Goal: Transaction & Acquisition: Purchase product/service

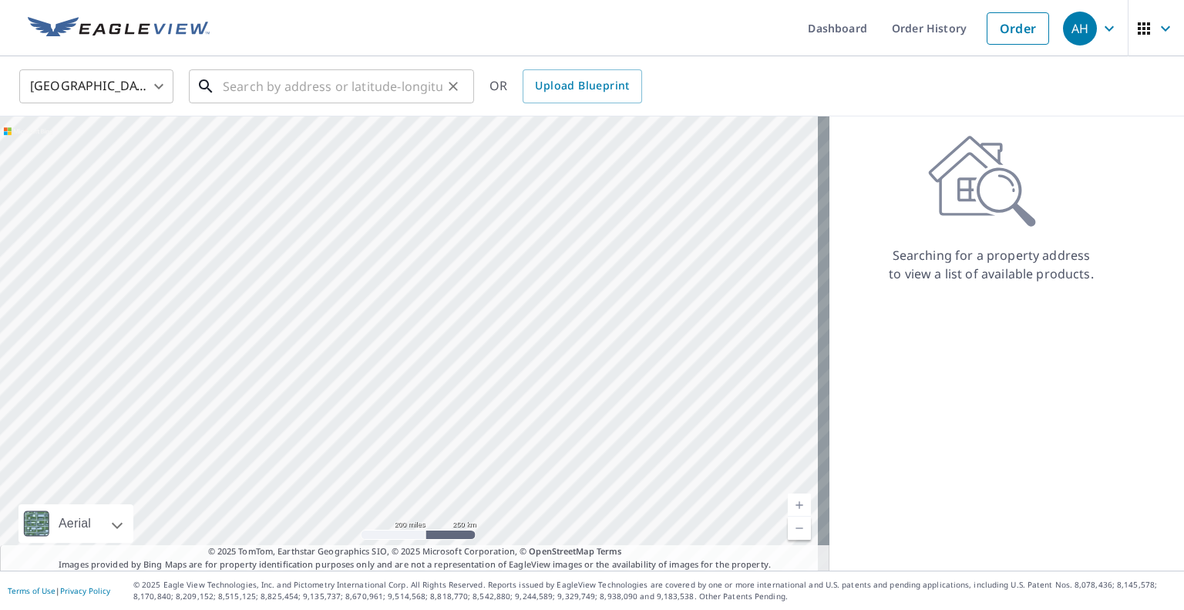
click at [368, 82] on input "text" at bounding box center [333, 86] width 220 height 43
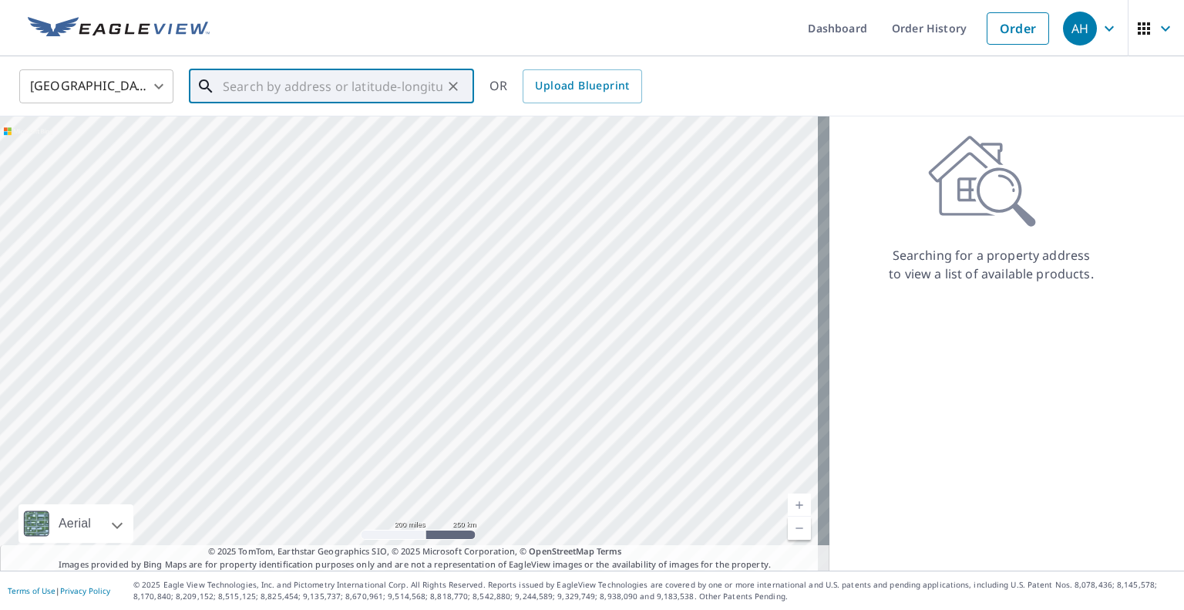
paste input "[STREET_ADDRESS]"
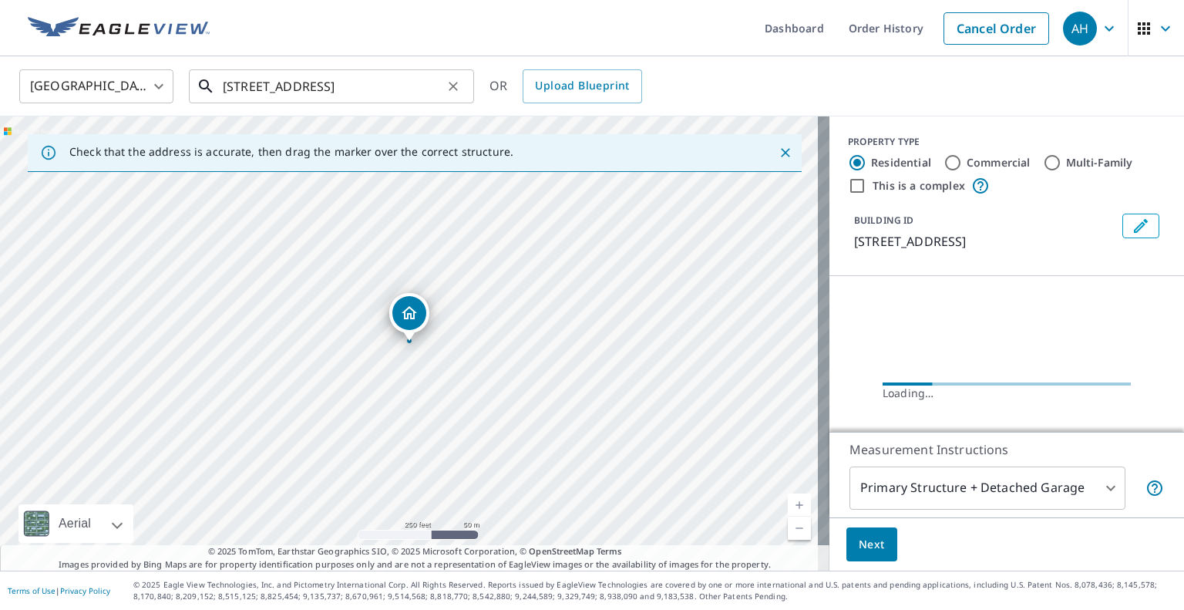
click at [364, 86] on input "[STREET_ADDRESS]" at bounding box center [333, 86] width 220 height 43
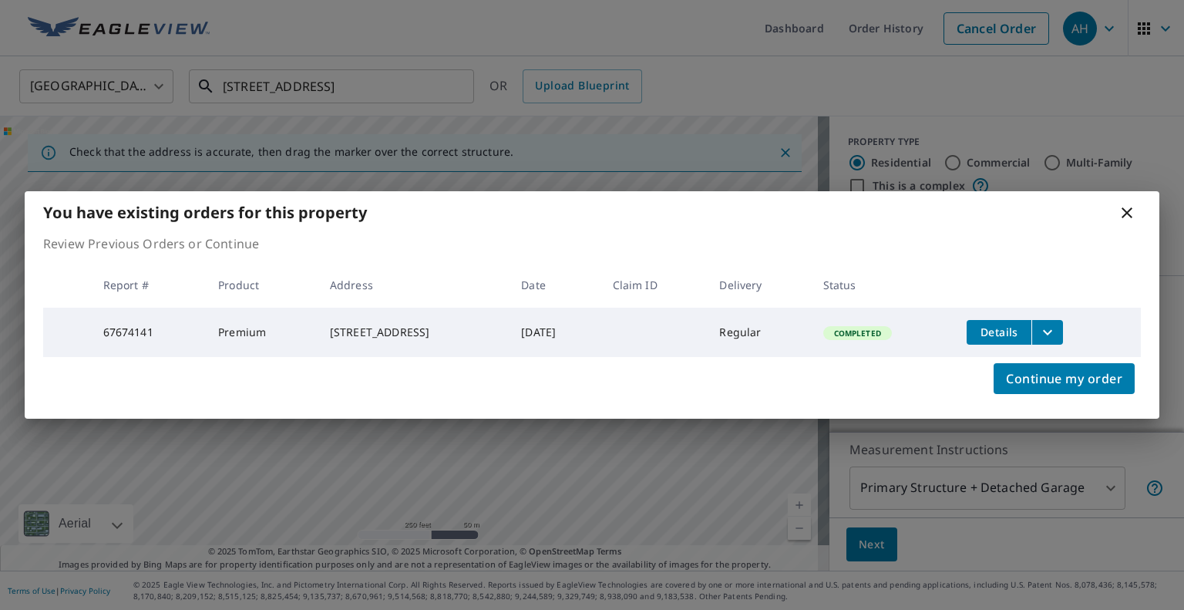
click at [338, 141] on div "You have existing orders for this property Review Previous Orders or Continue R…" at bounding box center [592, 305] width 1184 height 610
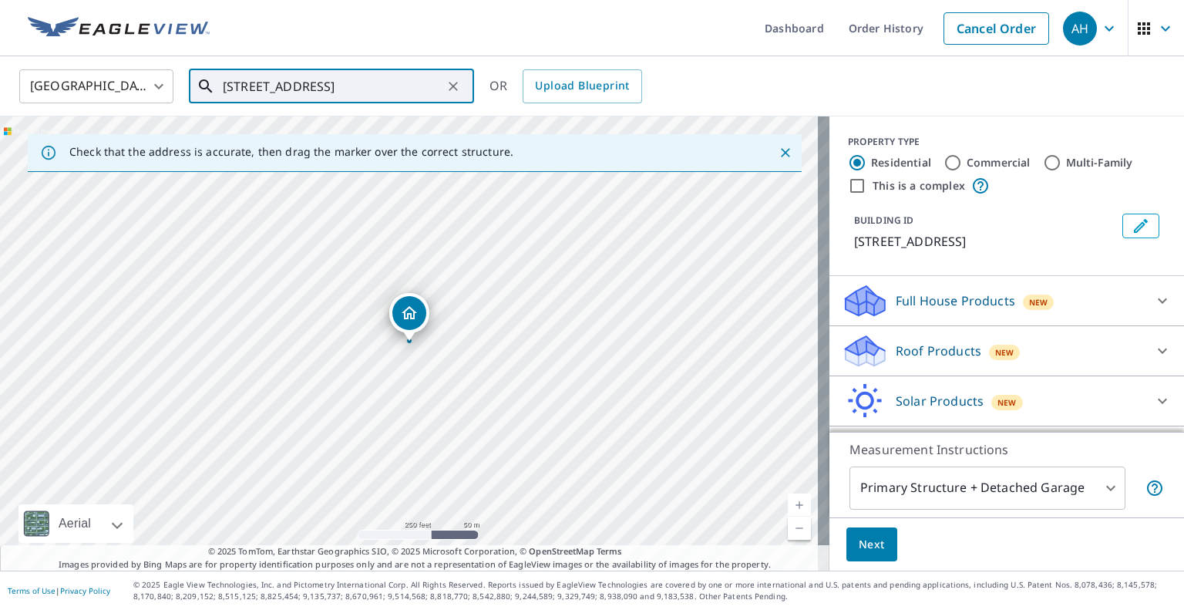
click at [354, 87] on input "[STREET_ADDRESS]" at bounding box center [333, 86] width 220 height 43
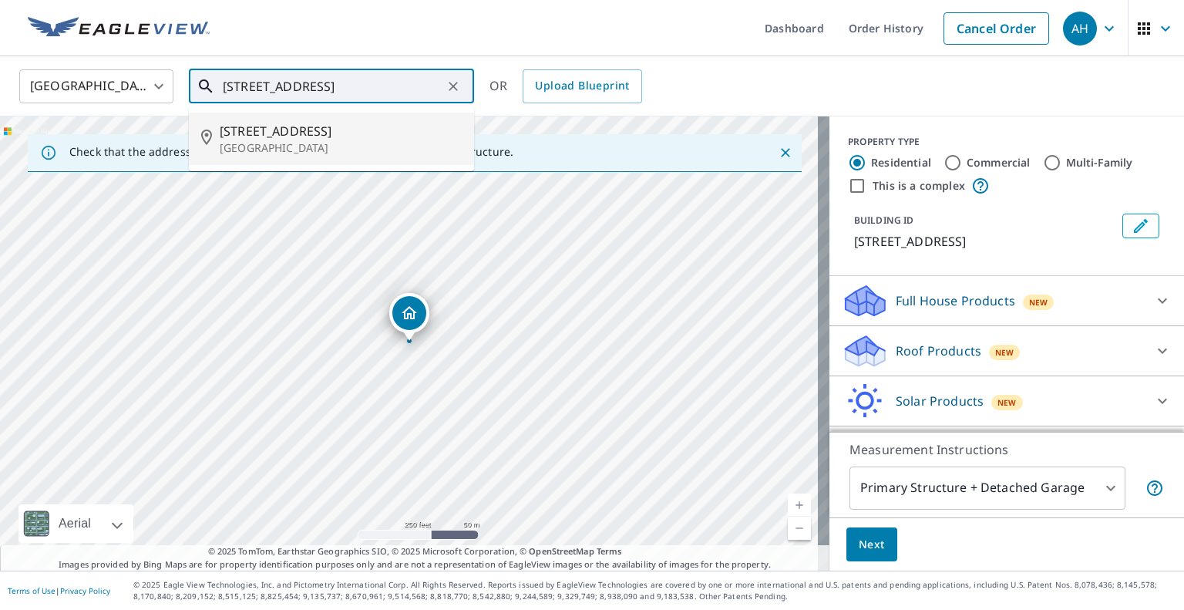
click at [318, 136] on span "[STREET_ADDRESS]" at bounding box center [341, 131] width 242 height 18
type input "[STREET_ADDRESS]"
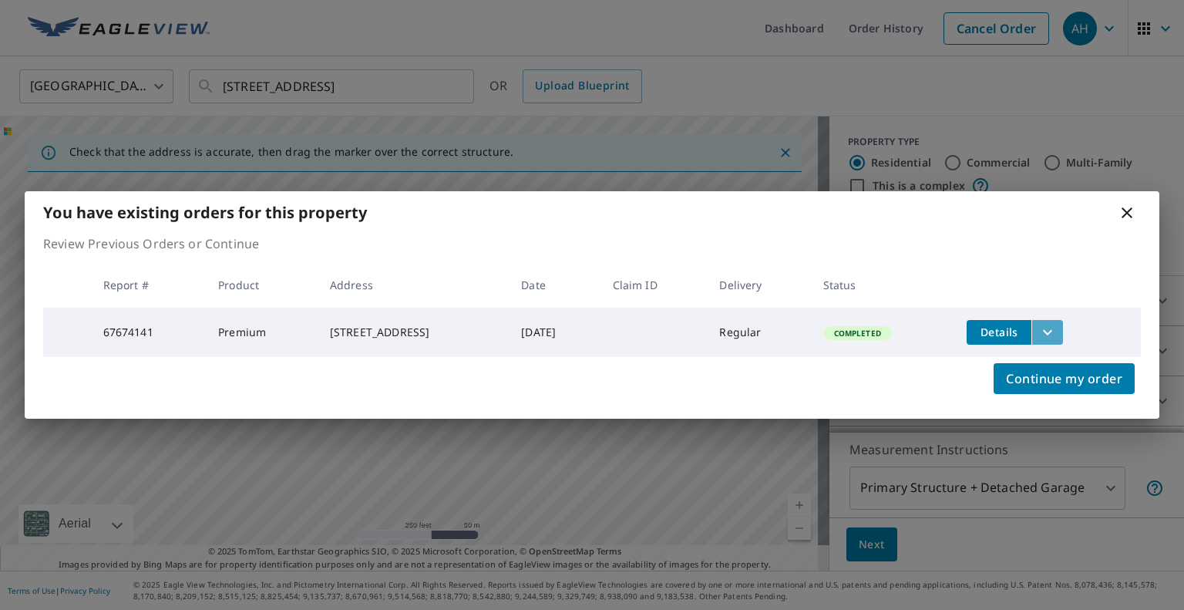
click at [1054, 333] on icon "filesDropdownBtn-67674141" at bounding box center [1047, 332] width 18 height 18
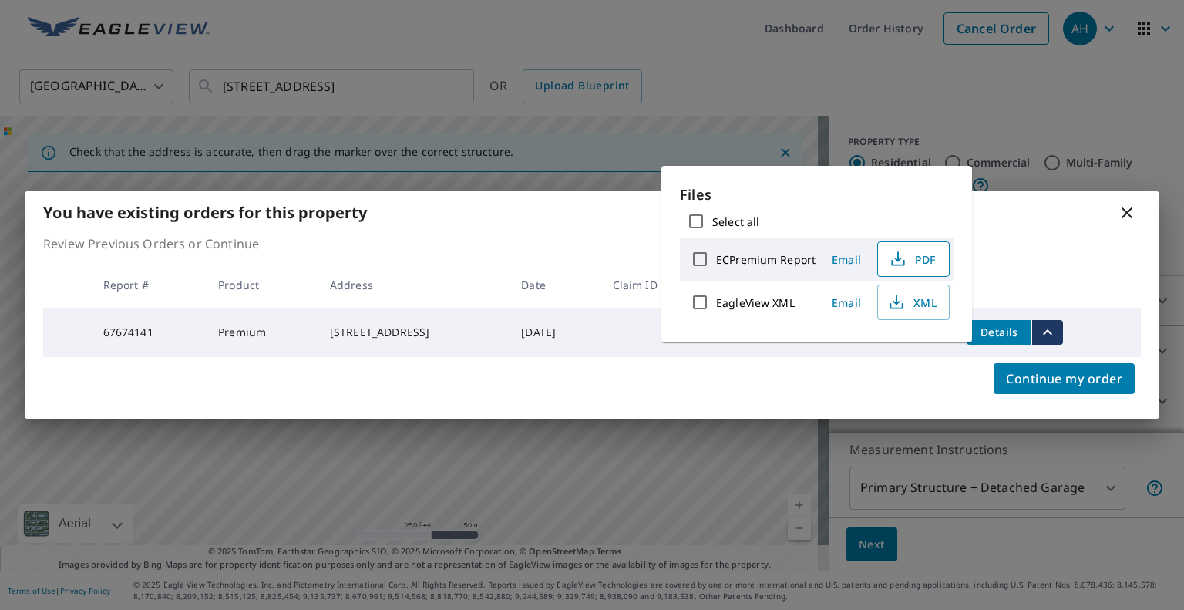
click at [922, 250] on span "PDF" at bounding box center [911, 259] width 49 height 18
click at [1122, 217] on icon at bounding box center [1126, 212] width 18 height 18
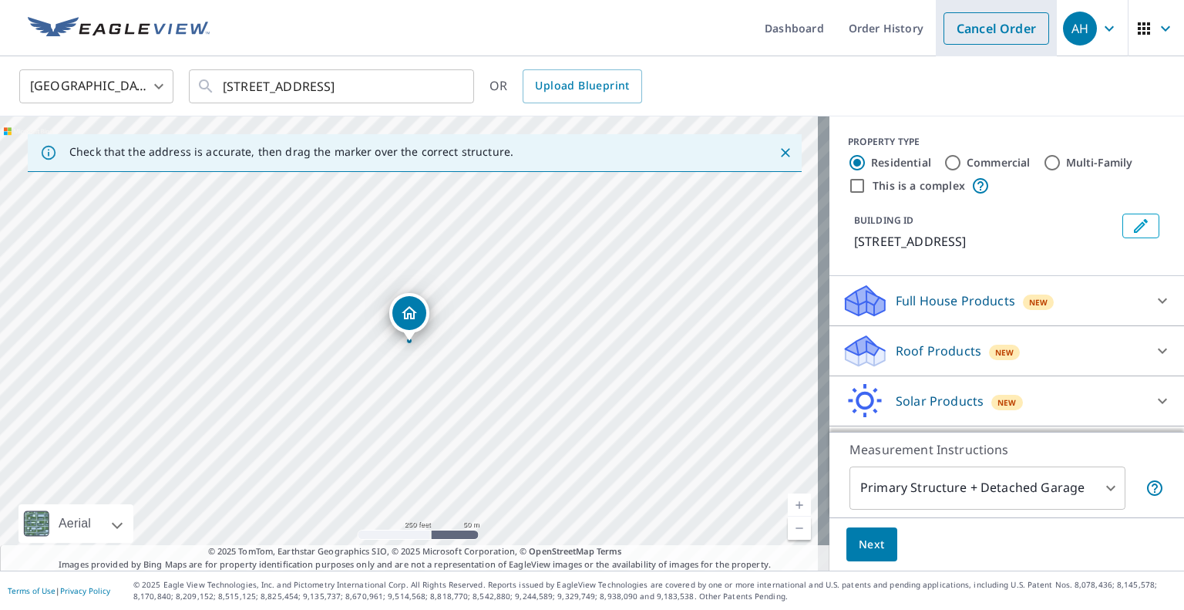
click at [956, 26] on link "Cancel Order" at bounding box center [996, 28] width 106 height 32
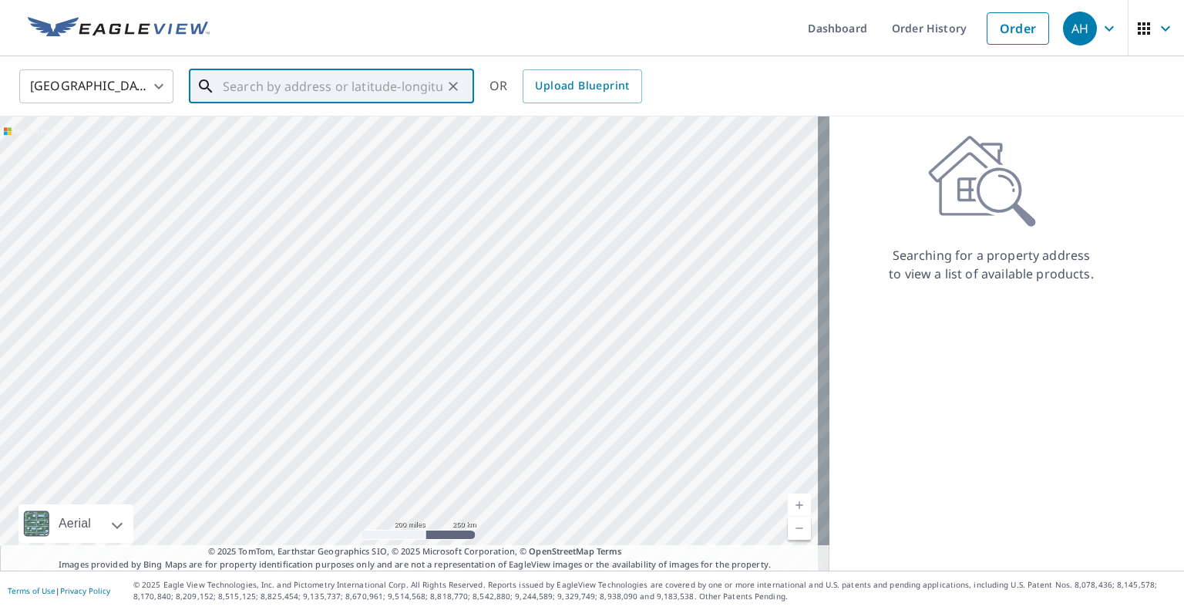
click at [270, 85] on input "text" at bounding box center [333, 86] width 220 height 43
paste input "[STREET_ADDRESS]"
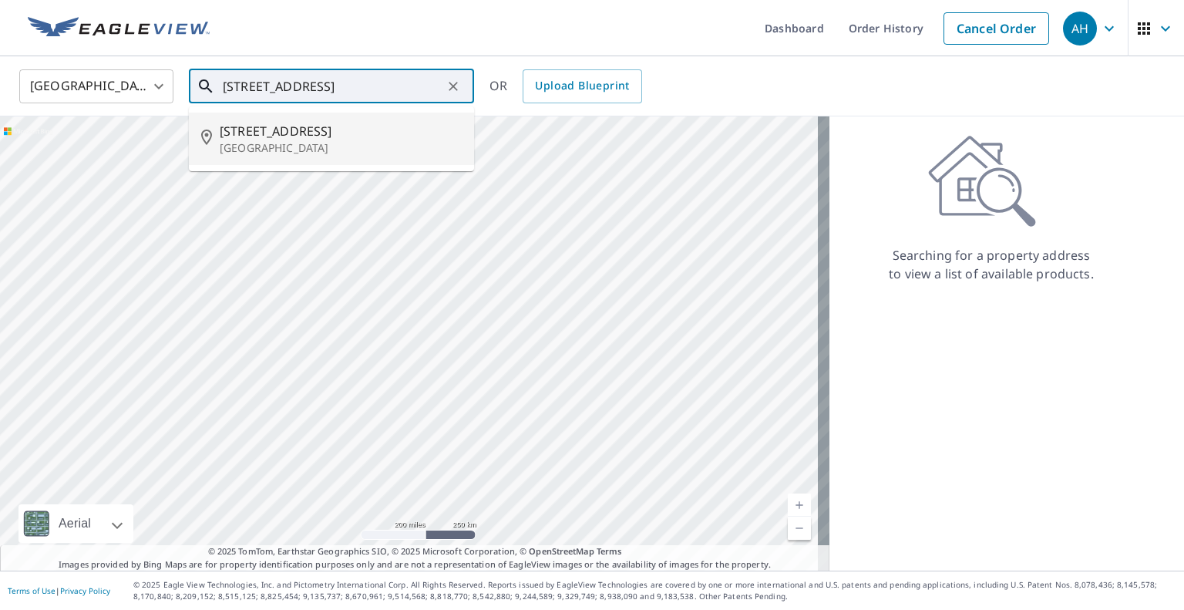
click at [260, 143] on p "[GEOGRAPHIC_DATA]" at bounding box center [341, 147] width 242 height 15
type input "[STREET_ADDRESS]"
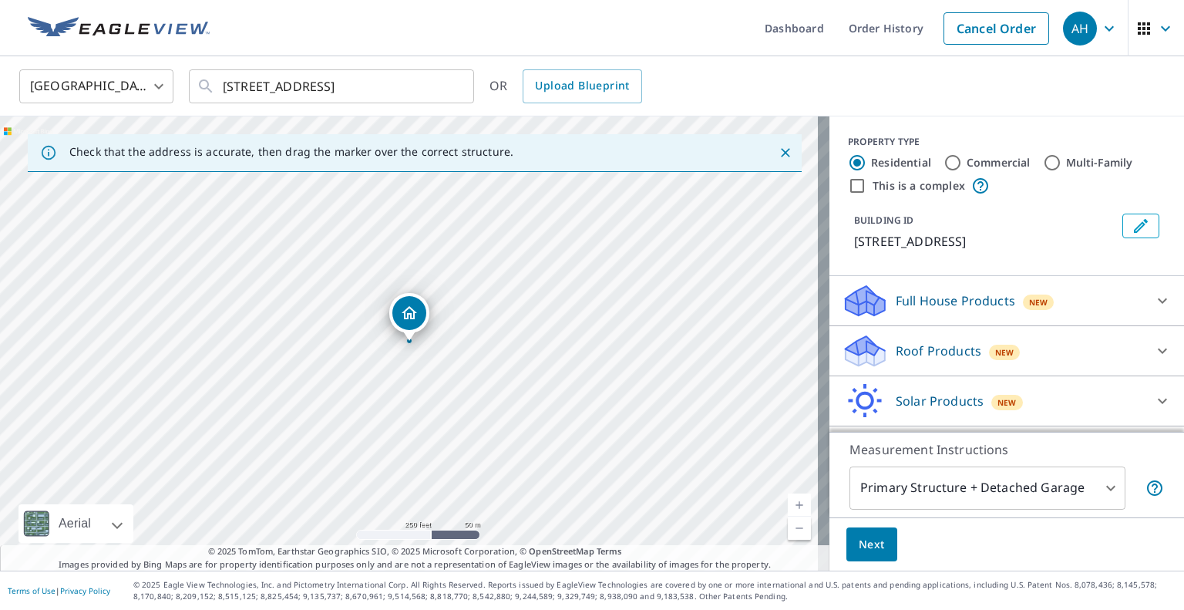
click at [909, 346] on p "Roof Products" at bounding box center [938, 350] width 86 height 18
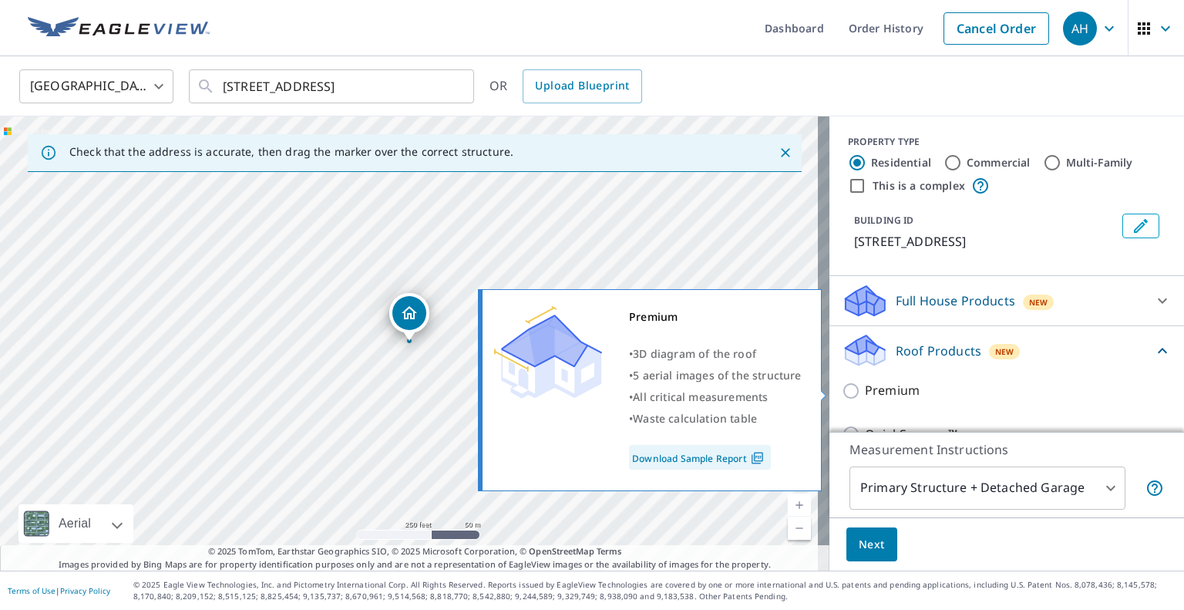
click at [841, 394] on input "Premium" at bounding box center [852, 390] width 23 height 18
checkbox input "true"
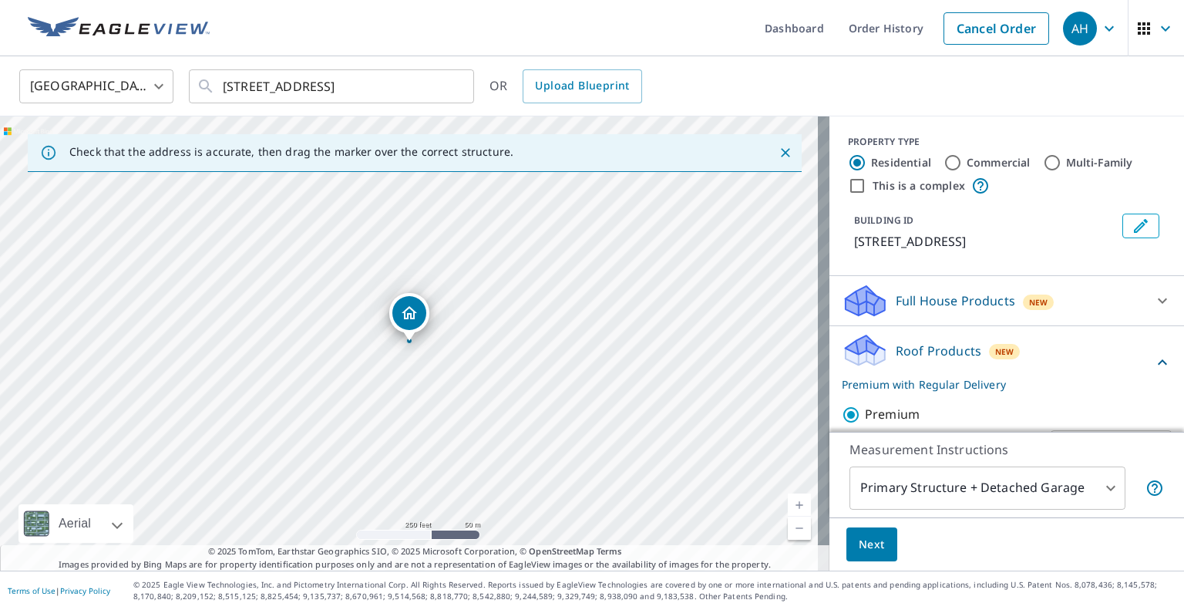
click at [858, 545] on span "Next" at bounding box center [871, 544] width 26 height 19
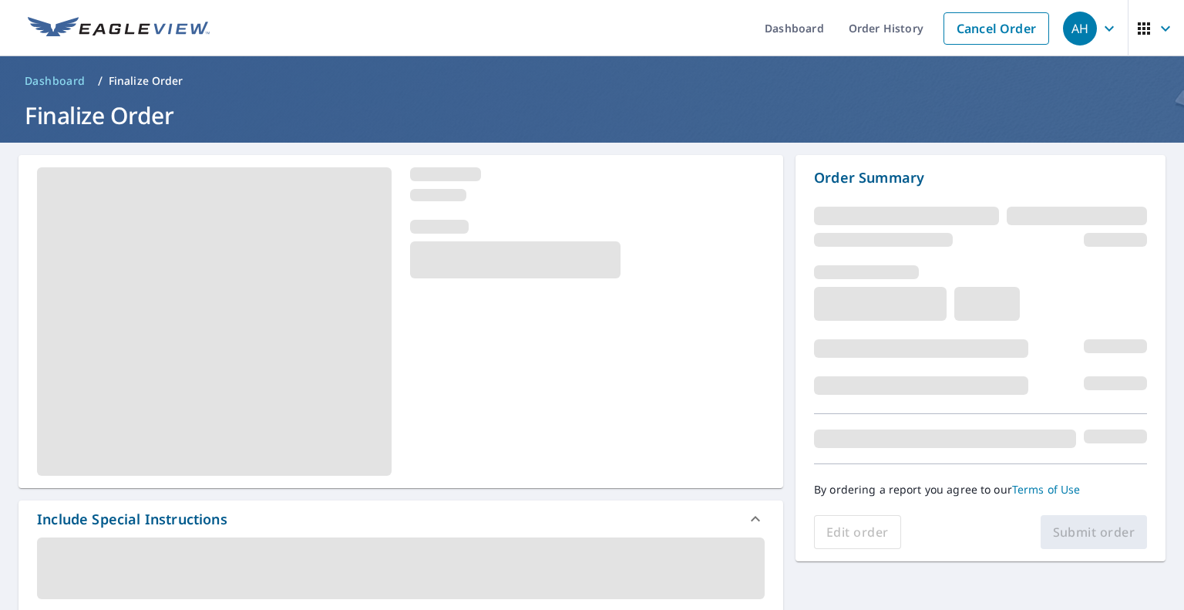
scroll to position [154, 0]
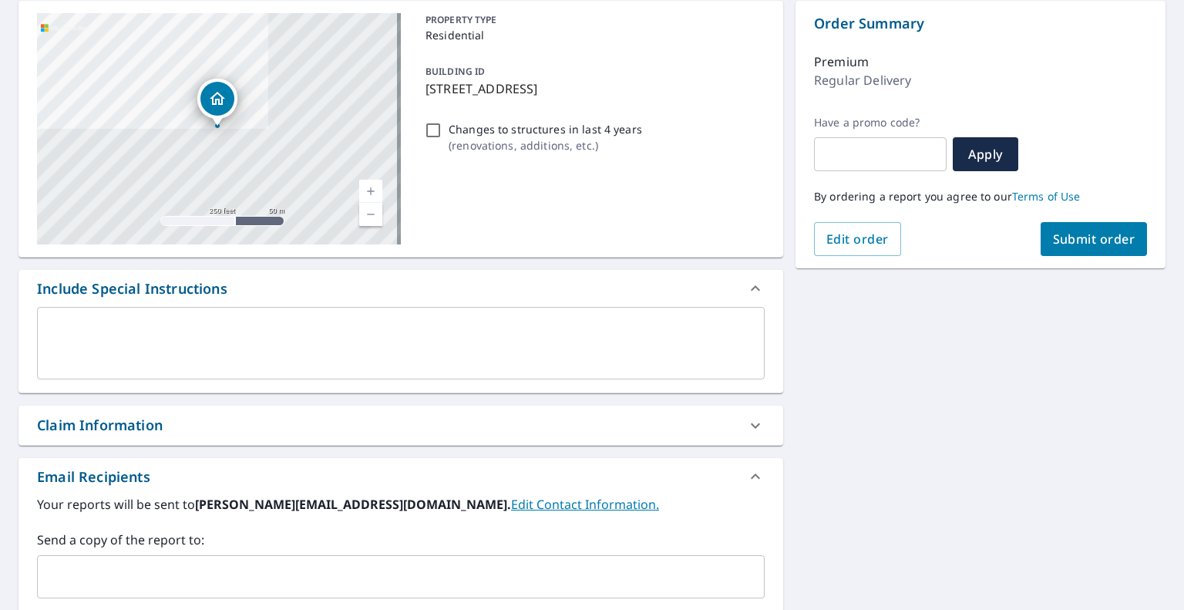
click at [230, 562] on input "text" at bounding box center [389, 576] width 690 height 29
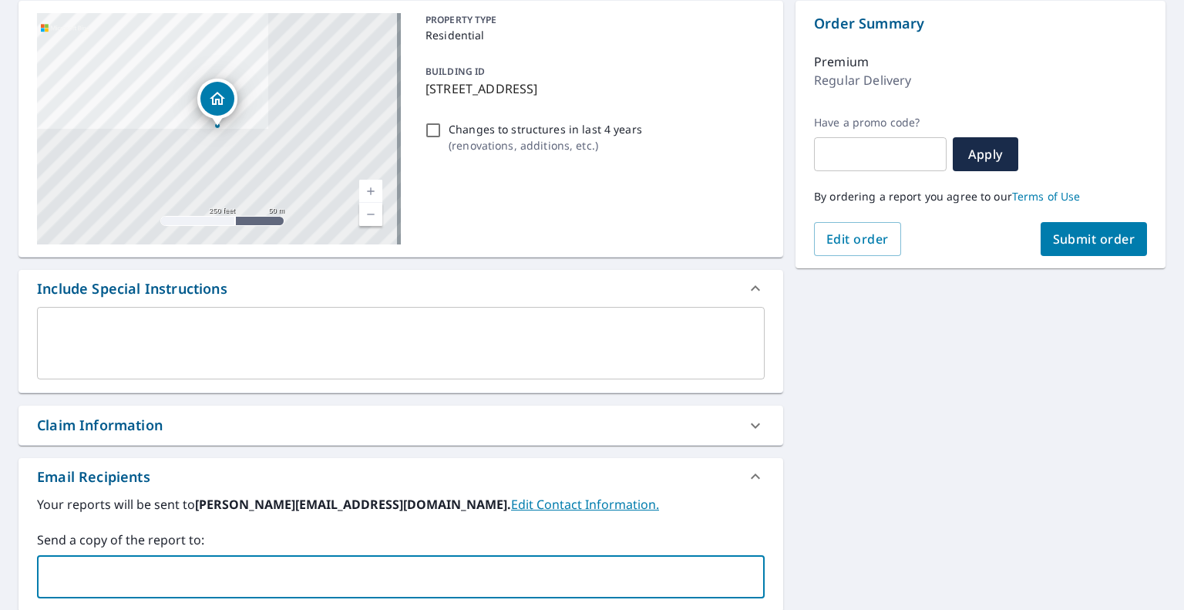
paste input "[EMAIL_ADDRESS][DOMAIN_NAME]"
type input "[EMAIL_ADDRESS][DOMAIN_NAME]"
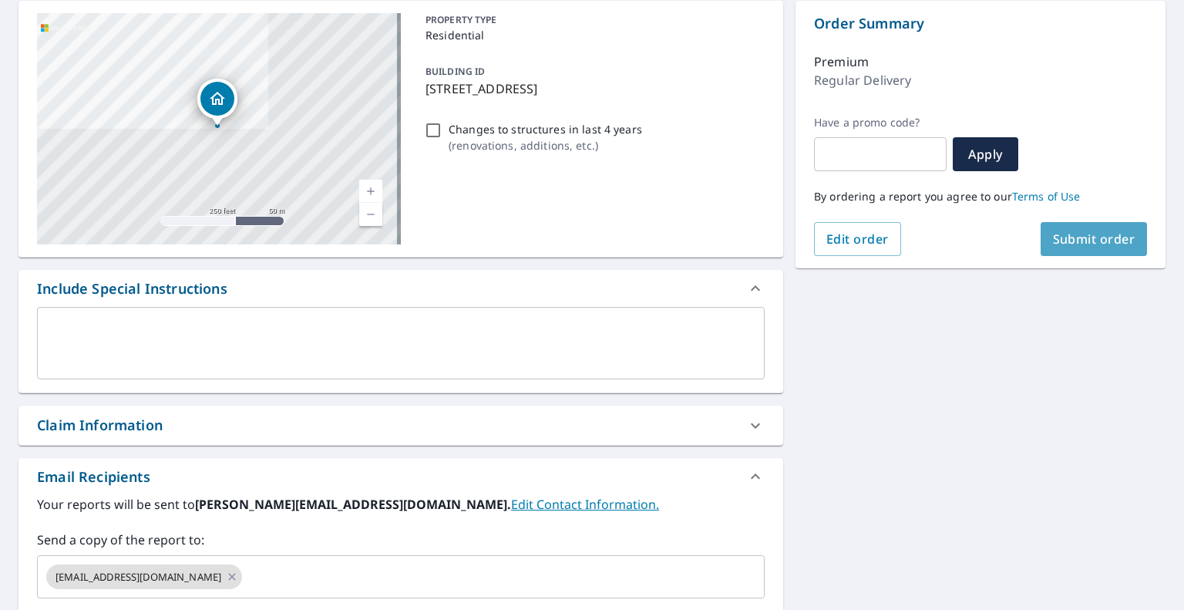
click at [1070, 237] on span "Submit order" at bounding box center [1094, 238] width 82 height 17
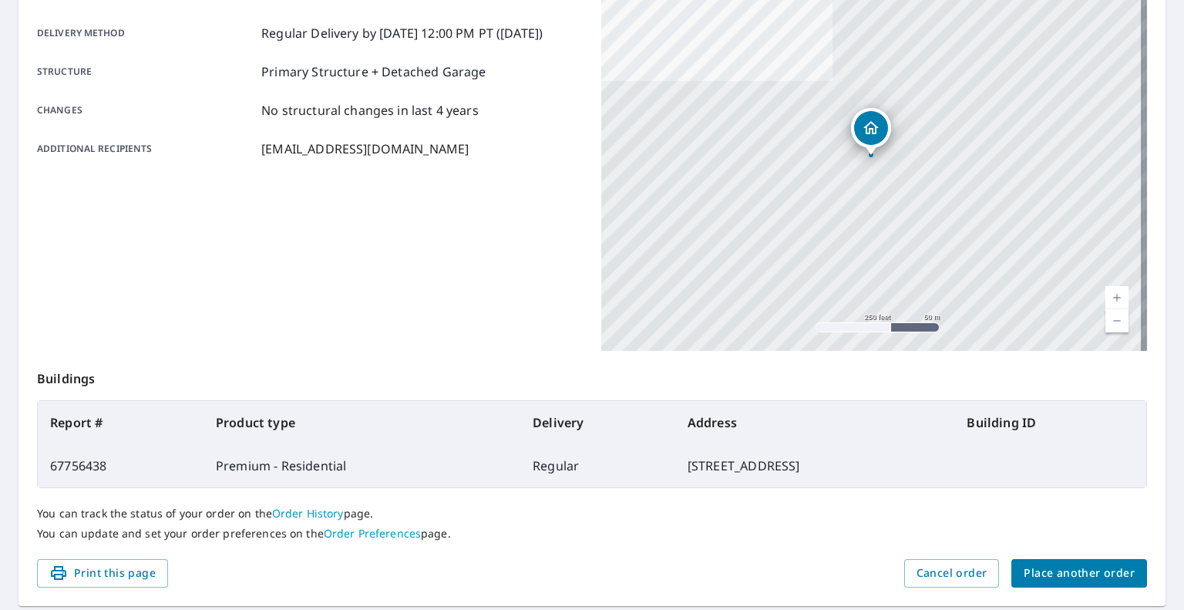
scroll to position [296, 0]
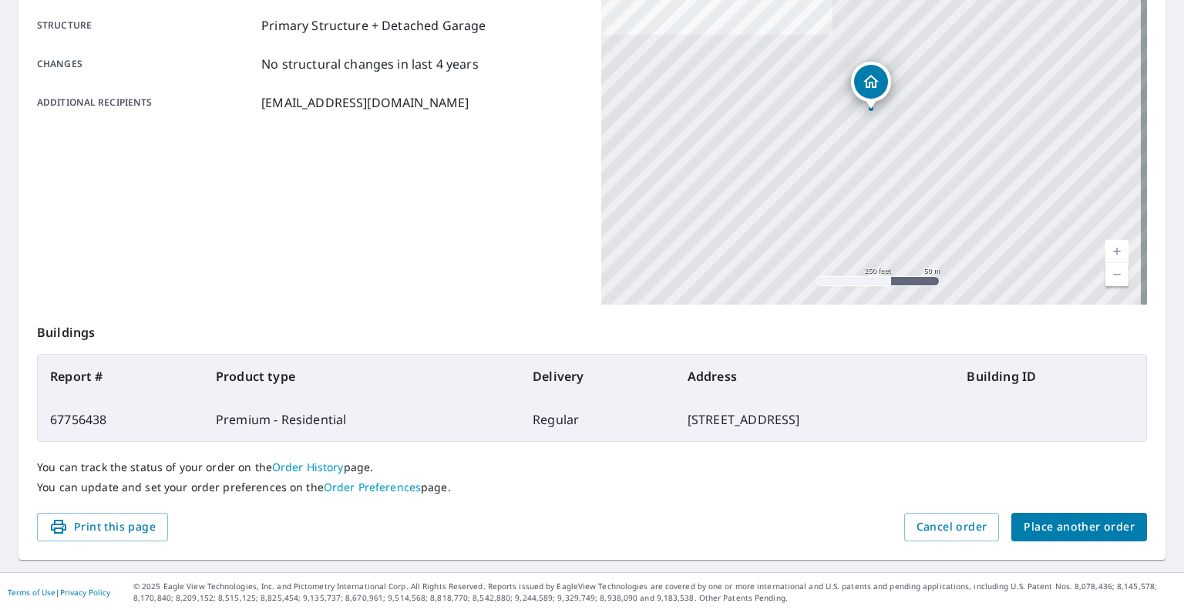
click at [1070, 513] on button "Place another order" at bounding box center [1079, 526] width 136 height 29
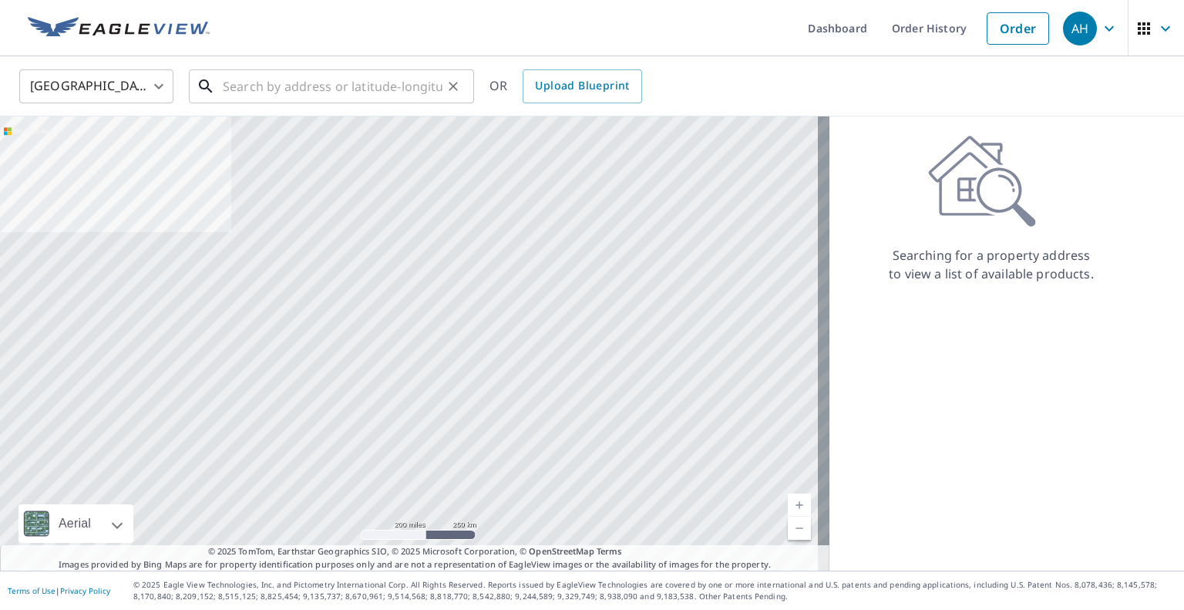
click at [336, 88] on input "text" at bounding box center [333, 86] width 220 height 43
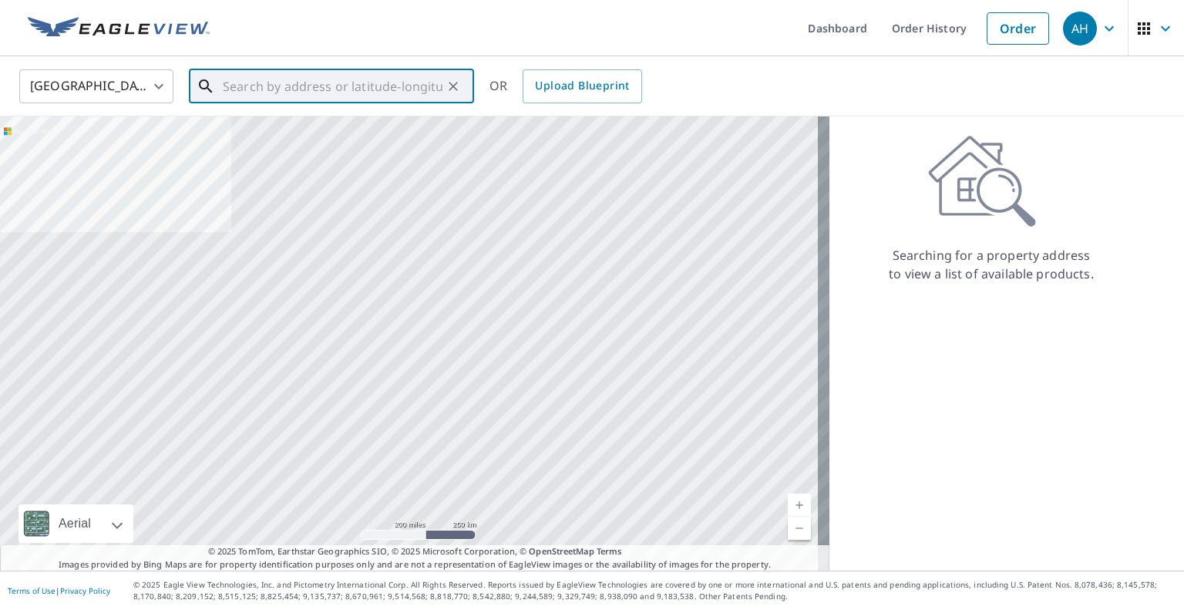
paste input "[STREET_ADDRESS][PERSON_NAME]"
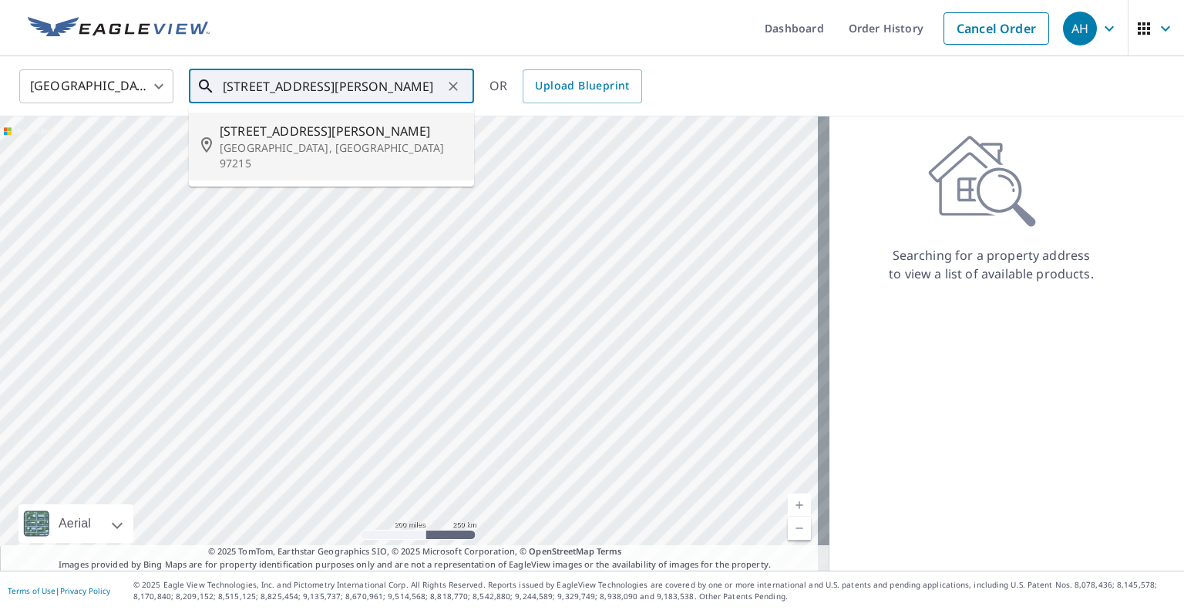
click at [301, 135] on span "[STREET_ADDRESS][PERSON_NAME]" at bounding box center [341, 131] width 242 height 18
type input "[STREET_ADDRESS][PERSON_NAME]"
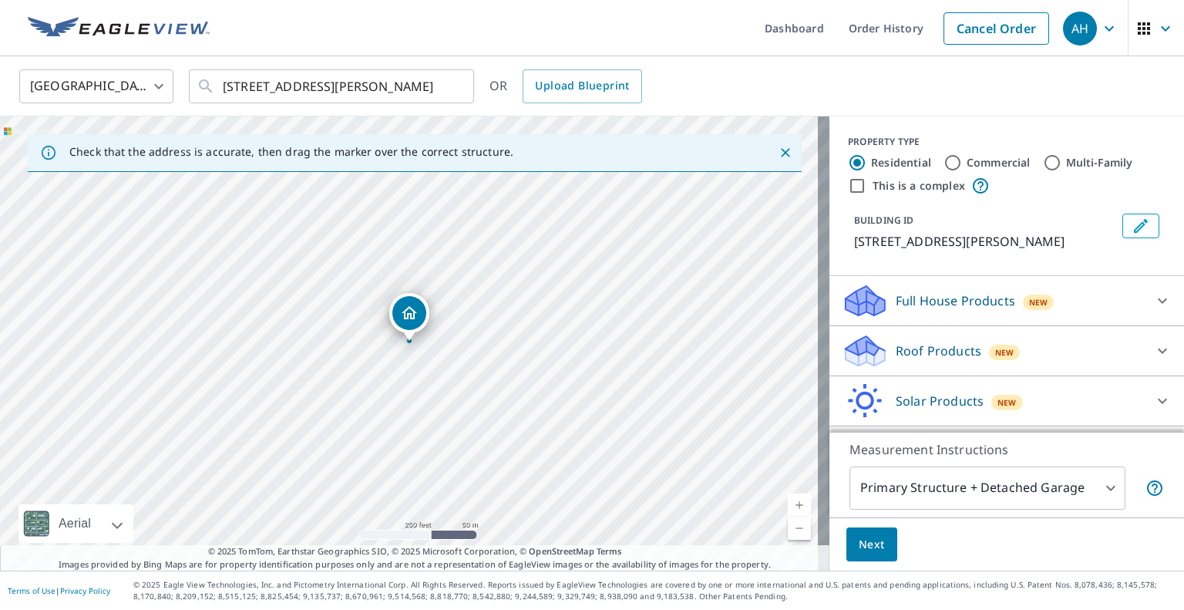
click at [910, 346] on p "Roof Products" at bounding box center [938, 350] width 86 height 18
click at [850, 376] on div "Premium" at bounding box center [1006, 390] width 330 height 44
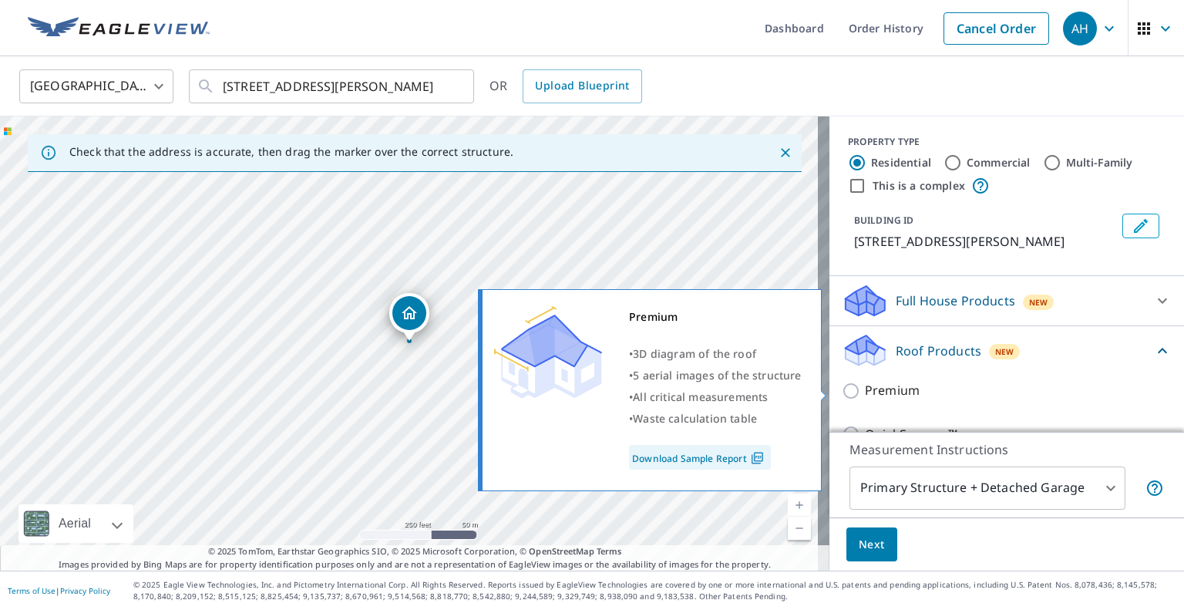
click at [841, 391] on input "Premium" at bounding box center [852, 390] width 23 height 18
checkbox input "true"
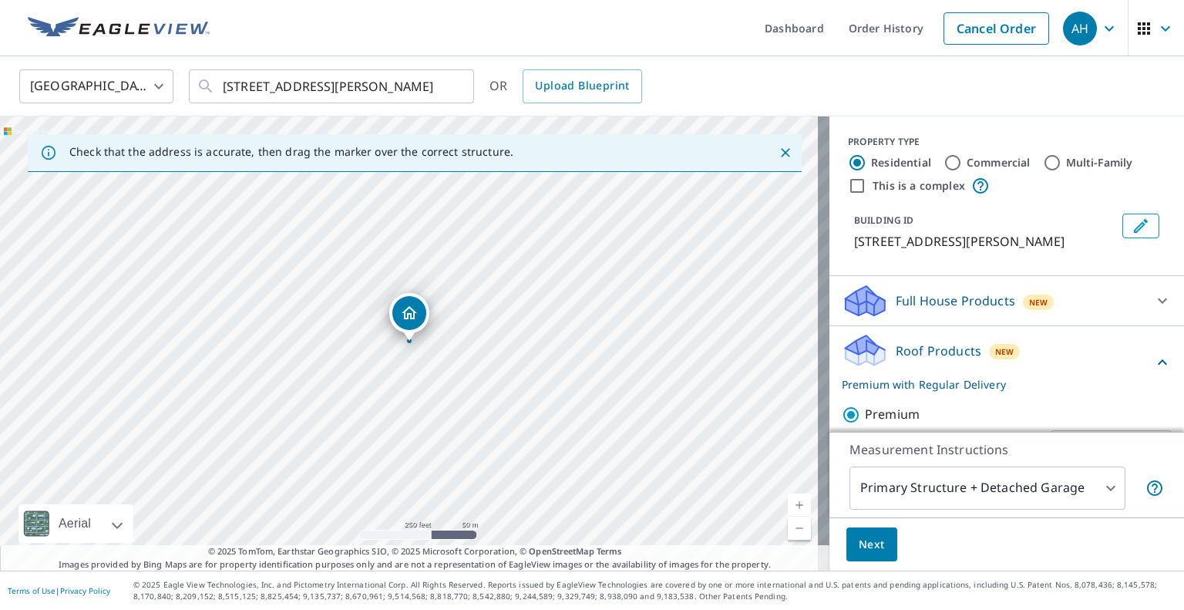
click at [865, 551] on span "Next" at bounding box center [871, 544] width 26 height 19
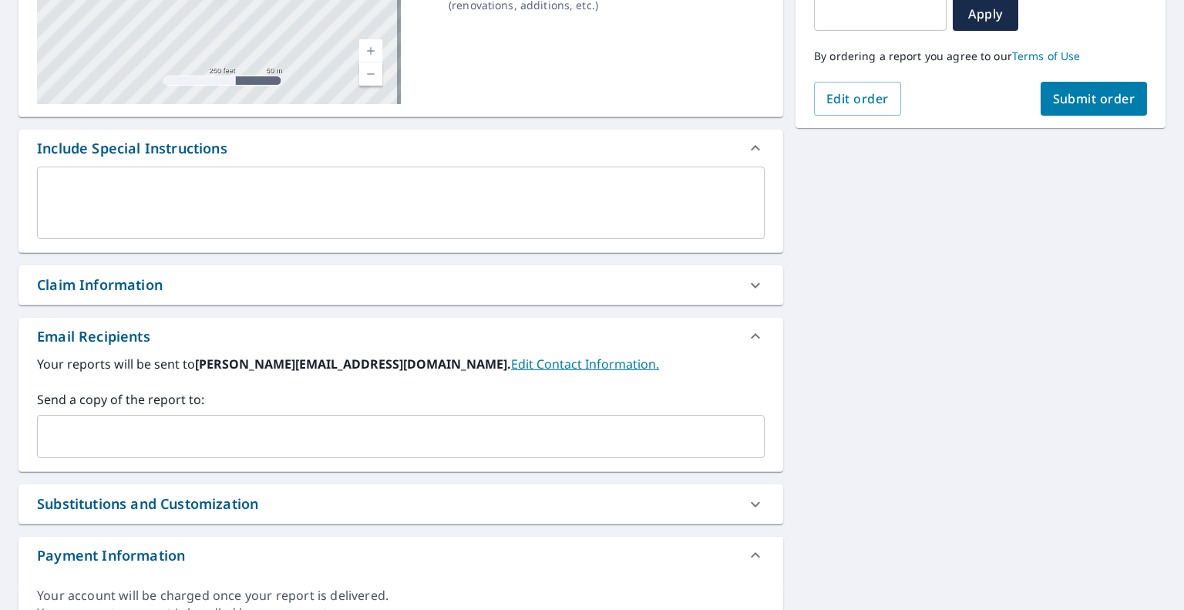
scroll to position [293, 0]
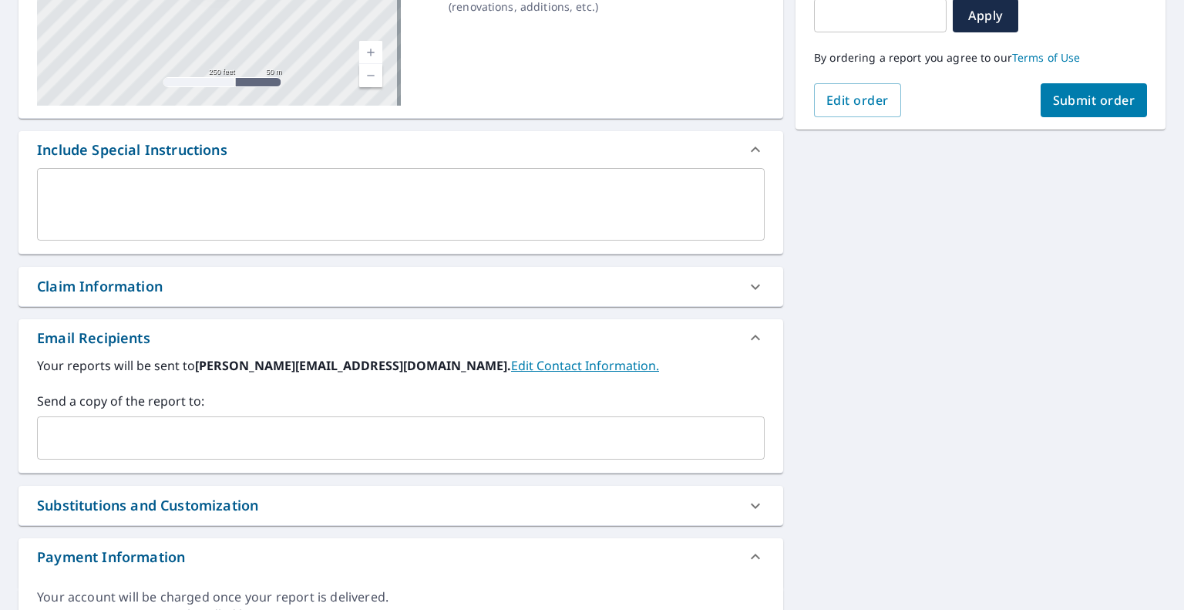
drag, startPoint x: 247, startPoint y: 455, endPoint x: 247, endPoint y: 446, distance: 9.3
click at [247, 455] on div "​" at bounding box center [400, 437] width 727 height 43
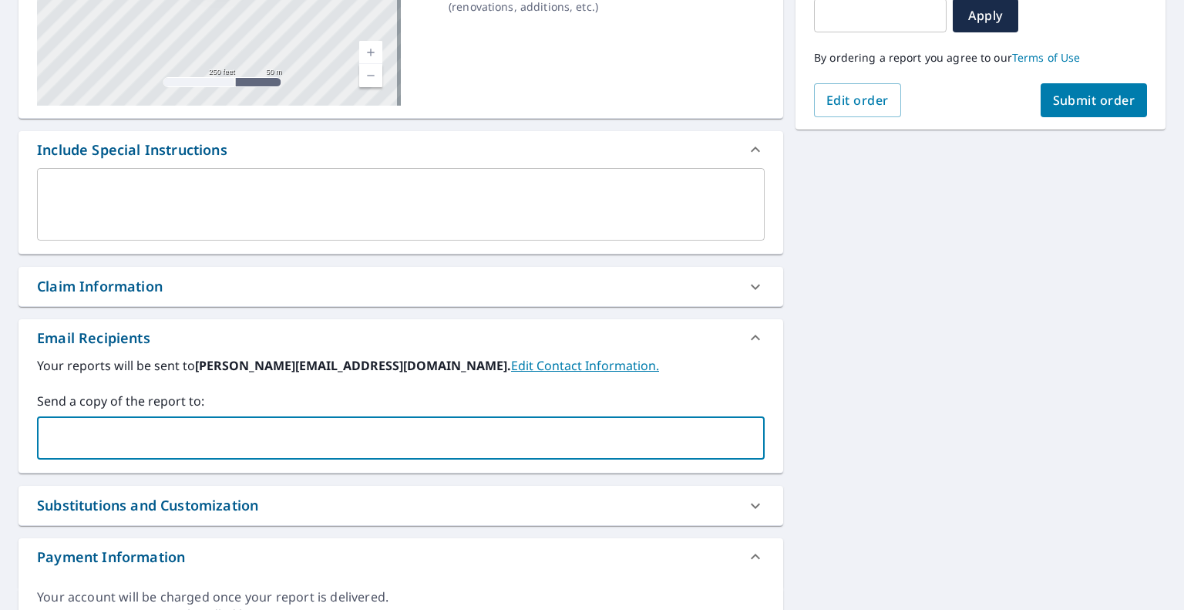
click at [253, 432] on input "text" at bounding box center [389, 437] width 690 height 29
paste input "[EMAIL_ADDRESS][DOMAIN_NAME]"
type input "[EMAIL_ADDRESS][DOMAIN_NAME]"
click at [1052, 111] on button "Submit order" at bounding box center [1093, 100] width 107 height 34
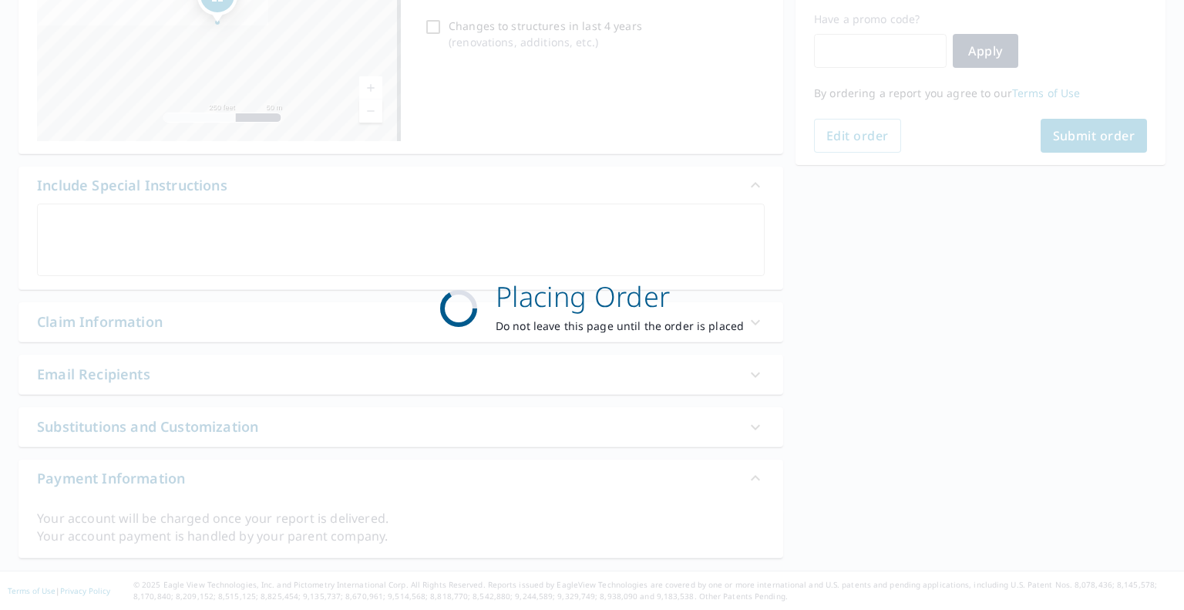
scroll to position [256, 0]
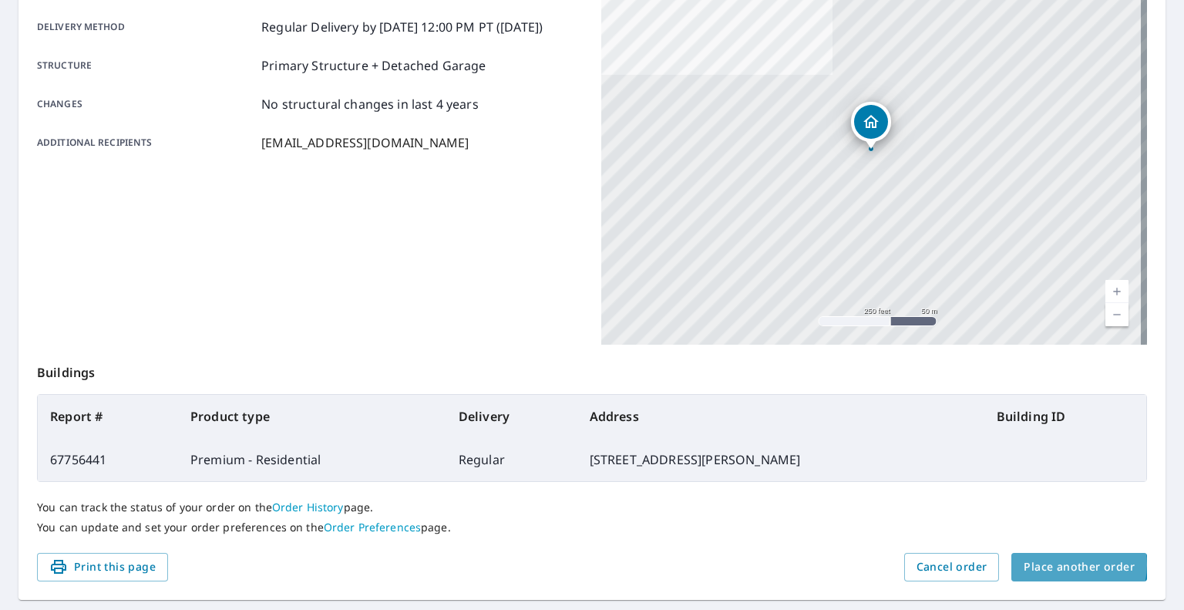
click at [1052, 562] on span "Place another order" at bounding box center [1078, 566] width 111 height 19
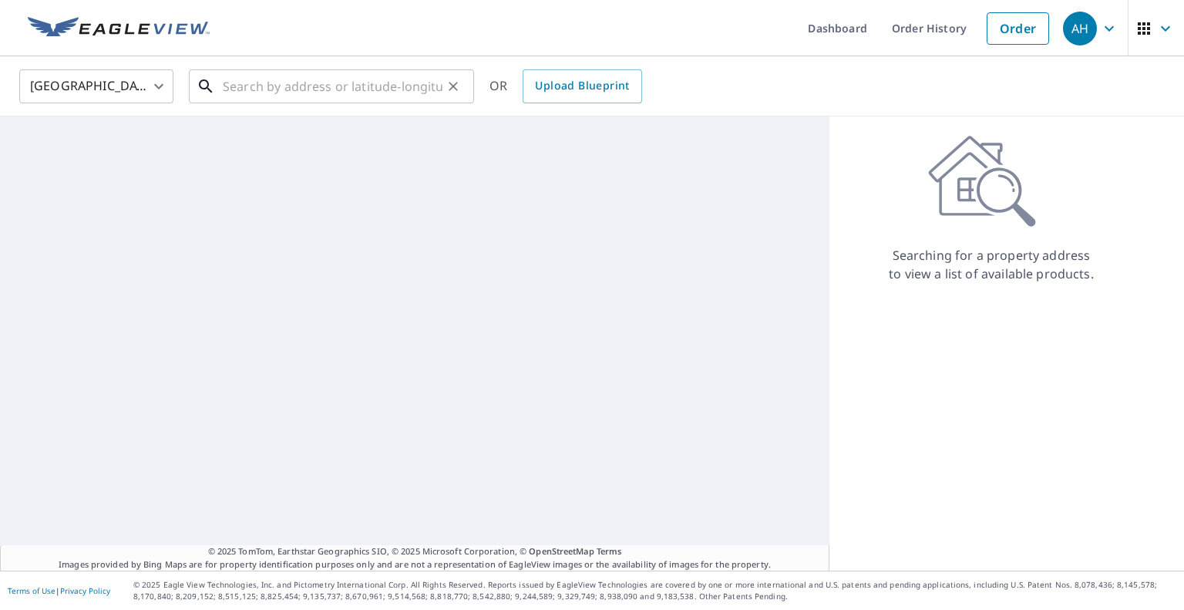
click at [250, 82] on input "text" at bounding box center [333, 86] width 220 height 43
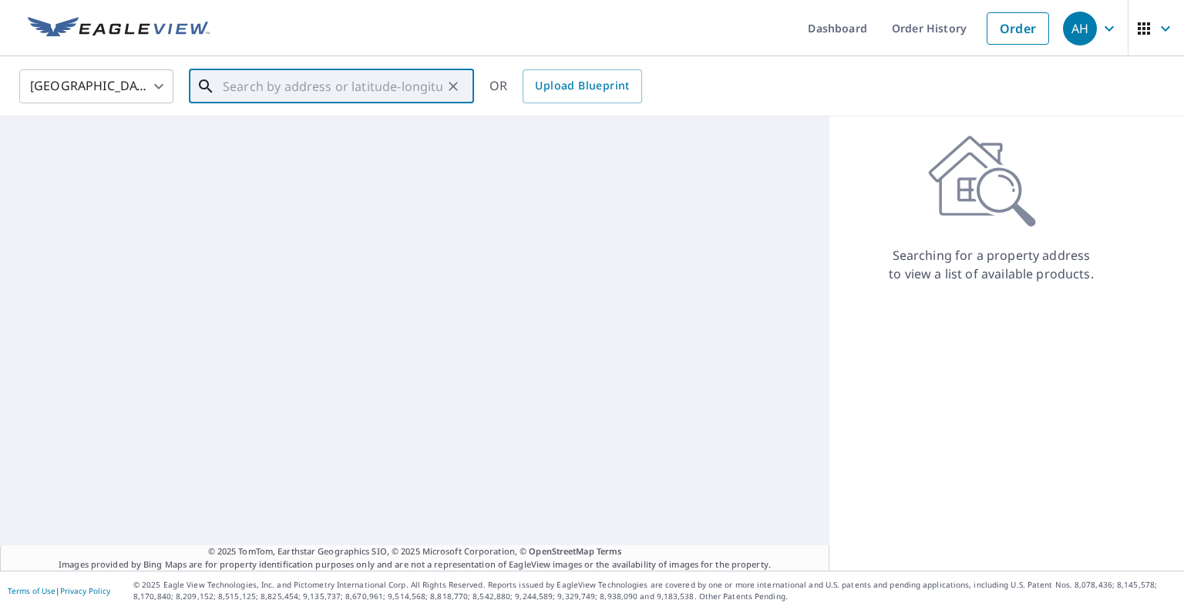
paste input "[STREET_ADDRESS]"
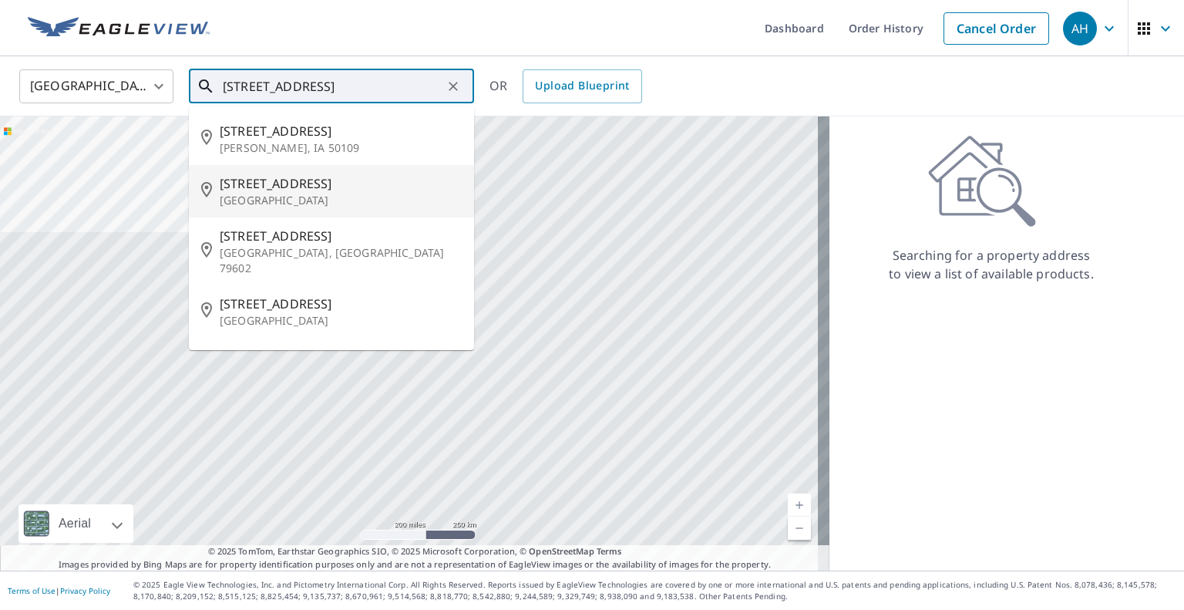
click at [273, 190] on span "[STREET_ADDRESS]" at bounding box center [341, 183] width 242 height 18
type input "[STREET_ADDRESS]"
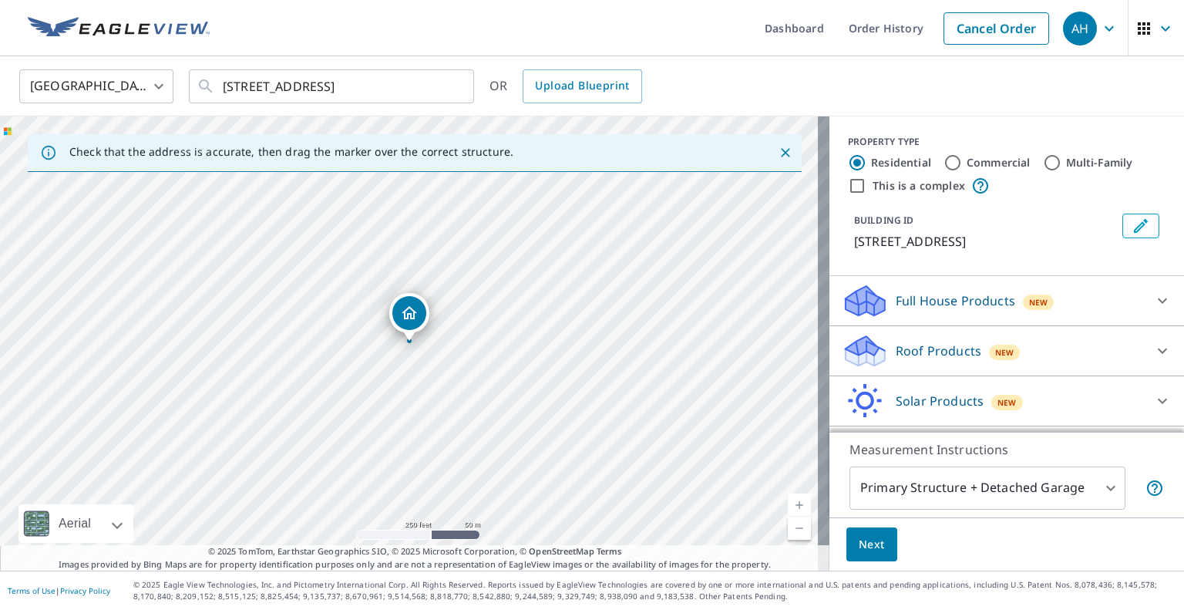
click at [872, 347] on icon at bounding box center [864, 351] width 46 height 36
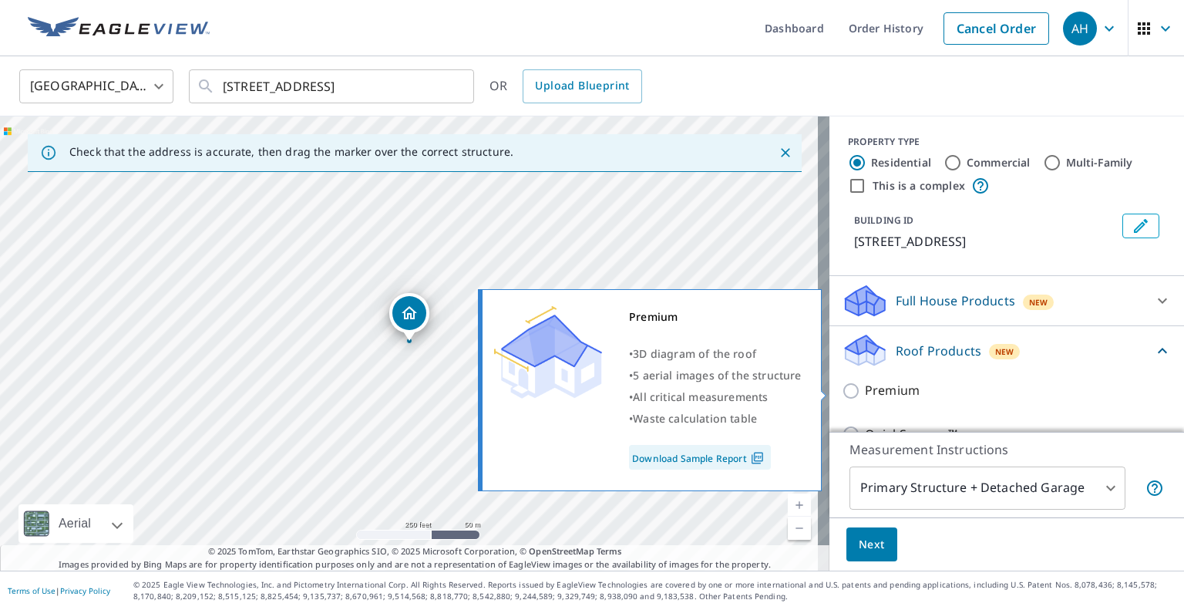
click at [841, 381] on input "Premium" at bounding box center [852, 390] width 23 height 18
checkbox input "true"
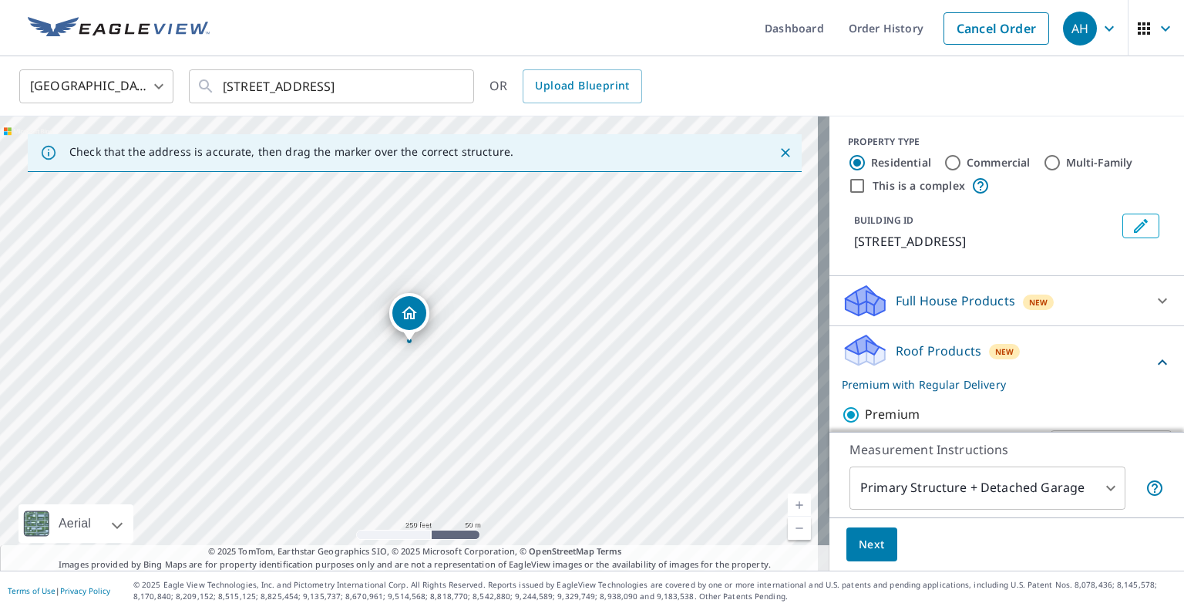
click at [860, 542] on span "Next" at bounding box center [871, 544] width 26 height 19
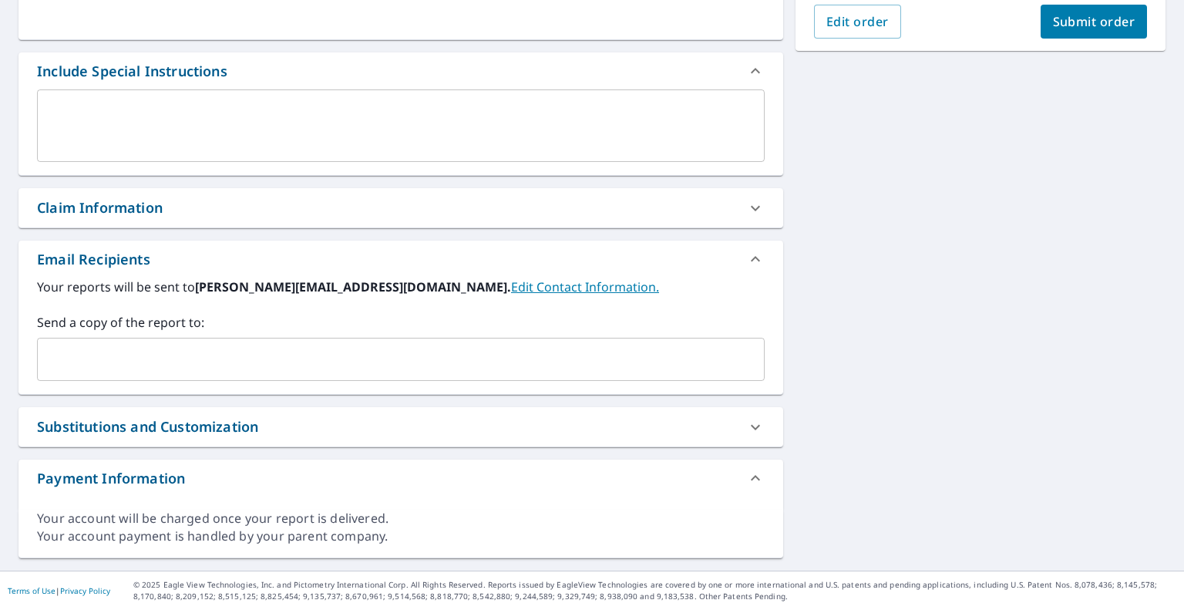
scroll to position [370, 0]
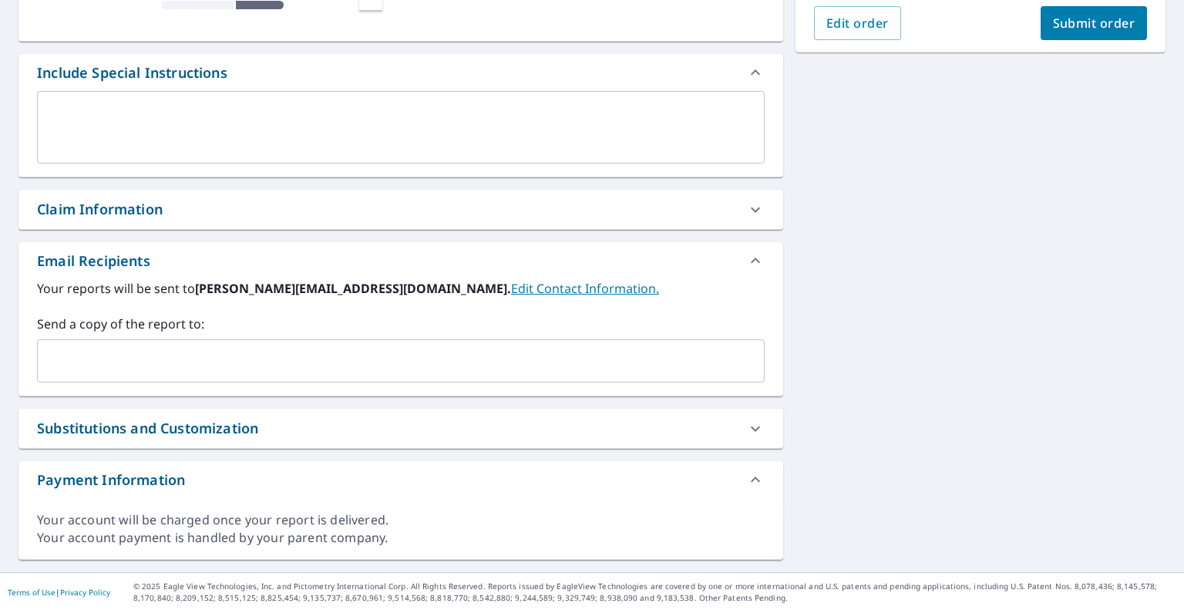
click at [227, 361] on input "text" at bounding box center [389, 360] width 690 height 29
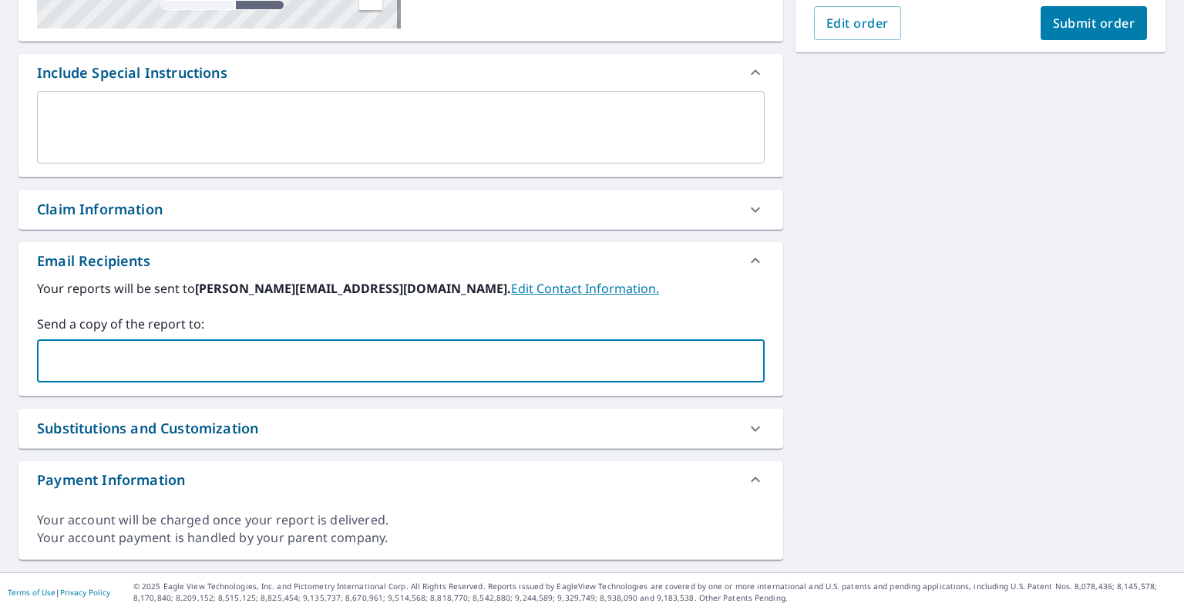
paste input "[EMAIL_ADDRESS][DOMAIN_NAME]"
type input "[EMAIL_ADDRESS][DOMAIN_NAME]"
click at [1063, 27] on span "Submit order" at bounding box center [1094, 23] width 82 height 17
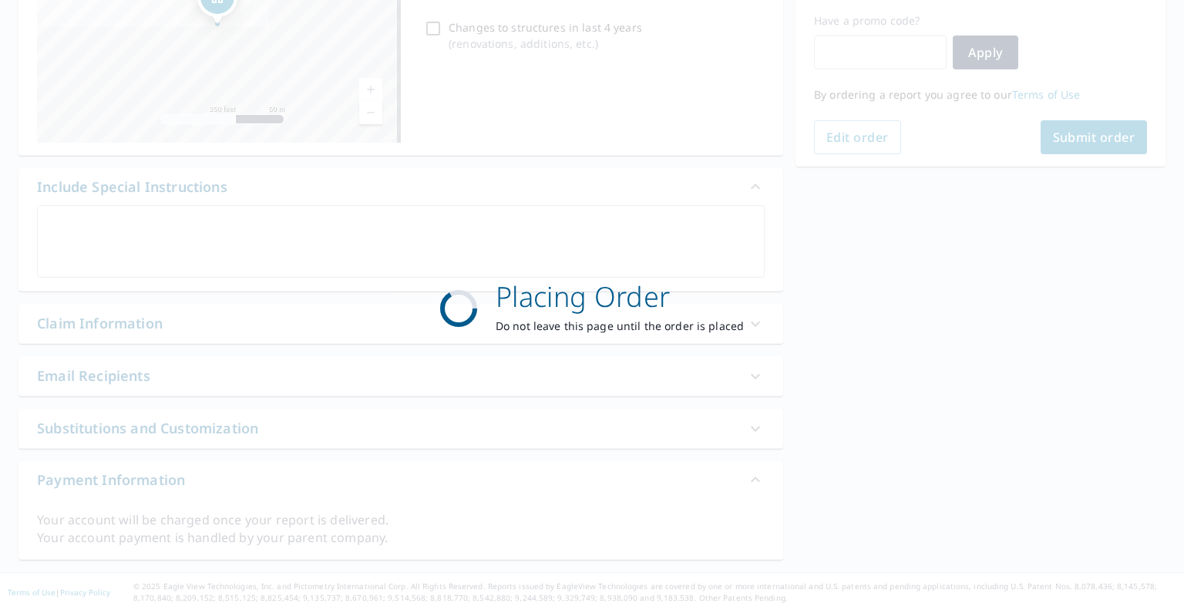
scroll to position [256, 0]
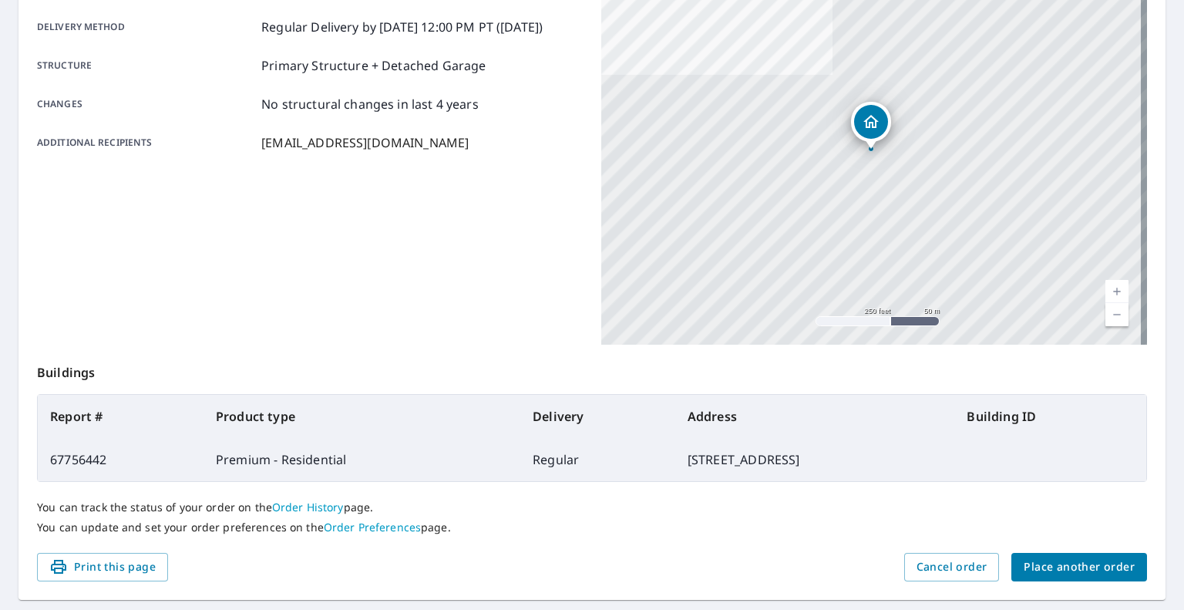
click at [1035, 553] on button "Place another order" at bounding box center [1079, 567] width 136 height 29
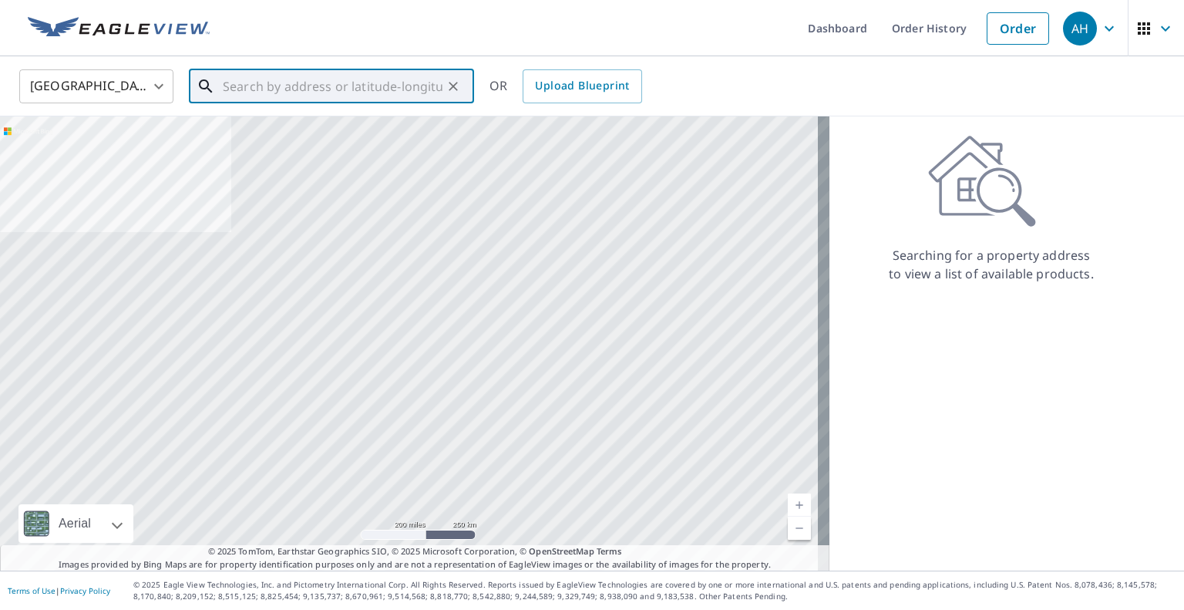
click at [336, 86] on input "text" at bounding box center [333, 86] width 220 height 43
paste input "[STREET_ADDRESS]"
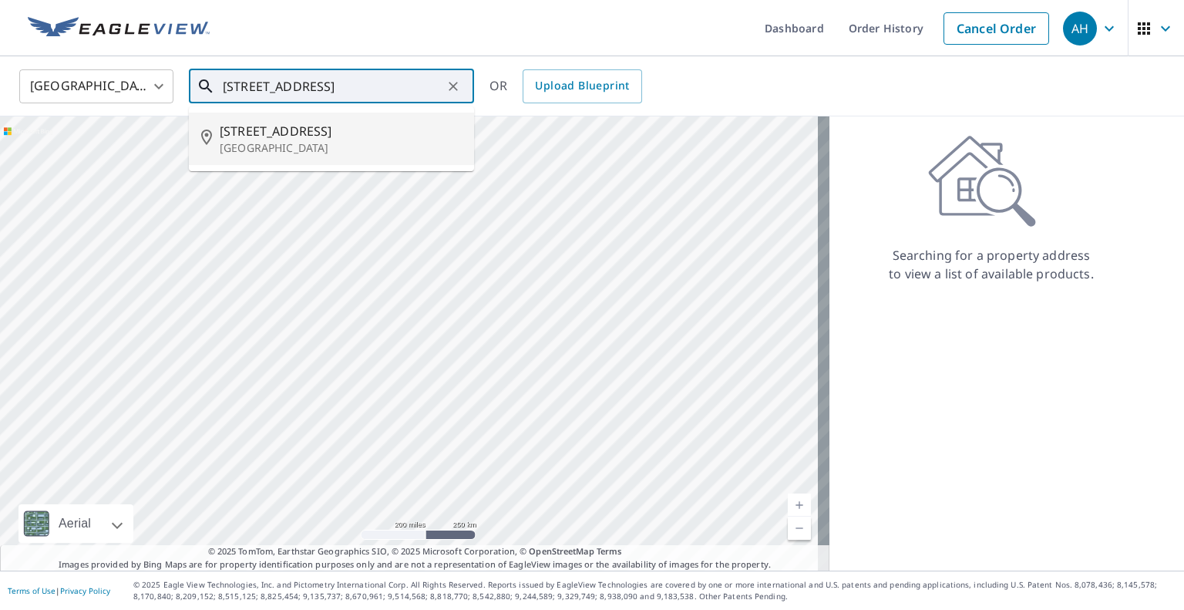
click at [284, 135] on span "[STREET_ADDRESS]" at bounding box center [341, 131] width 242 height 18
type input "[STREET_ADDRESS]"
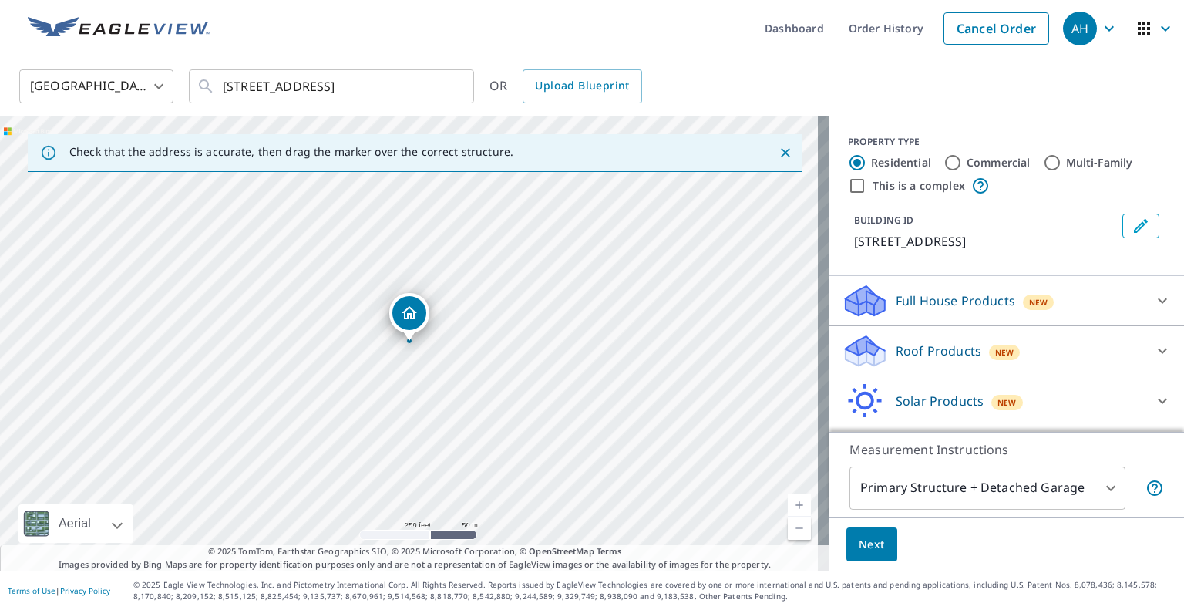
click at [915, 360] on p "Roof Products" at bounding box center [938, 350] width 86 height 18
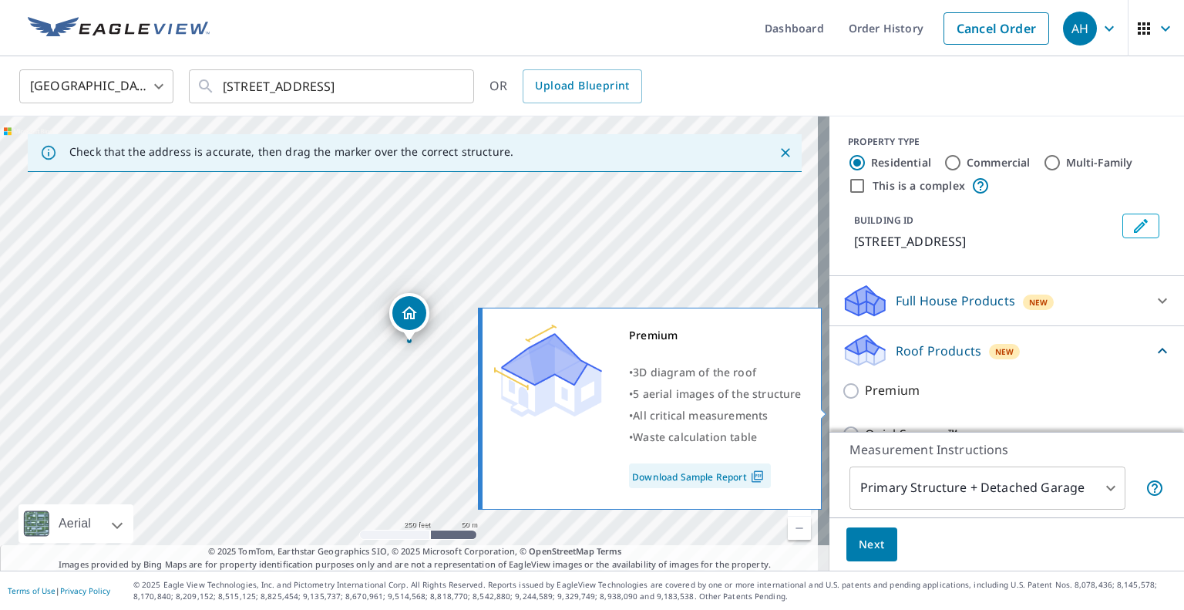
click at [841, 400] on input "Premium" at bounding box center [852, 390] width 23 height 18
checkbox input "true"
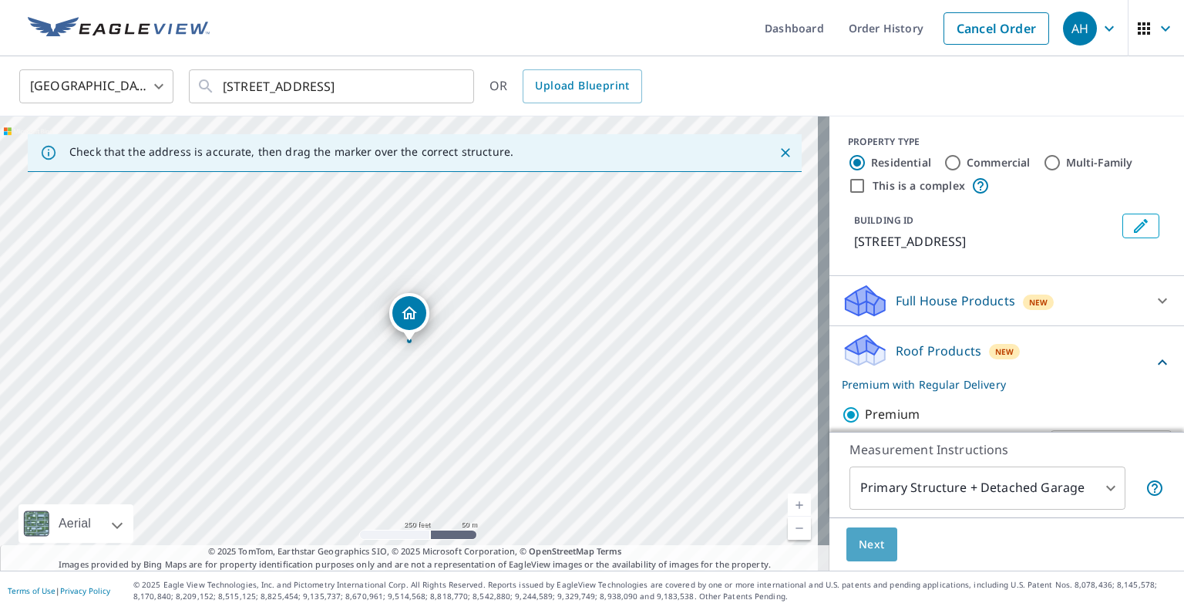
click at [857, 529] on button "Next" at bounding box center [871, 544] width 51 height 35
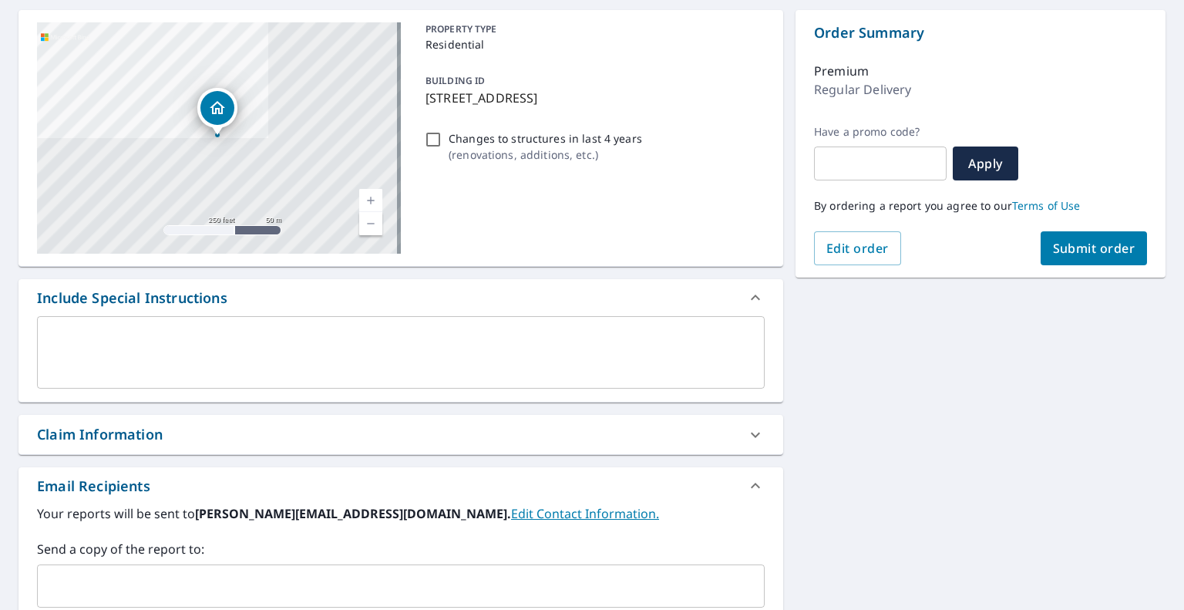
scroll to position [231, 0]
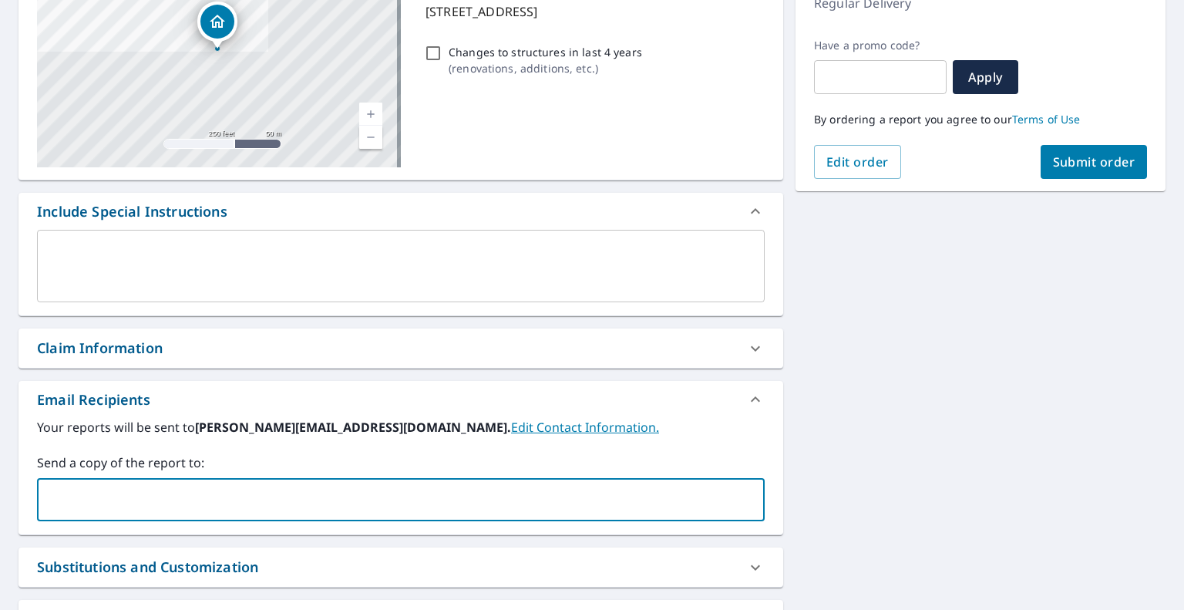
click at [314, 490] on input "text" at bounding box center [389, 499] width 690 height 29
paste input "[PERSON_NAME][EMAIL_ADDRESS][DOMAIN_NAME]"
type input "[PERSON_NAME][EMAIL_ADDRESS][DOMAIN_NAME]"
click at [1083, 154] on span "Submit order" at bounding box center [1094, 161] width 82 height 17
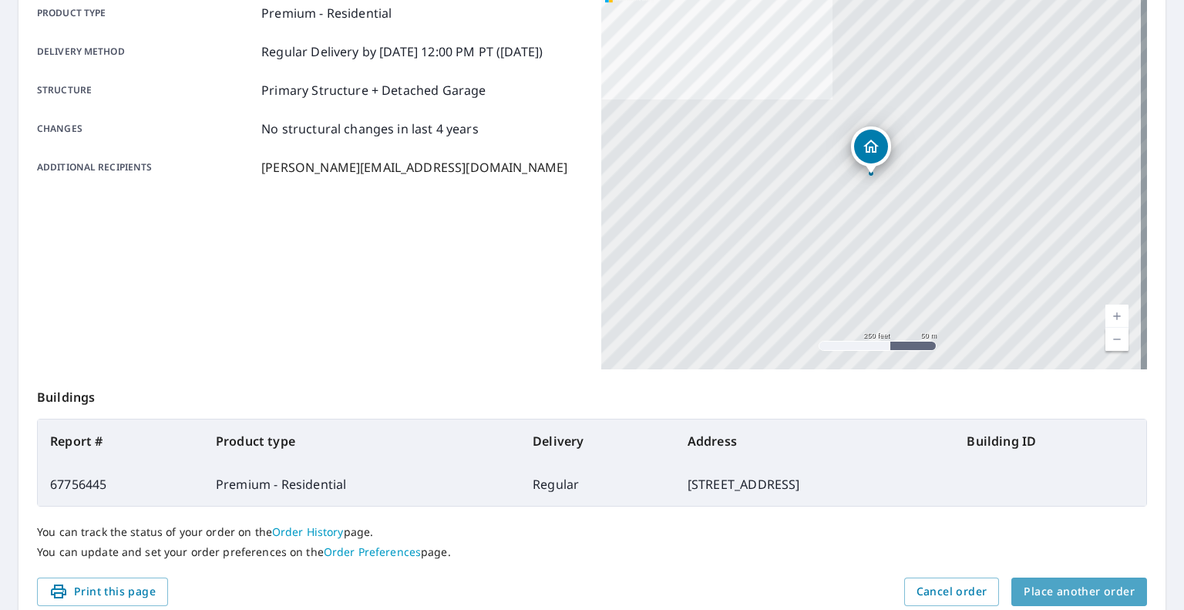
click at [1069, 588] on span "Place another order" at bounding box center [1078, 591] width 111 height 19
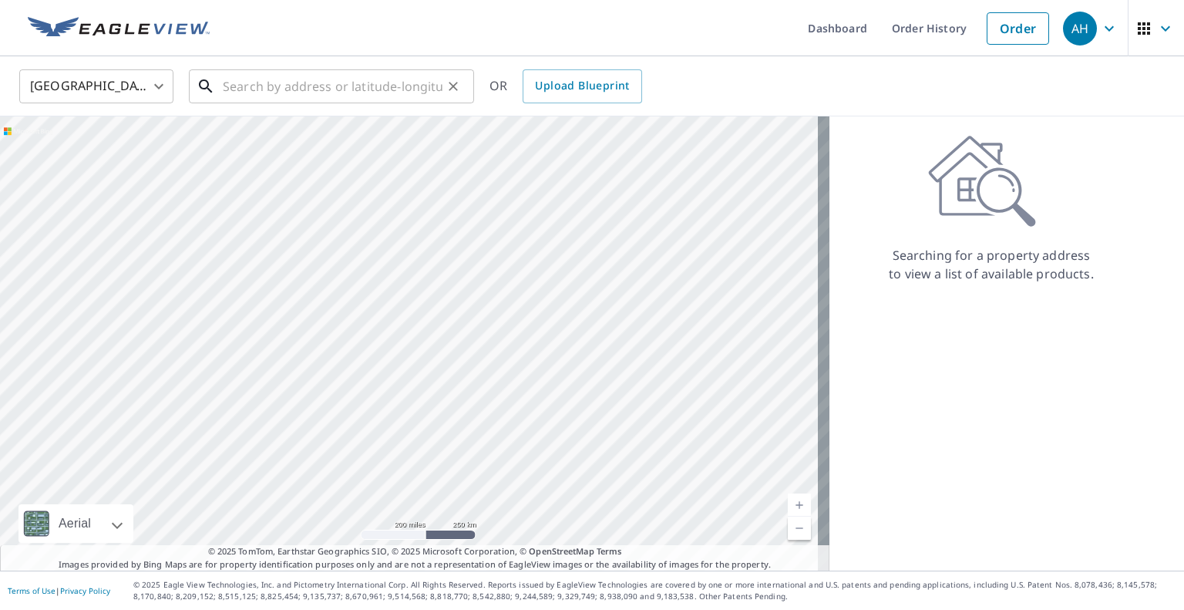
click at [367, 90] on input "text" at bounding box center [333, 86] width 220 height 43
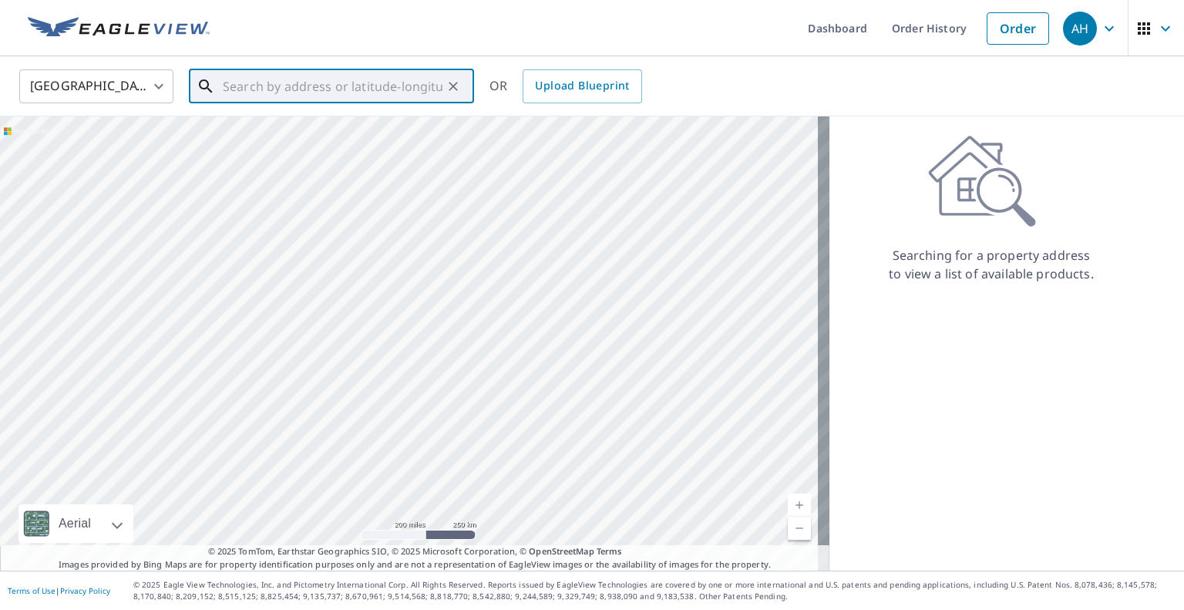
paste input "[STREET_ADDRESS]"
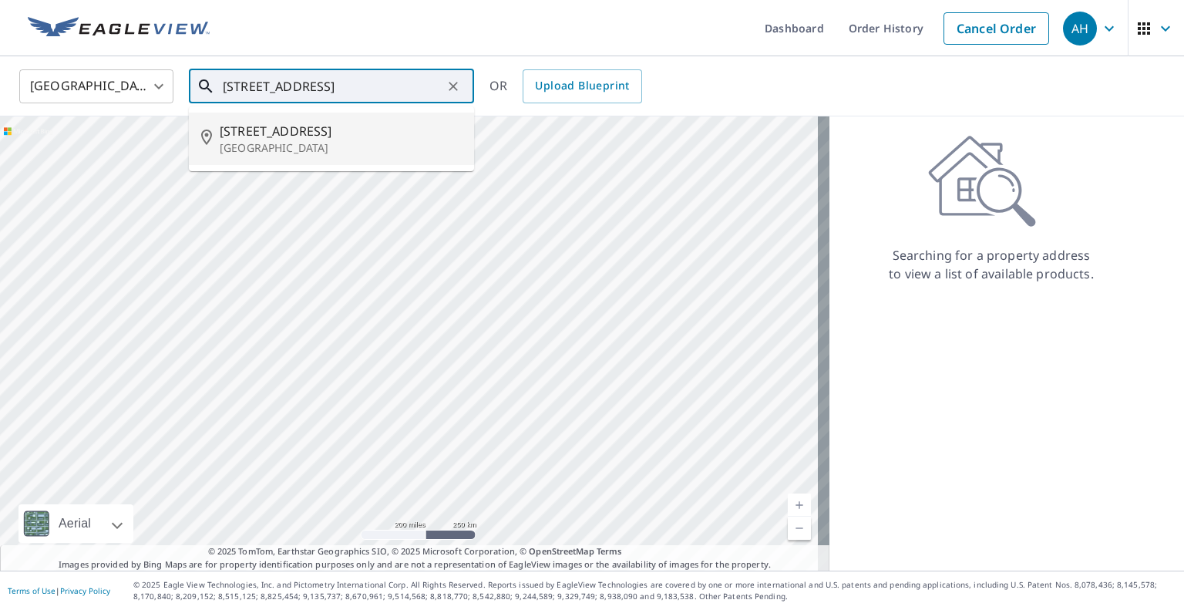
click at [324, 142] on p "[GEOGRAPHIC_DATA]" at bounding box center [341, 147] width 242 height 15
type input "[STREET_ADDRESS]"
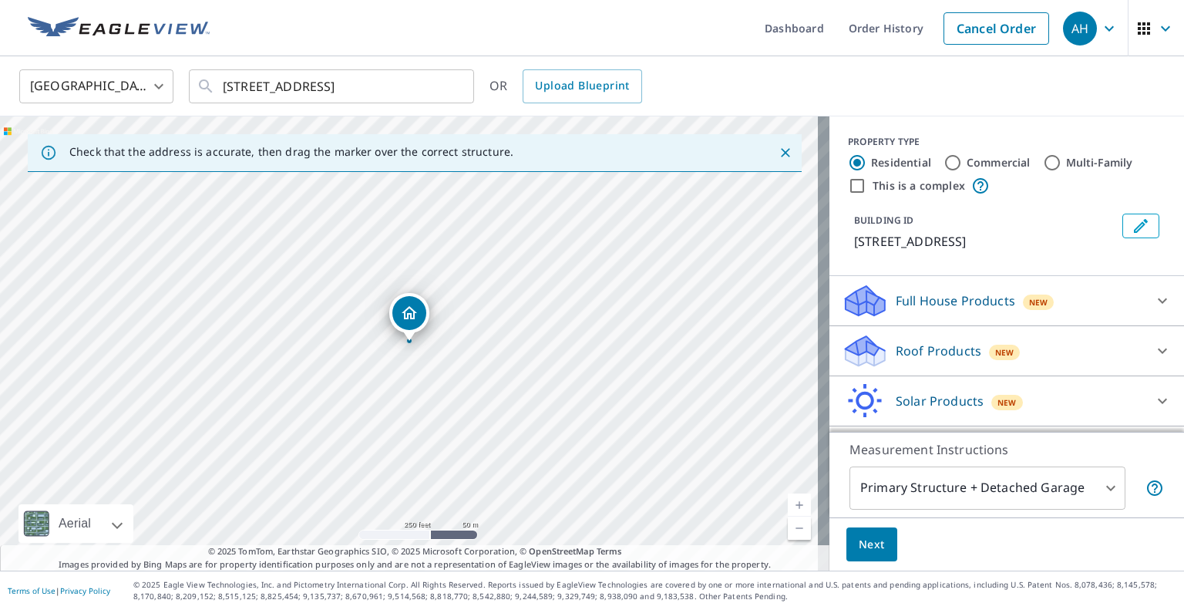
click at [895, 360] on p "Roof Products" at bounding box center [938, 350] width 86 height 18
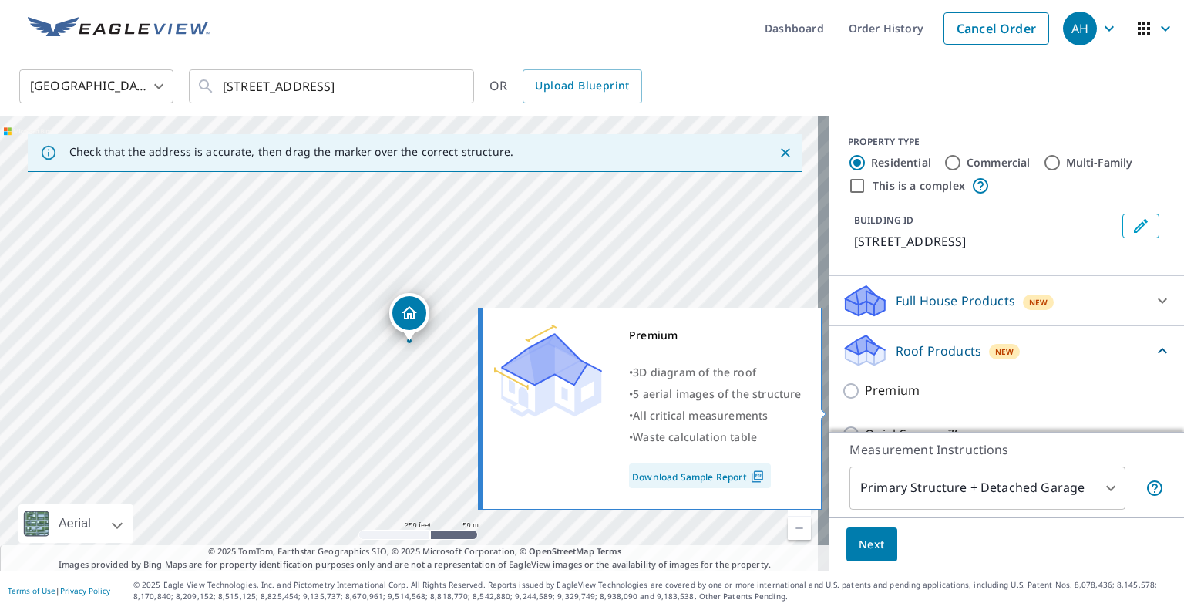
click at [841, 400] on input "Premium" at bounding box center [852, 390] width 23 height 18
checkbox input "true"
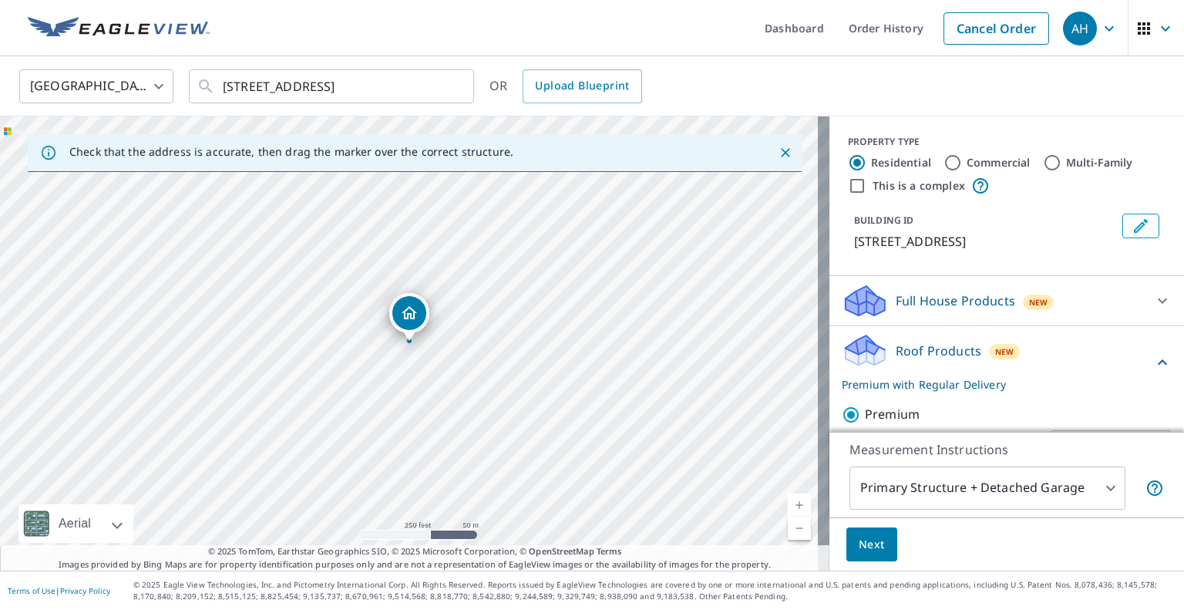
click at [846, 540] on button "Next" at bounding box center [871, 544] width 51 height 35
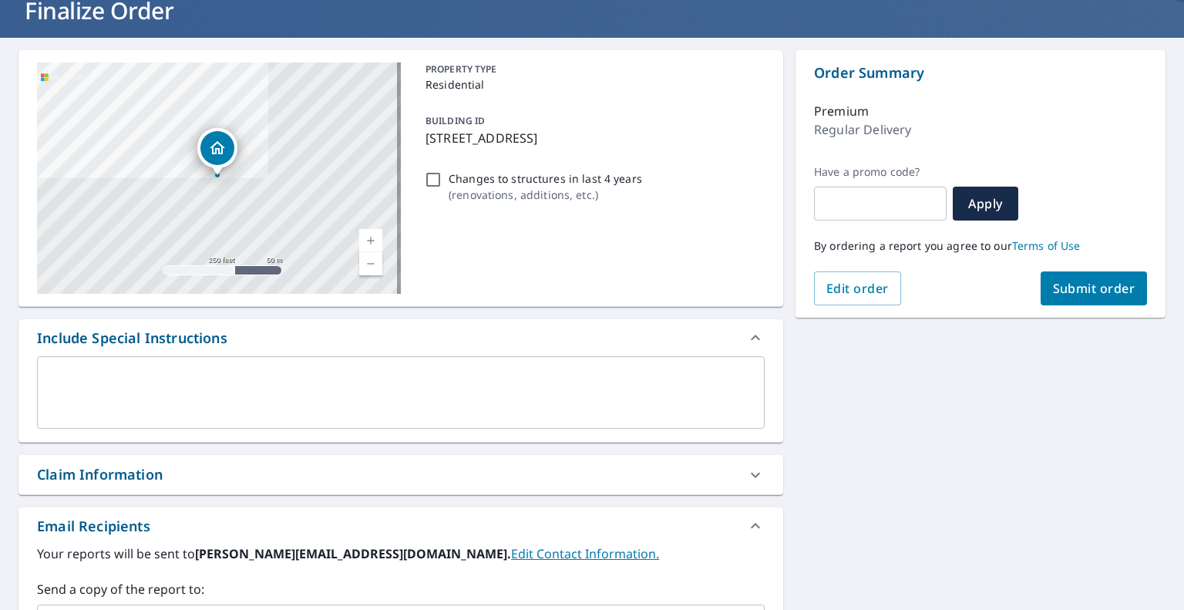
scroll to position [231, 0]
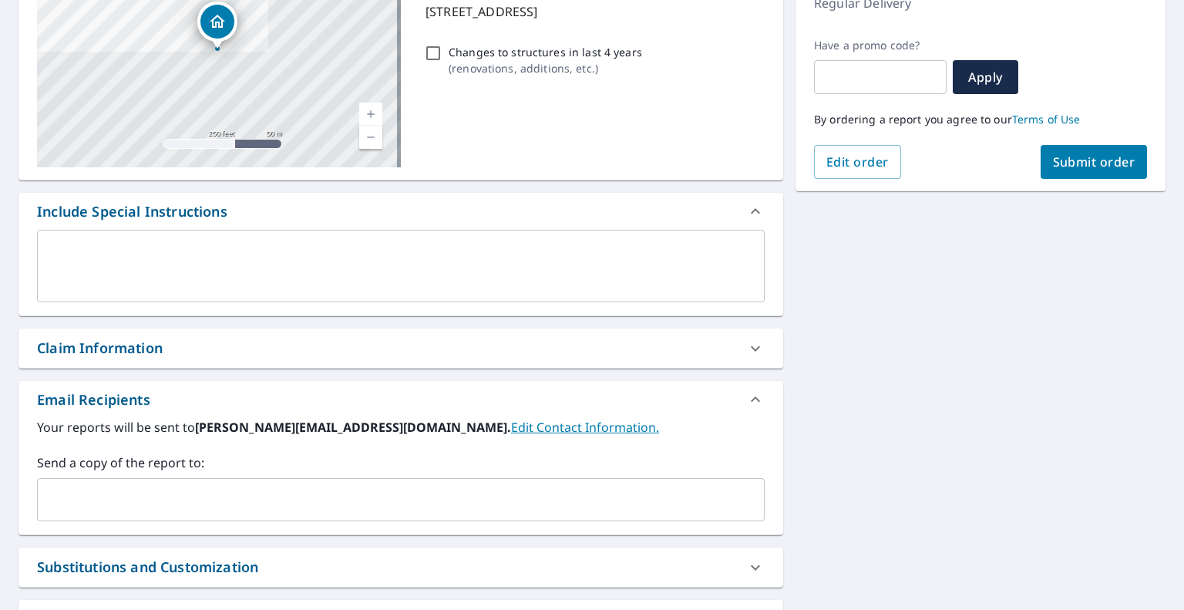
click at [188, 495] on input "text" at bounding box center [389, 499] width 690 height 29
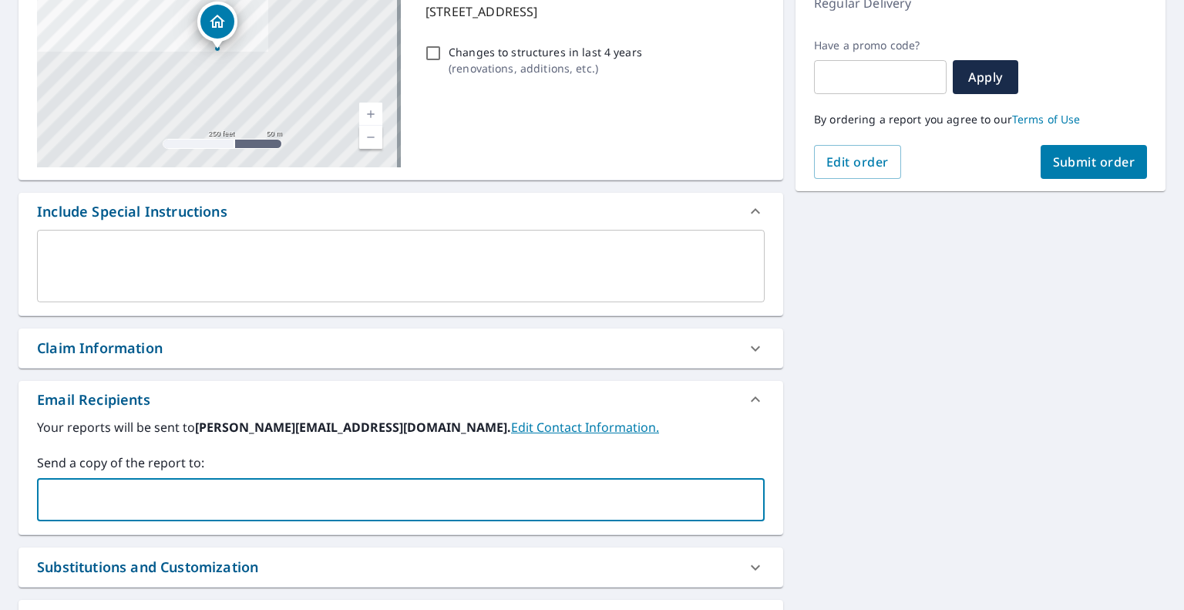
paste input "[EMAIL_ADDRESS][DOMAIN_NAME]"
type input "[EMAIL_ADDRESS][DOMAIN_NAME]"
click at [1099, 157] on span "Submit order" at bounding box center [1094, 161] width 82 height 17
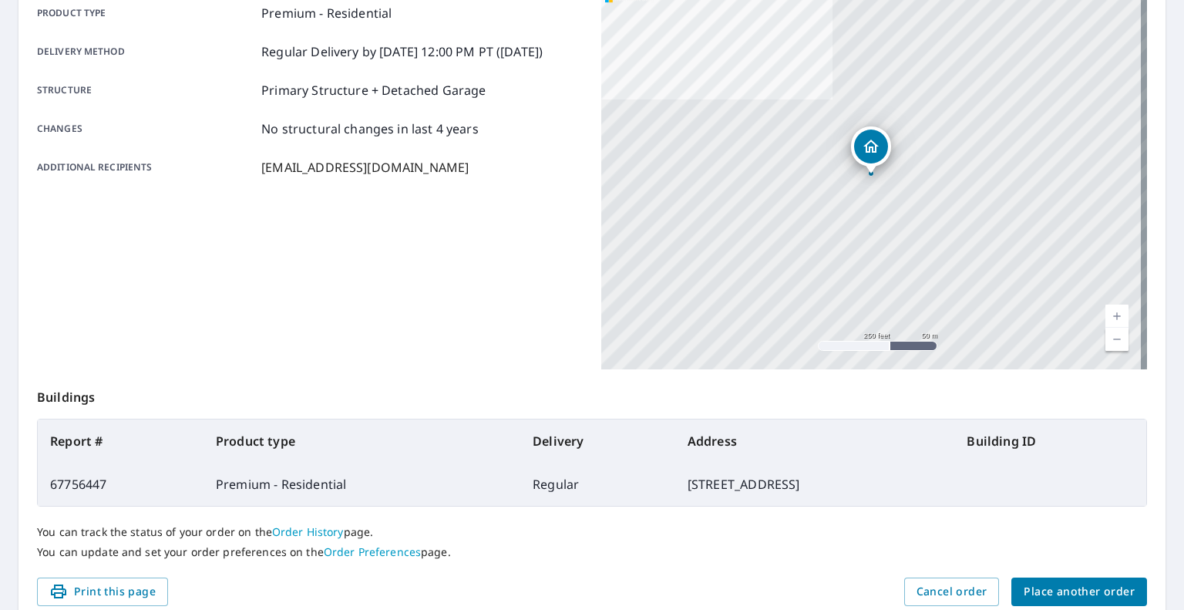
click at [1080, 600] on span "Place another order" at bounding box center [1078, 591] width 111 height 19
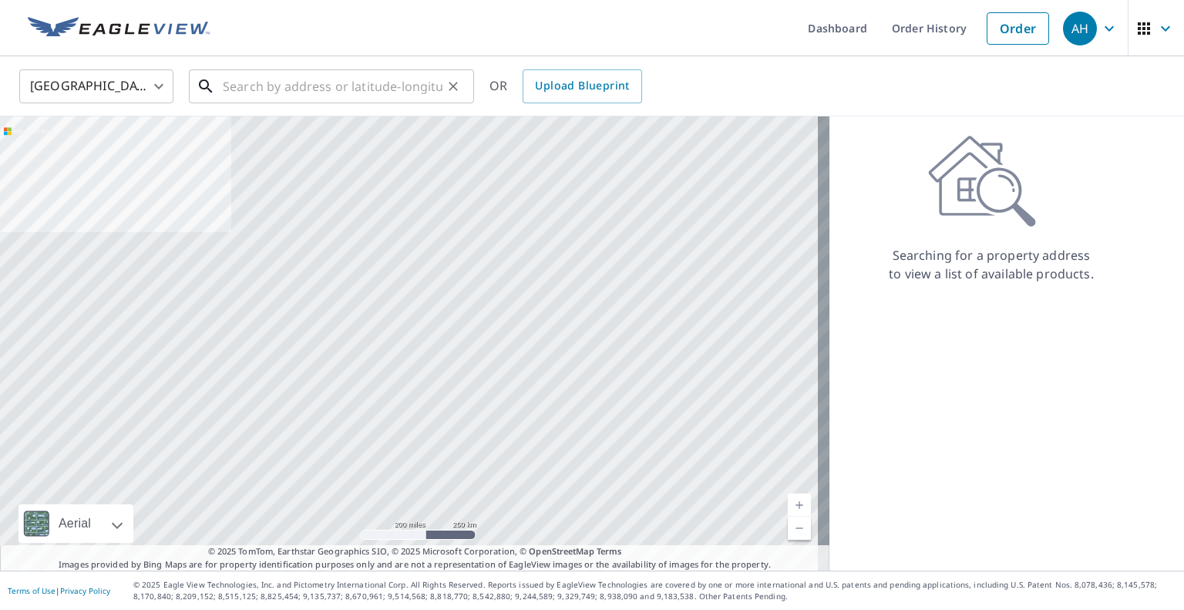
click at [331, 92] on input "text" at bounding box center [333, 86] width 220 height 43
paste input "[STREET_ADDRESS]"
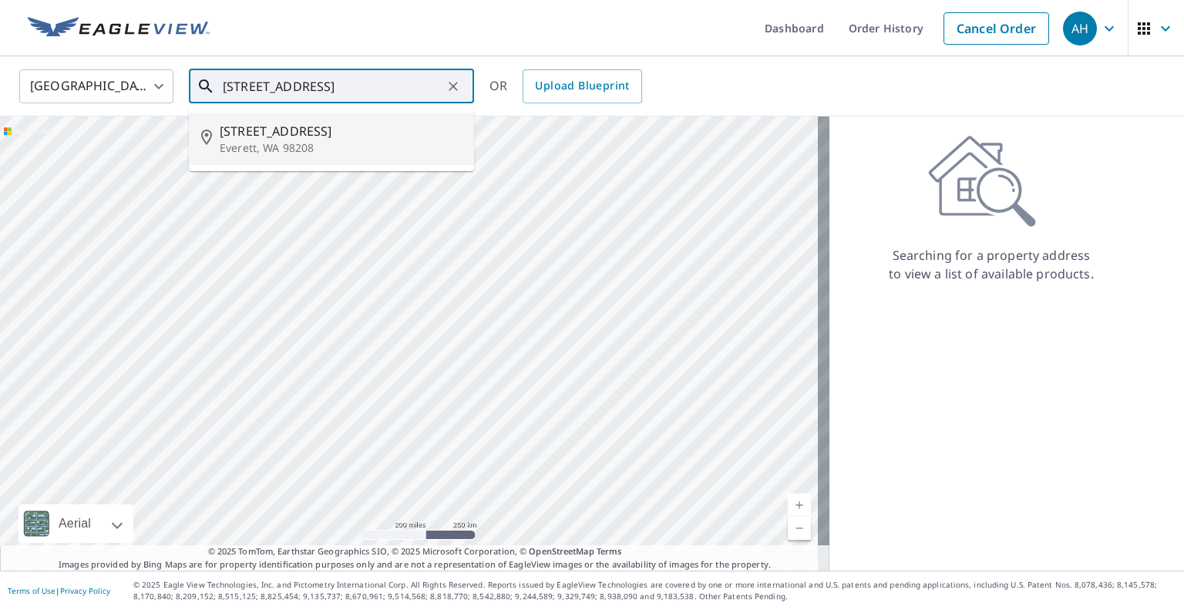
click at [293, 146] on p "Everett, WA 98208" at bounding box center [341, 147] width 242 height 15
type input "[STREET_ADDRESS]"
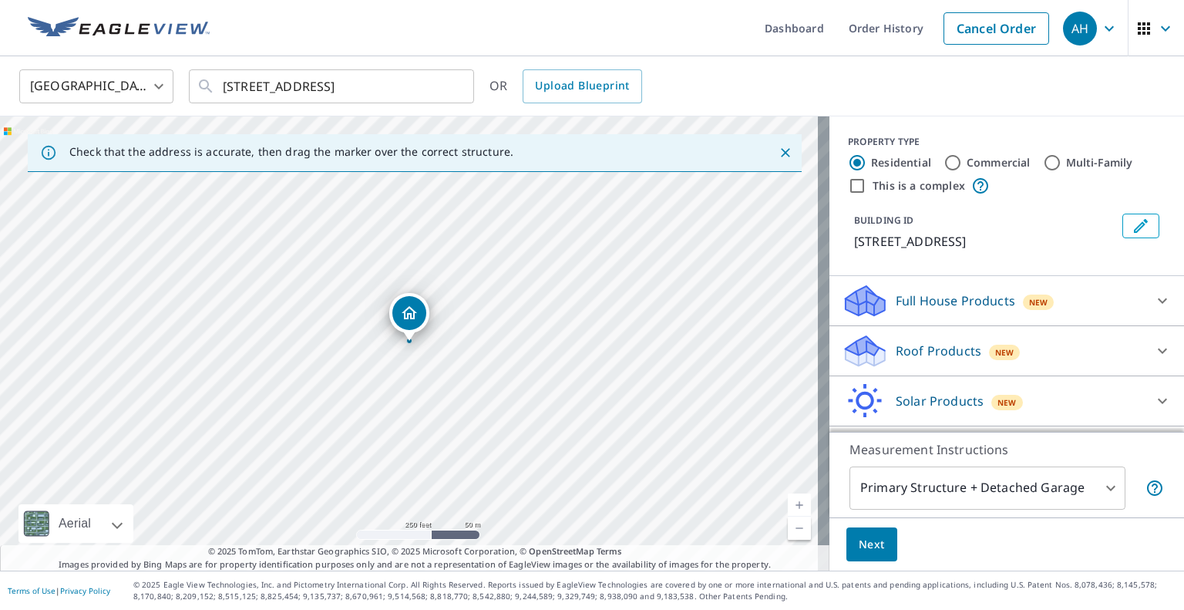
click at [866, 348] on icon at bounding box center [864, 345] width 39 height 19
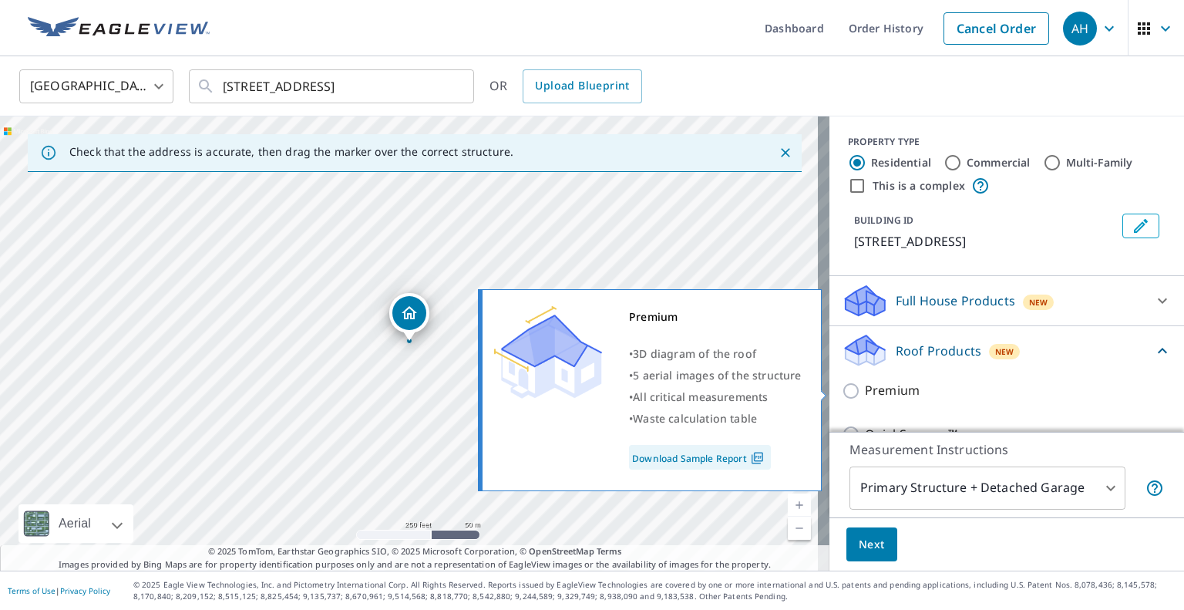
click at [841, 385] on input "Premium" at bounding box center [852, 390] width 23 height 18
checkbox input "true"
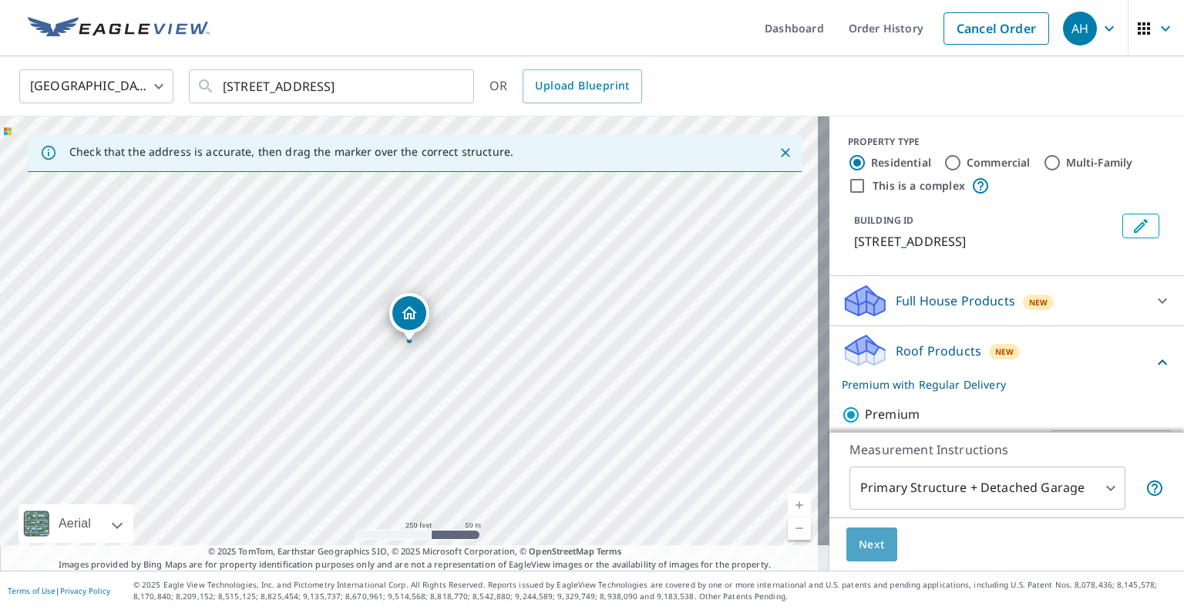
click at [858, 547] on span "Next" at bounding box center [871, 544] width 26 height 19
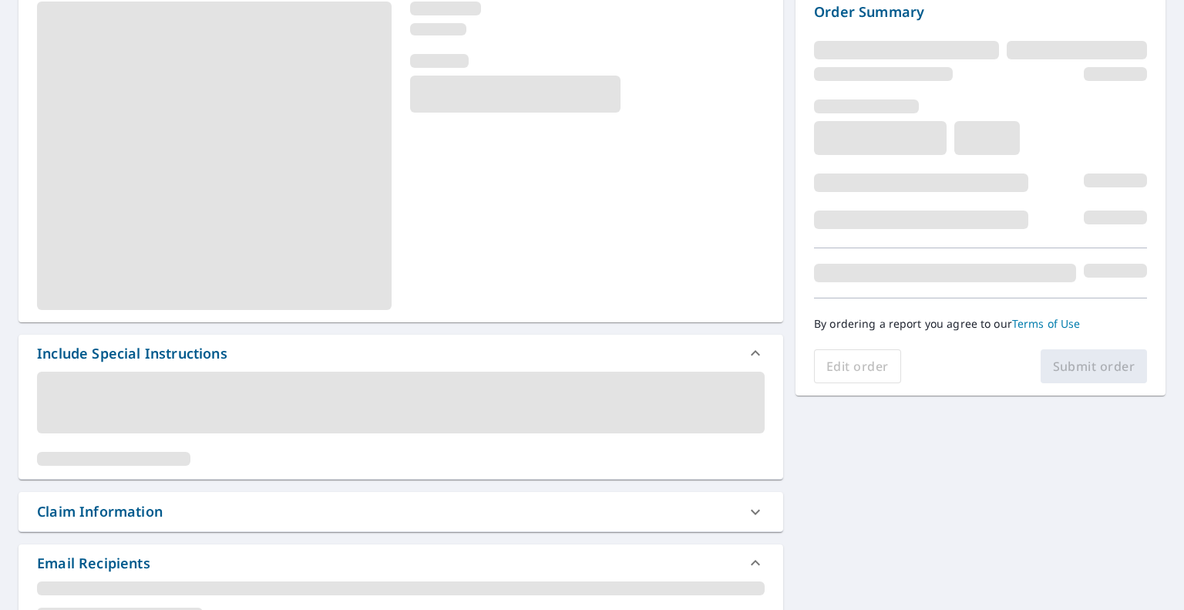
scroll to position [231, 0]
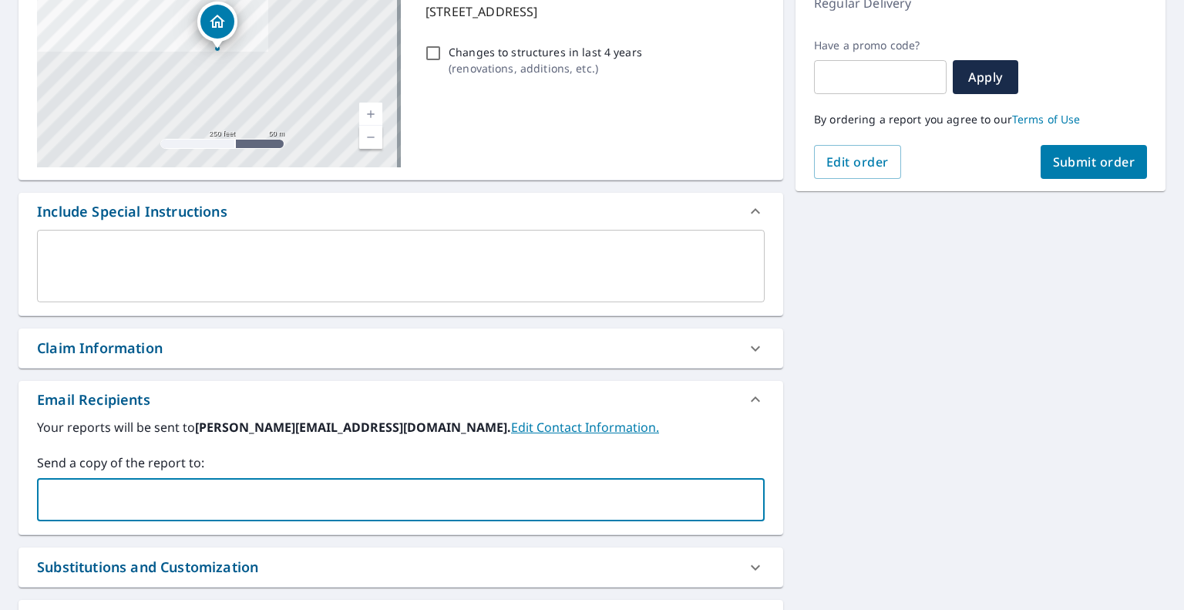
click at [150, 499] on input "text" at bounding box center [389, 499] width 690 height 29
paste input "[EMAIL_ADDRESS][DOMAIN_NAME]"
type input "[EMAIL_ADDRESS][DOMAIN_NAME]"
click at [1100, 156] on span "Submit order" at bounding box center [1094, 161] width 82 height 17
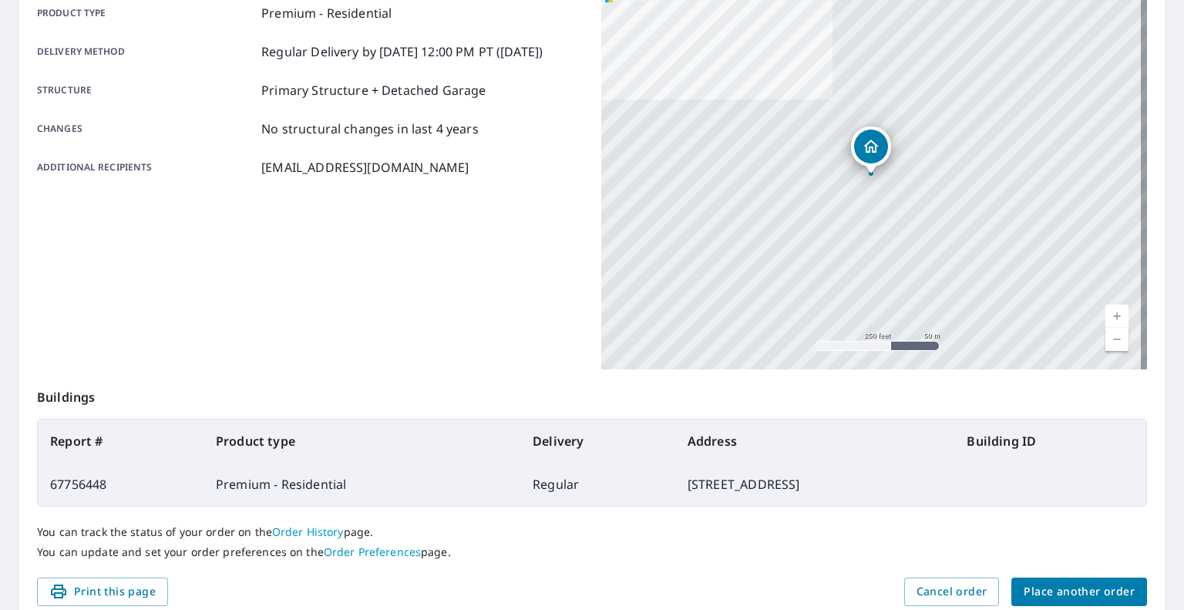
click at [1023, 582] on span "Place another order" at bounding box center [1078, 591] width 111 height 19
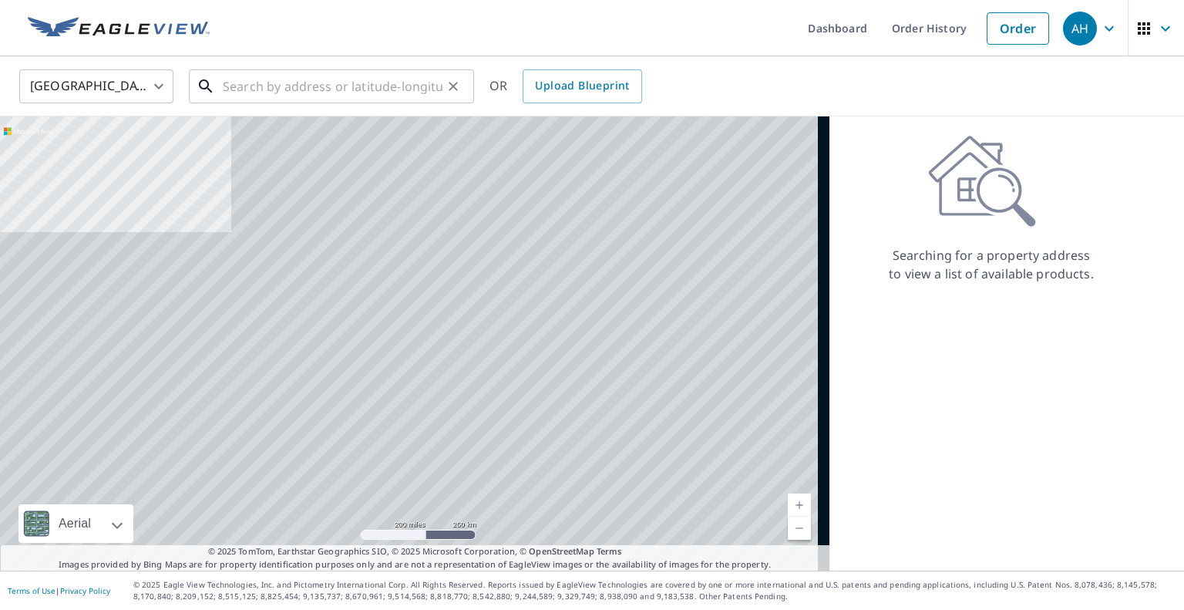
click at [388, 85] on input "text" at bounding box center [333, 86] width 220 height 43
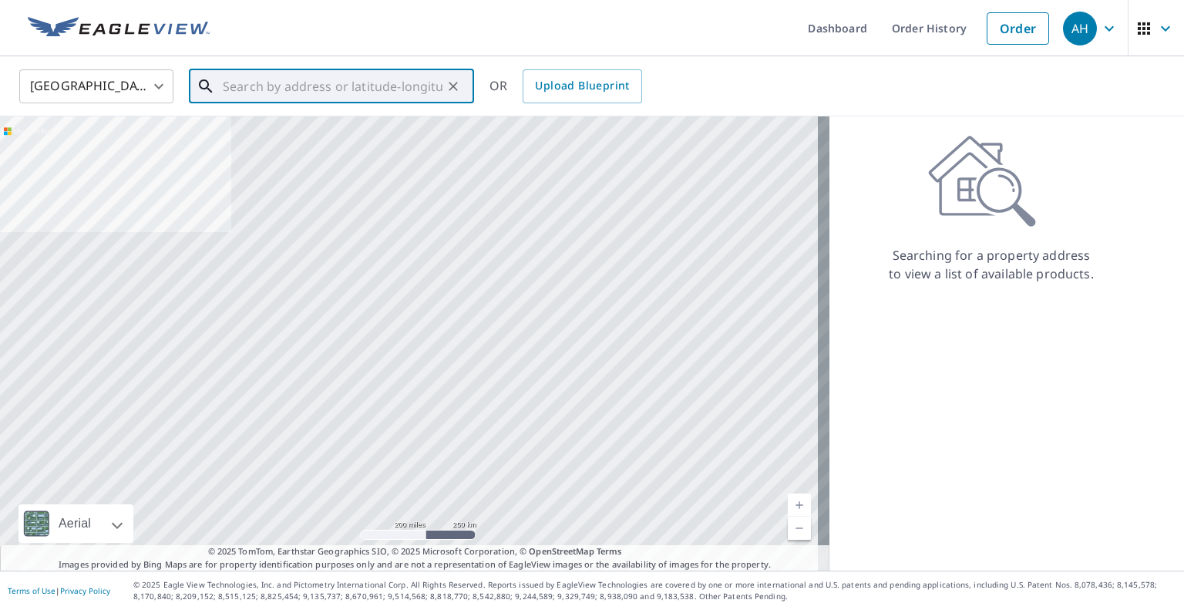
paste input "[STREET_ADDRESS]"
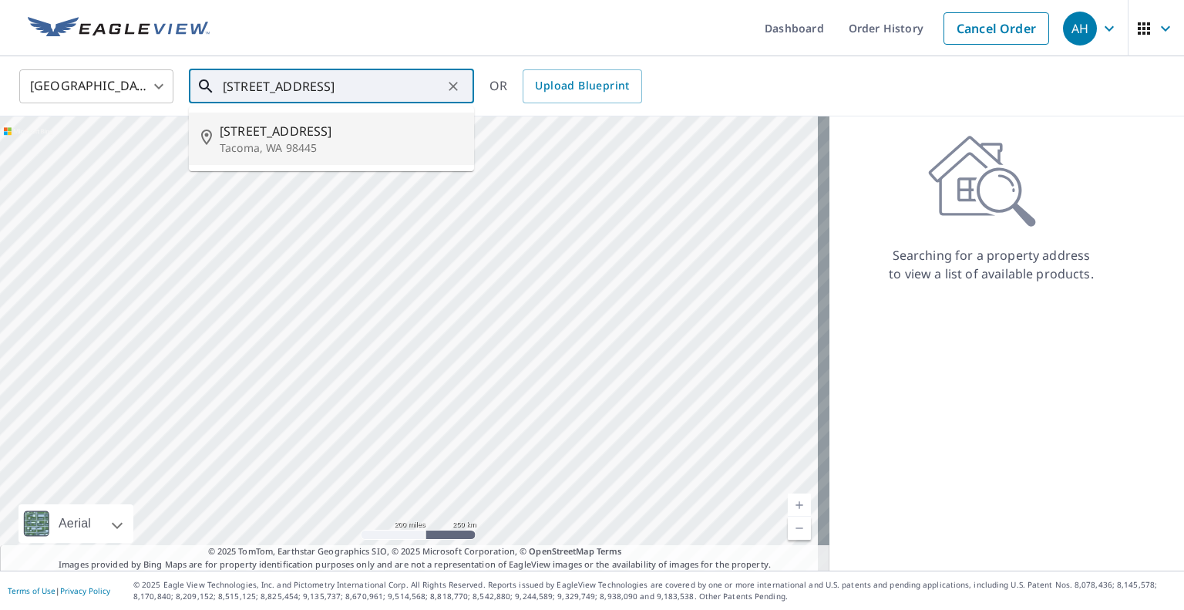
click at [309, 141] on p "Tacoma, WA 98445" at bounding box center [341, 147] width 242 height 15
type input "[STREET_ADDRESS]"
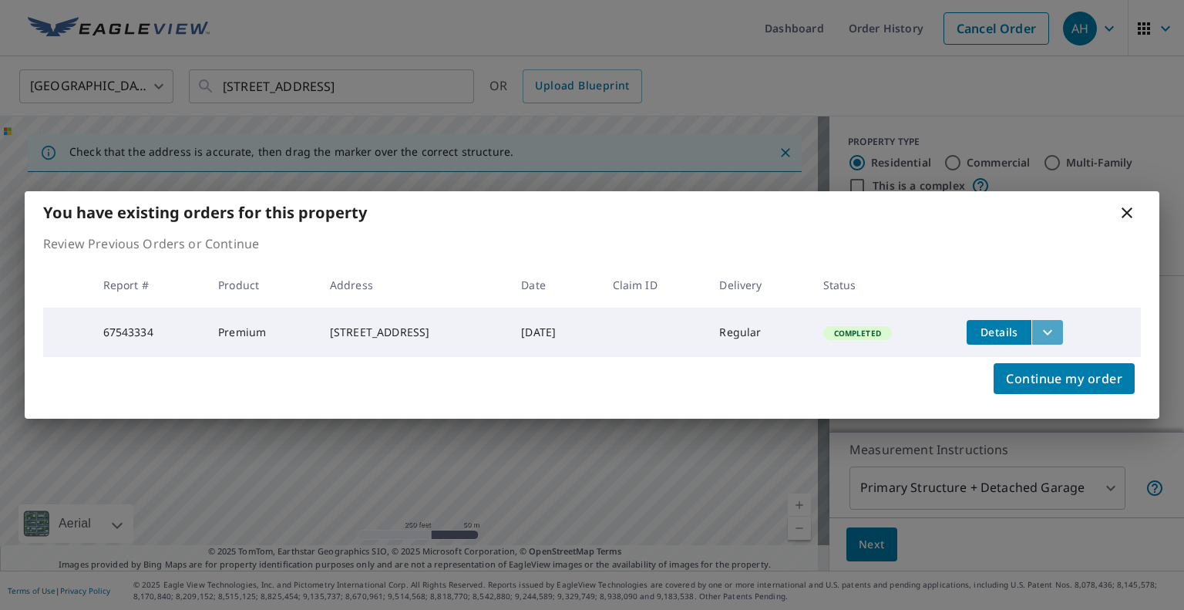
click at [1051, 325] on icon "filesDropdownBtn-67543334" at bounding box center [1047, 332] width 18 height 18
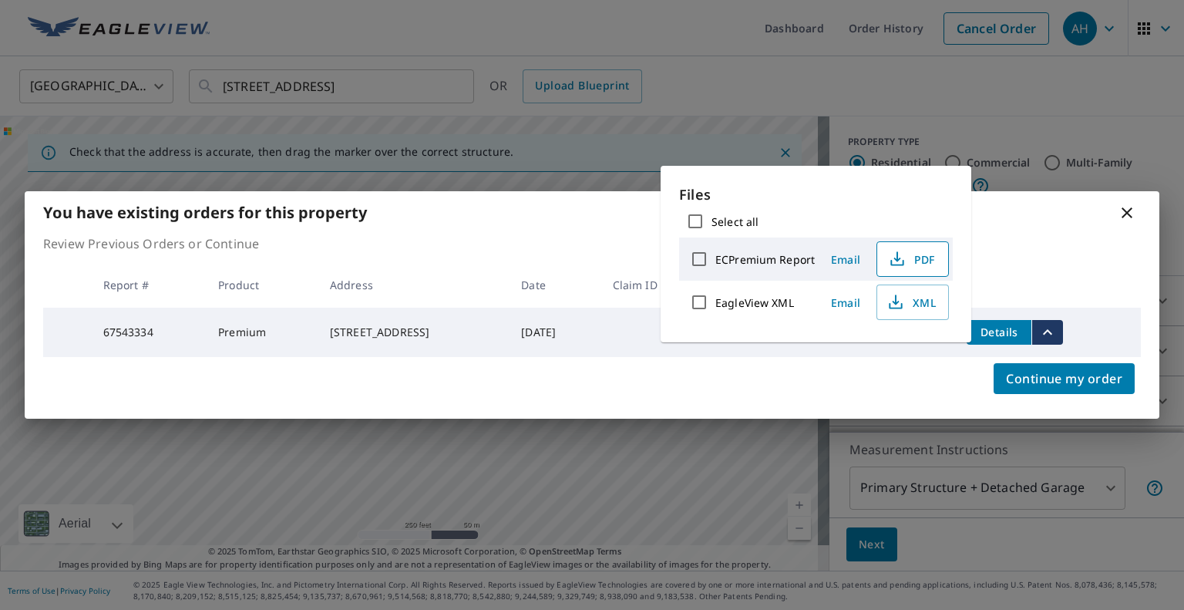
click at [915, 259] on span "PDF" at bounding box center [910, 259] width 49 height 18
drag, startPoint x: 1098, startPoint y: 230, endPoint x: 1124, endPoint y: 224, distance: 26.2
click at [1100, 234] on p "Review Previous Orders or Continue" at bounding box center [591, 243] width 1097 height 18
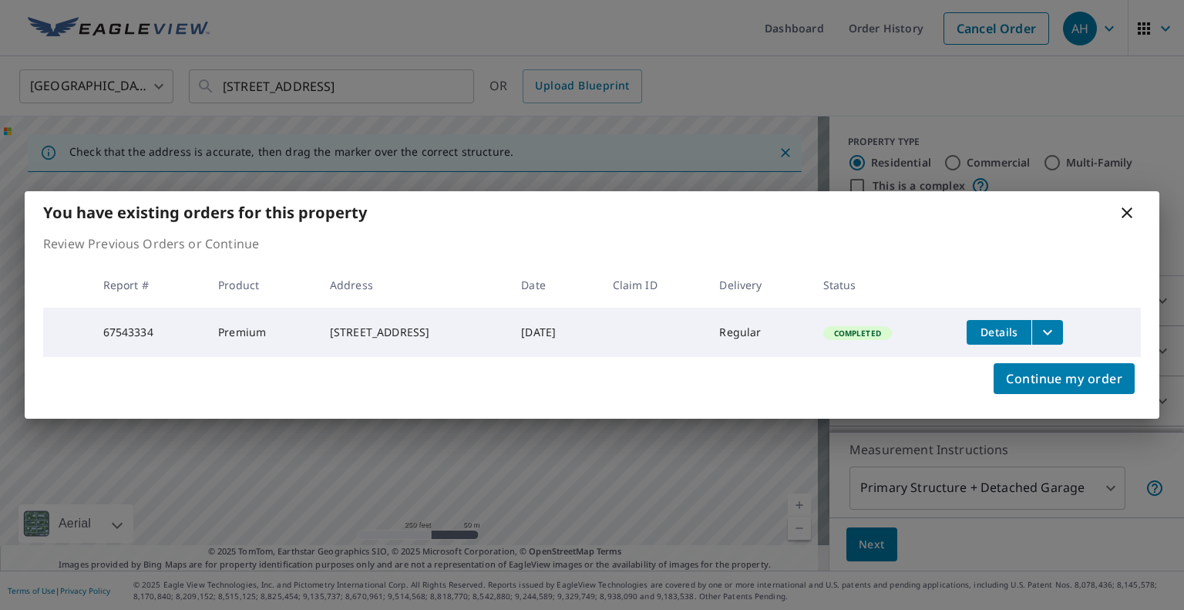
click at [1124, 214] on icon at bounding box center [1126, 212] width 18 height 18
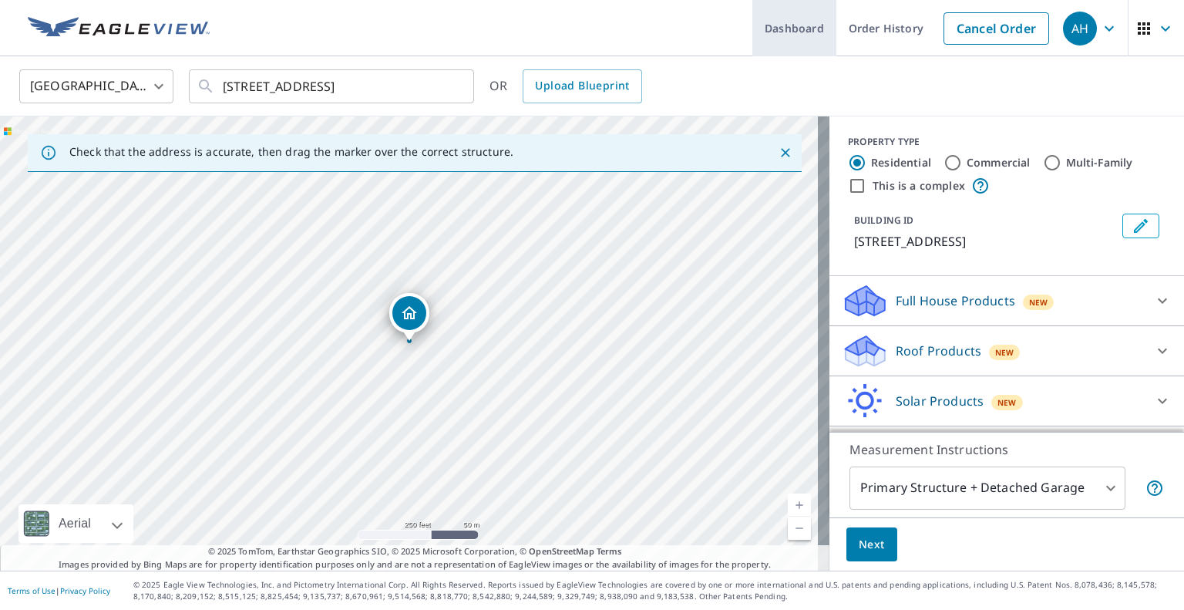
drag, startPoint x: 1007, startPoint y: 20, endPoint x: 848, endPoint y: 46, distance: 161.7
click at [1007, 20] on link "Cancel Order" at bounding box center [996, 28] width 106 height 32
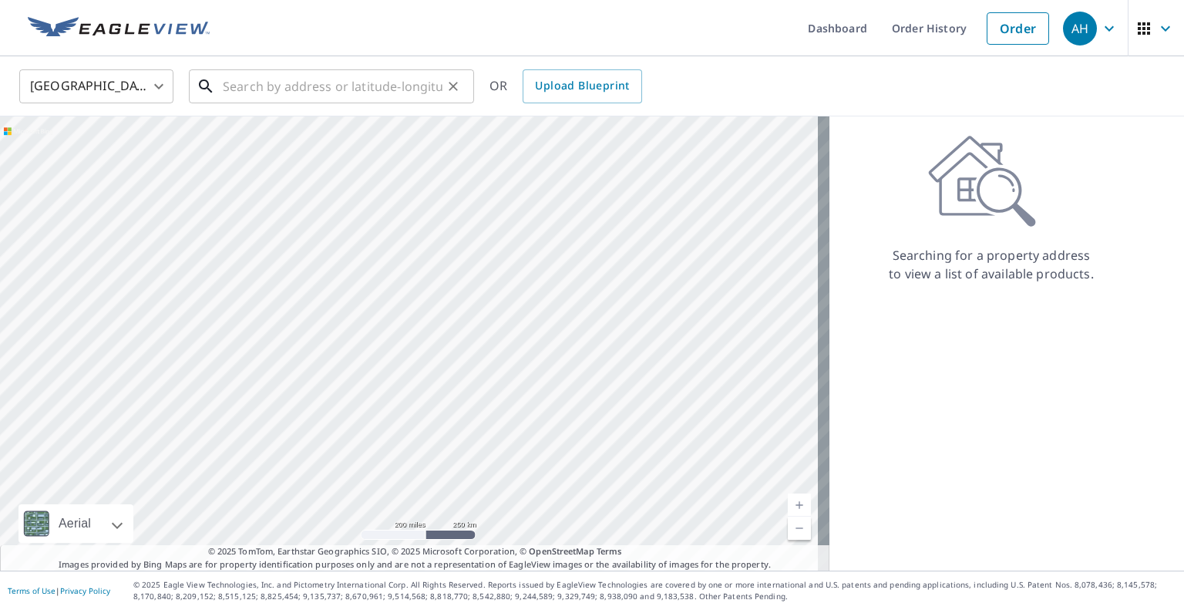
click at [335, 101] on input "text" at bounding box center [333, 86] width 220 height 43
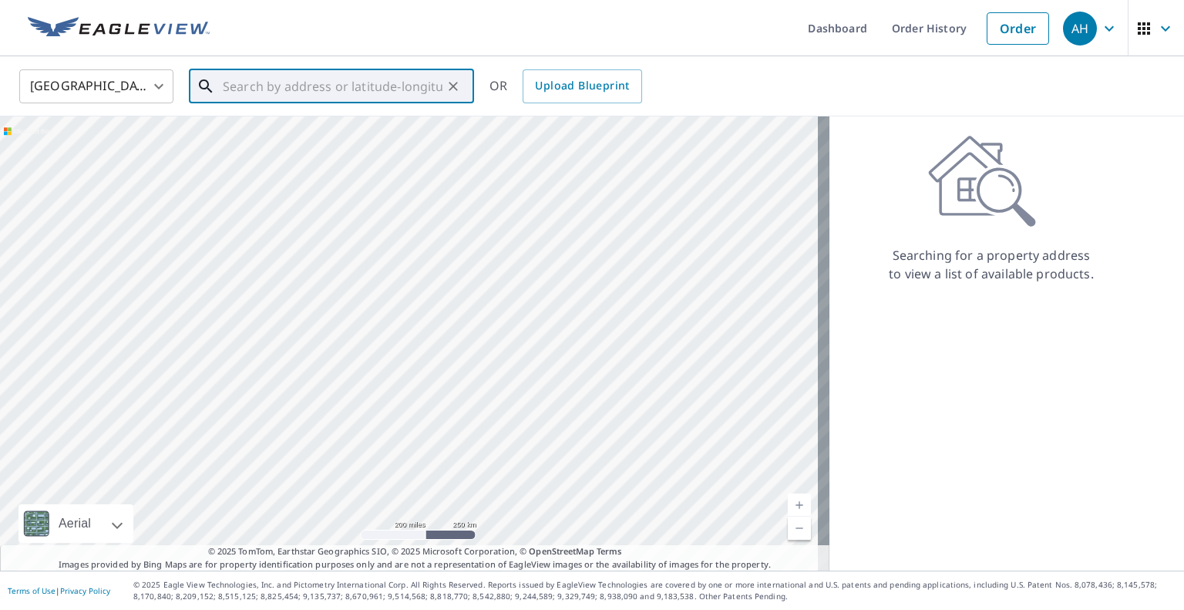
paste input "[STREET_ADDRESS]"
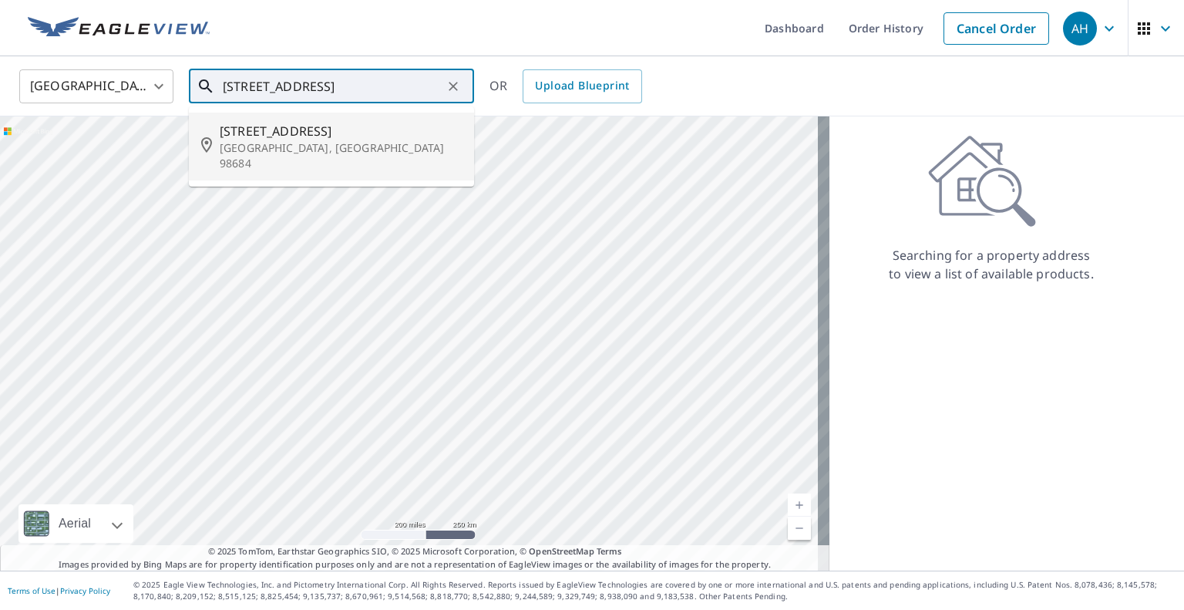
click at [322, 137] on span "[STREET_ADDRESS]" at bounding box center [341, 131] width 242 height 18
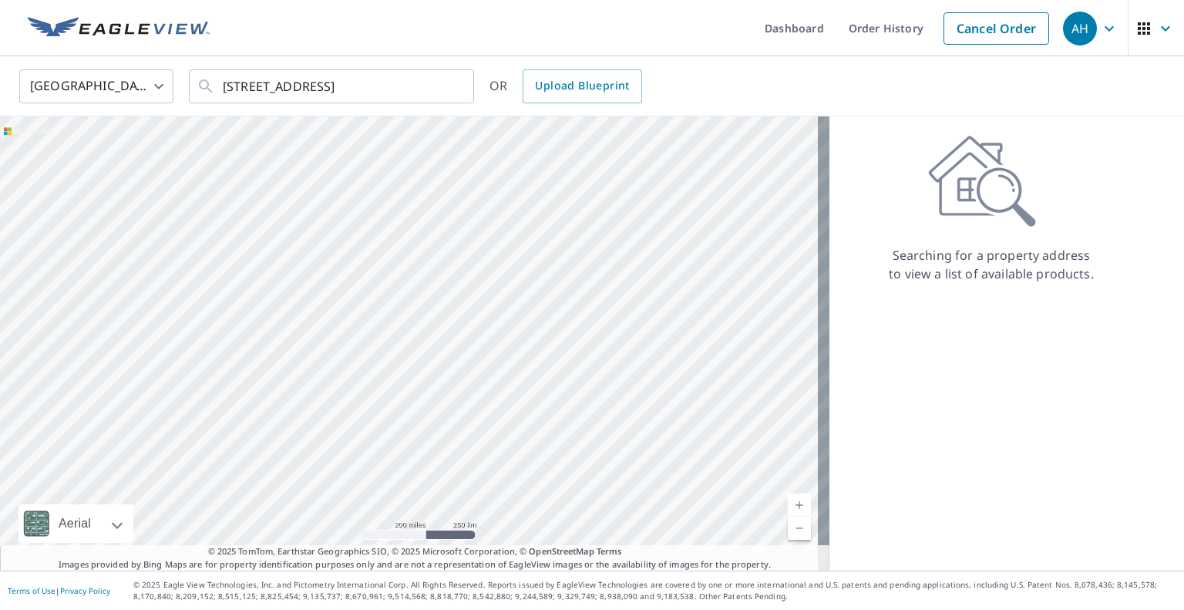
type input "[STREET_ADDRESS]"
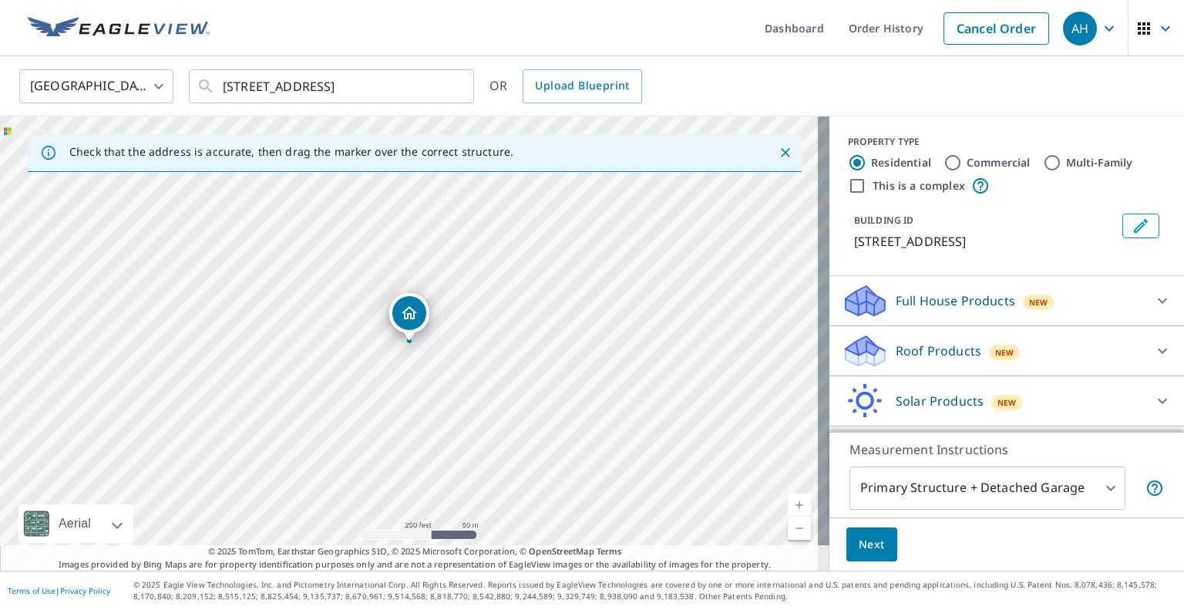
click at [995, 351] on span "New" at bounding box center [1004, 352] width 19 height 12
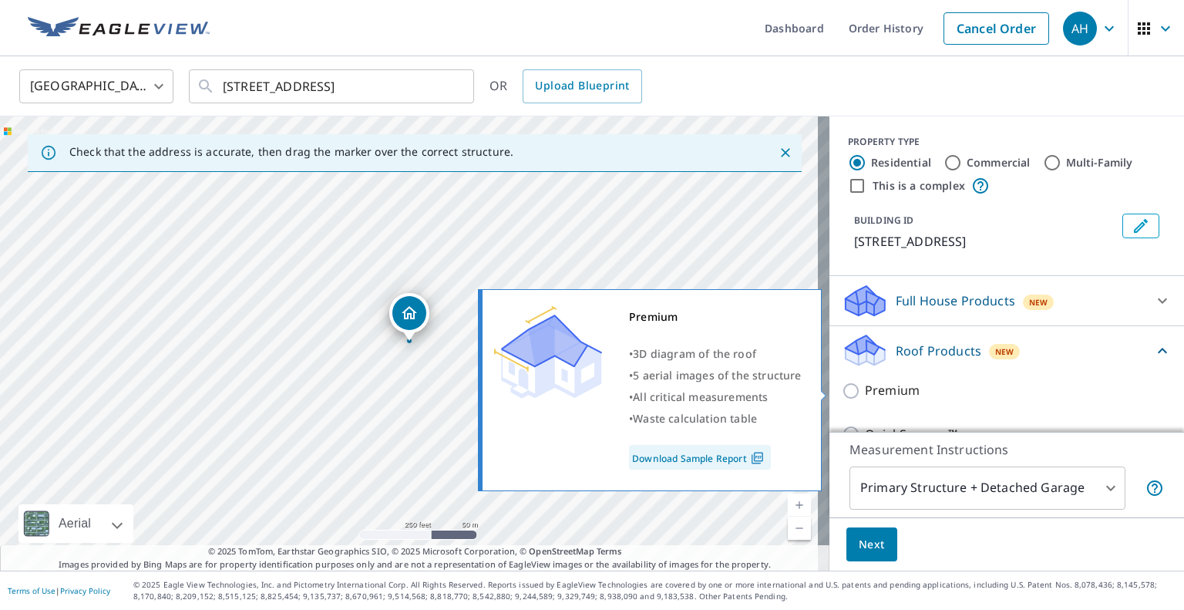
click at [841, 393] on input "Premium" at bounding box center [852, 390] width 23 height 18
checkbox input "true"
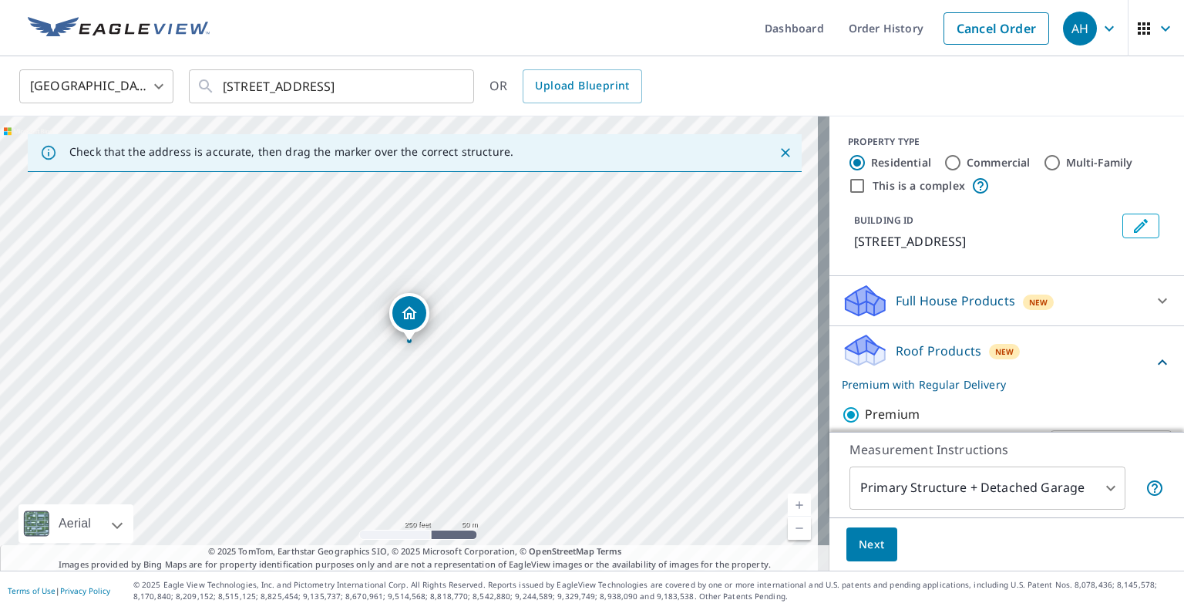
click at [863, 549] on span "Next" at bounding box center [871, 544] width 26 height 19
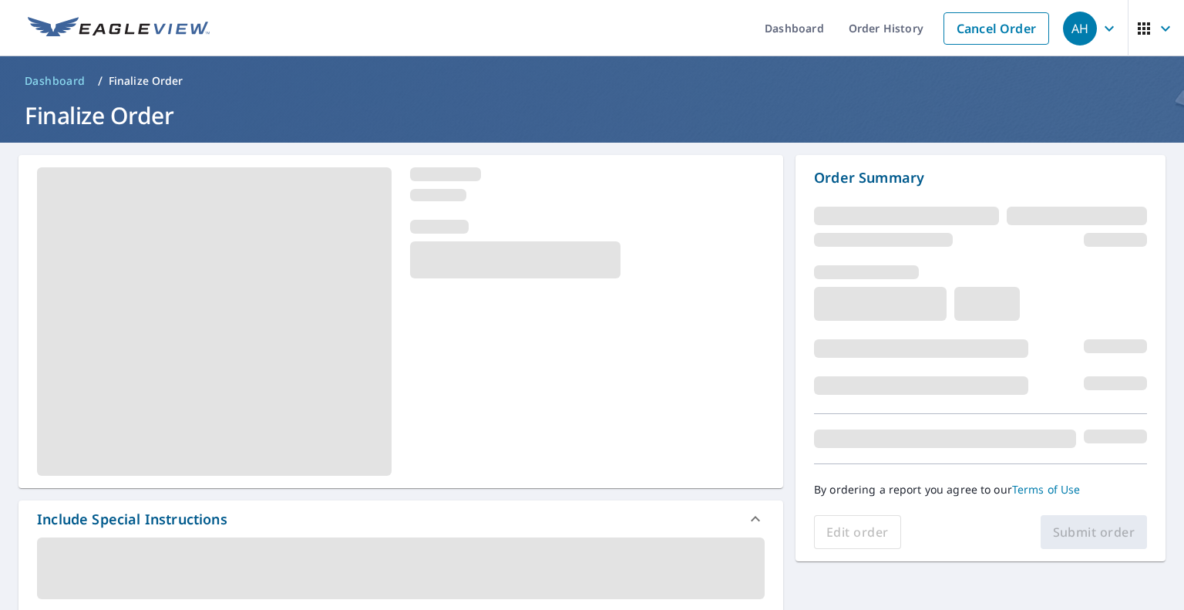
scroll to position [308, 0]
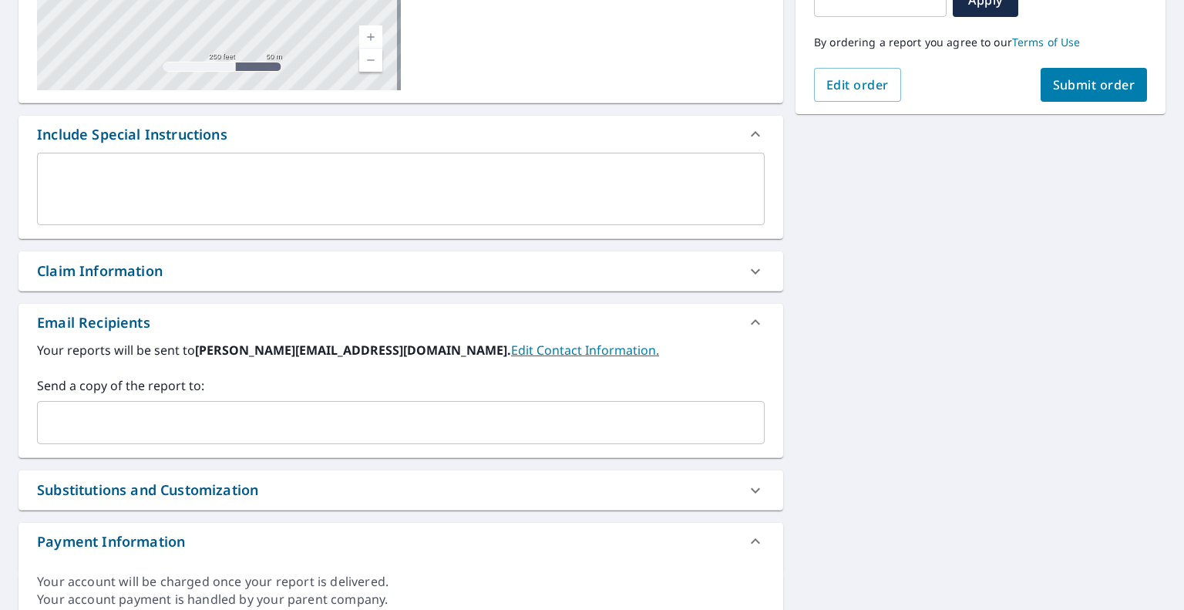
click at [182, 415] on input "text" at bounding box center [389, 422] width 690 height 29
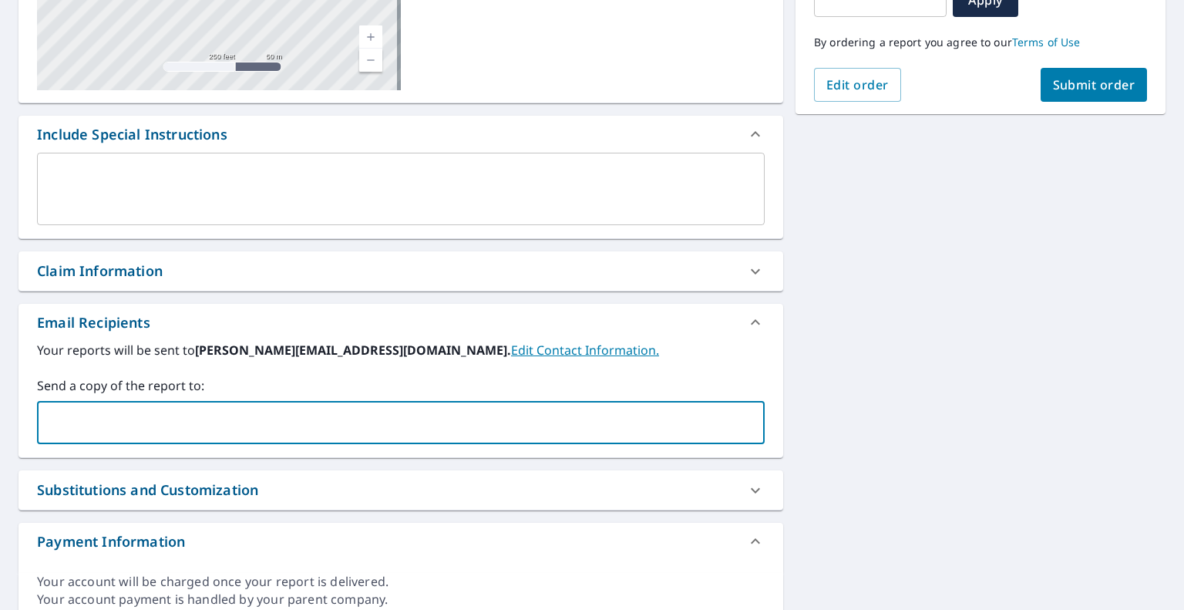
paste input "[EMAIL_ADDRESS][DOMAIN_NAME]"
type input "[EMAIL_ADDRESS][DOMAIN_NAME]"
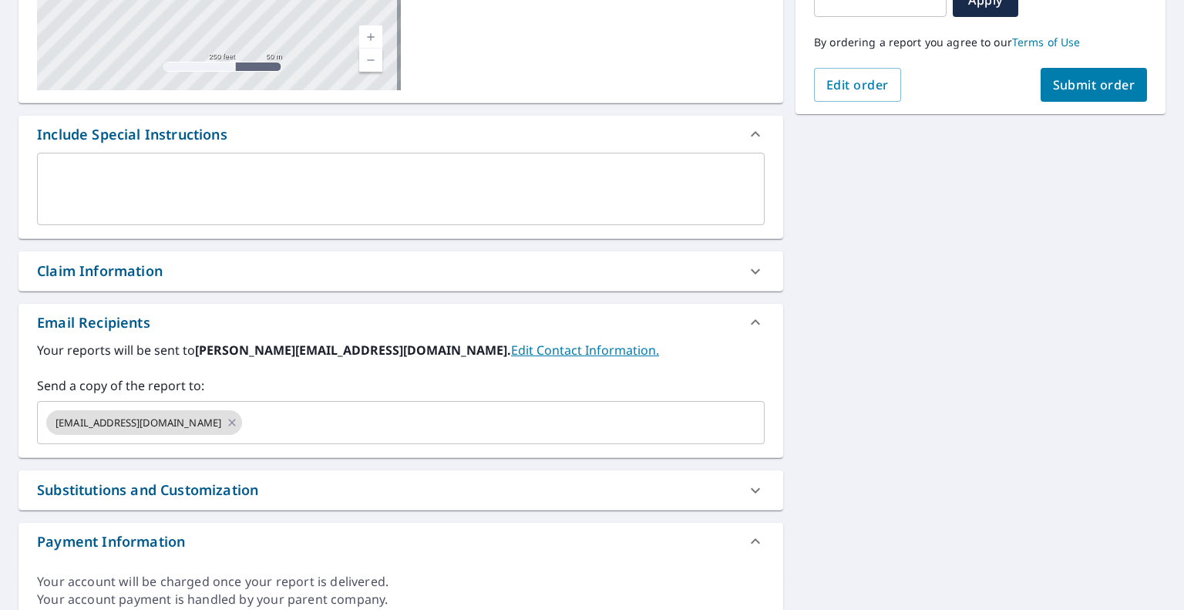
click at [1078, 57] on div "By ordering a report you agree to our Terms of Use" at bounding box center [980, 42] width 333 height 51
click at [1074, 84] on span "Submit order" at bounding box center [1094, 84] width 82 height 17
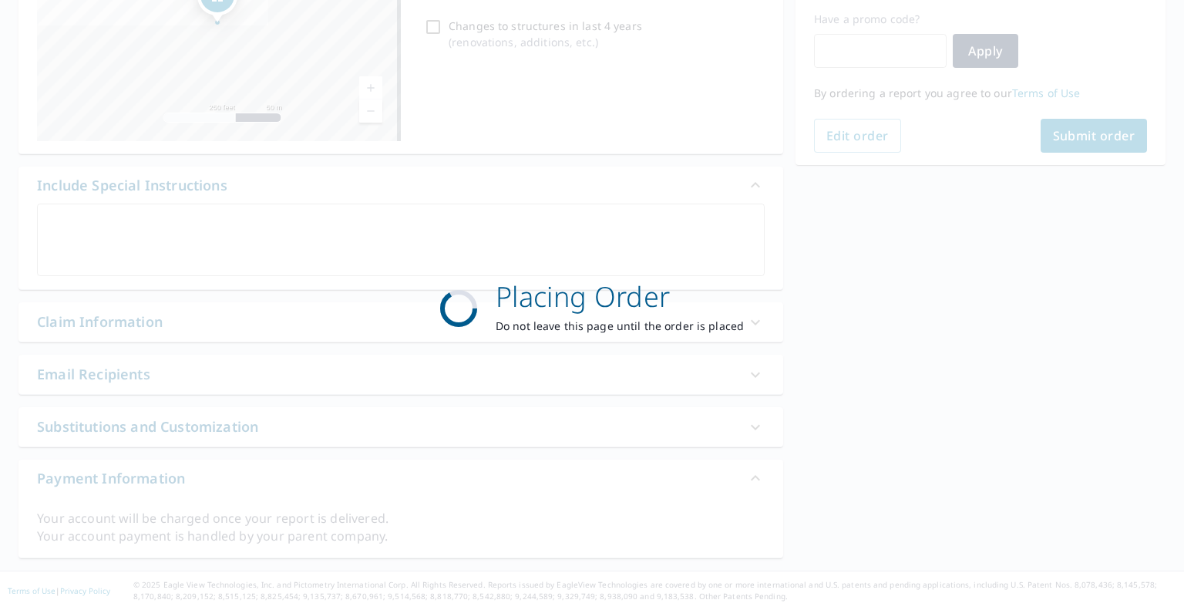
scroll to position [258, 0]
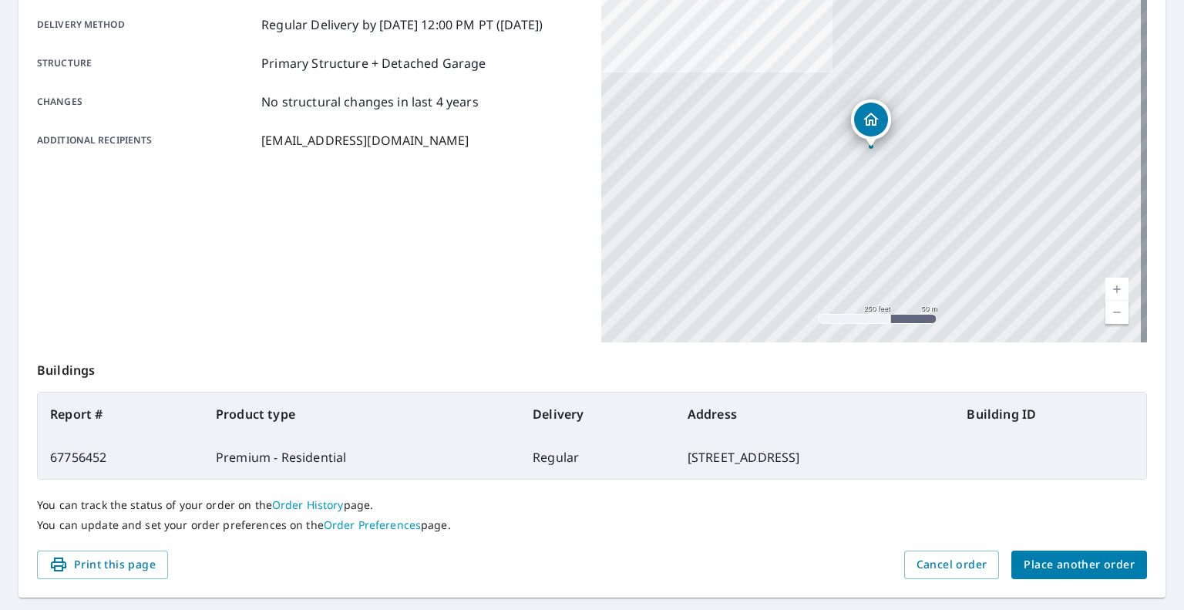
scroll to position [256, 0]
click at [1042, 555] on button "Place another order" at bounding box center [1079, 567] width 136 height 29
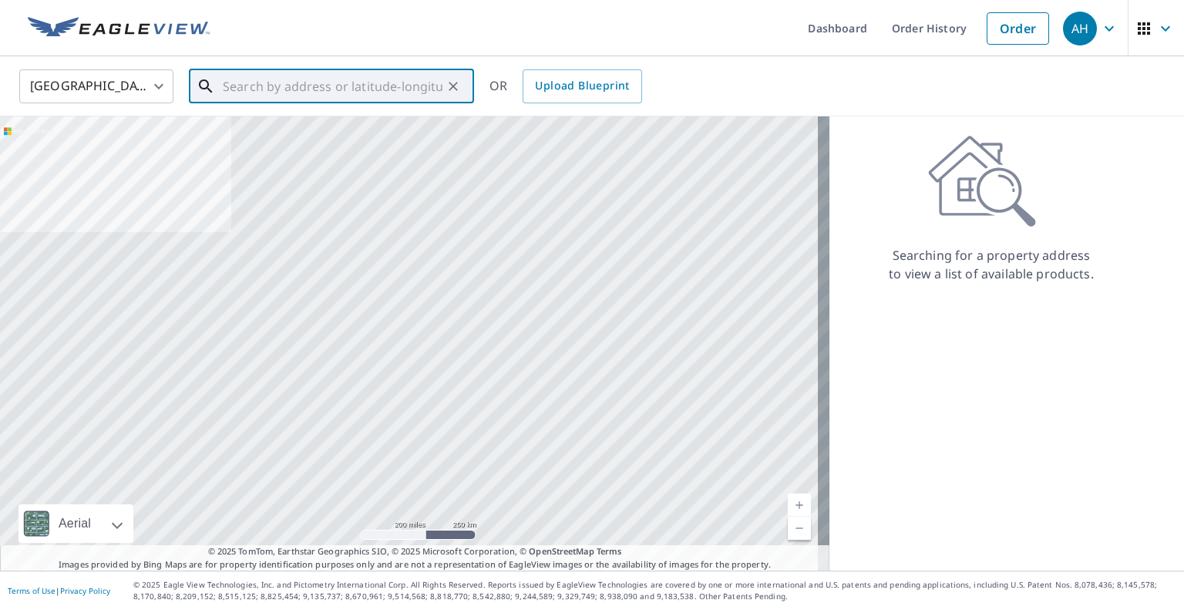
click at [285, 94] on input "text" at bounding box center [333, 86] width 220 height 43
paste input "[STREET_ADDRESS]"
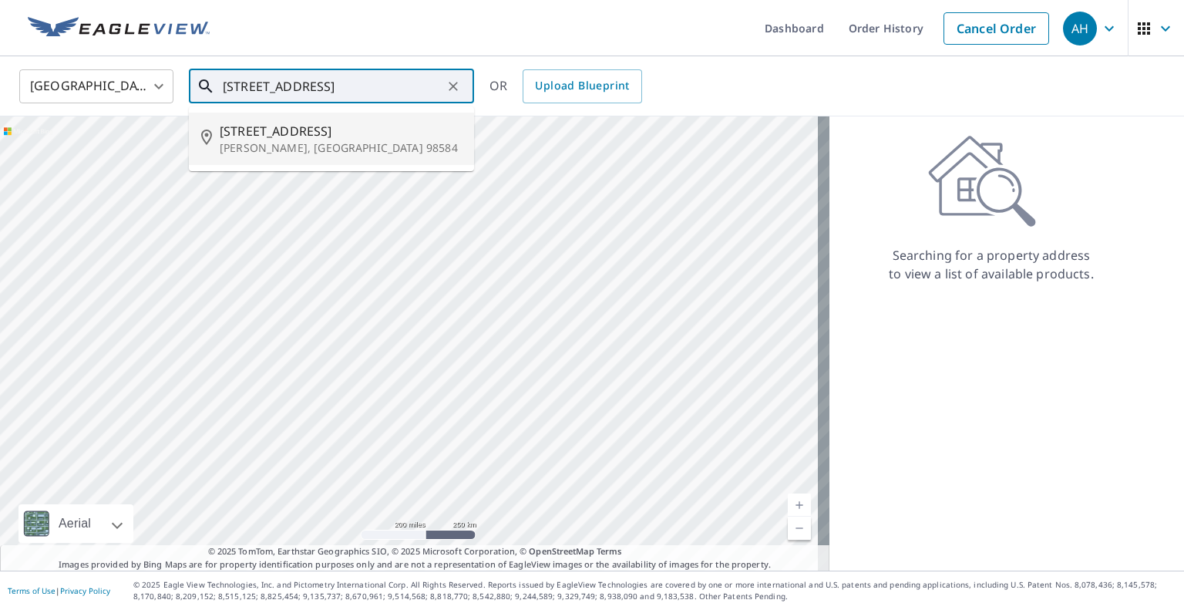
click at [280, 136] on span "[STREET_ADDRESS]" at bounding box center [341, 131] width 242 height 18
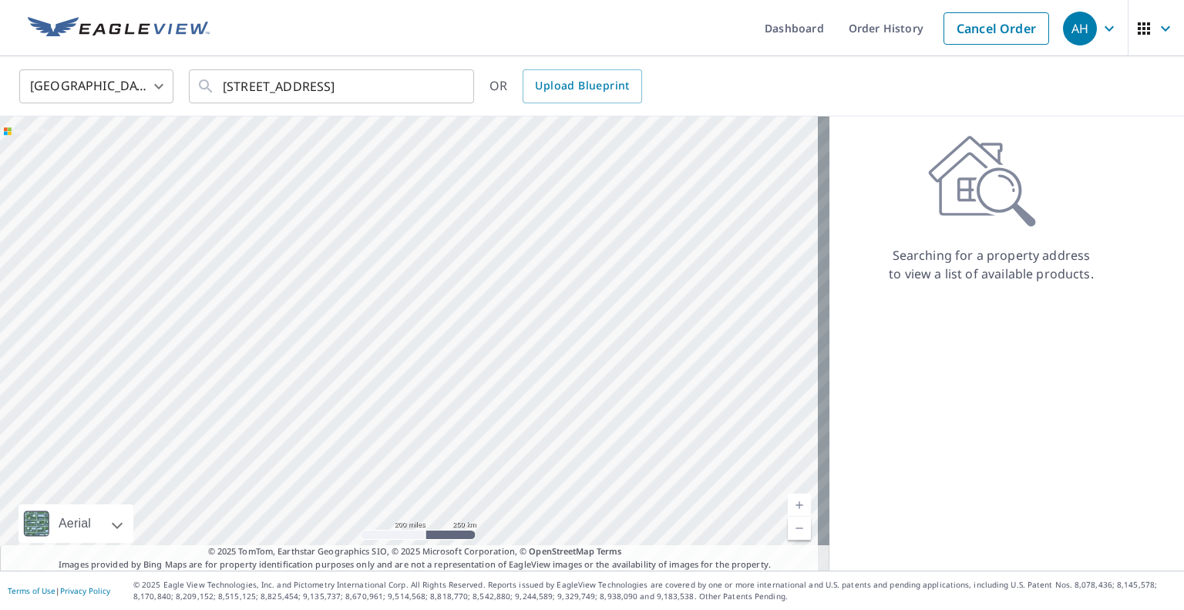
type input "[STREET_ADDRESS][PERSON_NAME]"
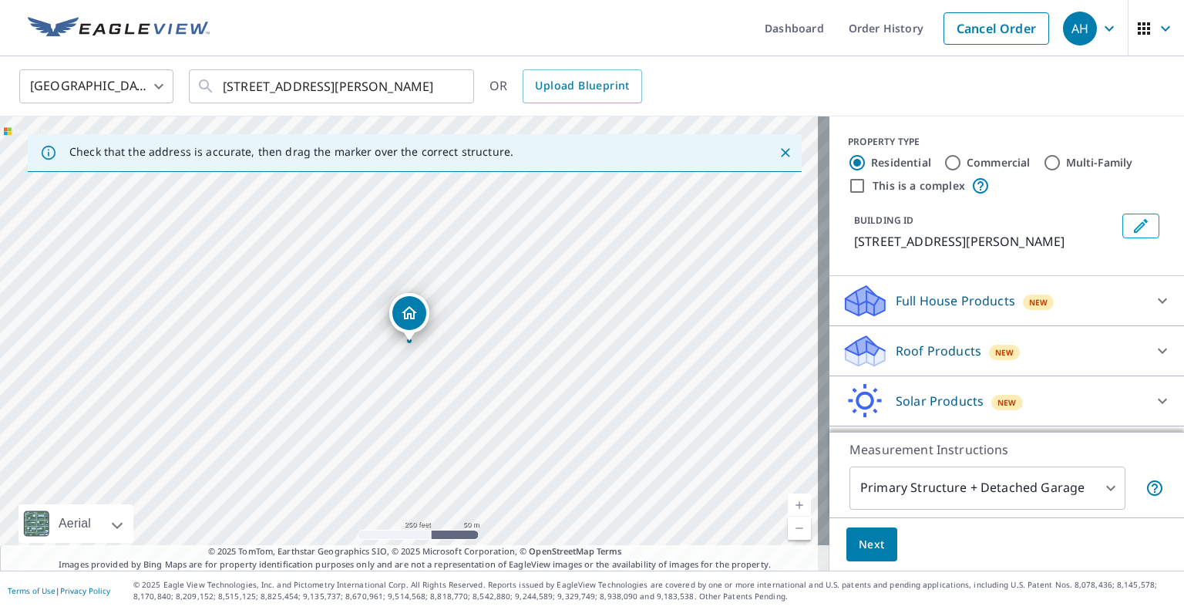
click at [936, 360] on p "Roof Products" at bounding box center [938, 350] width 86 height 18
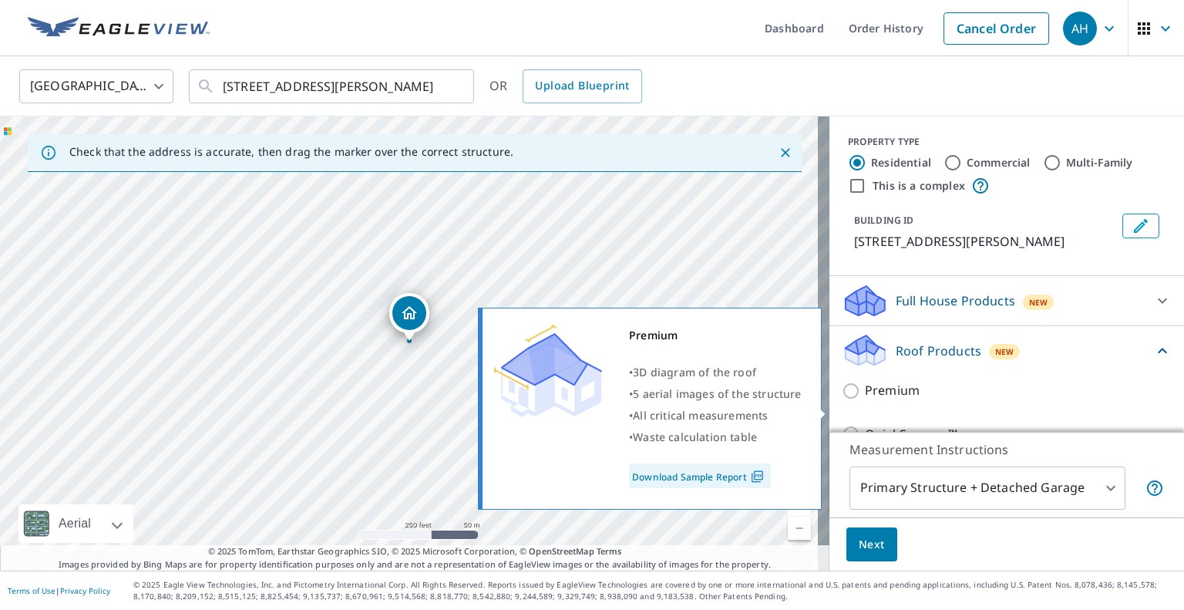
click at [865, 400] on p "Premium" at bounding box center [892, 390] width 55 height 19
click at [855, 400] on input "Premium" at bounding box center [852, 390] width 23 height 18
checkbox input "true"
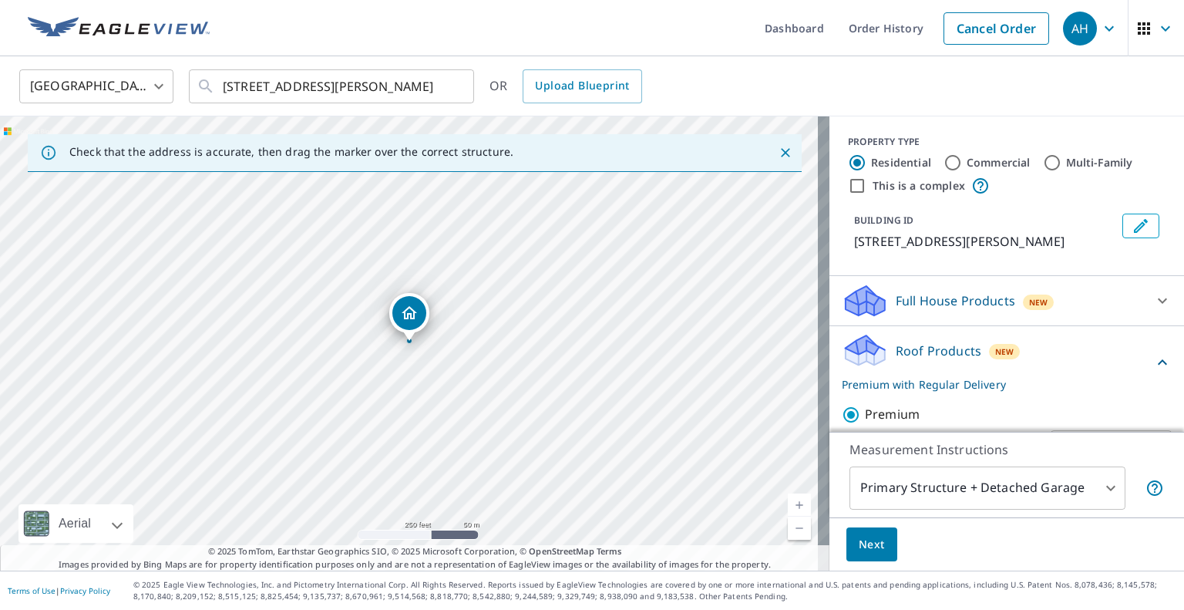
click at [873, 536] on button "Next" at bounding box center [871, 544] width 51 height 35
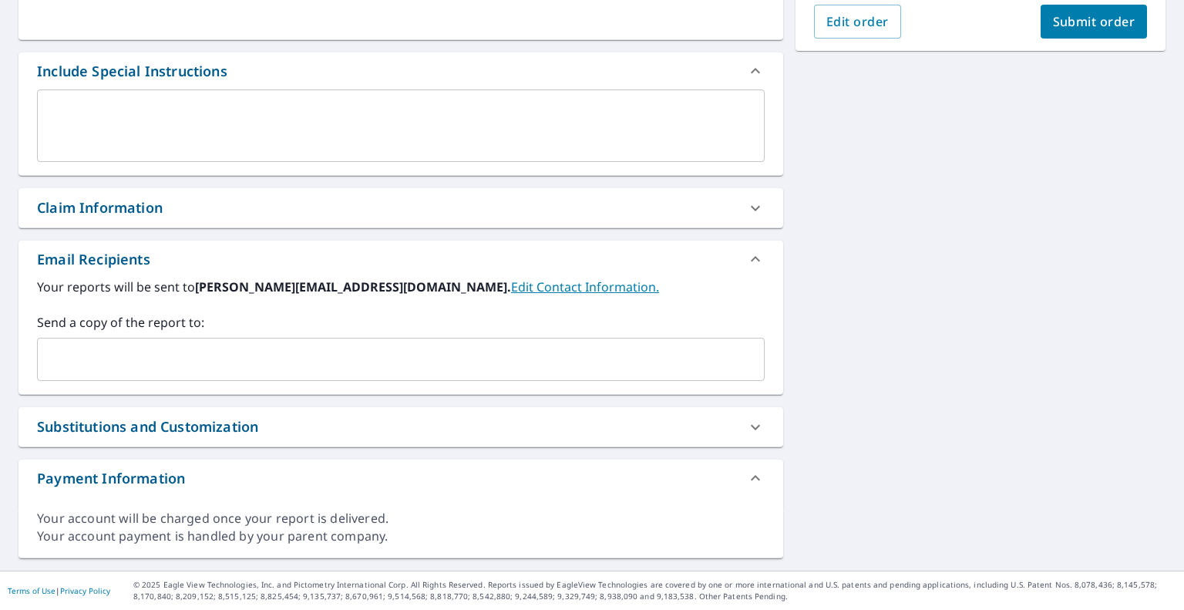
scroll to position [370, 0]
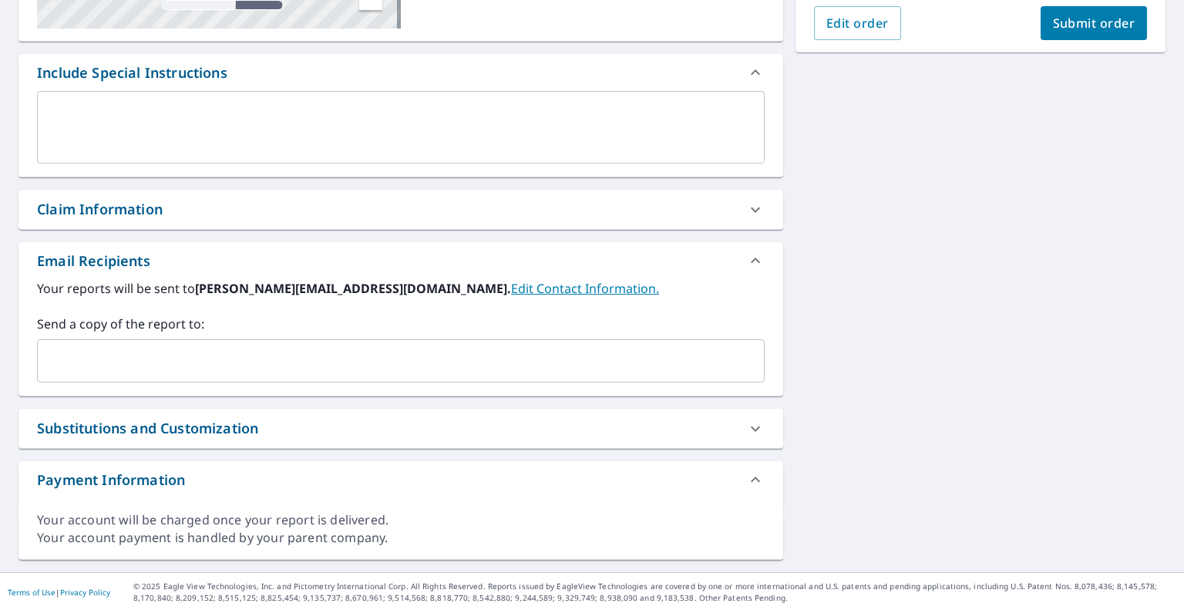
click at [228, 368] on input "text" at bounding box center [389, 360] width 690 height 29
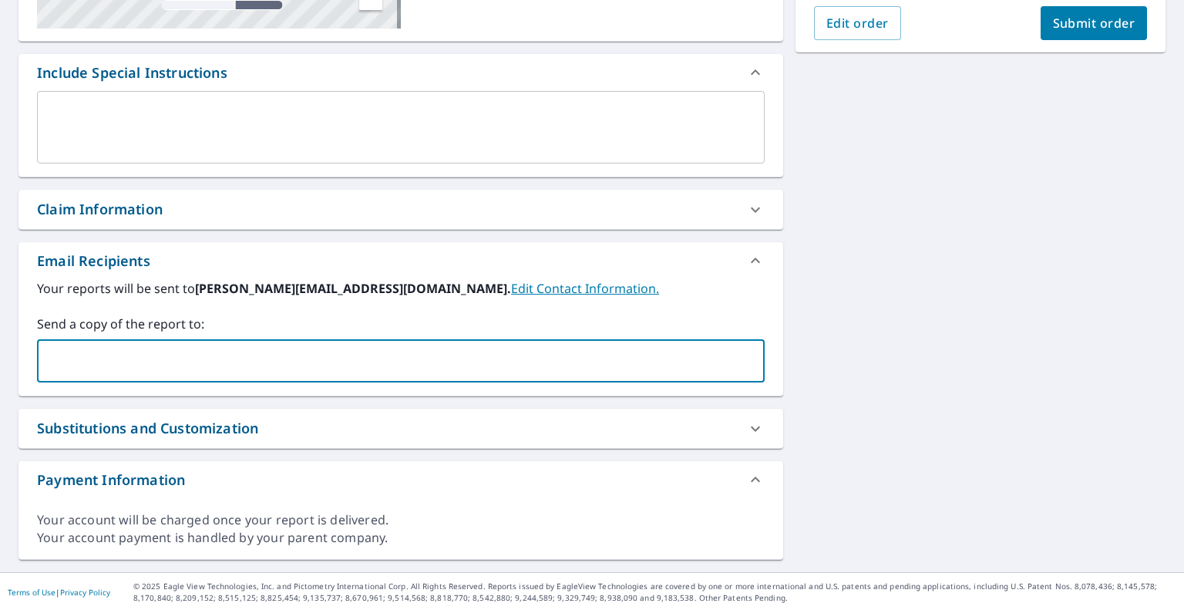
paste input "[EMAIL_ADDRESS][DOMAIN_NAME]"
type input "[EMAIL_ADDRESS][DOMAIN_NAME]"
click at [1064, 25] on span "Submit order" at bounding box center [1094, 23] width 82 height 17
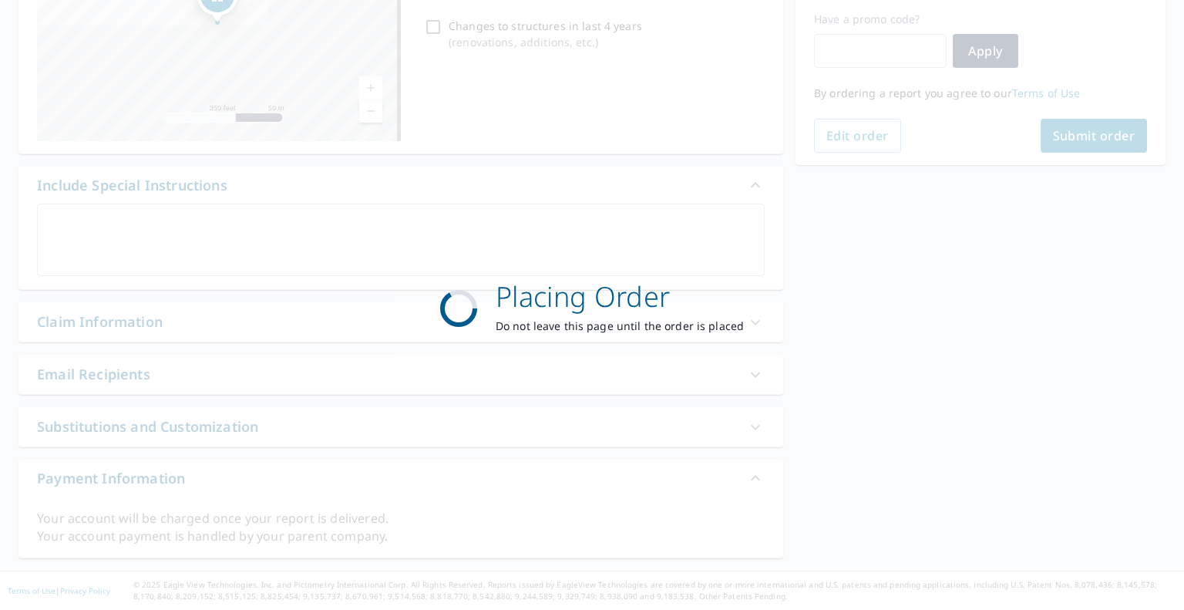
scroll to position [257, 0]
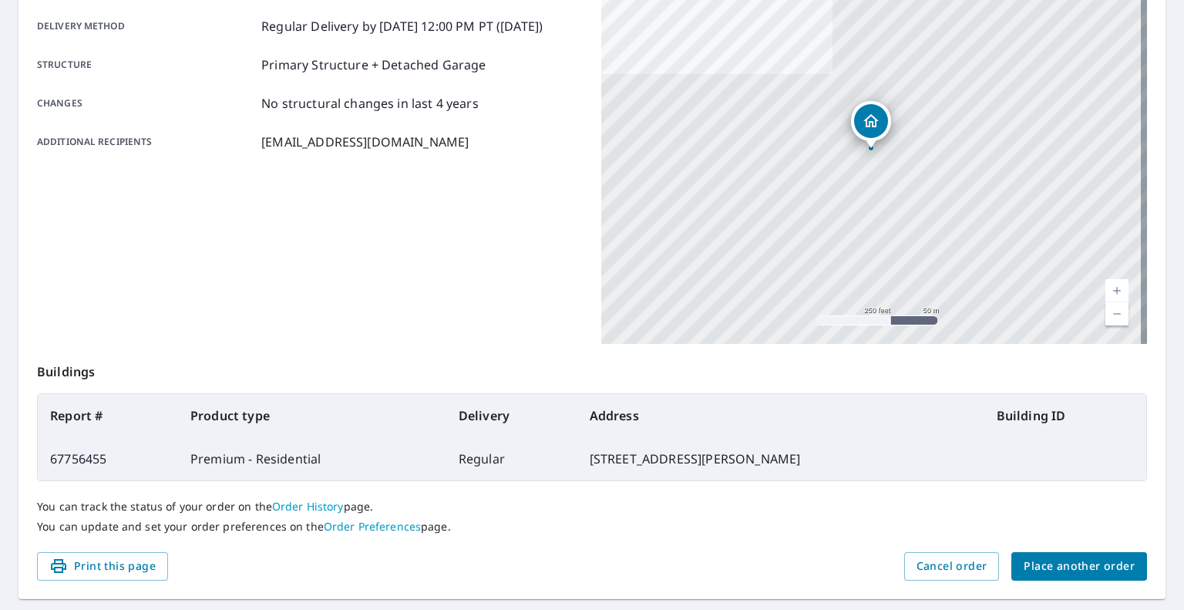
scroll to position [256, 0]
click at [1036, 553] on button "Place another order" at bounding box center [1079, 567] width 136 height 29
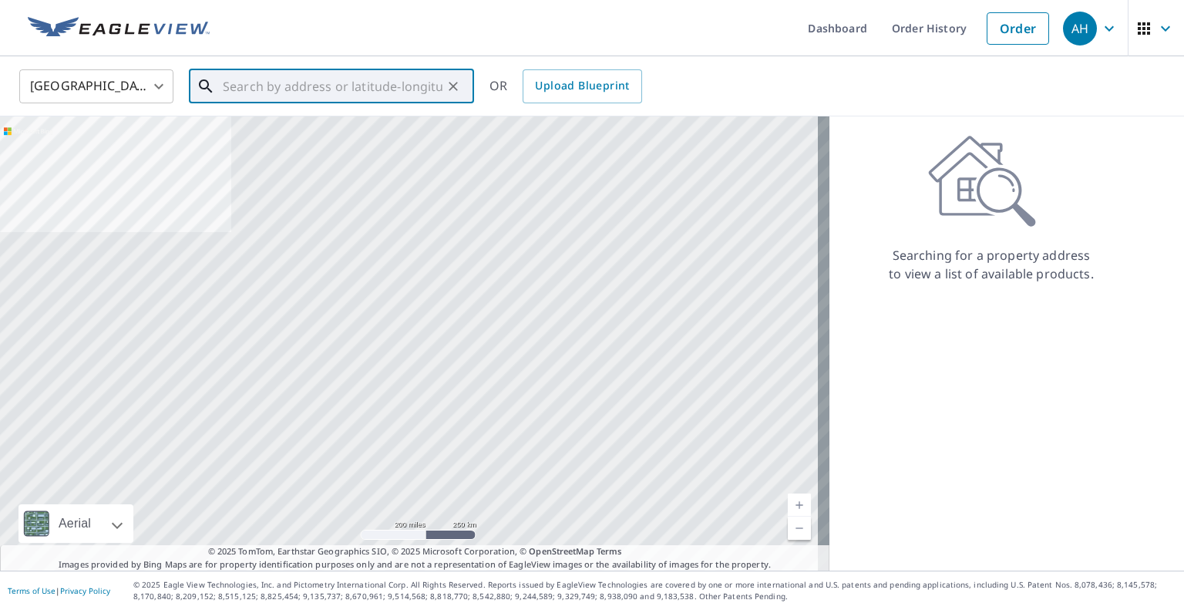
click at [272, 81] on input "text" at bounding box center [333, 86] width 220 height 43
paste input "[STREET_ADDRESS]"
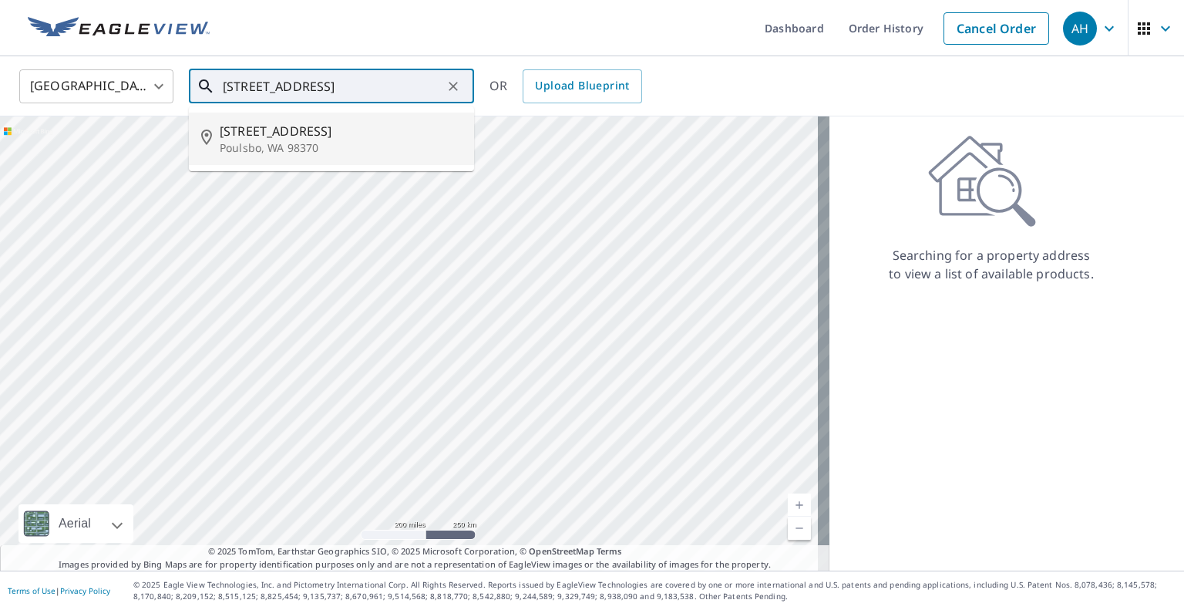
drag, startPoint x: 257, startPoint y: 141, endPoint x: 402, endPoint y: 7, distance: 198.0
click at [257, 141] on p "Poulsbo, WA 98370" at bounding box center [341, 147] width 242 height 15
type input "[STREET_ADDRESS]"
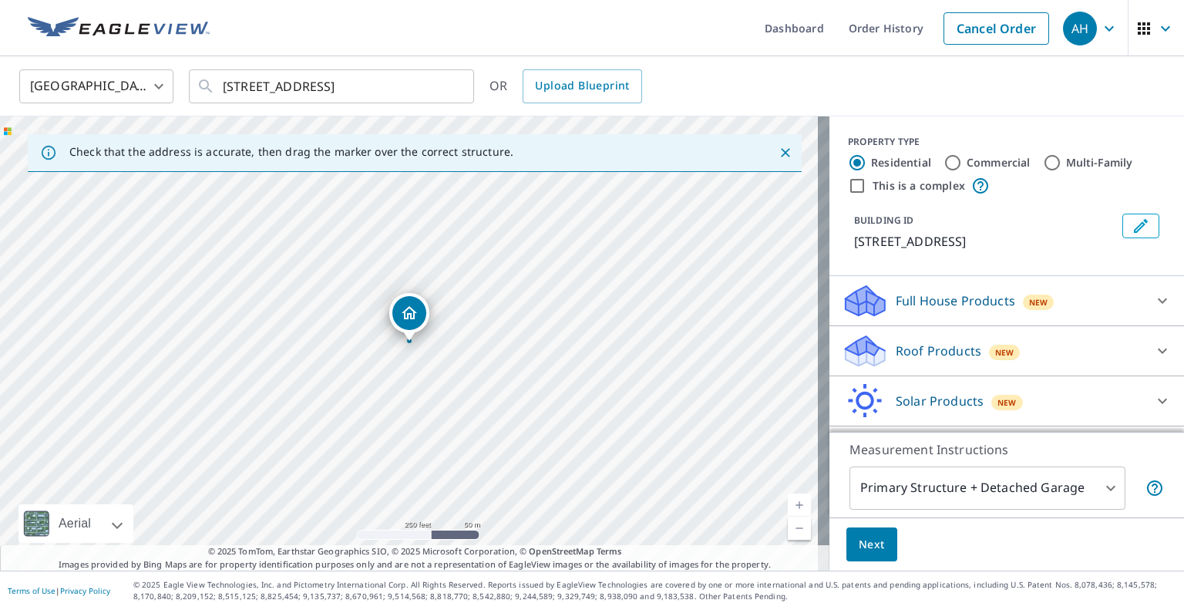
click at [880, 359] on div "Roof Products New" at bounding box center [992, 351] width 302 height 36
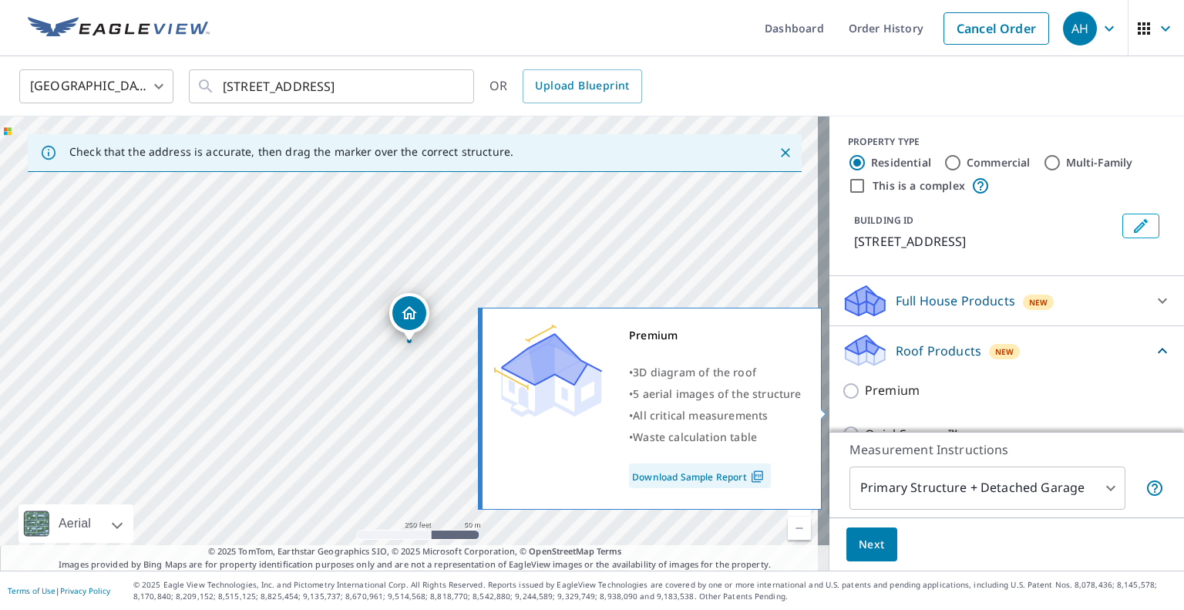
click at [848, 400] on input "Premium" at bounding box center [852, 390] width 23 height 18
checkbox input "true"
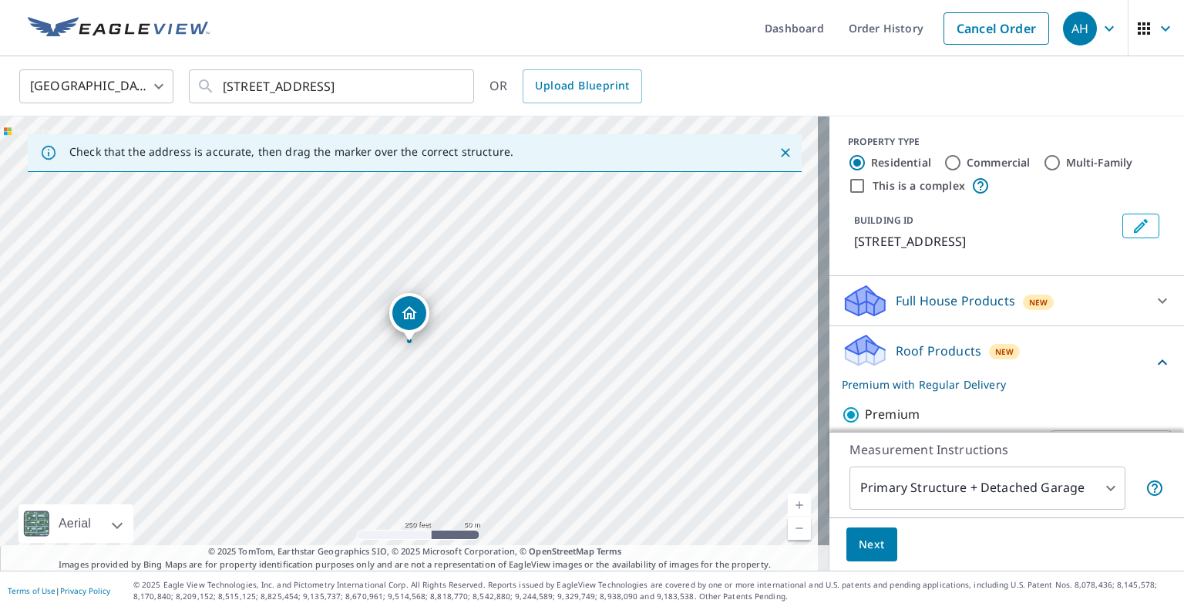
click at [858, 536] on span "Next" at bounding box center [871, 544] width 26 height 19
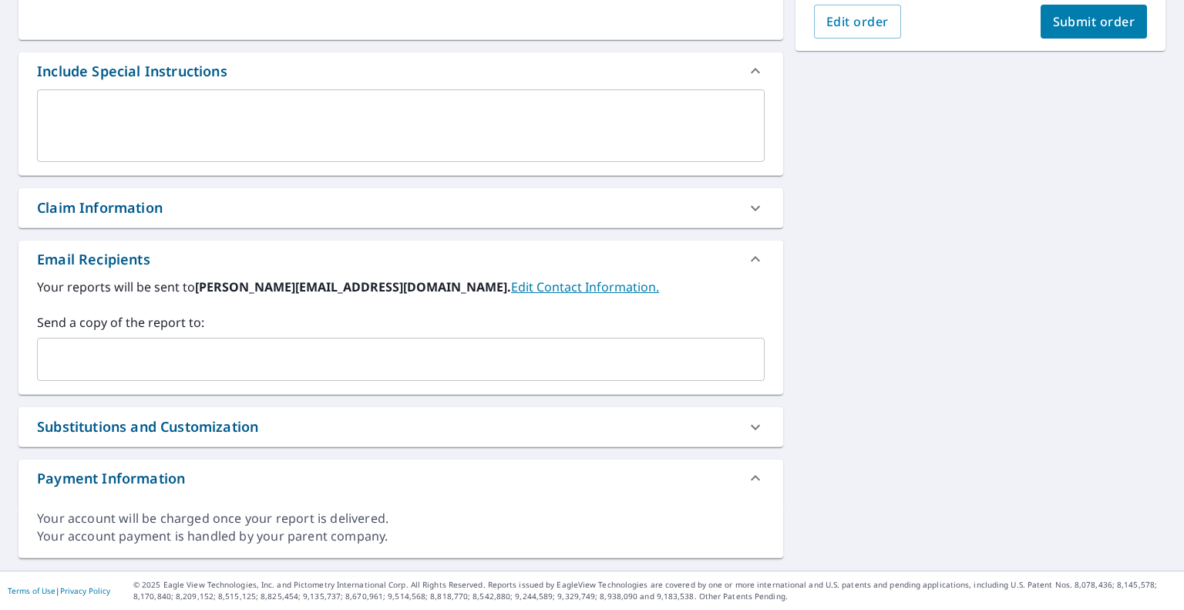
scroll to position [370, 0]
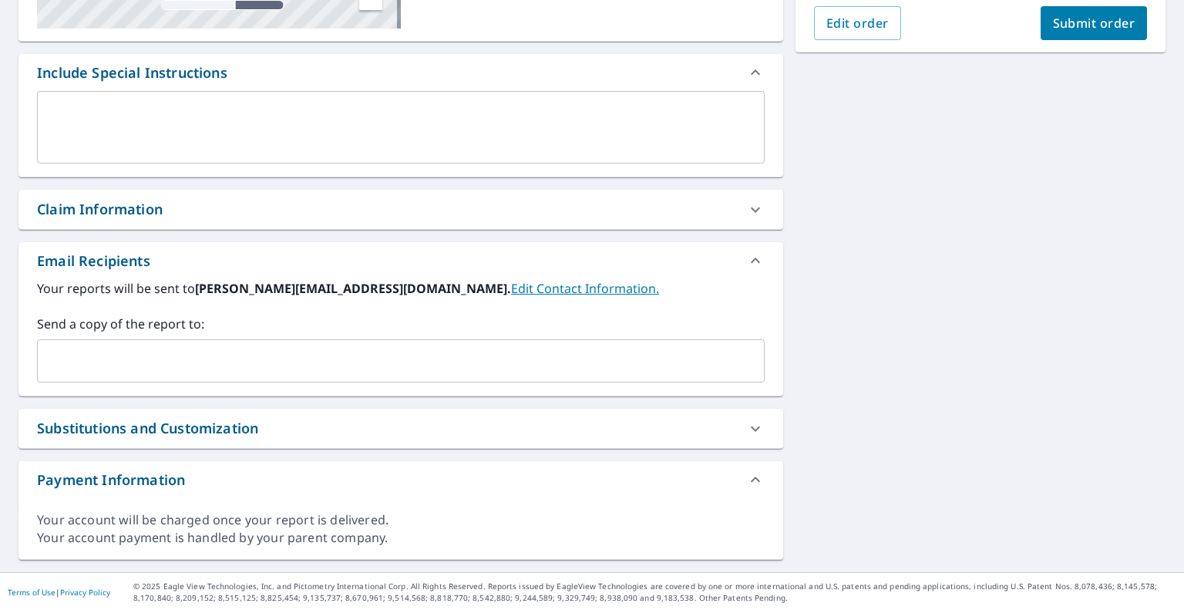
click at [210, 363] on input "text" at bounding box center [389, 360] width 690 height 29
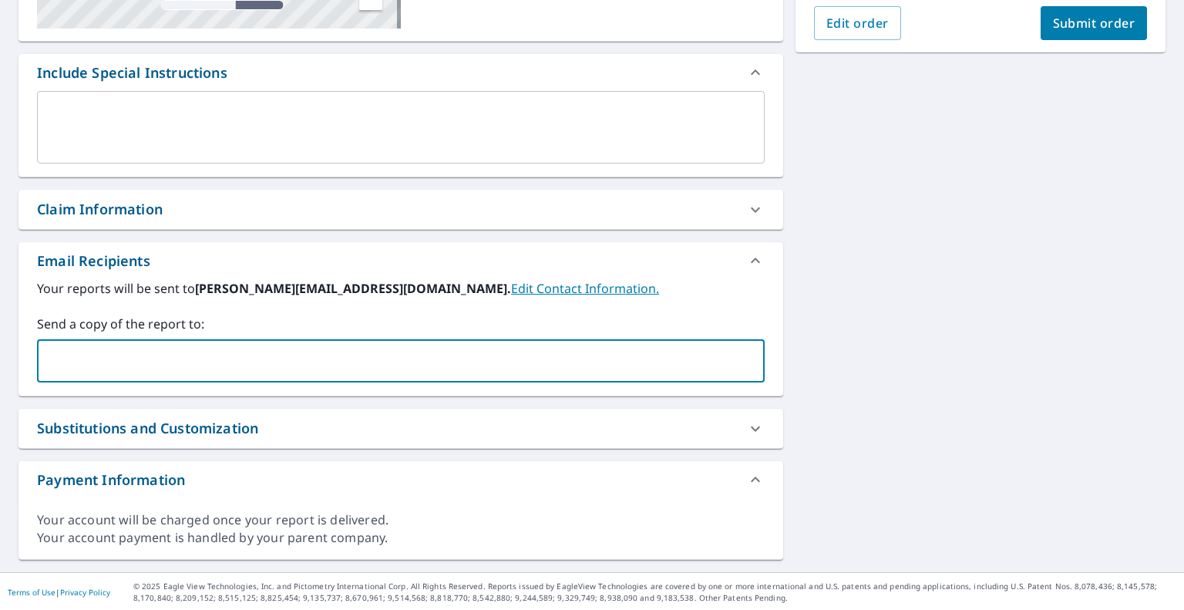
paste input "[EMAIL_ADDRESS][DOMAIN_NAME]"
type input "[EMAIL_ADDRESS][DOMAIN_NAME]"
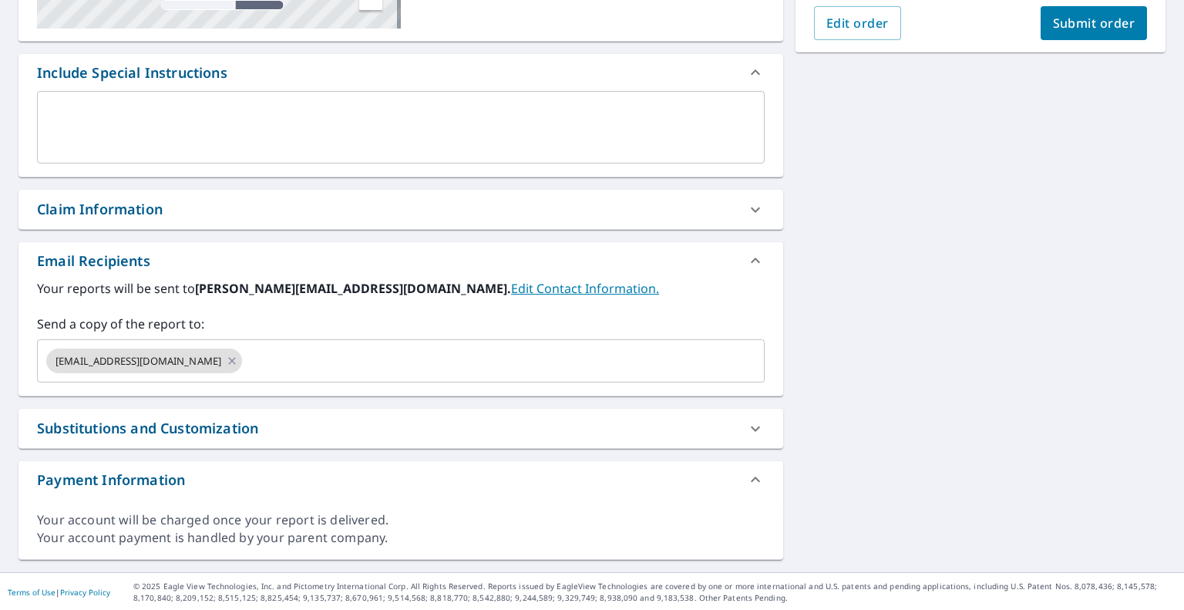
click at [1067, 36] on button "Submit order" at bounding box center [1093, 23] width 107 height 34
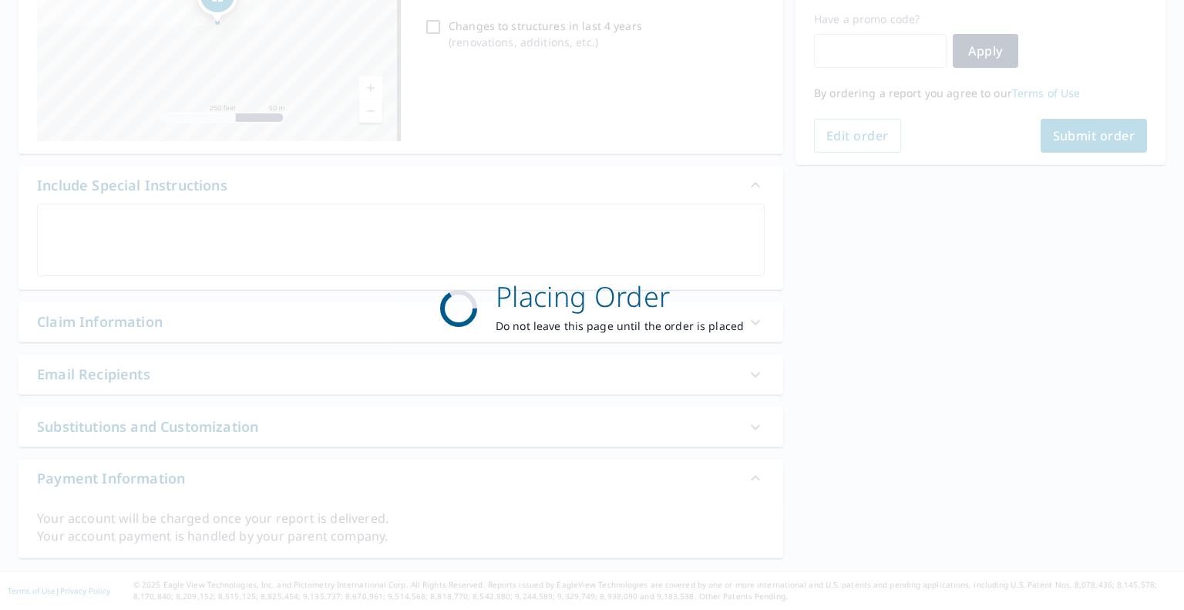
scroll to position [256, 0]
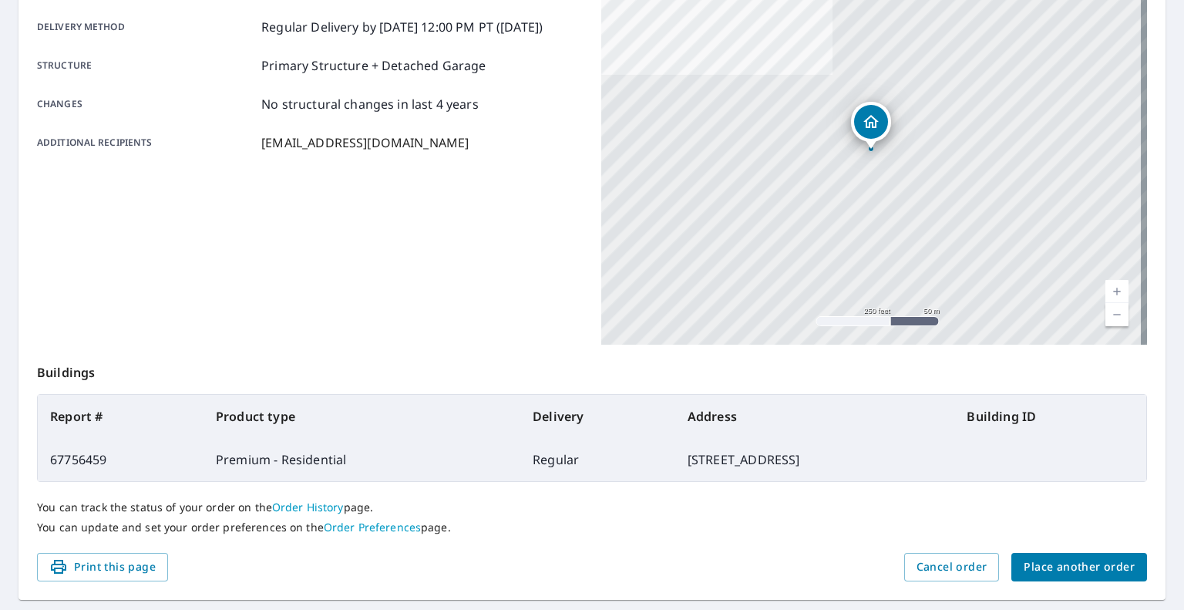
scroll to position [256, 0]
click at [1080, 563] on span "Place another order" at bounding box center [1078, 566] width 111 height 19
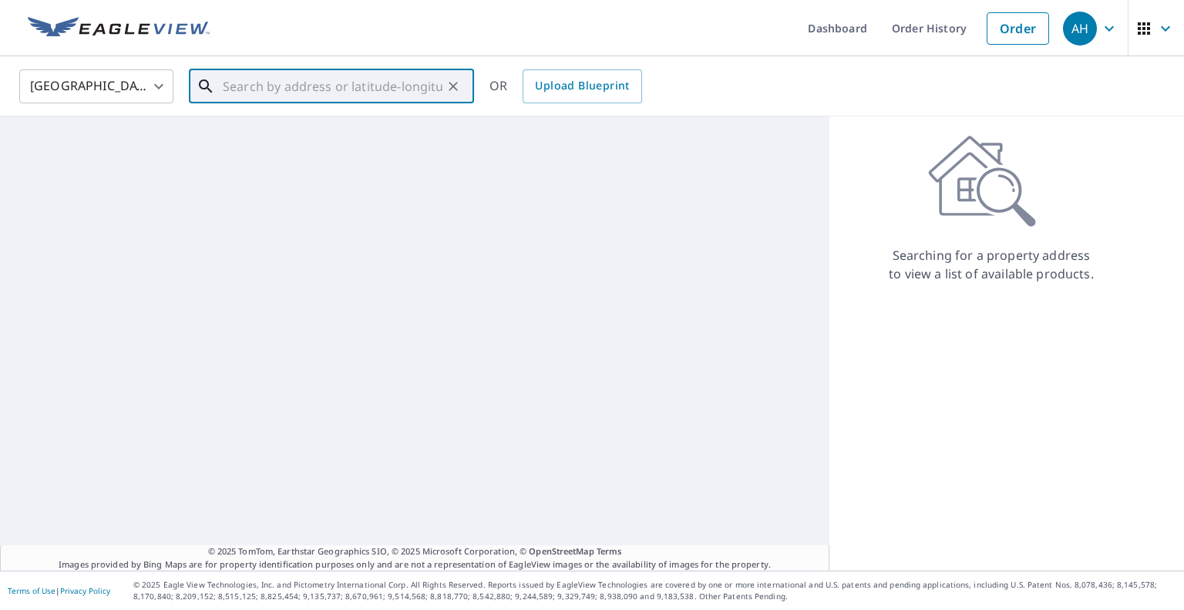
click at [293, 82] on input "text" at bounding box center [333, 86] width 220 height 43
paste input "[STREET_ADDRESS][PERSON_NAME]"
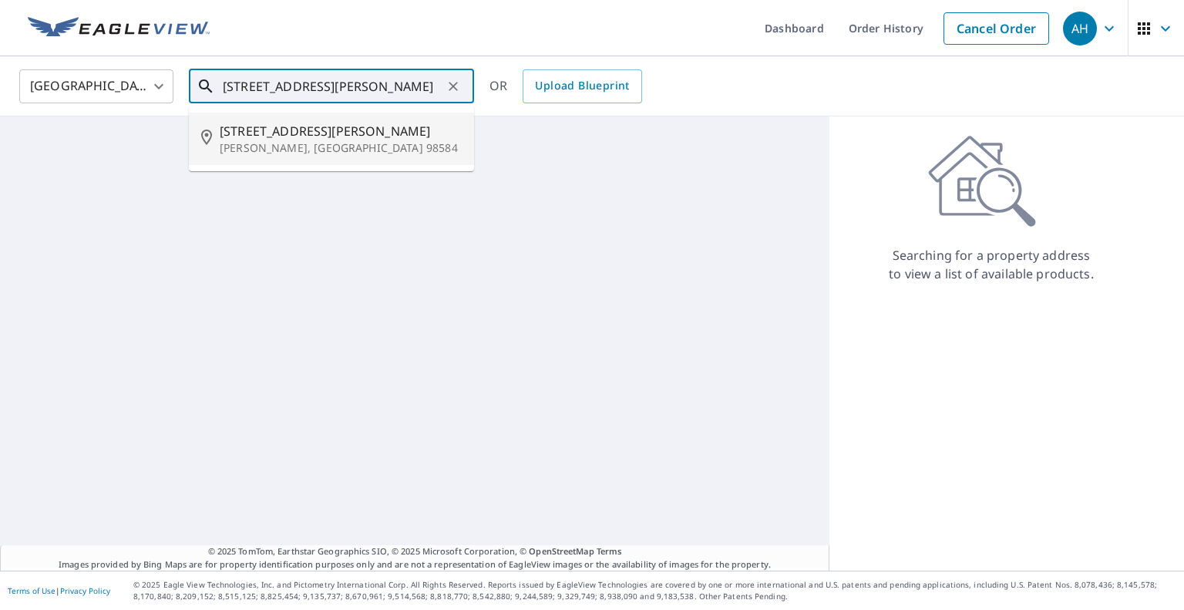
click at [278, 138] on span "[STREET_ADDRESS][PERSON_NAME]" at bounding box center [341, 131] width 242 height 18
type input "[STREET_ADDRESS][PERSON_NAME][PERSON_NAME]"
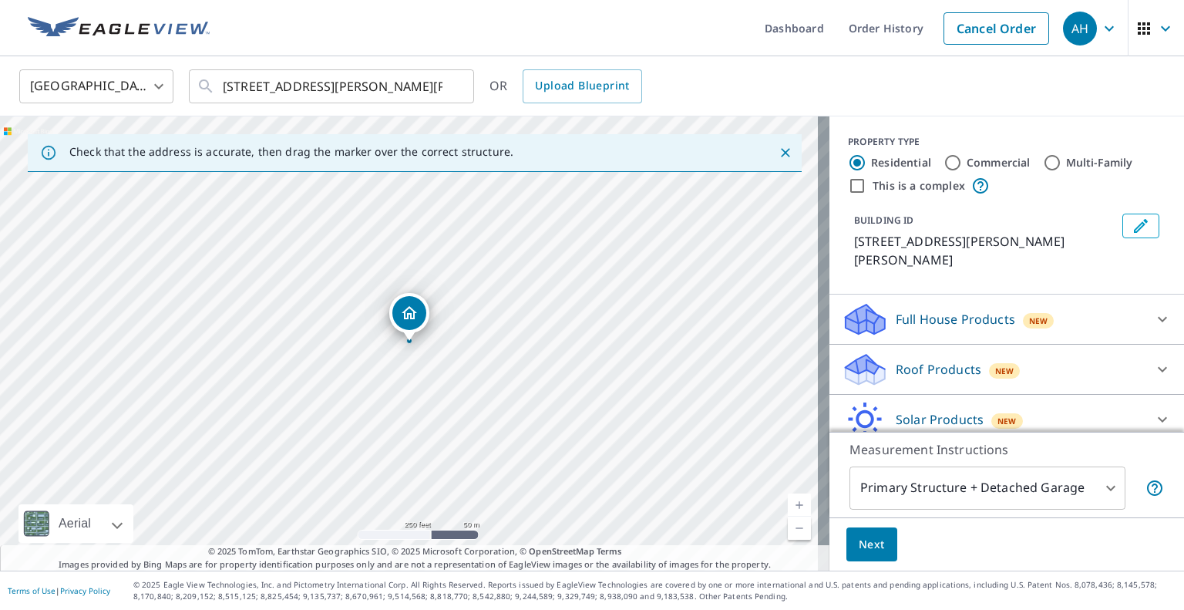
click at [881, 361] on div "Roof Products New" at bounding box center [992, 369] width 302 height 36
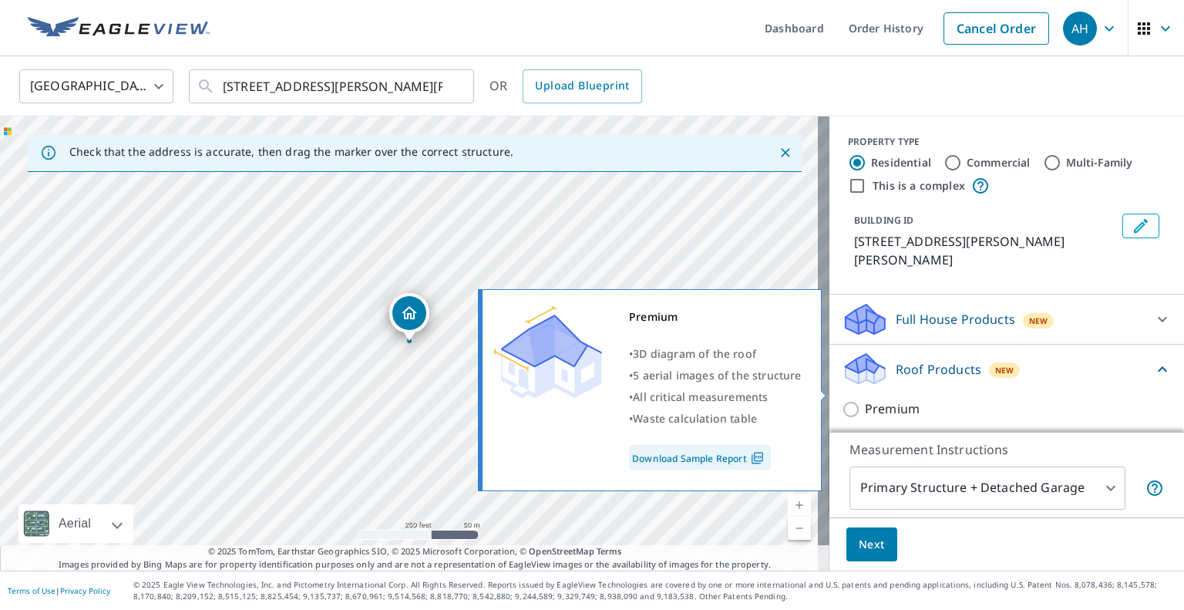
drag, startPoint x: 848, startPoint y: 387, endPoint x: 847, endPoint y: 413, distance: 26.2
click at [847, 400] on input "Premium" at bounding box center [852, 409] width 23 height 18
checkbox input "true"
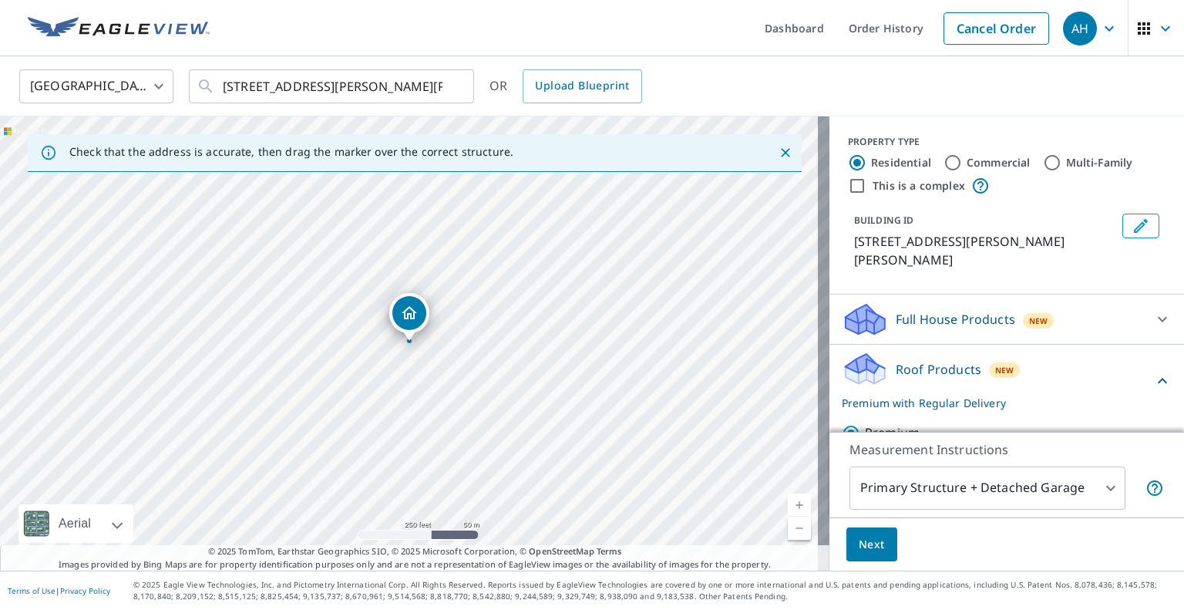
click at [876, 539] on button "Next" at bounding box center [871, 544] width 51 height 35
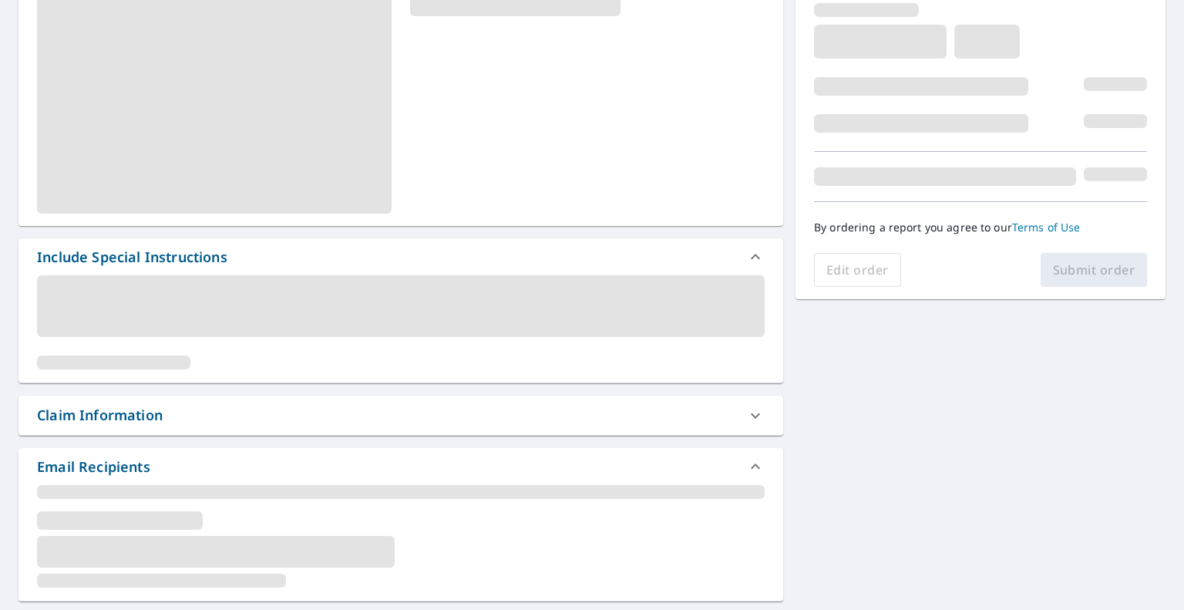
scroll to position [308, 0]
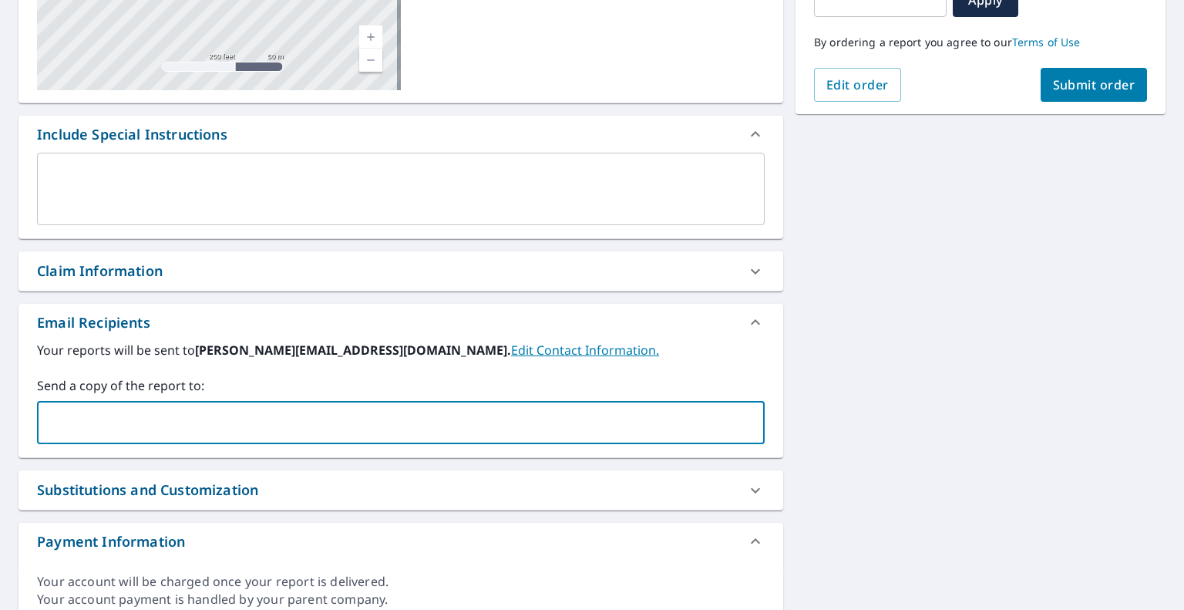
click at [210, 408] on input "text" at bounding box center [389, 422] width 690 height 29
paste input "[EMAIL_ADDRESS][DOMAIN_NAME]"
type input "[EMAIL_ADDRESS][DOMAIN_NAME]"
click at [1050, 76] on button "Submit order" at bounding box center [1093, 85] width 107 height 34
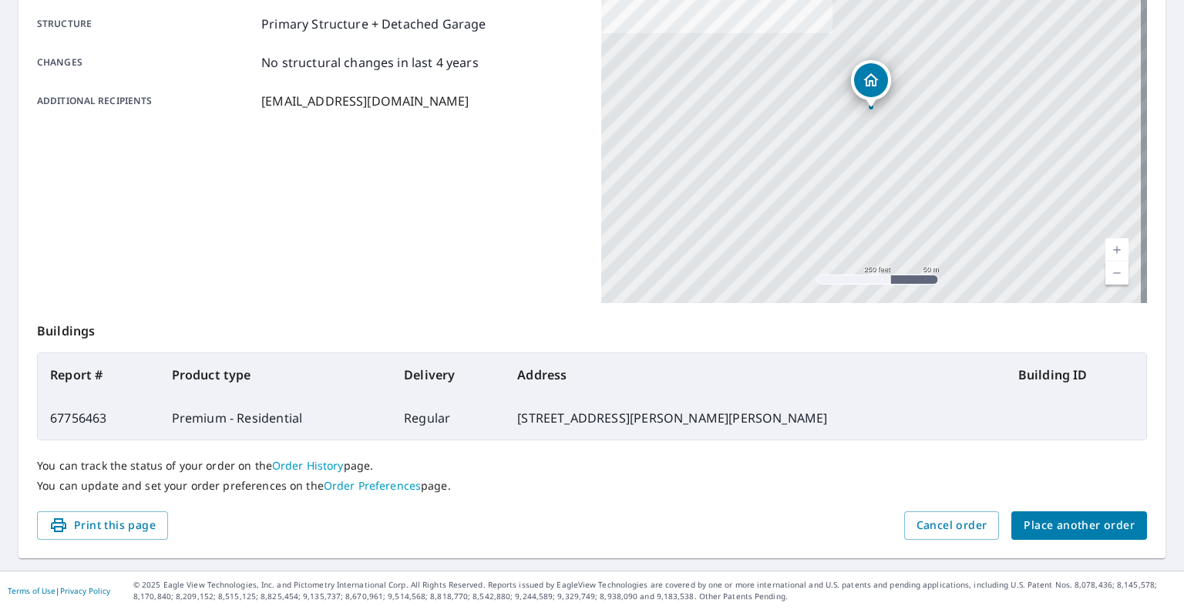
scroll to position [256, 0]
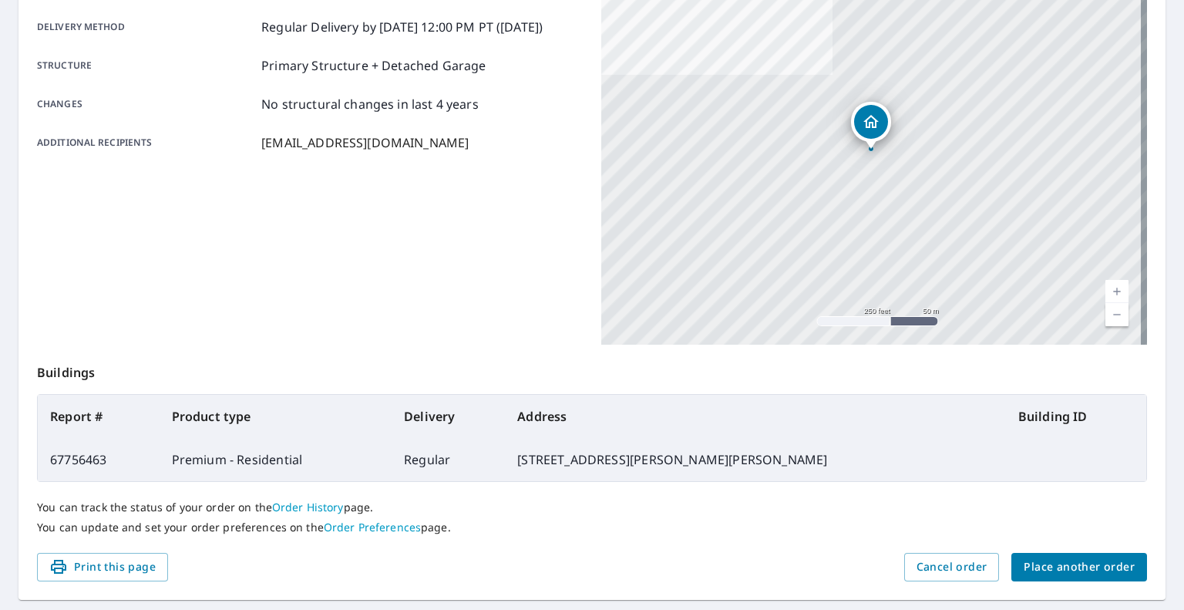
click at [1079, 566] on span "Place another order" at bounding box center [1078, 566] width 111 height 19
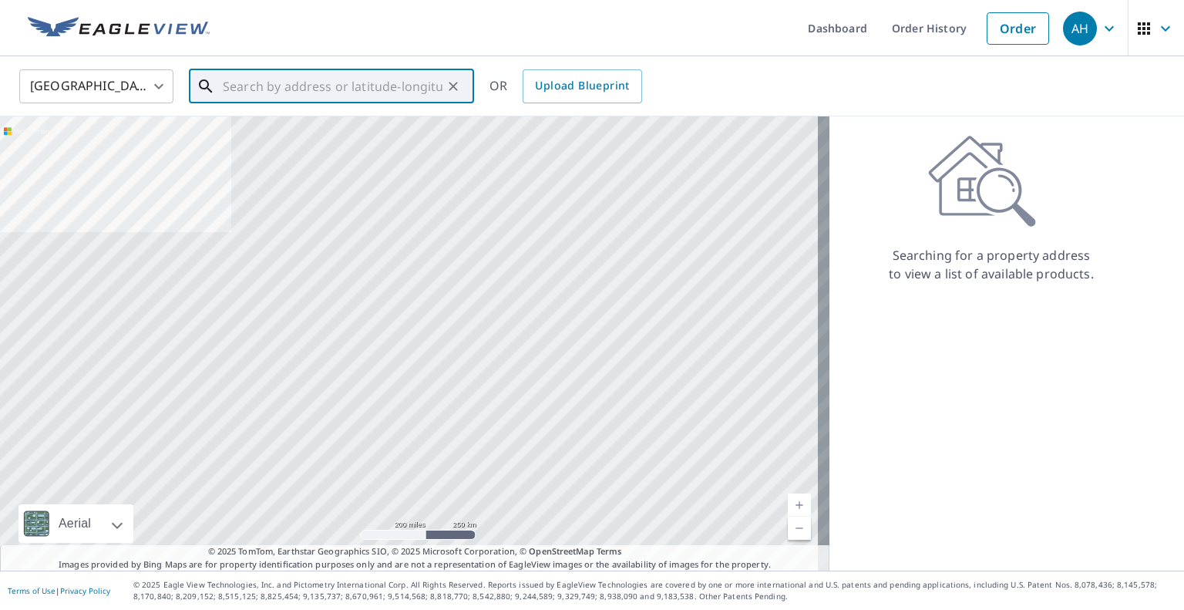
click at [334, 85] on input "text" at bounding box center [333, 86] width 220 height 43
paste input "[STREET_ADDRESS]"
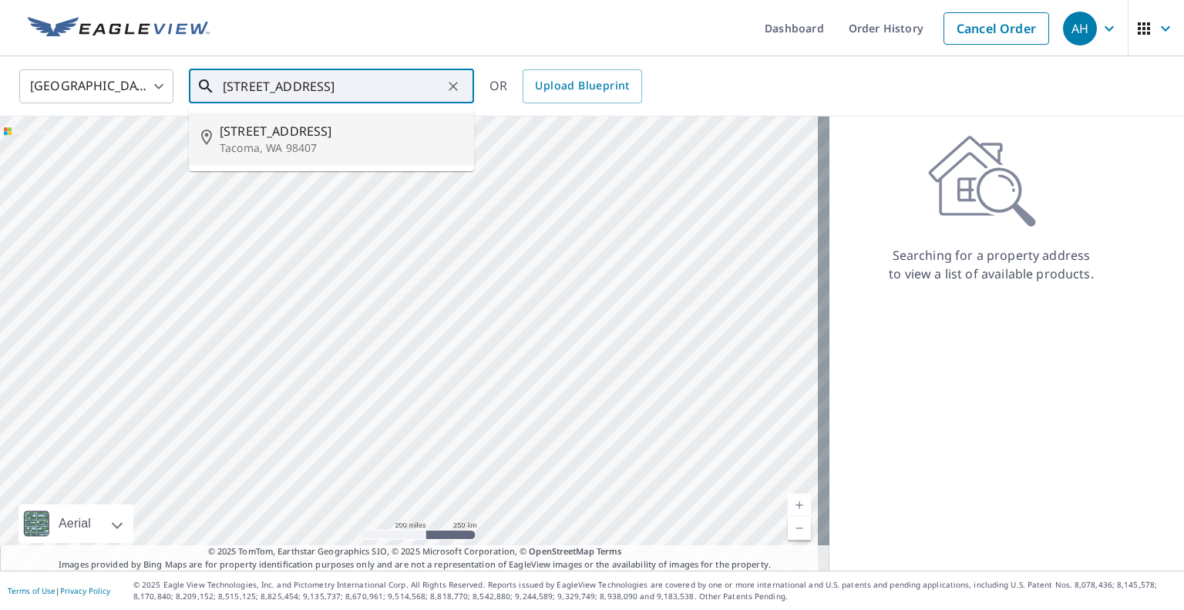
click at [308, 153] on p "Tacoma, WA 98407" at bounding box center [341, 147] width 242 height 15
type input "[STREET_ADDRESS]"
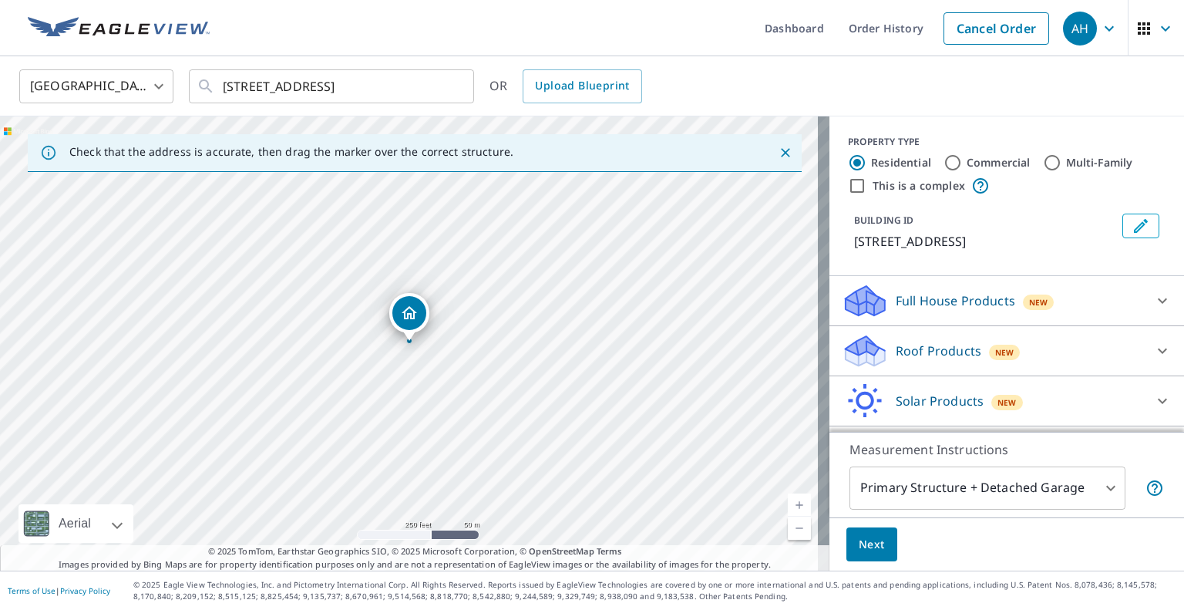
click at [900, 341] on p "Roof Products" at bounding box center [938, 350] width 86 height 18
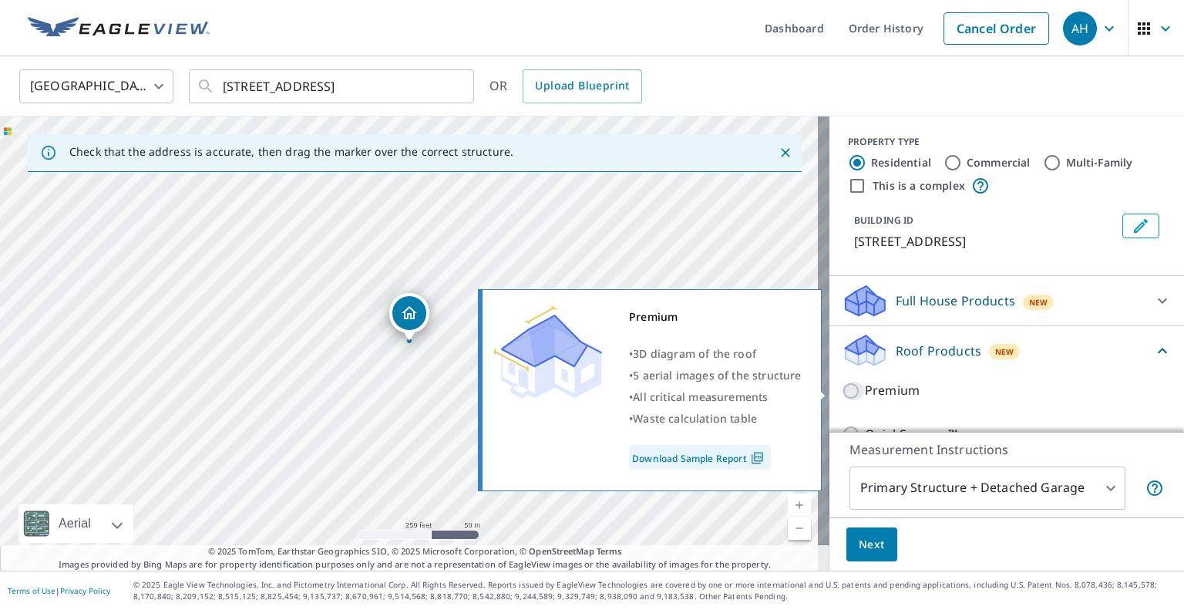
click at [845, 385] on input "Premium" at bounding box center [852, 390] width 23 height 18
checkbox input "true"
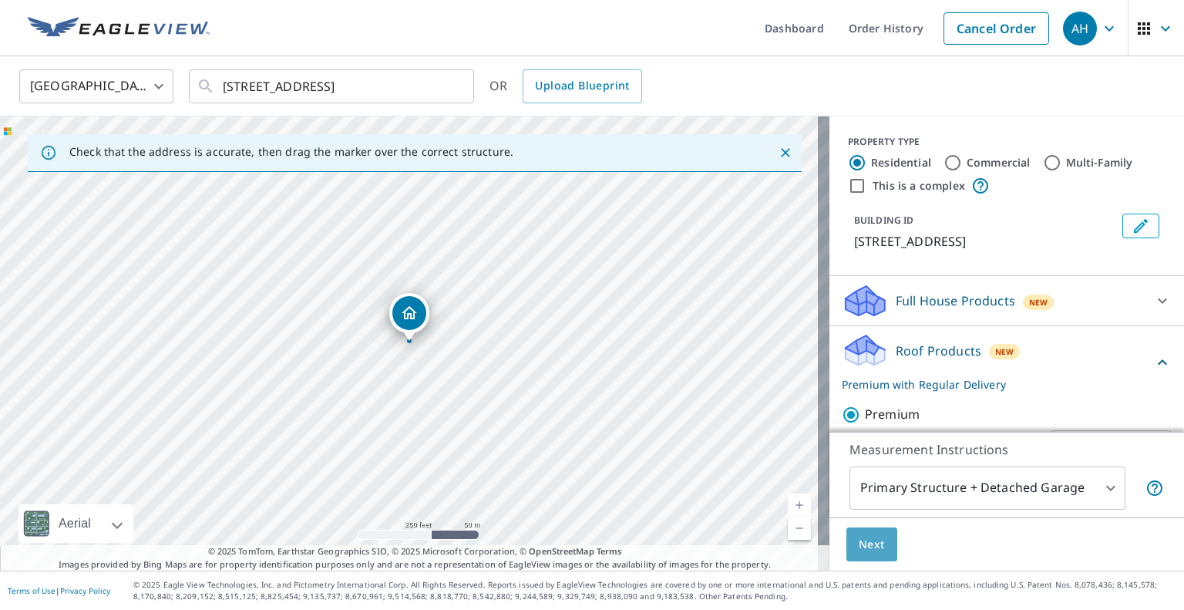
click at [859, 539] on span "Next" at bounding box center [871, 544] width 26 height 19
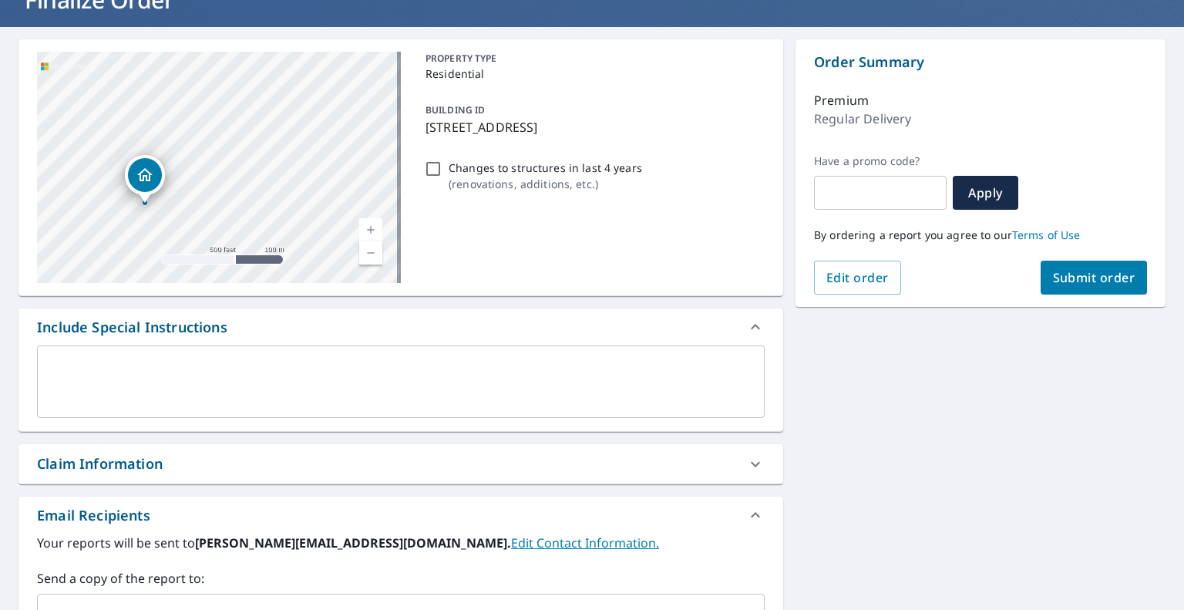
scroll to position [231, 0]
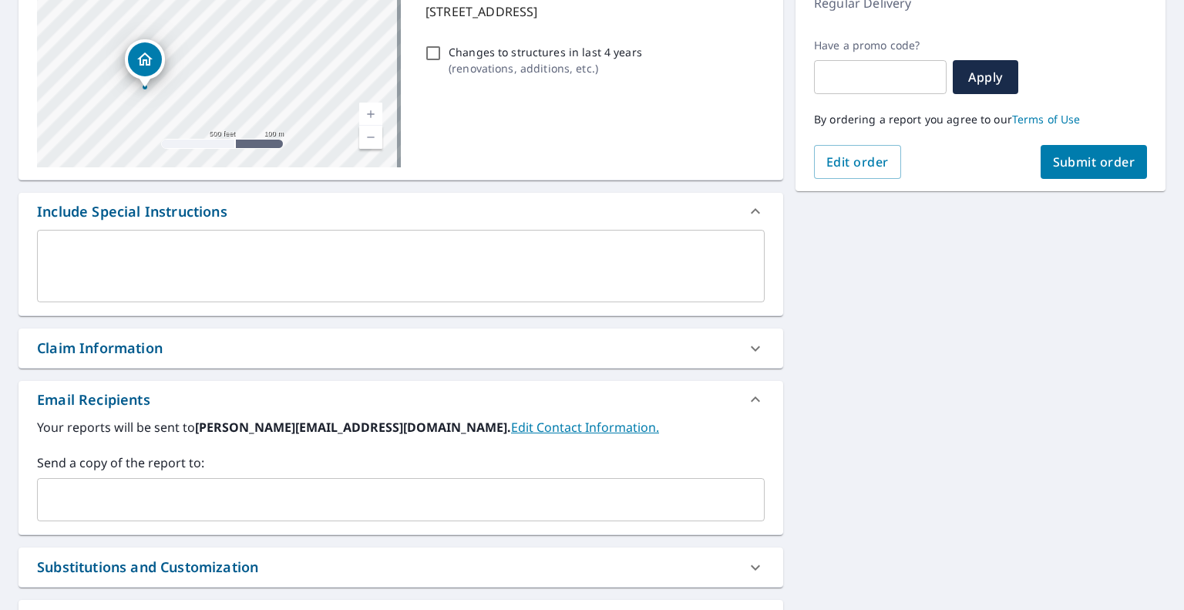
click at [145, 488] on input "text" at bounding box center [389, 499] width 690 height 29
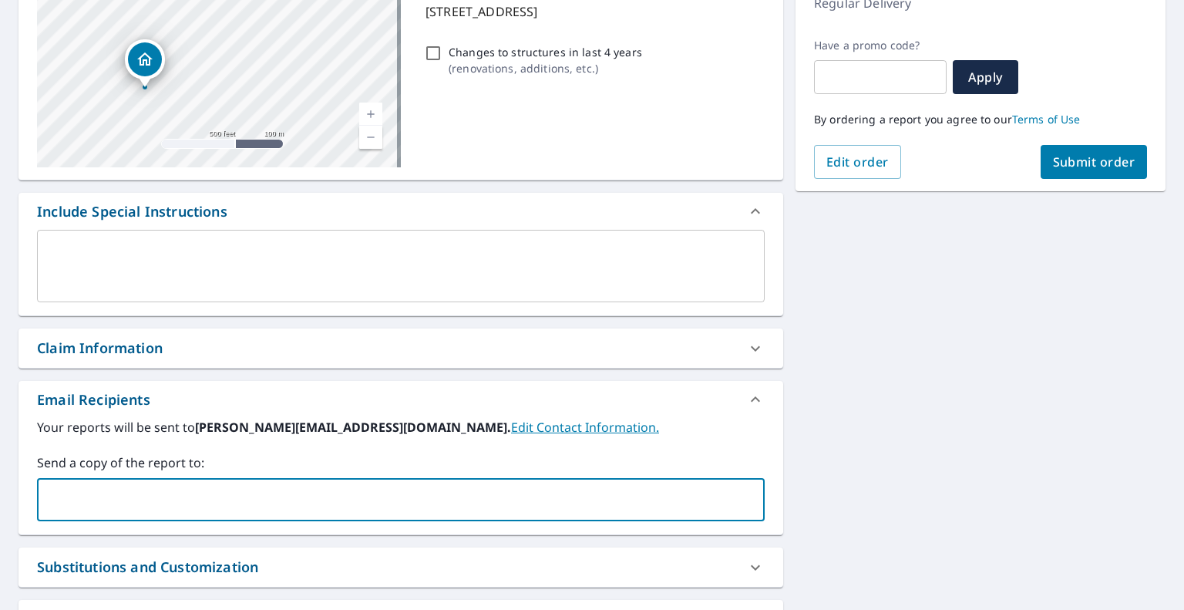
paste input "[EMAIL_ADDRESS][DOMAIN_NAME]"
type input "[EMAIL_ADDRESS][DOMAIN_NAME]"
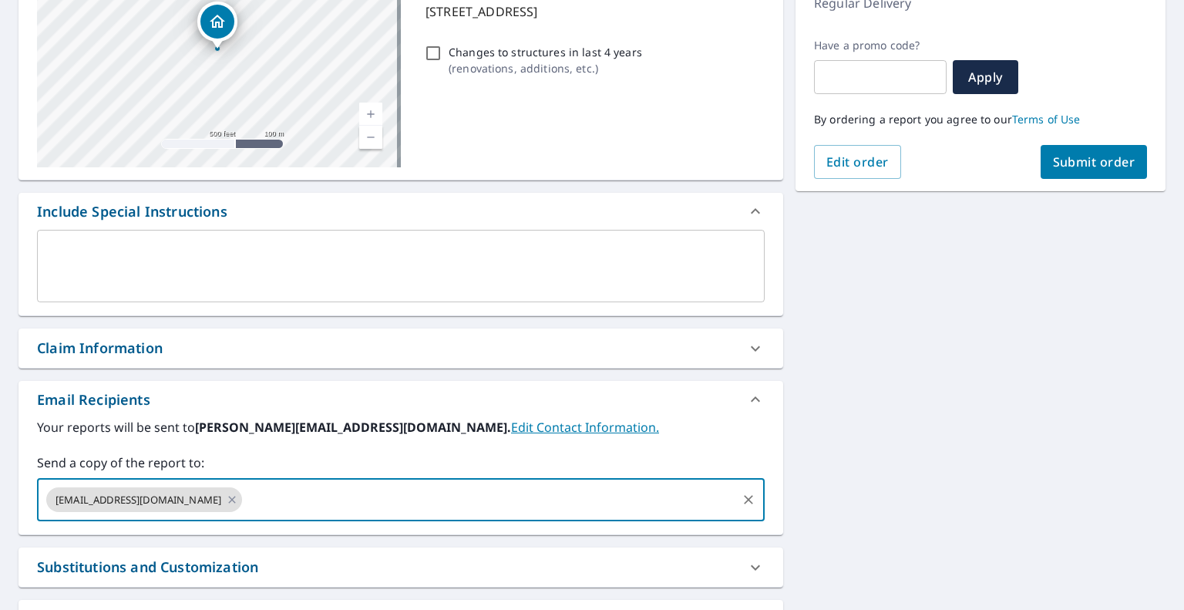
click at [1073, 160] on span "Submit order" at bounding box center [1094, 161] width 82 height 17
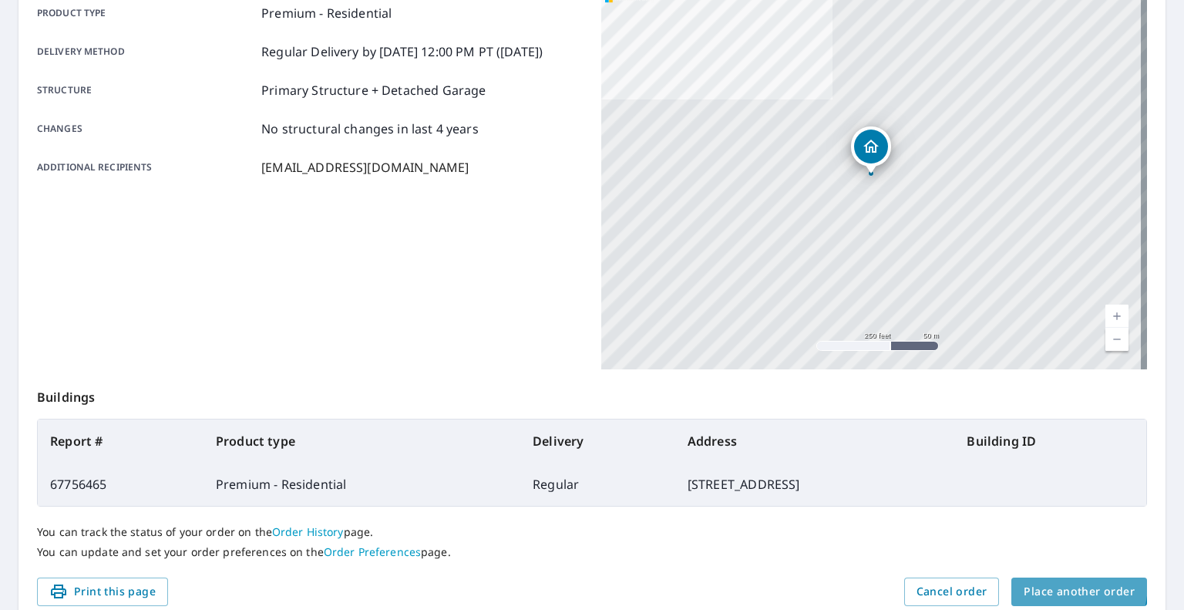
click at [1025, 582] on span "Place another order" at bounding box center [1078, 591] width 111 height 19
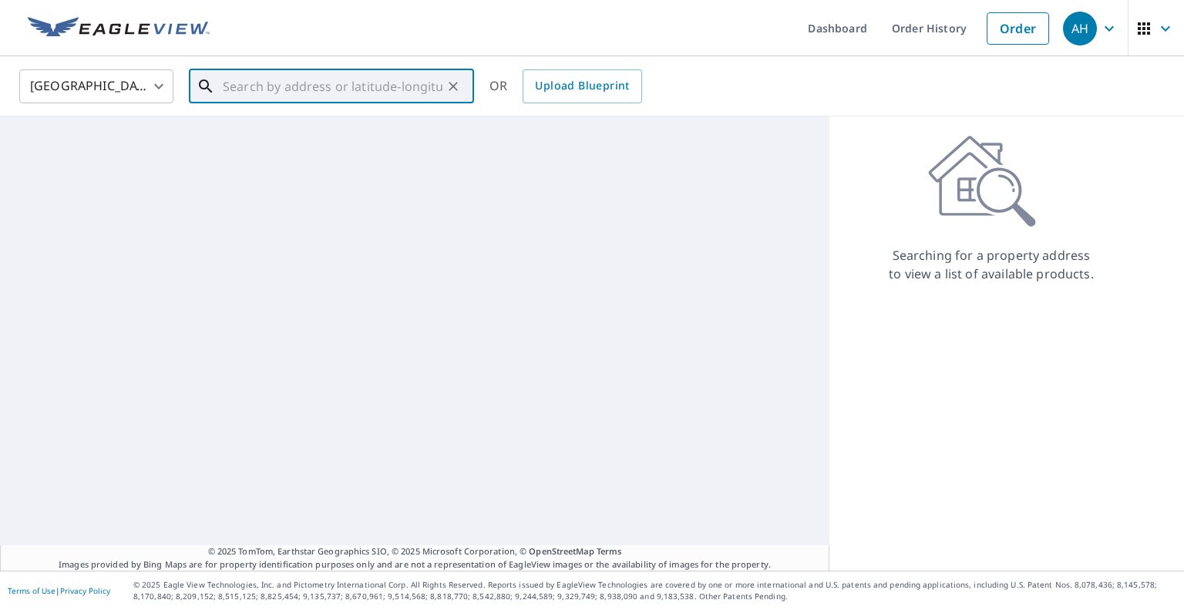
click at [340, 82] on input "text" at bounding box center [333, 86] width 220 height 43
paste input "[STREET_ADDRESS]"
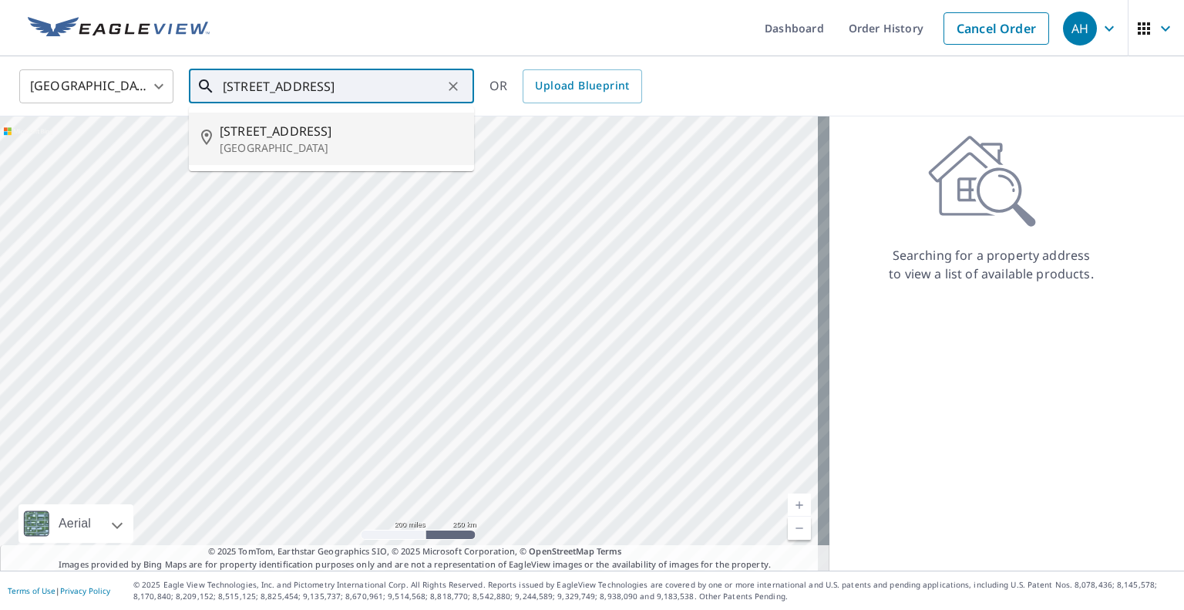
click at [302, 134] on span "[STREET_ADDRESS]" at bounding box center [341, 131] width 242 height 18
type input "[STREET_ADDRESS]"
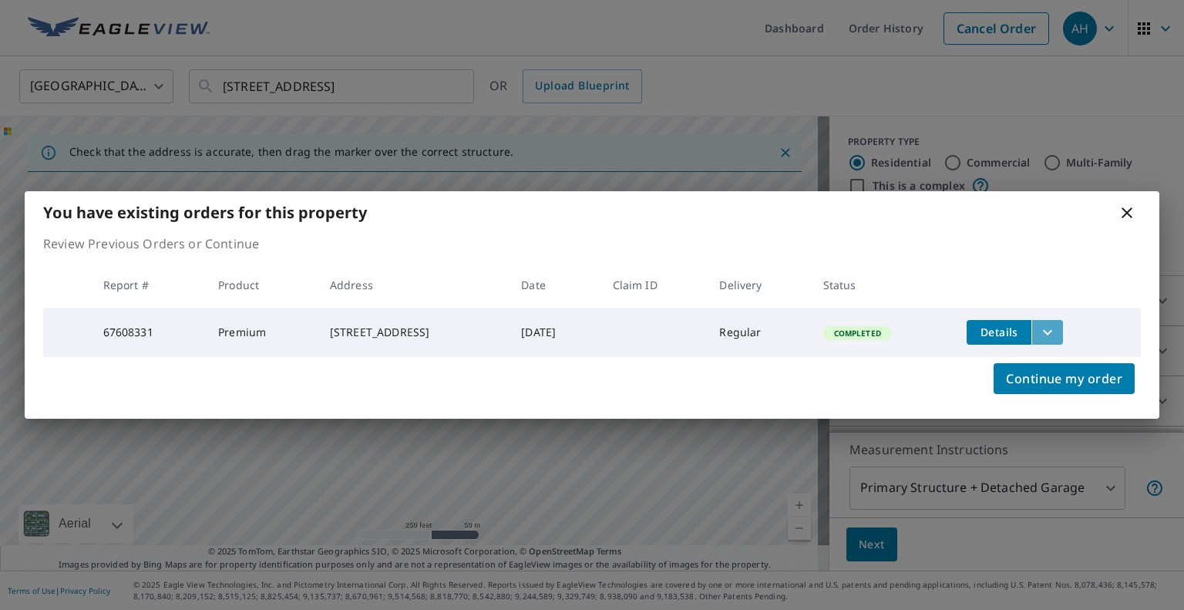
click at [1051, 341] on button "filesDropdownBtn-67608331" at bounding box center [1047, 332] width 32 height 25
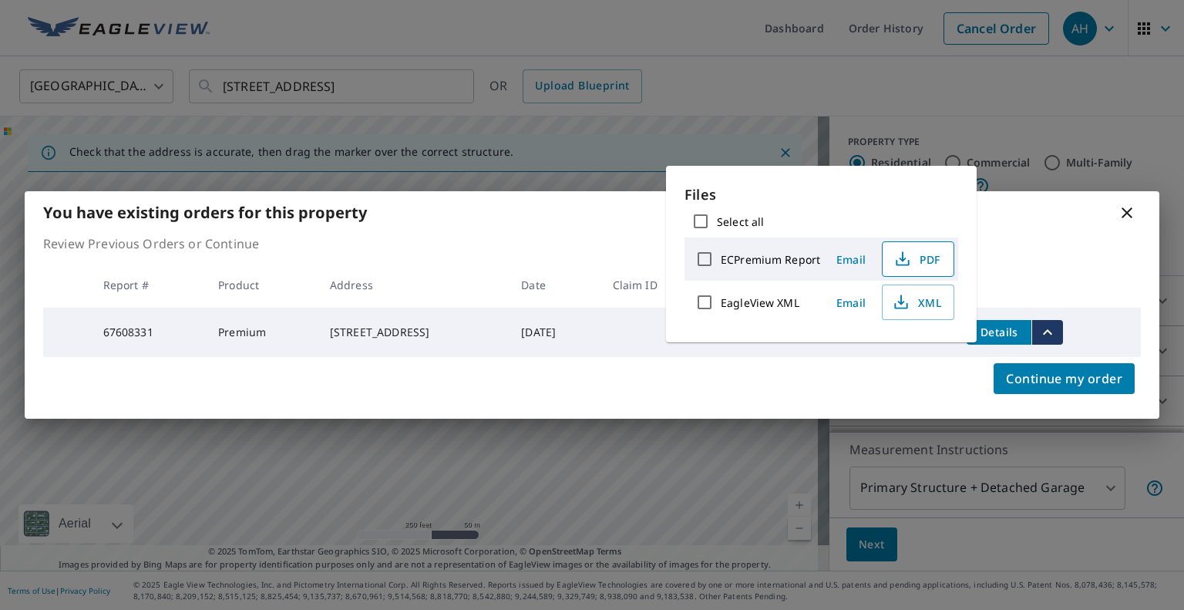
click at [929, 261] on span "PDF" at bounding box center [916, 259] width 49 height 18
drag, startPoint x: 1125, startPoint y: 217, endPoint x: 1121, endPoint y: 200, distance: 17.4
click at [1125, 217] on icon at bounding box center [1126, 212] width 18 height 18
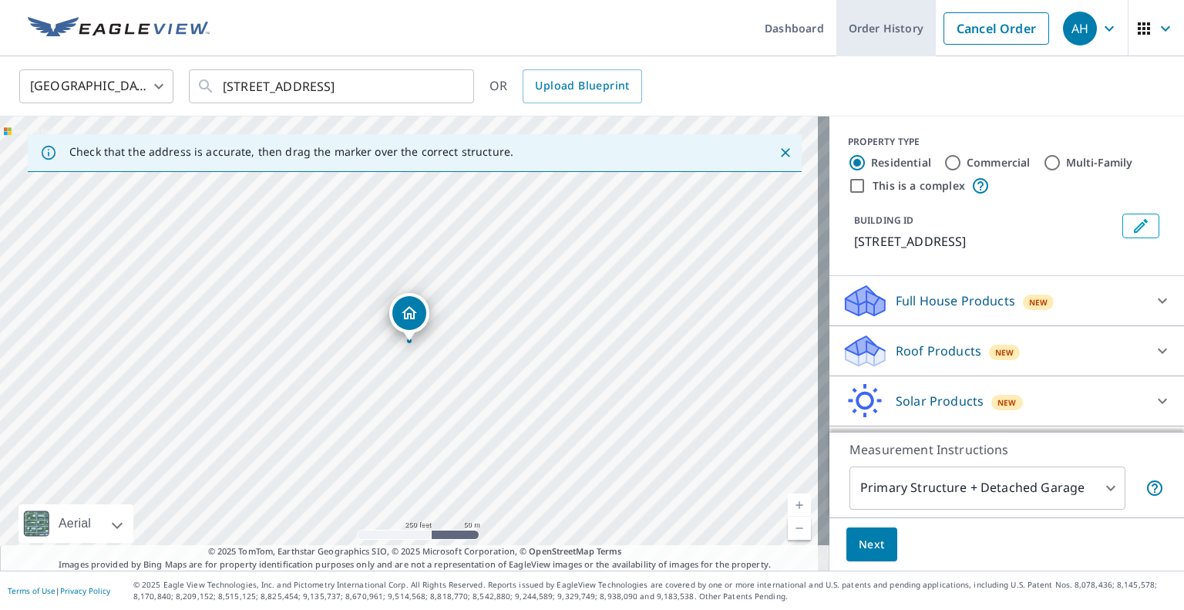
click at [876, 24] on link "Order History" at bounding box center [885, 28] width 99 height 56
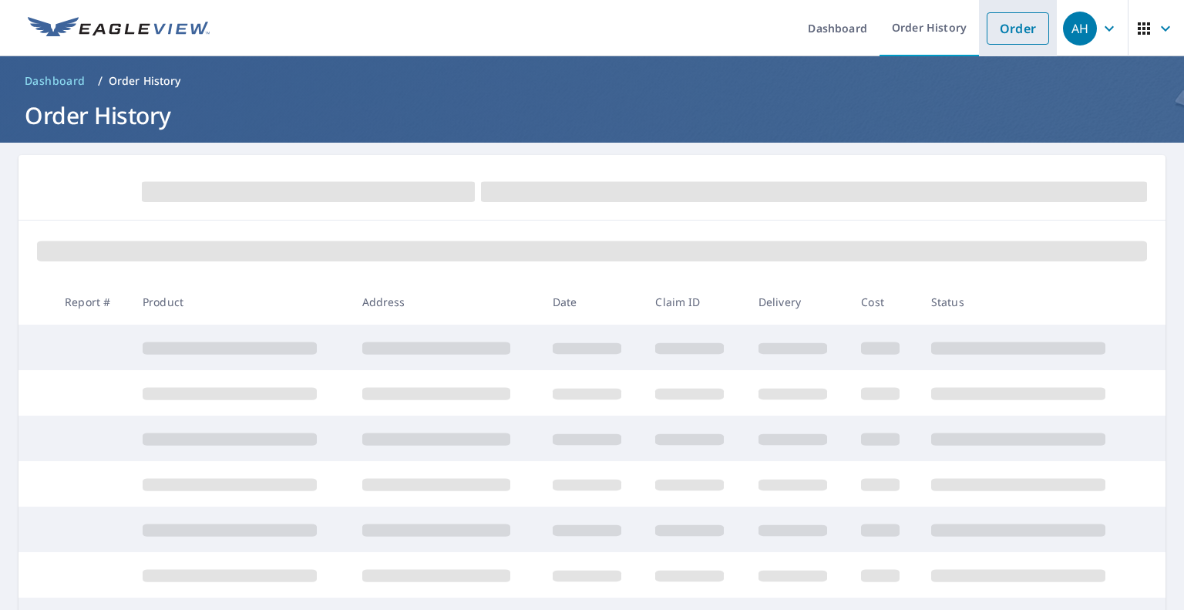
click at [1002, 33] on link "Order" at bounding box center [1017, 28] width 62 height 32
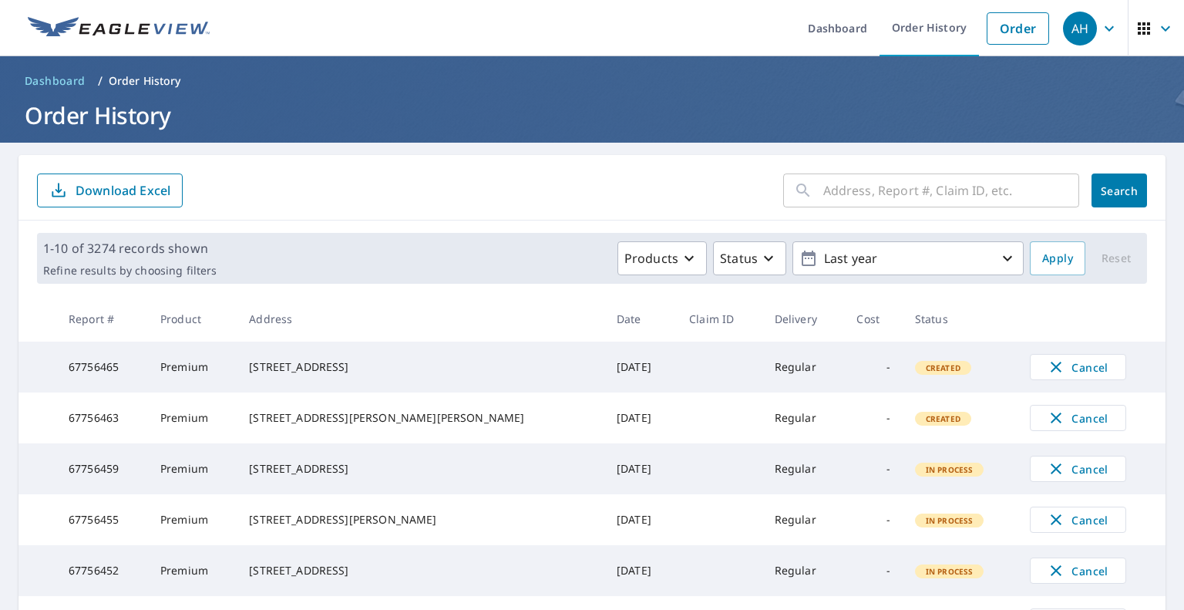
drag, startPoint x: 1013, startPoint y: 33, endPoint x: 737, endPoint y: 12, distance: 276.7
click at [1013, 33] on link "Order" at bounding box center [1017, 28] width 62 height 32
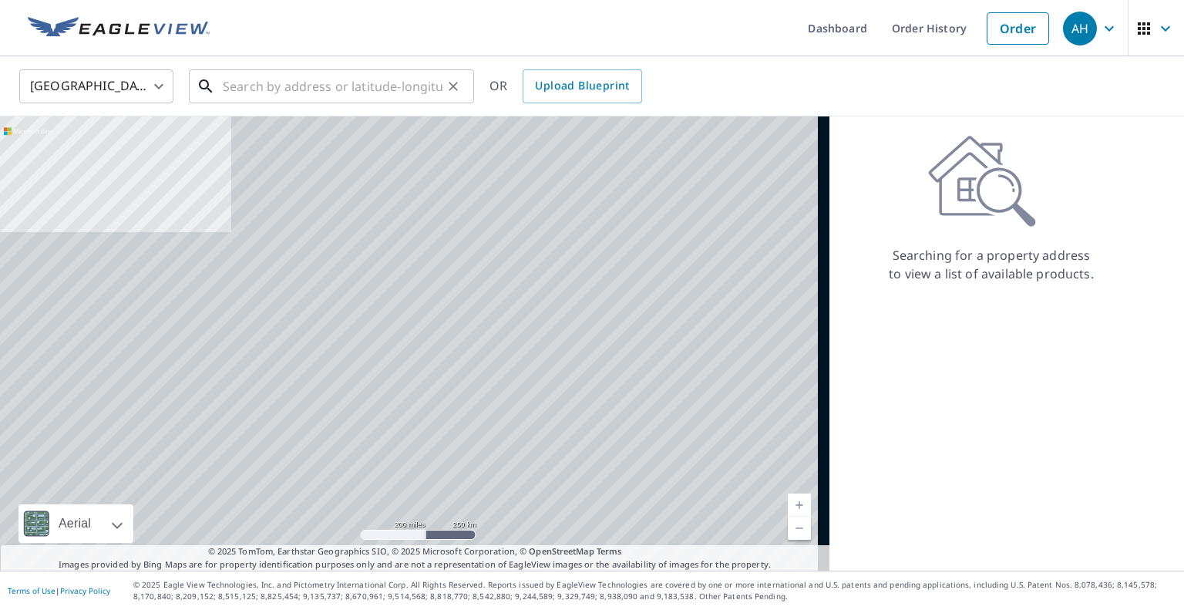
click at [318, 86] on input "text" at bounding box center [333, 86] width 220 height 43
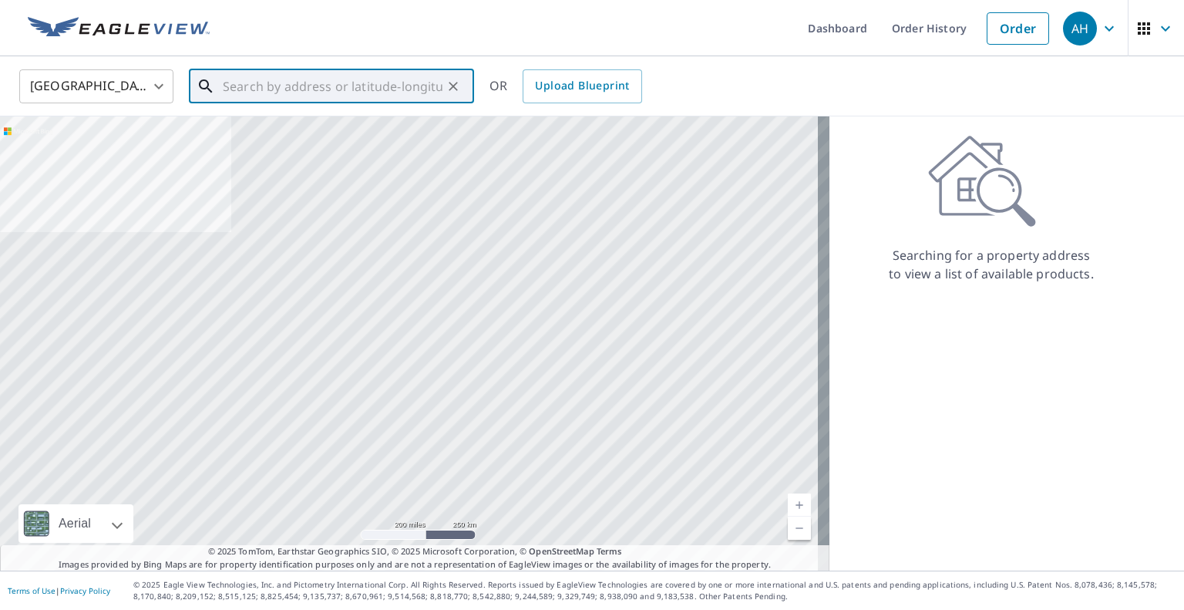
paste input "[STREET_ADDRESS]"
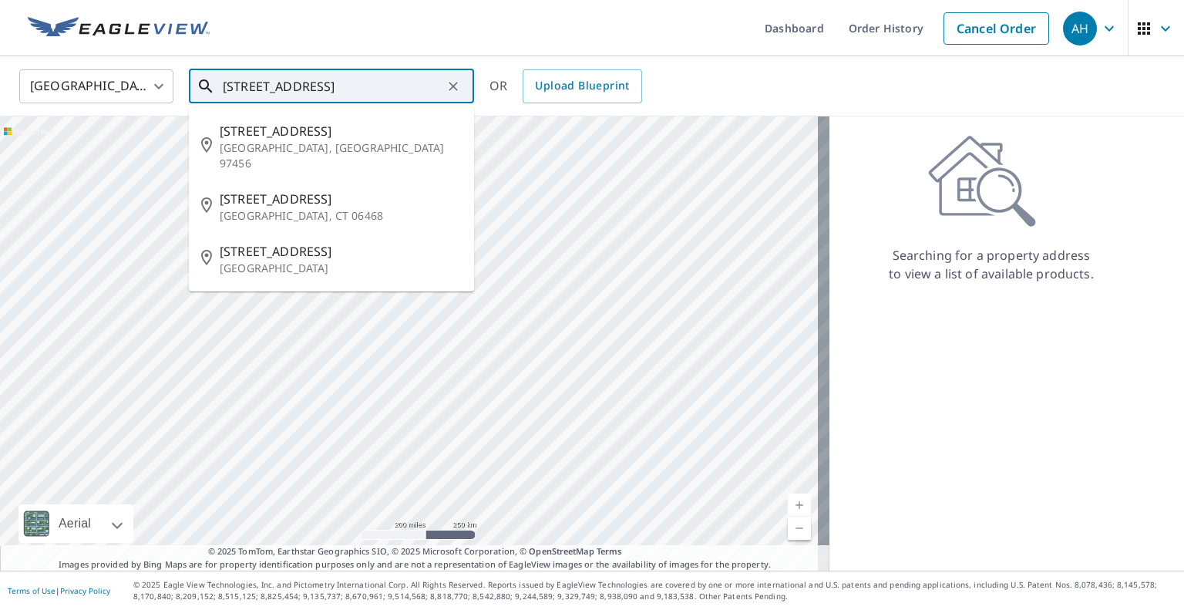
click at [288, 153] on p "[GEOGRAPHIC_DATA], [GEOGRAPHIC_DATA] 97456" at bounding box center [341, 155] width 242 height 31
type input "[STREET_ADDRESS]"
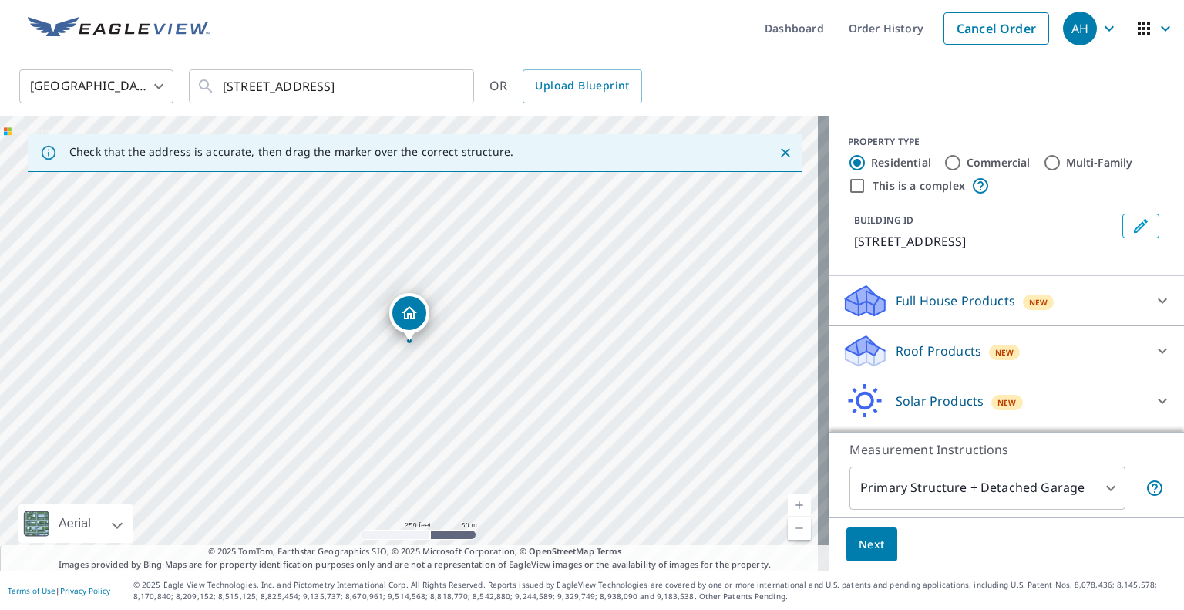
click at [924, 343] on p "Roof Products" at bounding box center [938, 350] width 86 height 18
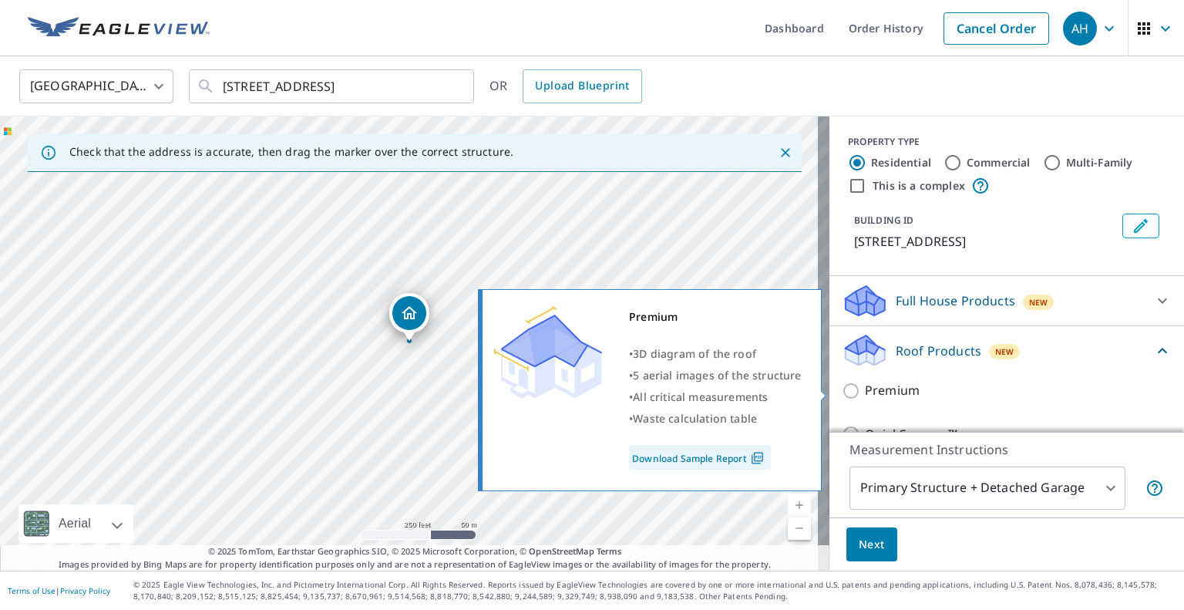
click at [841, 394] on input "Premium" at bounding box center [852, 390] width 23 height 18
checkbox input "true"
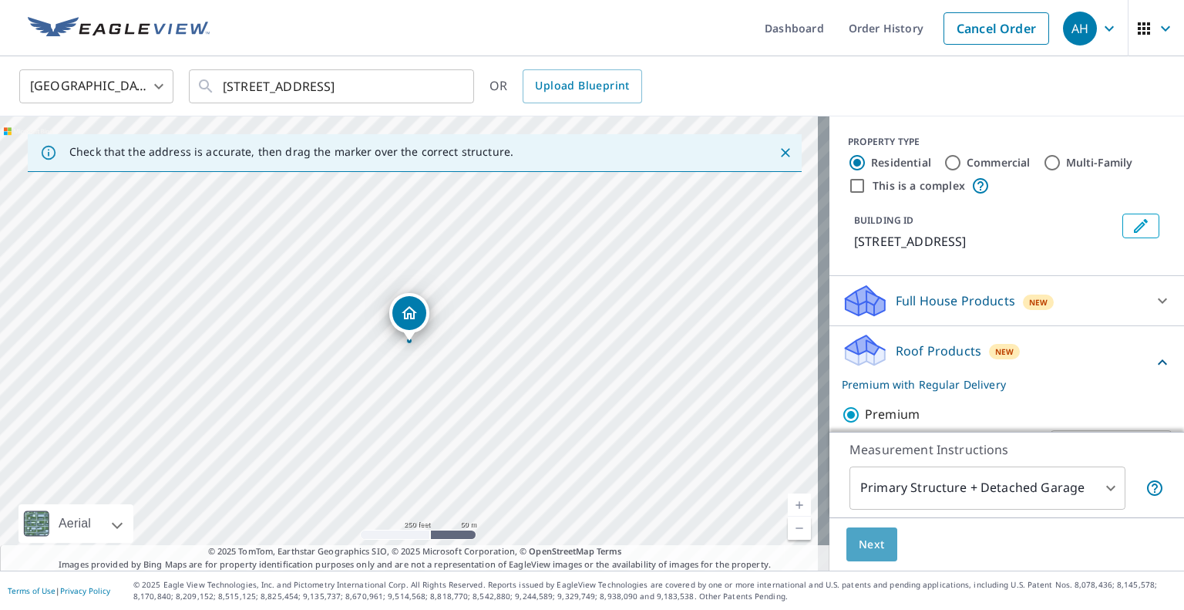
click at [848, 532] on button "Next" at bounding box center [871, 544] width 51 height 35
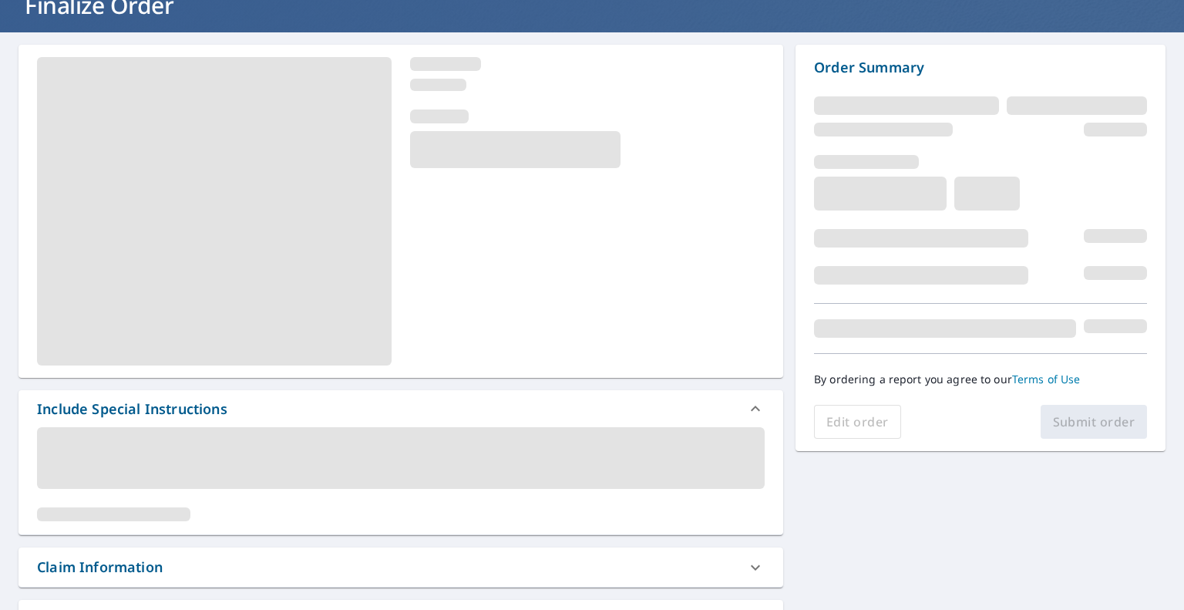
scroll to position [154, 0]
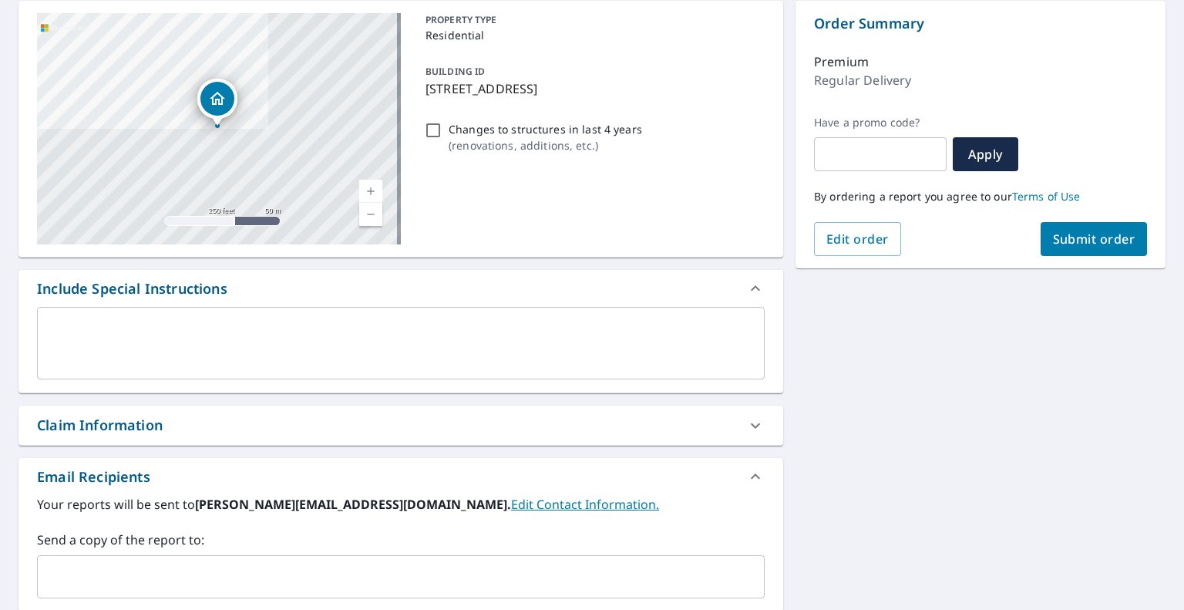
click at [228, 556] on div "​" at bounding box center [400, 576] width 727 height 43
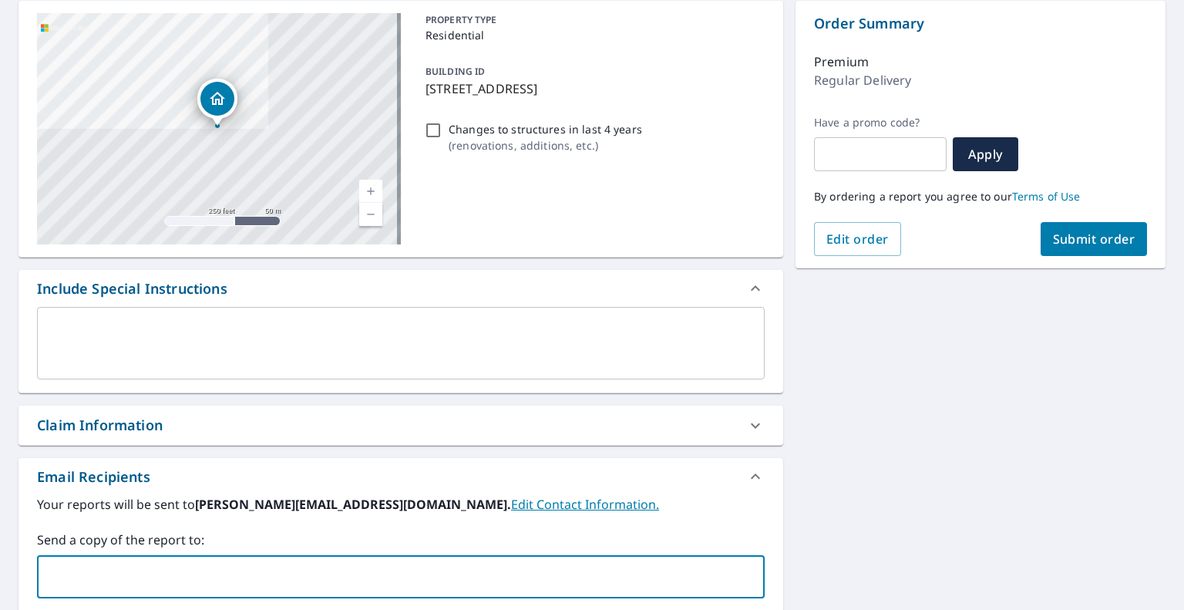
paste input "[EMAIL_ADDRESS][DOMAIN_NAME]"
type input "[EMAIL_ADDRESS][DOMAIN_NAME]"
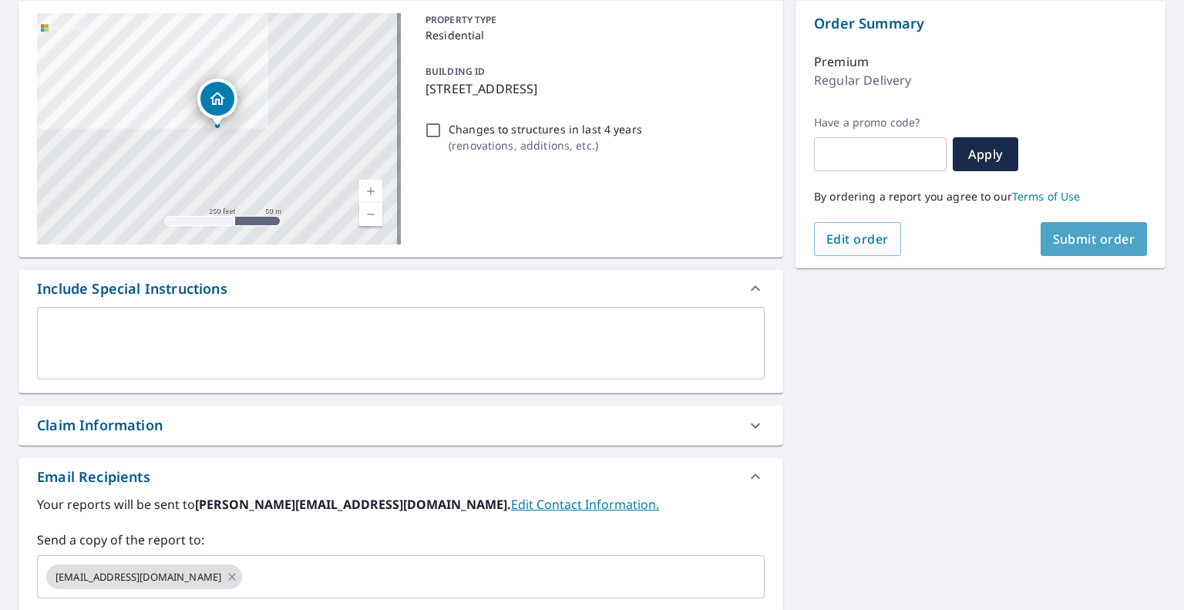
click at [1075, 229] on button "Submit order" at bounding box center [1093, 239] width 107 height 34
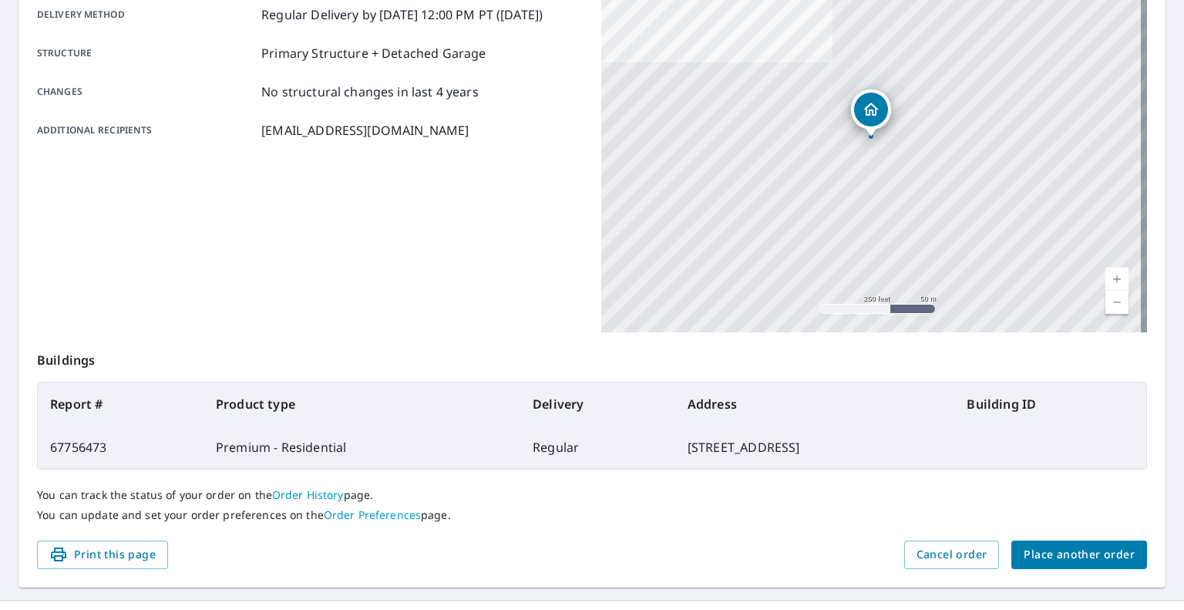
scroll to position [219, 0]
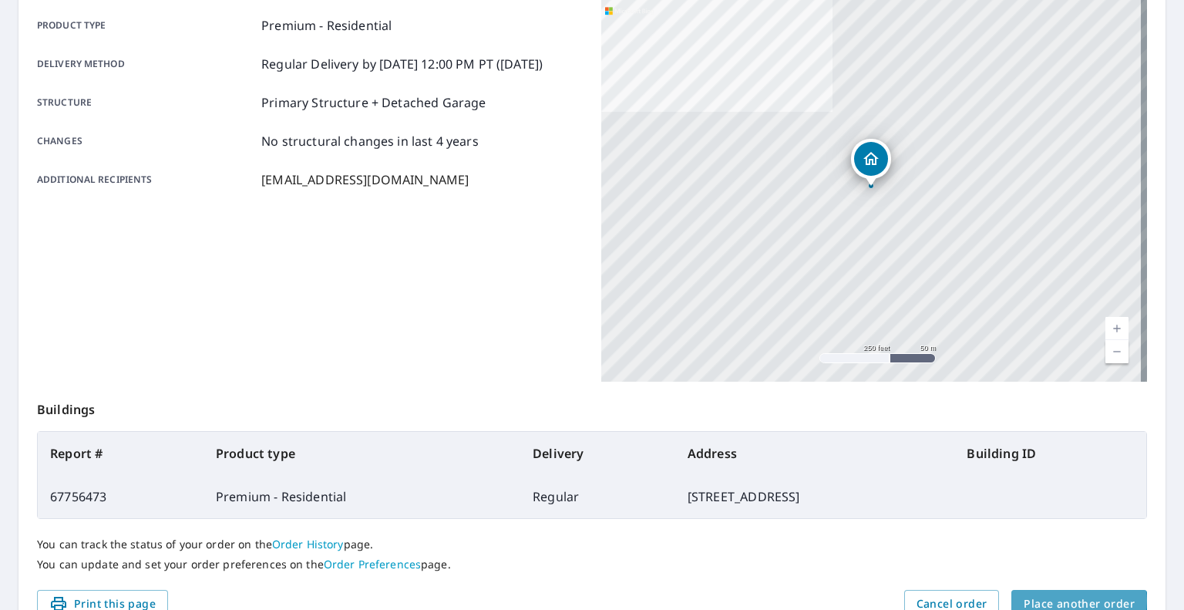
click at [1064, 600] on span "Place another order" at bounding box center [1078, 603] width 111 height 19
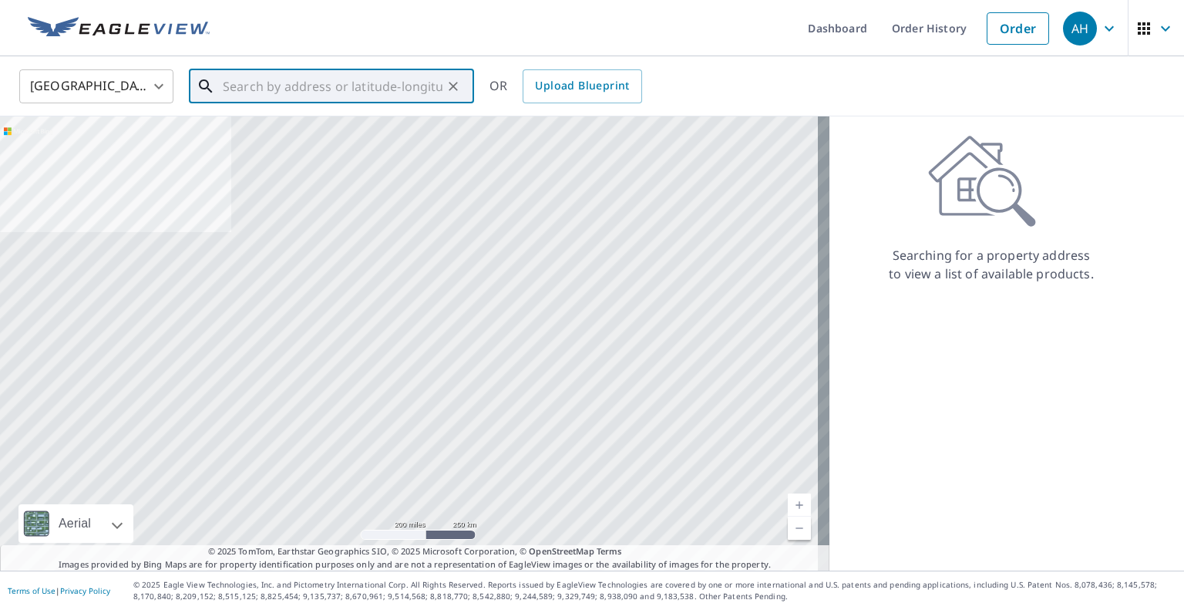
click at [348, 73] on input "text" at bounding box center [333, 86] width 220 height 43
paste input "[STREET_ADDRESS]"
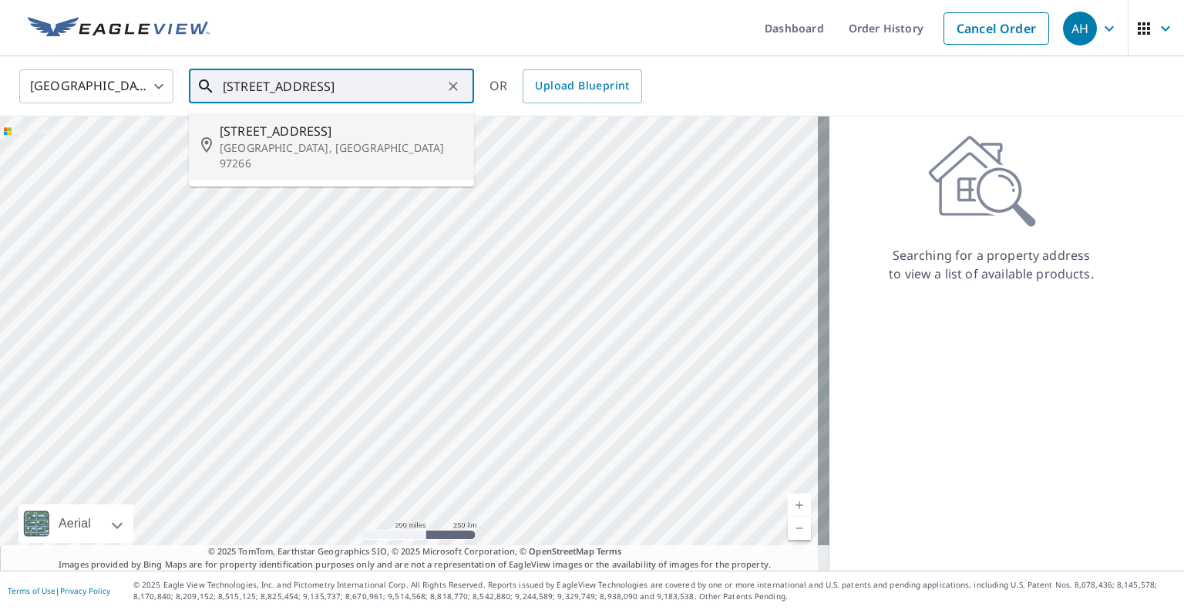
click at [301, 141] on p "[GEOGRAPHIC_DATA], [GEOGRAPHIC_DATA] 97266" at bounding box center [341, 155] width 242 height 31
type input "[STREET_ADDRESS]"
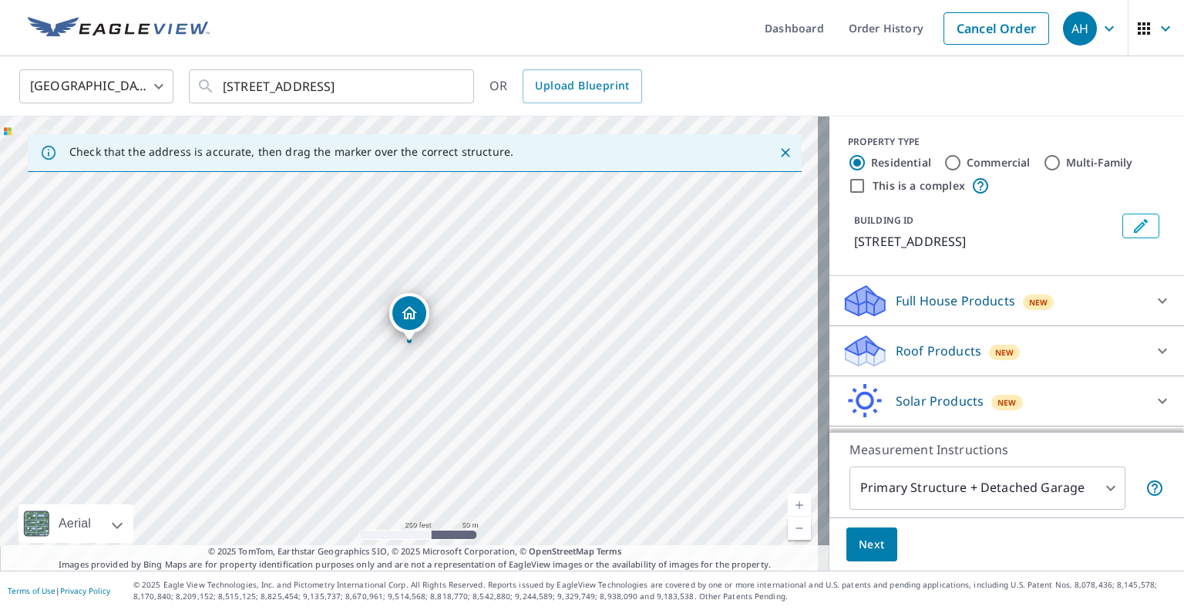
click at [924, 373] on div "Roof Products New Premium QuickSquares™ Gutter Bid Perfect™" at bounding box center [1006, 351] width 354 height 50
click at [854, 360] on icon at bounding box center [864, 356] width 39 height 18
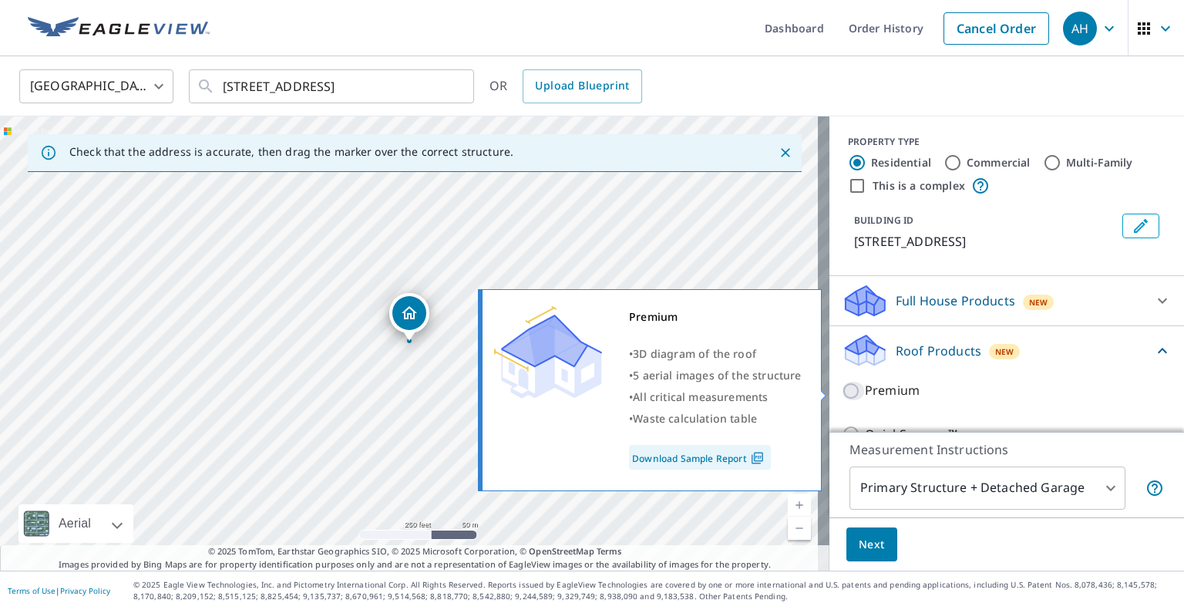
click at [845, 397] on input "Premium" at bounding box center [852, 390] width 23 height 18
checkbox input "true"
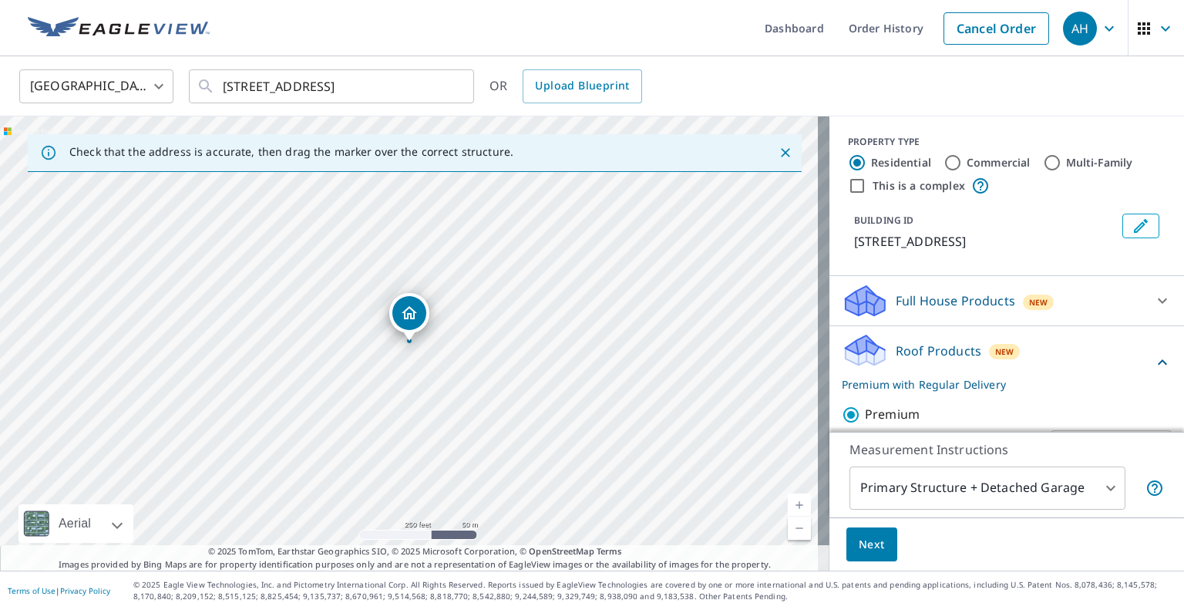
click at [852, 521] on div "Next" at bounding box center [1006, 544] width 354 height 54
click at [858, 542] on span "Next" at bounding box center [871, 544] width 26 height 19
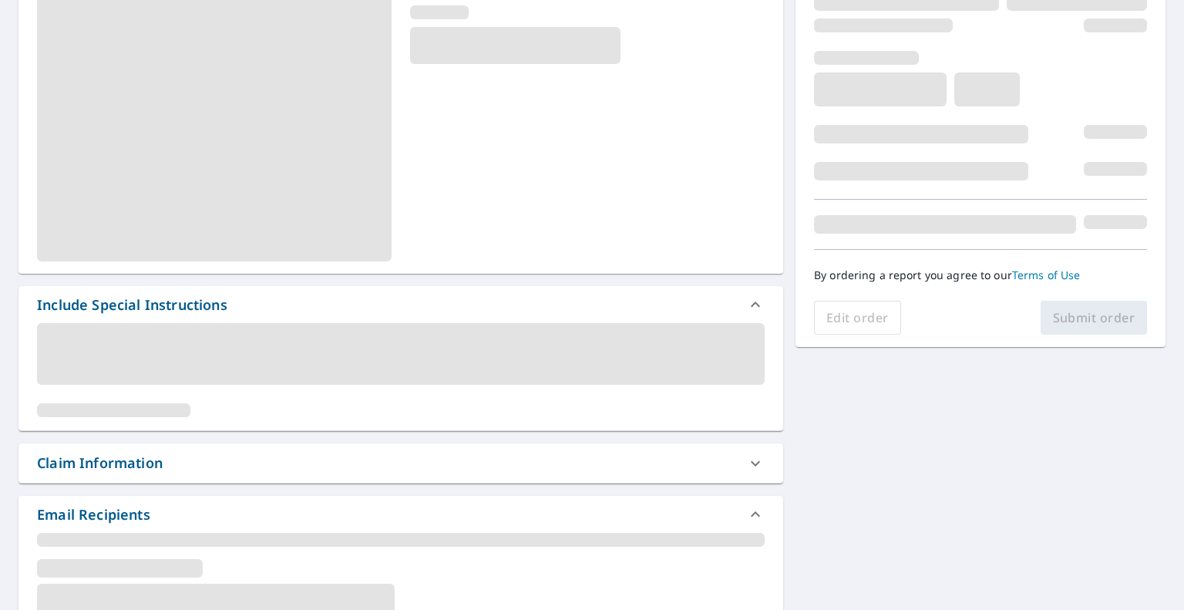
scroll to position [308, 0]
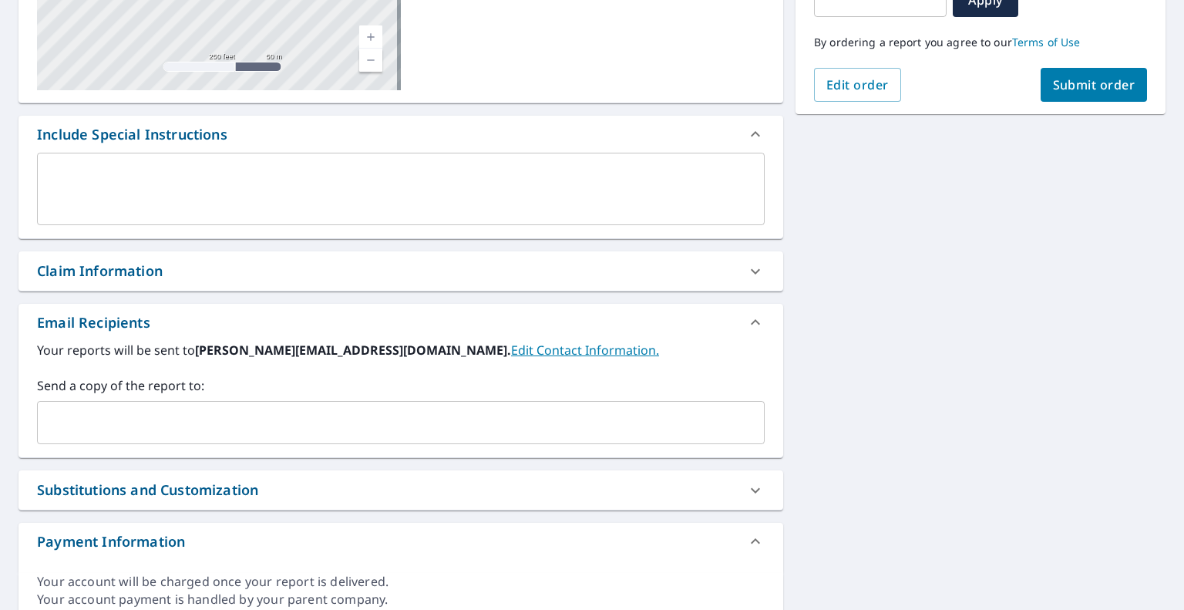
click at [164, 429] on input "text" at bounding box center [389, 422] width 690 height 29
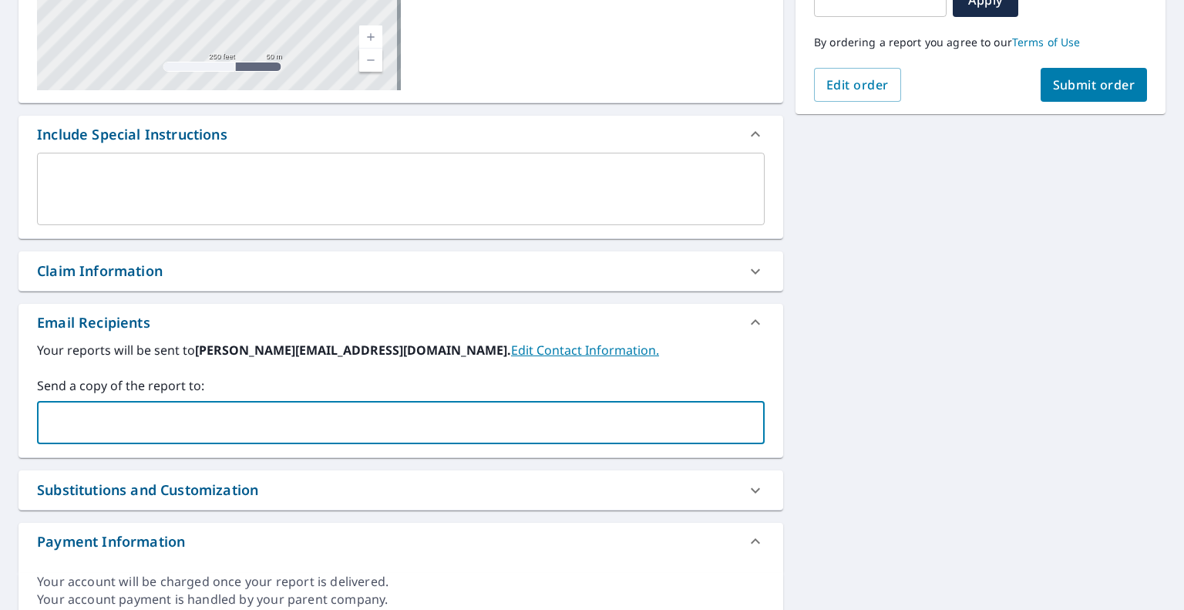
paste input "[EMAIL_ADDRESS][DOMAIN_NAME]"
type input "[EMAIL_ADDRESS][DOMAIN_NAME]"
click at [1063, 83] on span "Submit order" at bounding box center [1094, 84] width 82 height 17
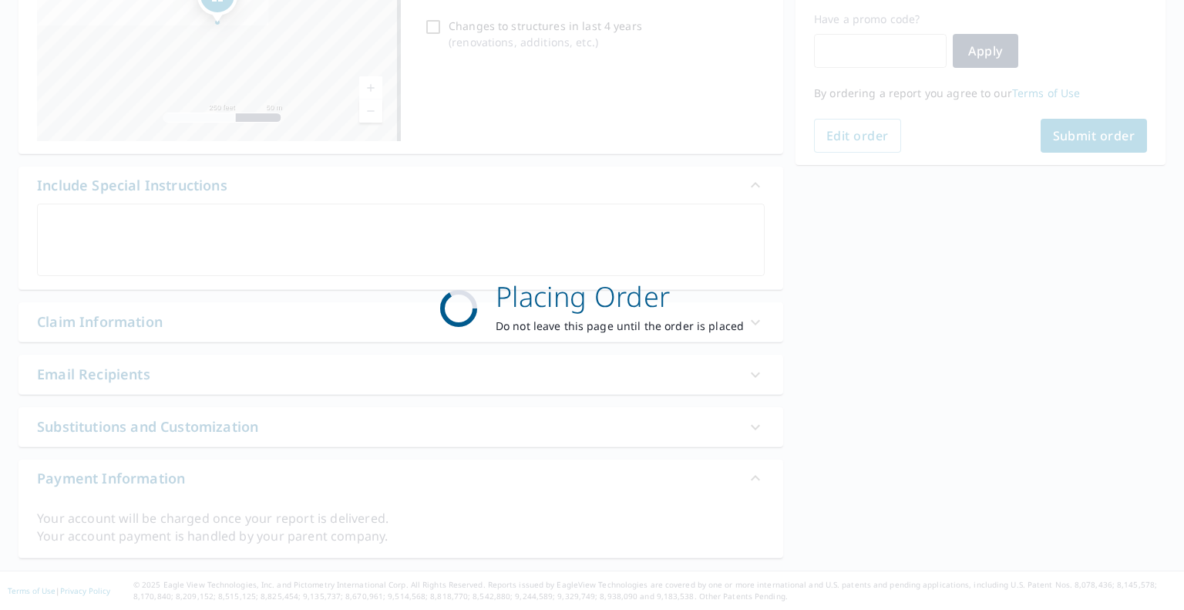
scroll to position [256, 0]
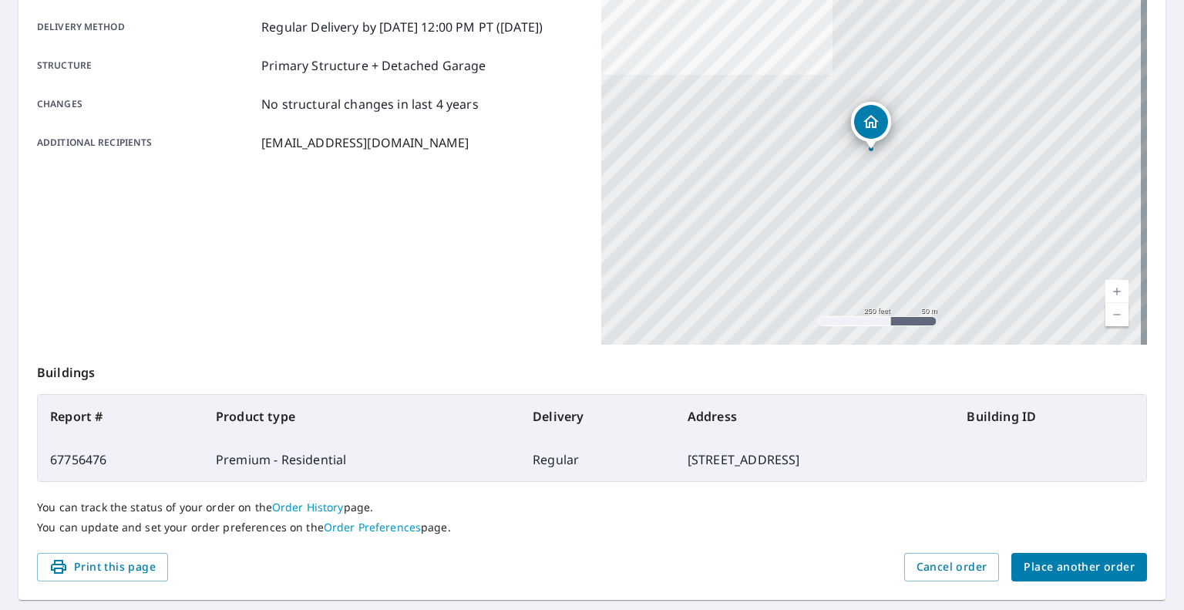
click at [1028, 557] on span "Place another order" at bounding box center [1078, 566] width 111 height 19
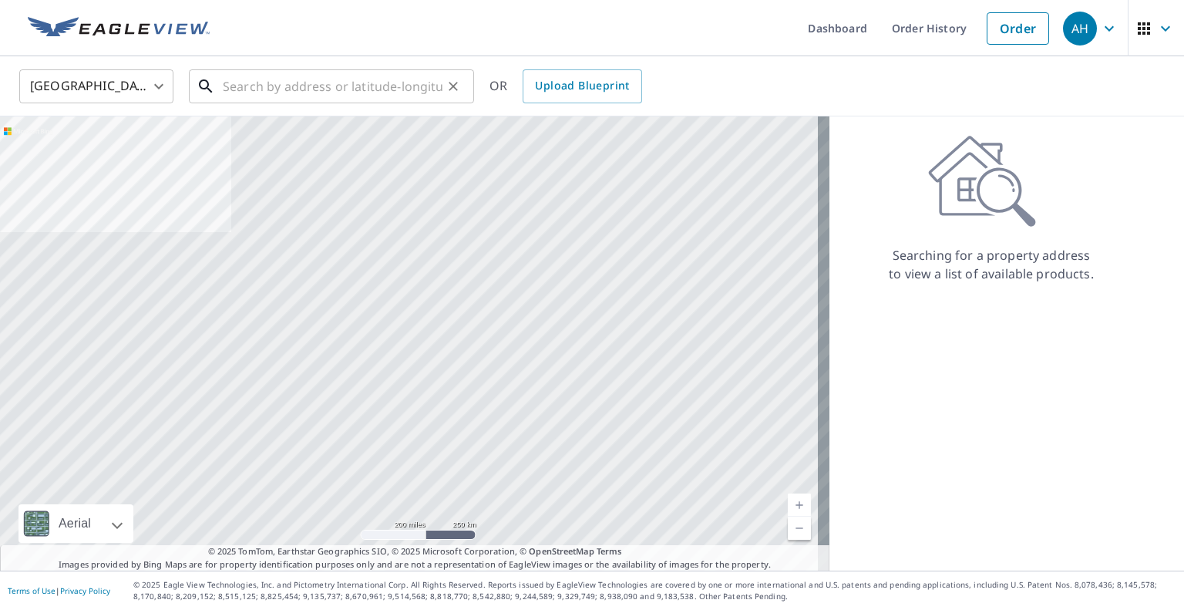
click at [317, 71] on input "text" at bounding box center [333, 86] width 220 height 43
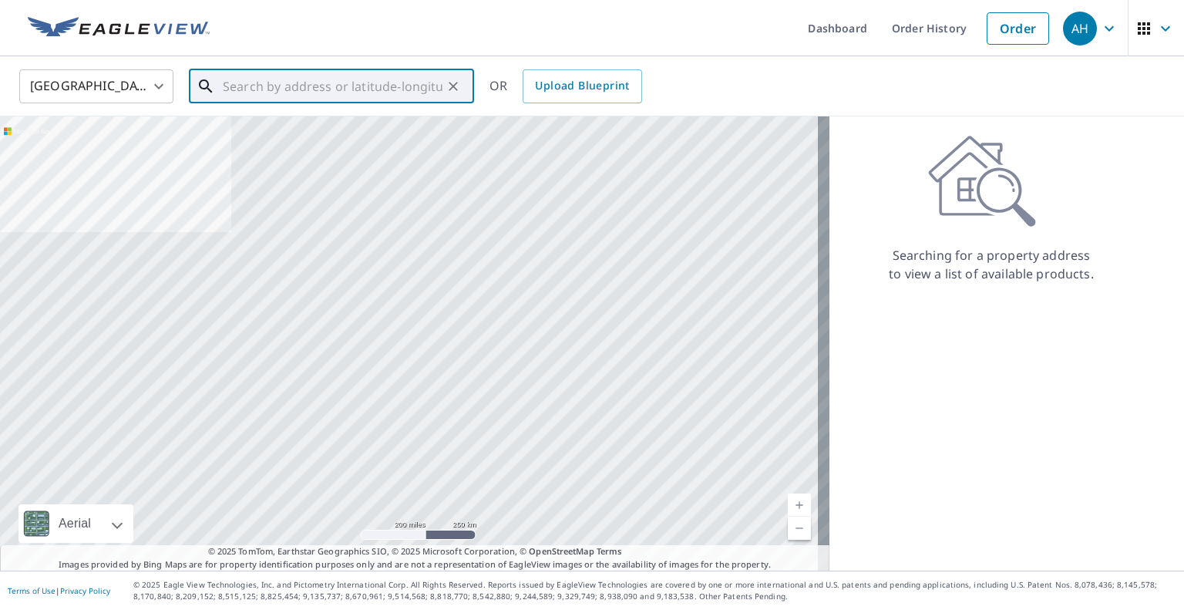
paste input "[STREET_ADDRESS][PERSON_NAME]"
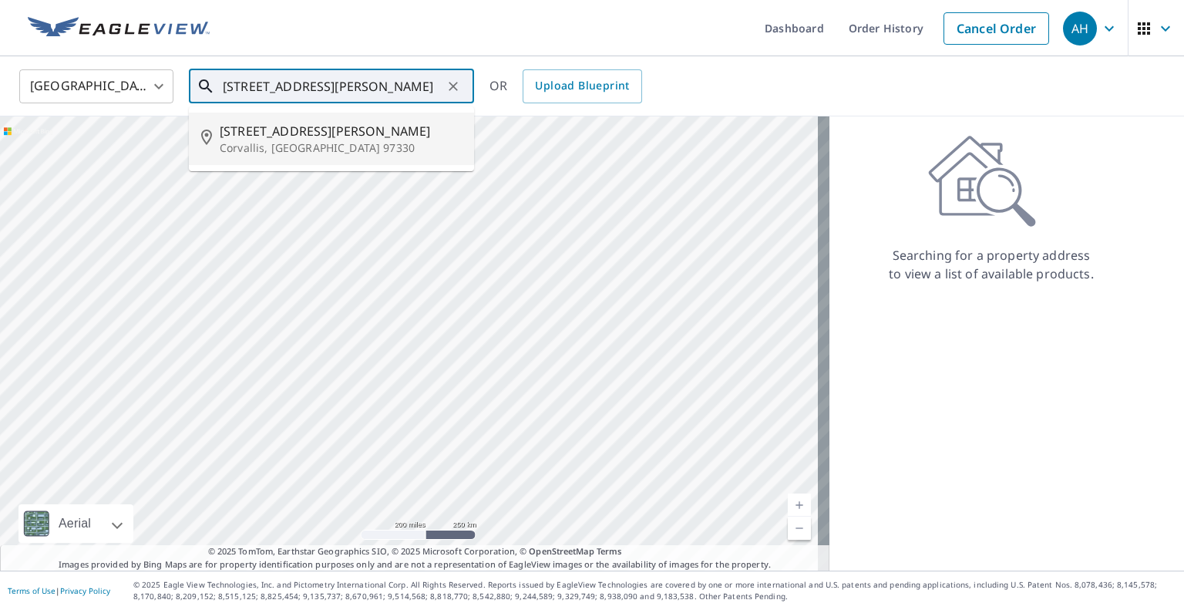
click at [286, 140] on p "Corvallis, [GEOGRAPHIC_DATA] 97330" at bounding box center [341, 147] width 242 height 15
type input "[STREET_ADDRESS][PERSON_NAME]"
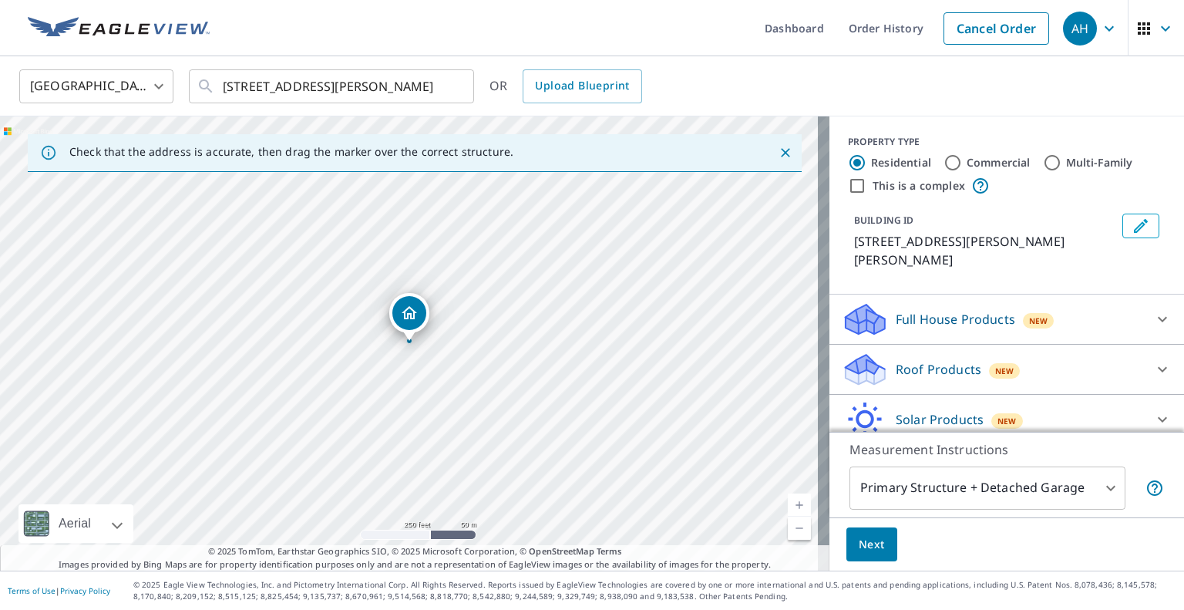
drag, startPoint x: 942, startPoint y: 383, endPoint x: 932, endPoint y: 377, distance: 12.4
click at [942, 401] on div "Solar Products New" at bounding box center [992, 419] width 302 height 36
click at [898, 360] on p "Roof Products" at bounding box center [938, 369] width 86 height 18
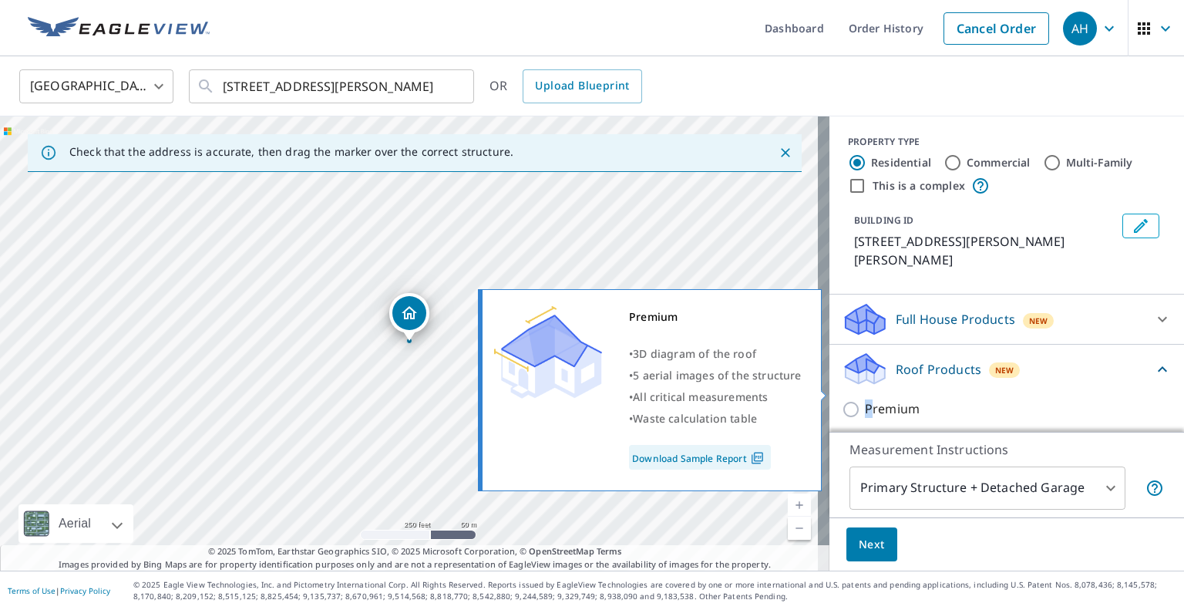
drag, startPoint x: 856, startPoint y: 394, endPoint x: 850, endPoint y: 403, distance: 11.1
click at [865, 399] on p "Premium" at bounding box center [892, 408] width 55 height 19
click at [841, 400] on input "Premium" at bounding box center [852, 409] width 23 height 18
checkbox input "true"
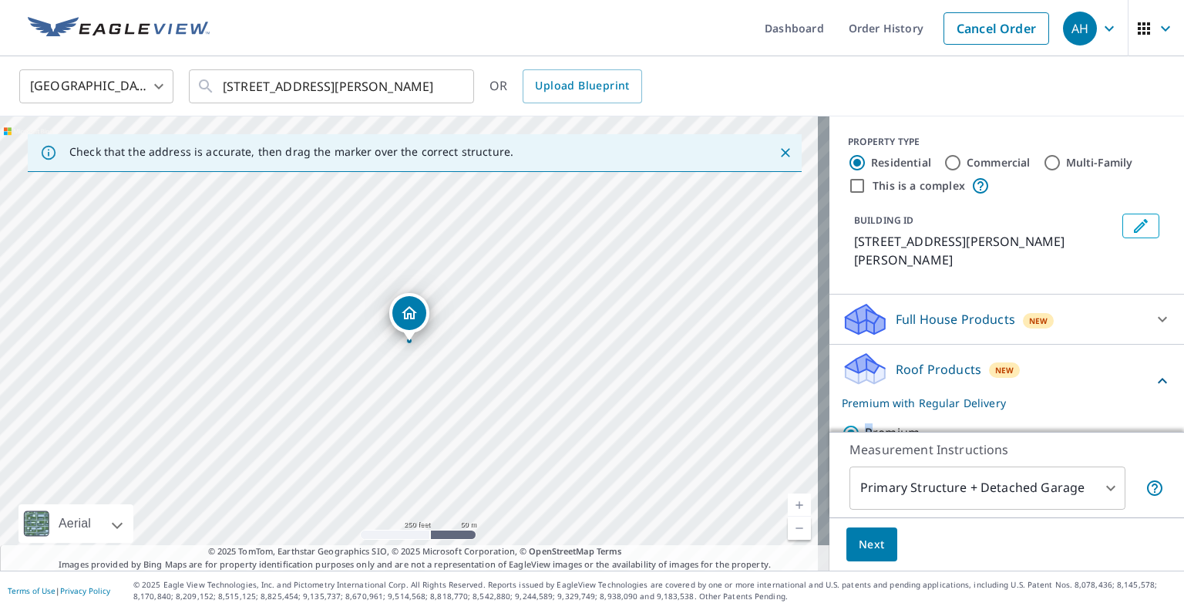
click at [858, 539] on span "Next" at bounding box center [871, 544] width 26 height 19
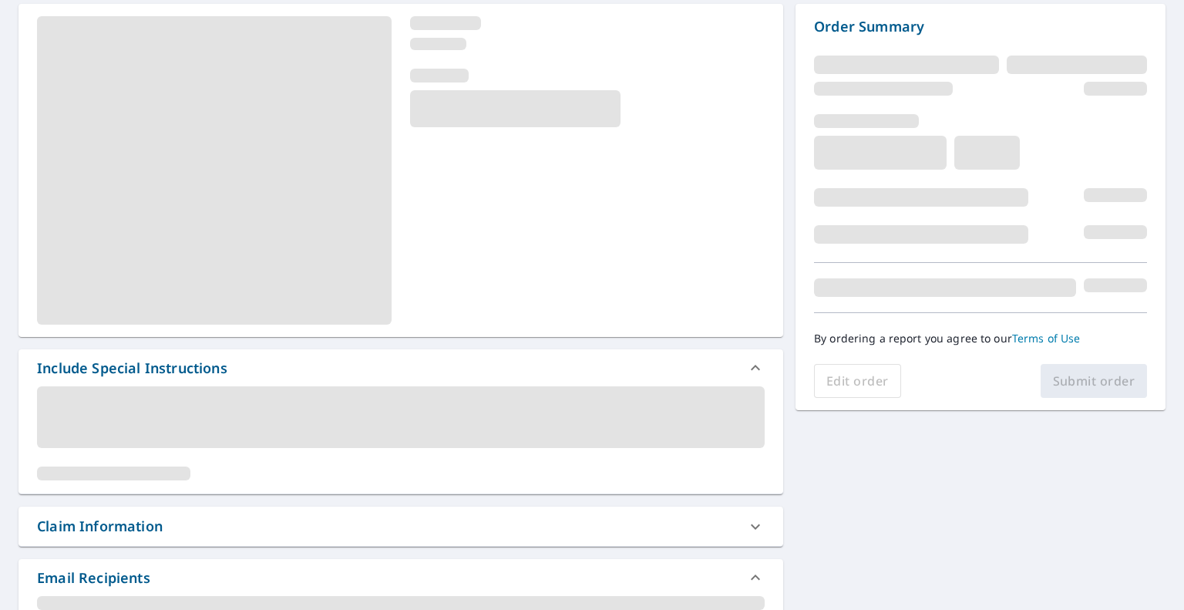
scroll to position [308, 0]
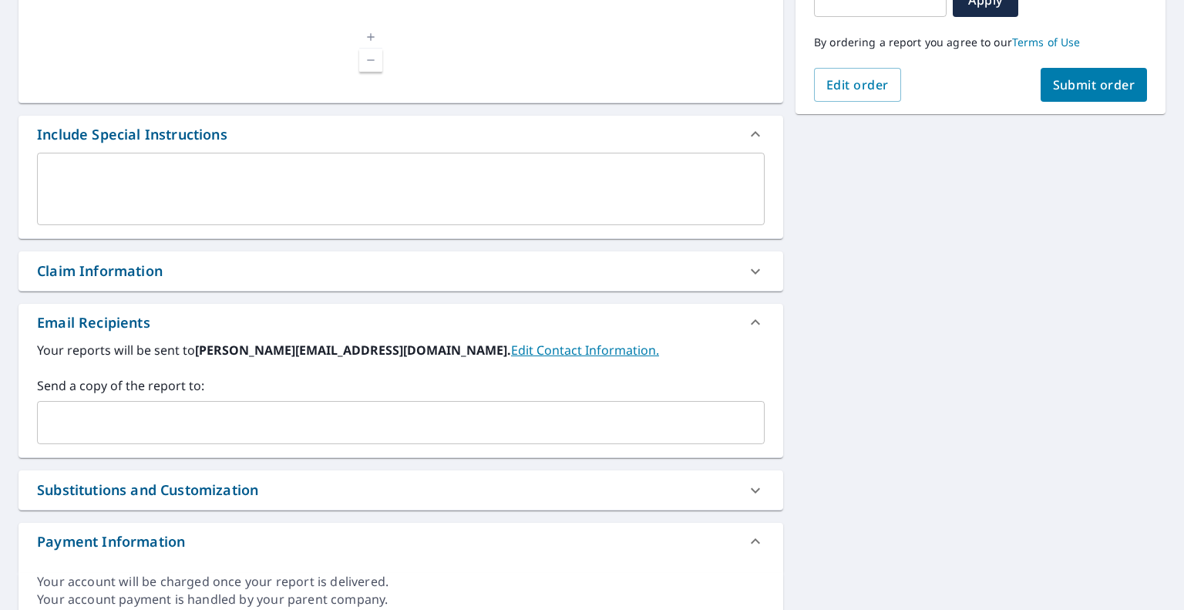
click at [192, 411] on input "text" at bounding box center [389, 422] width 690 height 29
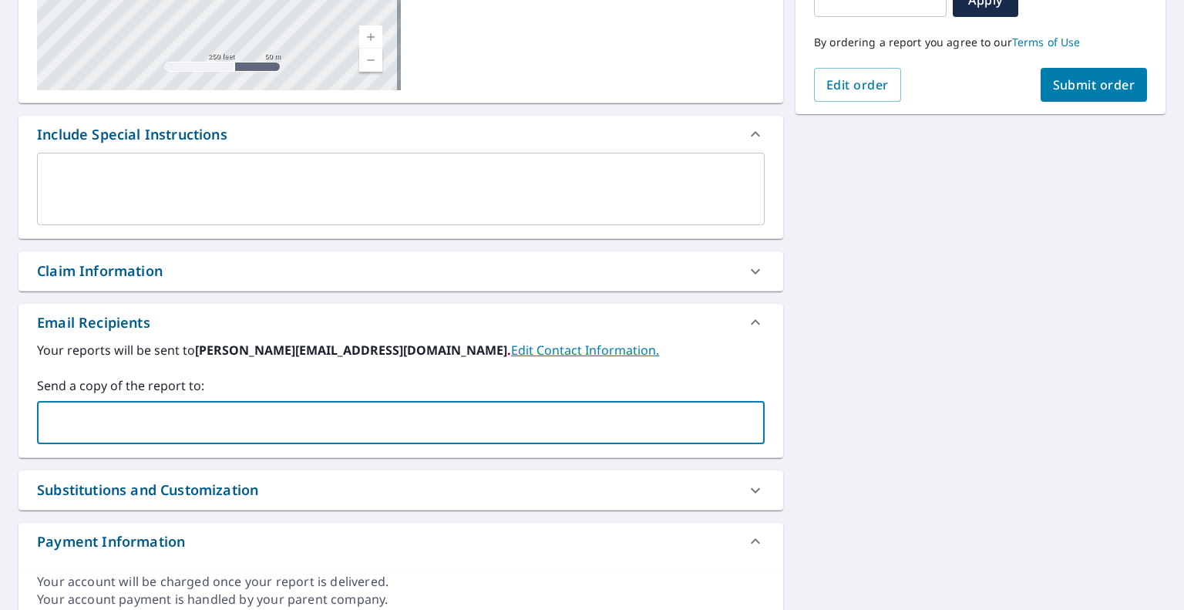
paste input "[EMAIL_ADDRESS][DOMAIN_NAME]"
type input "[EMAIL_ADDRESS][DOMAIN_NAME]"
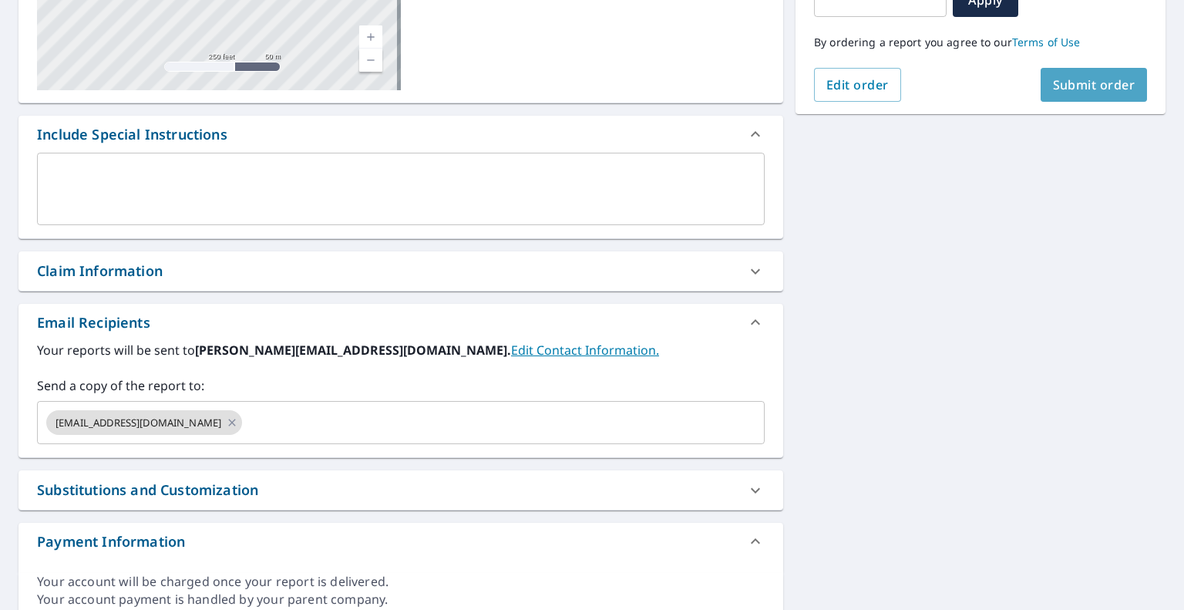
click at [1088, 89] on span "Submit order" at bounding box center [1094, 84] width 82 height 17
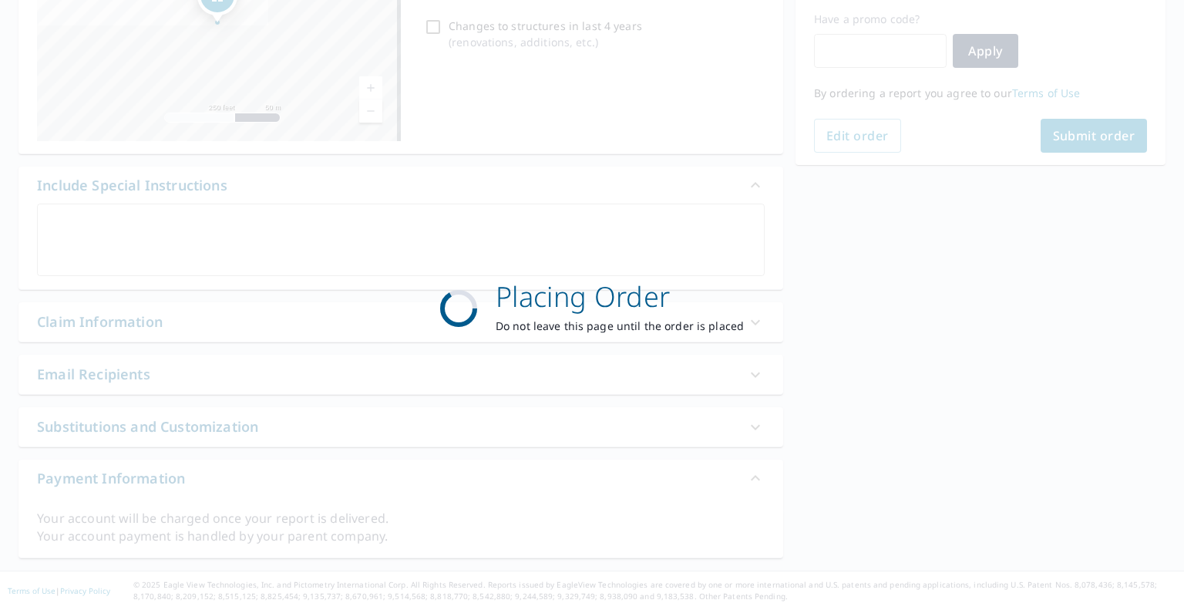
scroll to position [256, 0]
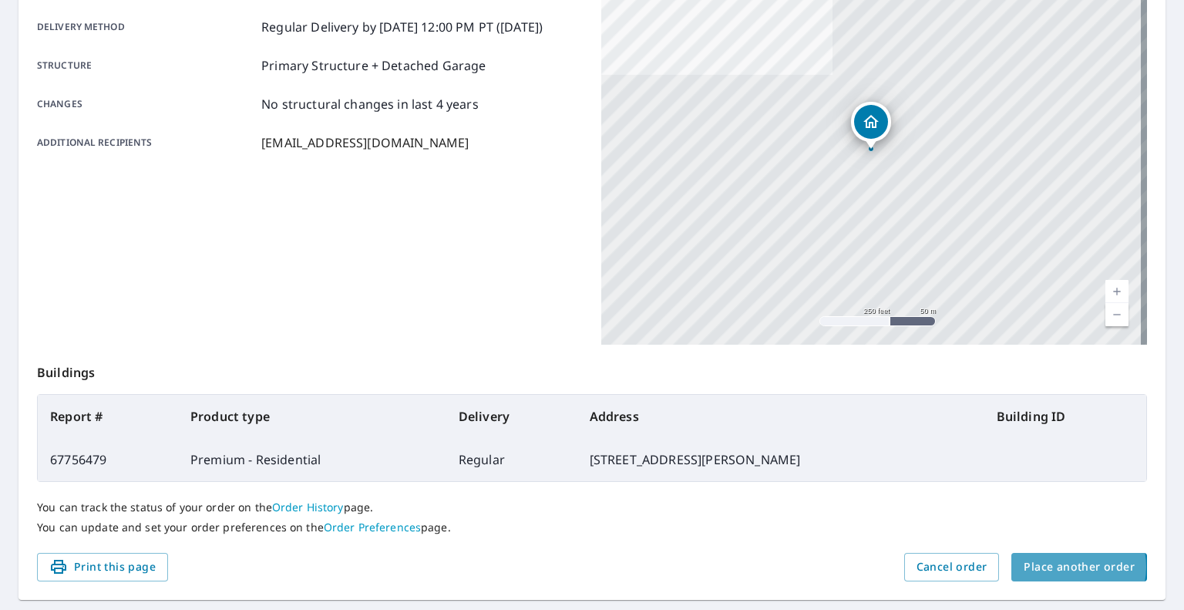
click at [1060, 566] on span "Place another order" at bounding box center [1078, 566] width 111 height 19
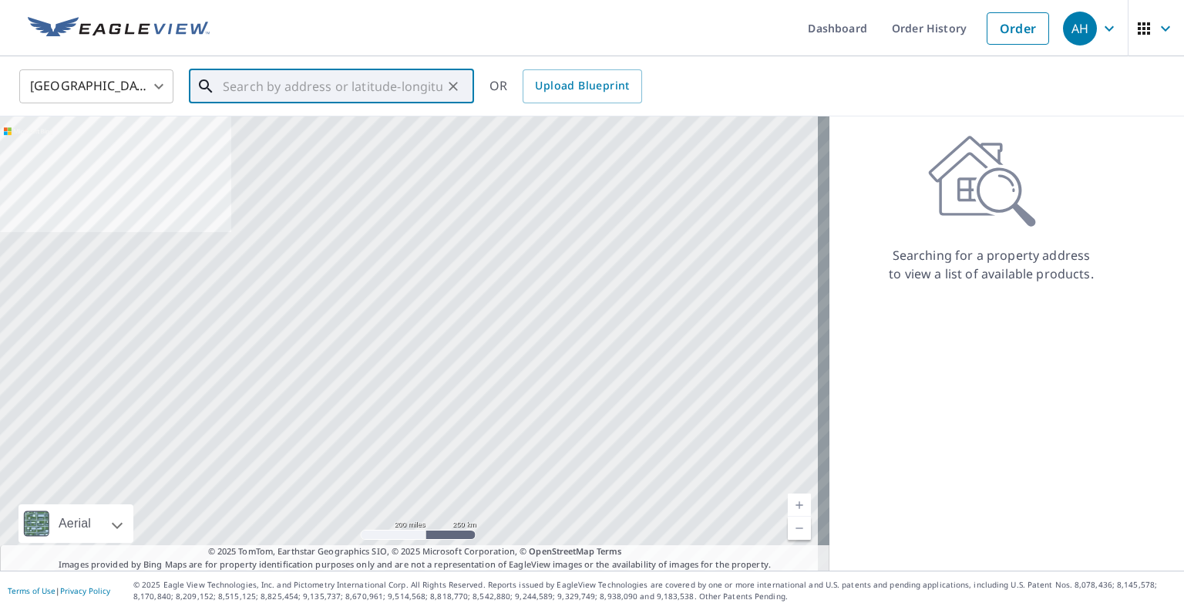
click at [347, 83] on input "text" at bounding box center [333, 86] width 220 height 43
paste input "[STREET_ADDRESS]"
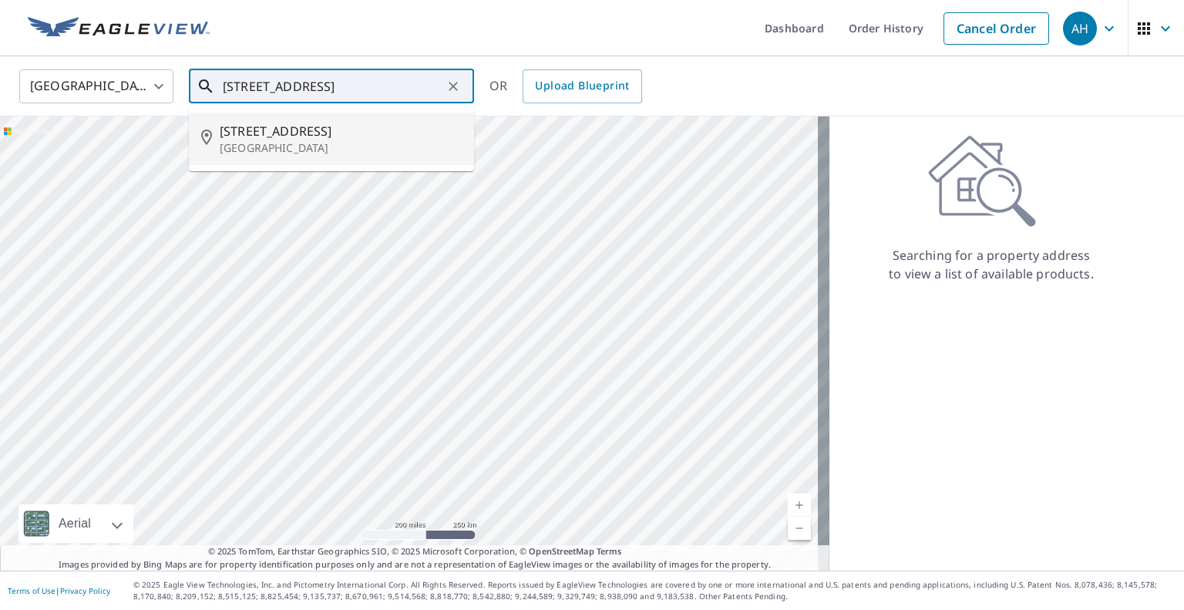
click at [279, 133] on span "[STREET_ADDRESS]" at bounding box center [341, 131] width 242 height 18
type input "[STREET_ADDRESS]"
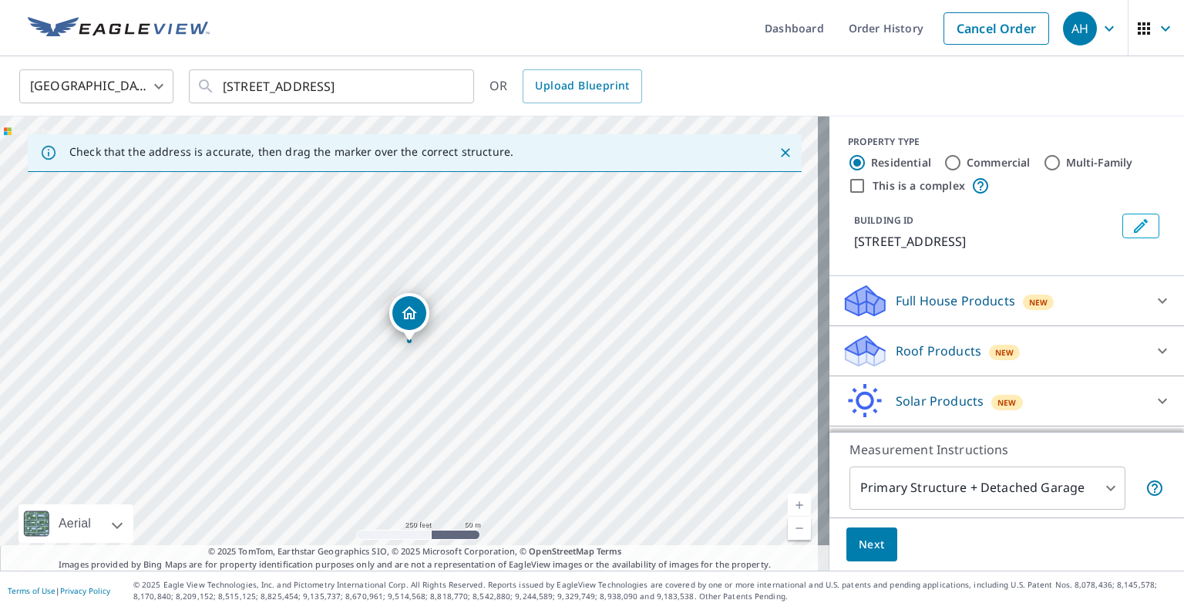
drag, startPoint x: 891, startPoint y: 351, endPoint x: 880, endPoint y: 360, distance: 13.7
click at [895, 351] on p "Roof Products" at bounding box center [938, 350] width 86 height 18
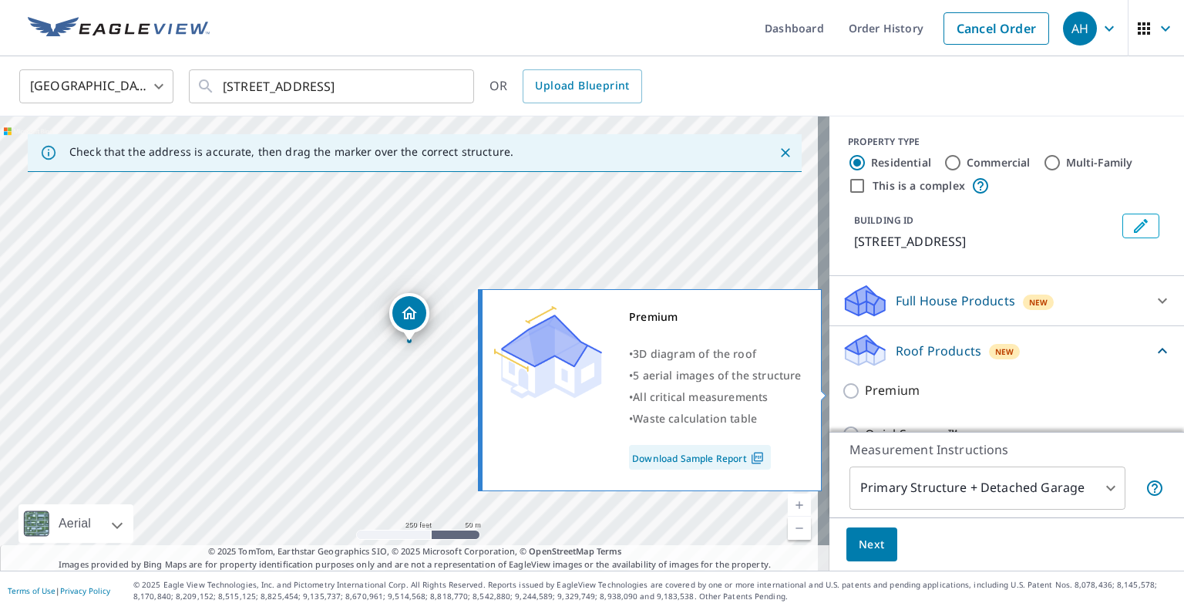
click at [865, 381] on p "Premium" at bounding box center [892, 390] width 55 height 19
click at [854, 381] on input "Premium" at bounding box center [852, 390] width 23 height 18
checkbox input "true"
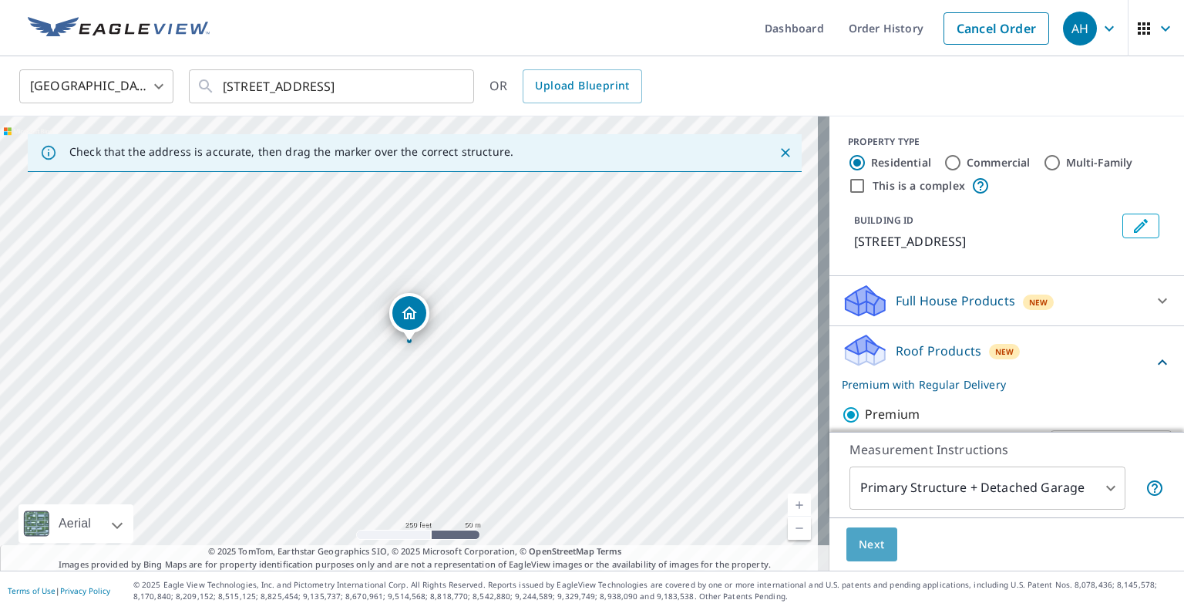
click at [860, 539] on span "Next" at bounding box center [871, 544] width 26 height 19
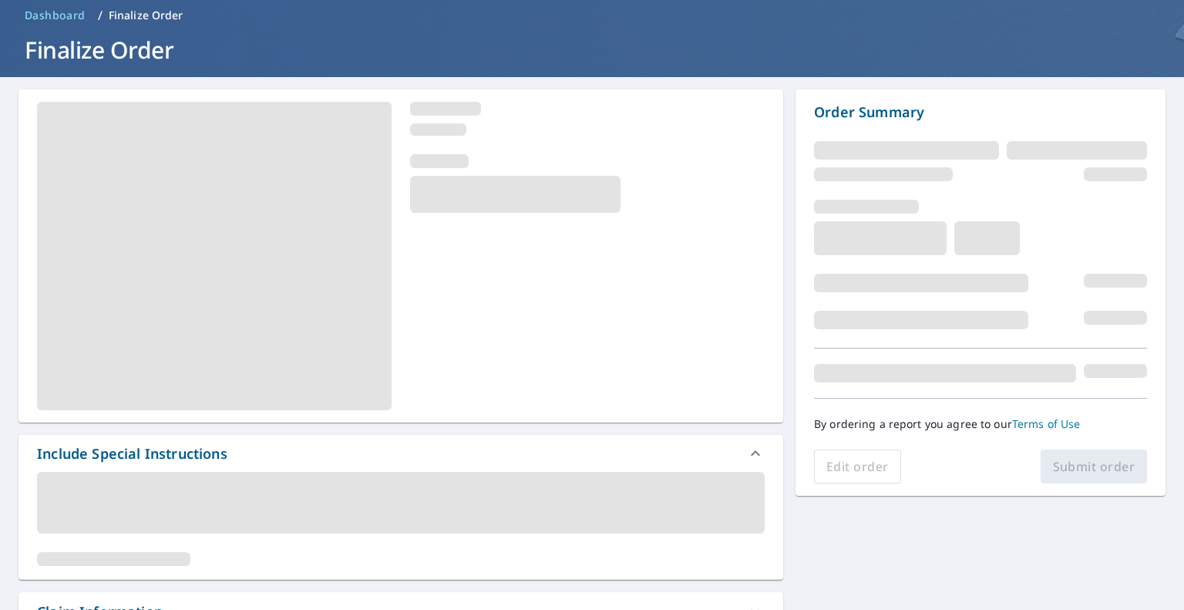
scroll to position [231, 0]
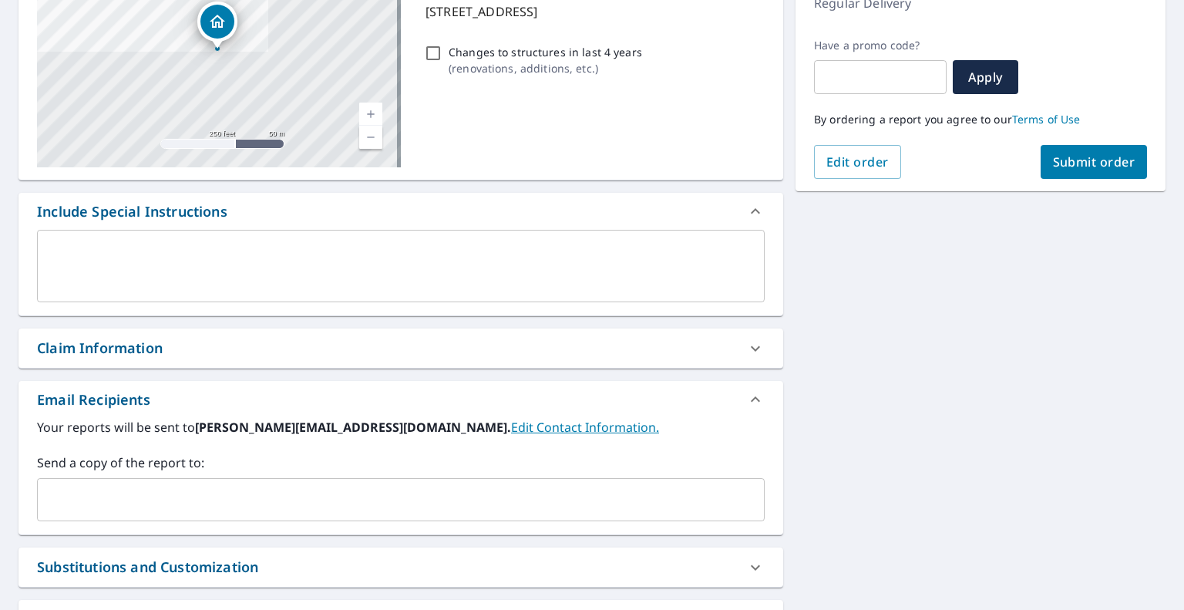
click at [112, 493] on input "text" at bounding box center [389, 499] width 690 height 29
paste input "[EMAIL_ADDRESS][DOMAIN_NAME]"
type input "[EMAIL_ADDRESS][DOMAIN_NAME]"
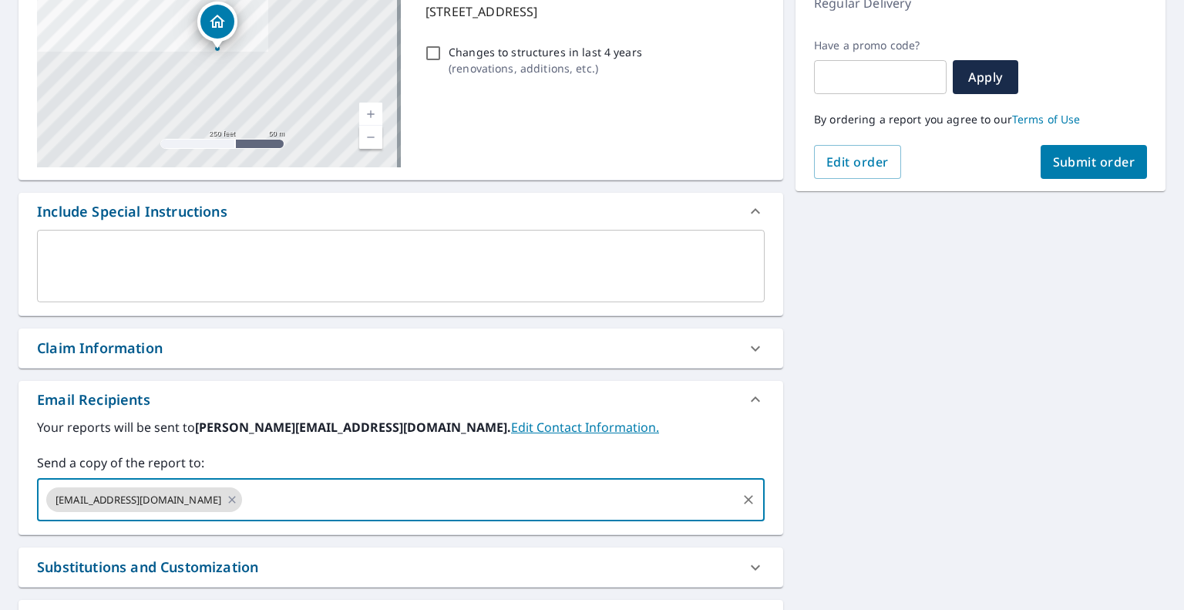
click at [1060, 160] on span "Submit order" at bounding box center [1094, 161] width 82 height 17
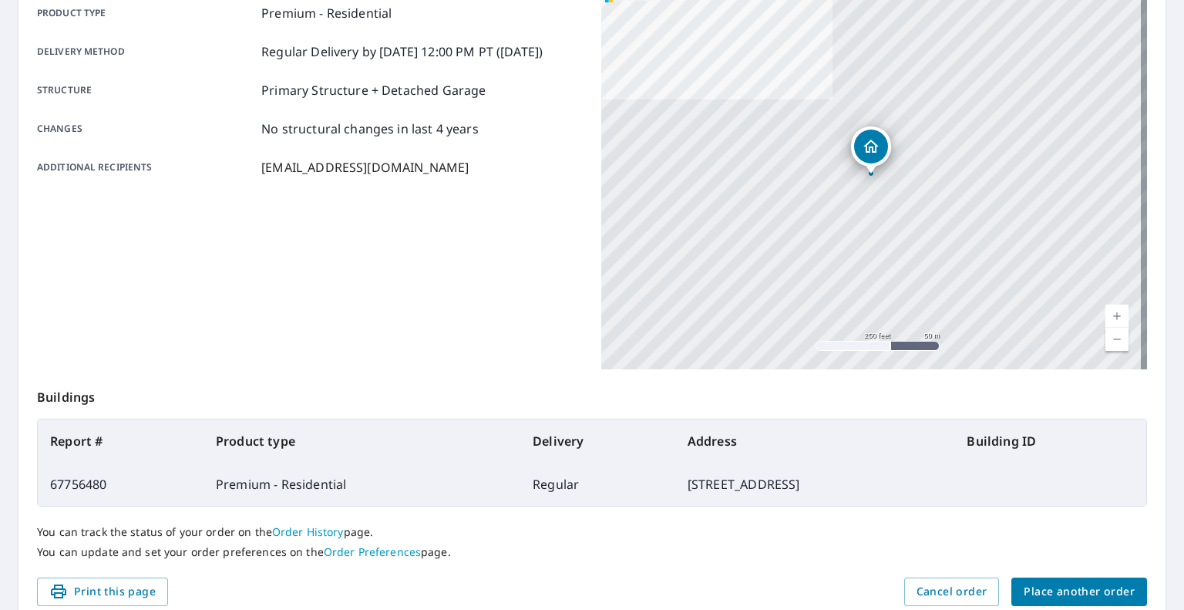
click at [1039, 572] on div "You can track the status of your order on the Order History page. You can updat…" at bounding box center [592, 541] width 1110 height 71
click at [1040, 582] on span "Place another order" at bounding box center [1078, 591] width 111 height 19
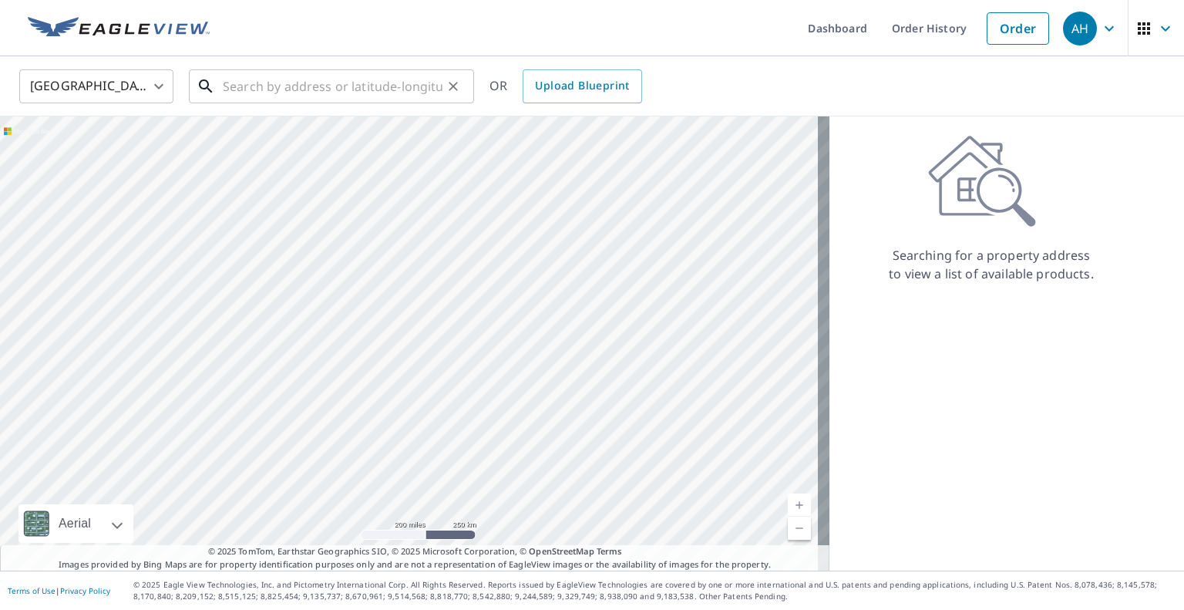
click at [302, 89] on input "text" at bounding box center [333, 86] width 220 height 43
paste input "[STREET_ADDRESS]"
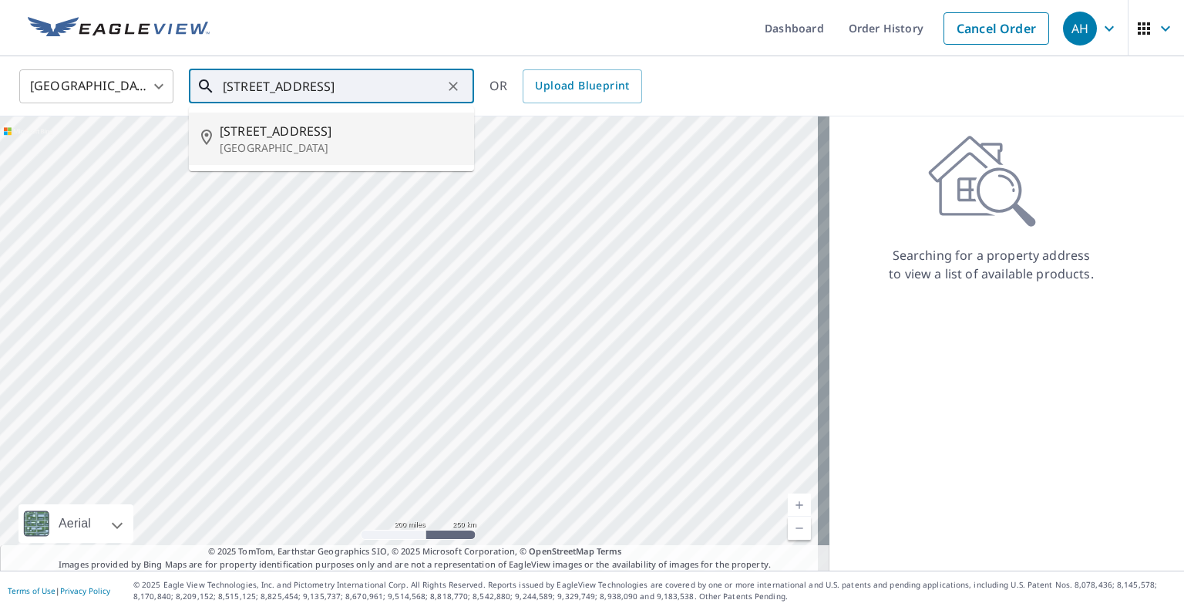
click at [264, 149] on p "[GEOGRAPHIC_DATA]" at bounding box center [341, 147] width 242 height 15
type input "[STREET_ADDRESS]"
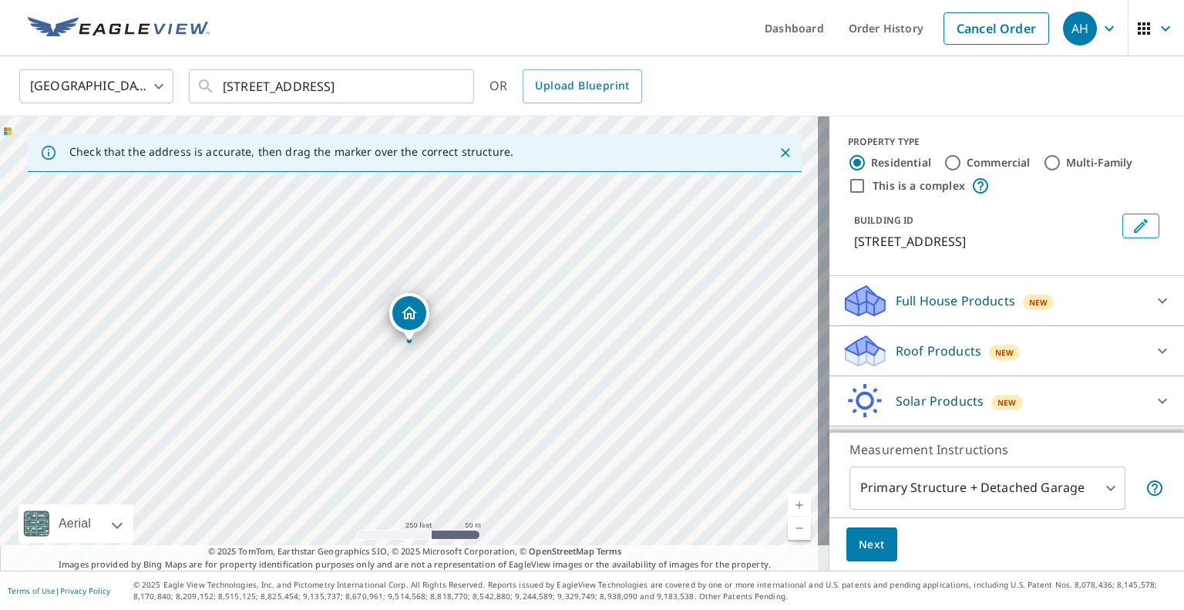
drag, startPoint x: 925, startPoint y: 354, endPoint x: 902, endPoint y: 368, distance: 27.4
click at [925, 354] on p "Roof Products" at bounding box center [938, 350] width 86 height 18
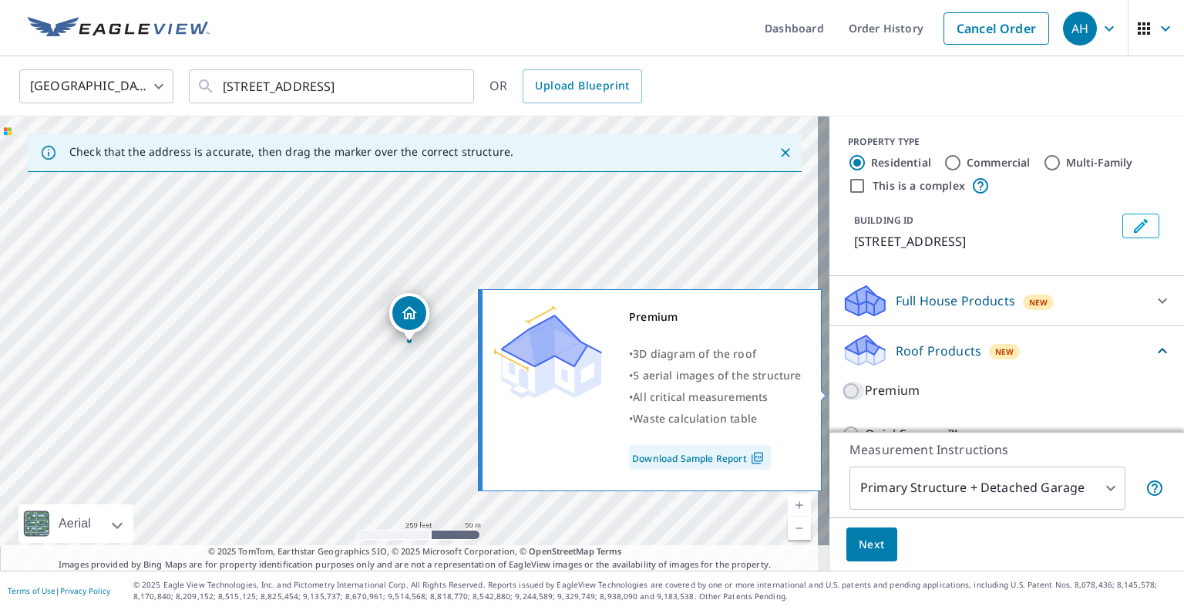
click at [845, 398] on input "Premium" at bounding box center [852, 390] width 23 height 18
checkbox input "true"
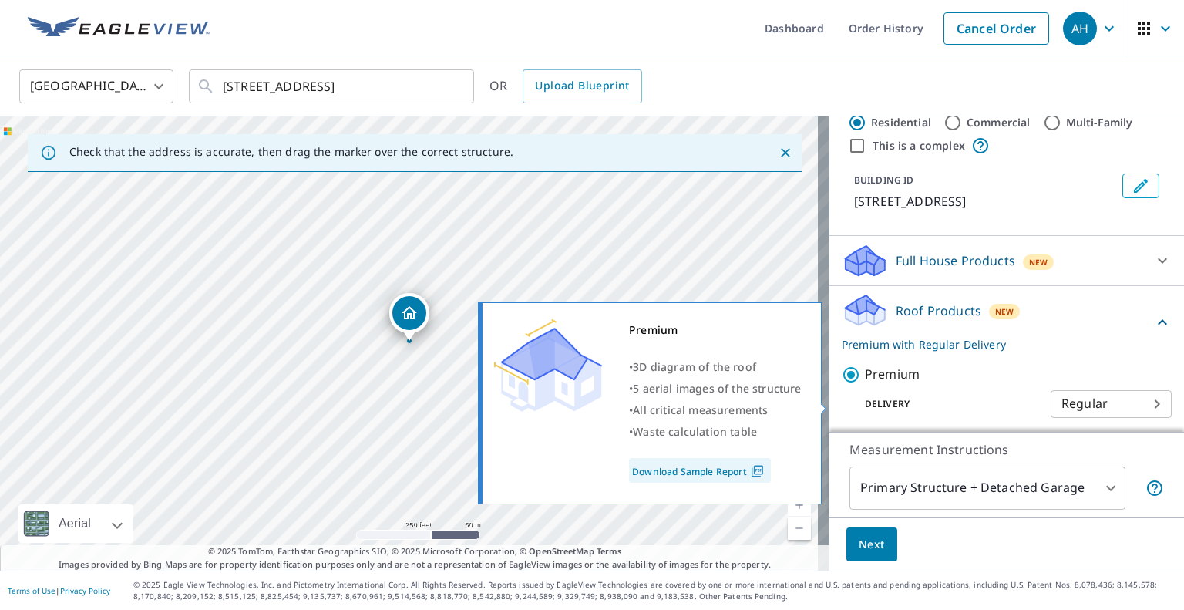
scroll to position [77, 0]
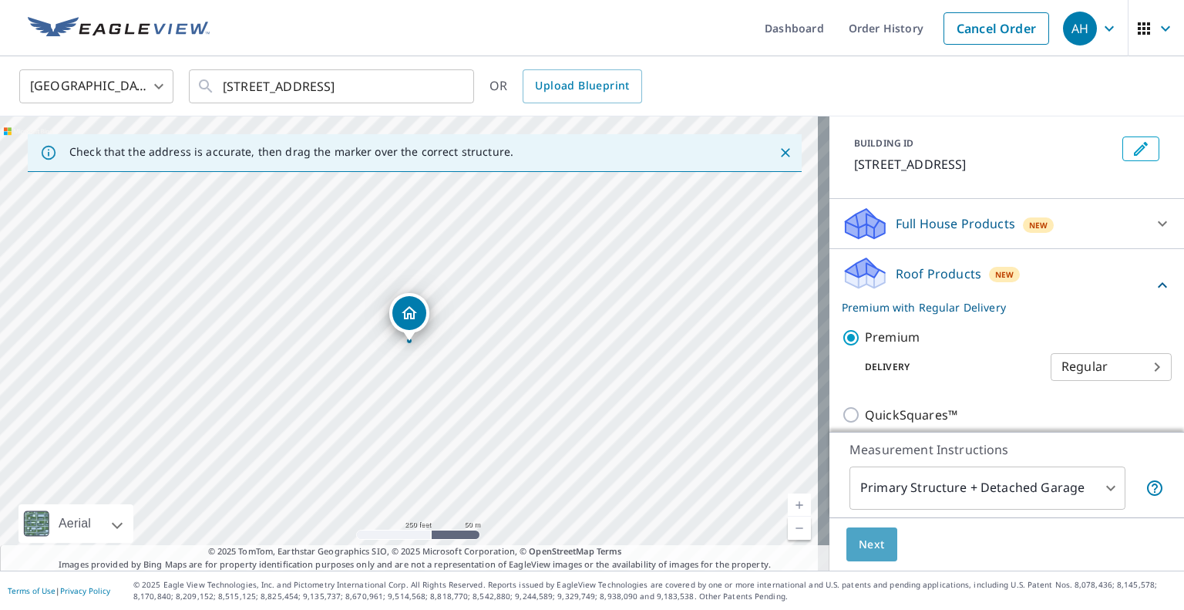
click at [862, 539] on span "Next" at bounding box center [871, 544] width 26 height 19
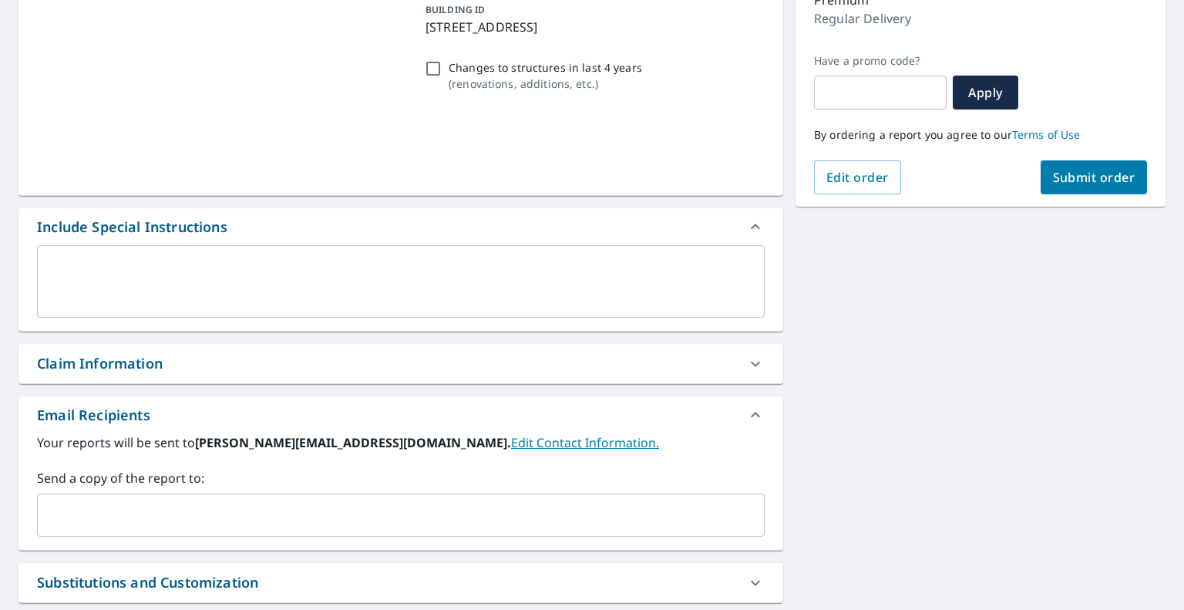
scroll to position [308, 0]
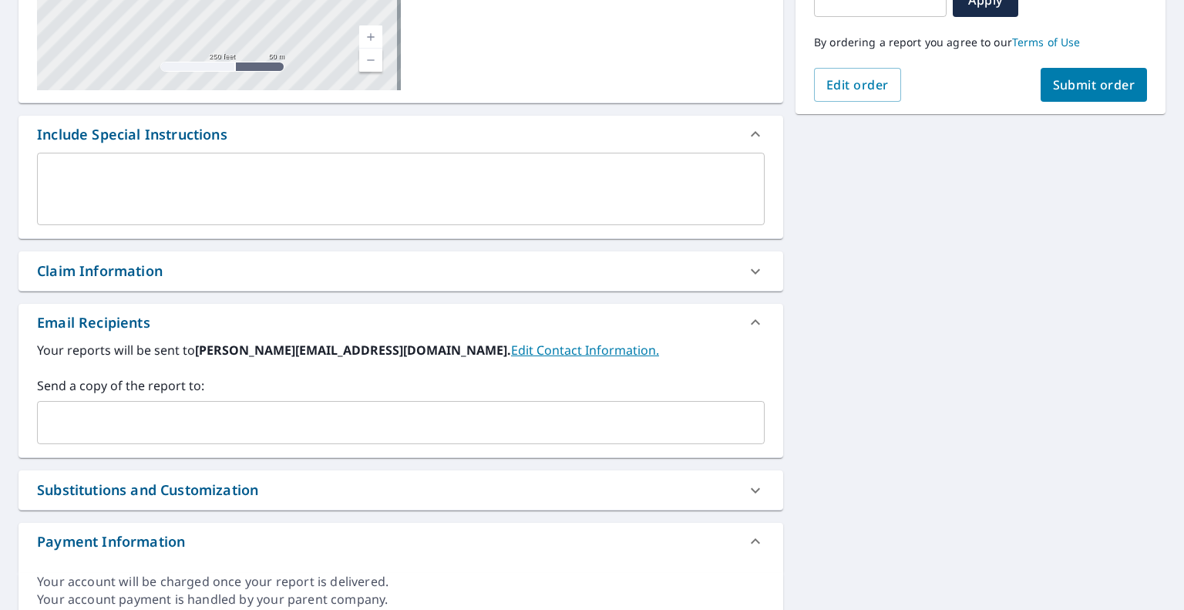
click at [181, 427] on input "text" at bounding box center [389, 422] width 690 height 29
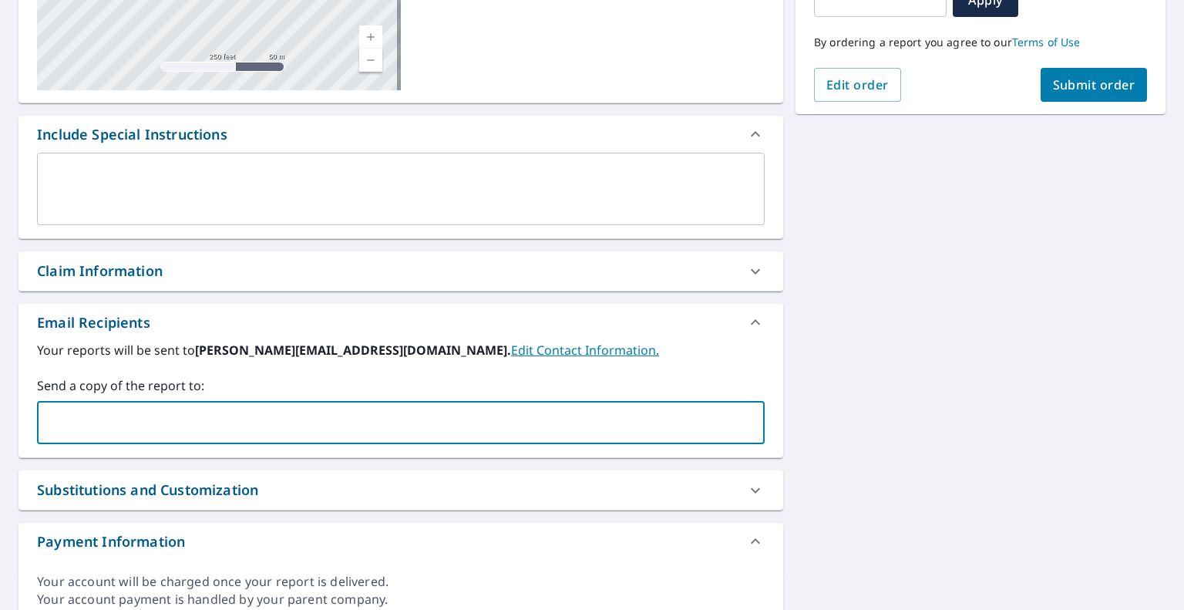
paste input "[EMAIL_ADDRESS][DOMAIN_NAME]"
type input "[EMAIL_ADDRESS][DOMAIN_NAME]"
click at [1076, 95] on button "Submit order" at bounding box center [1093, 85] width 107 height 34
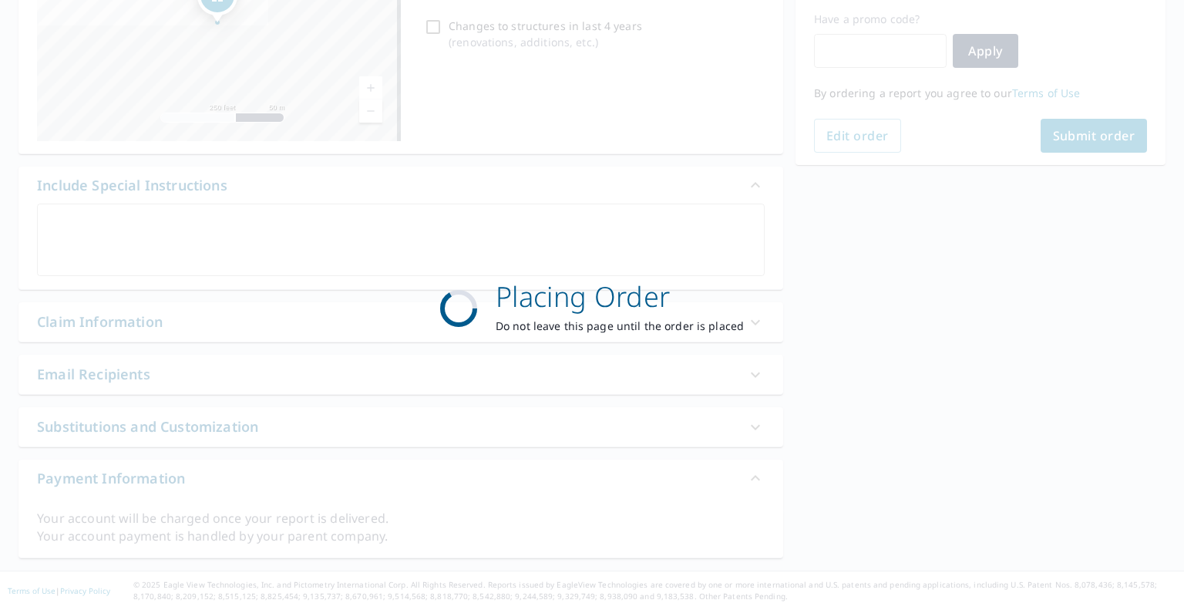
scroll to position [258, 0]
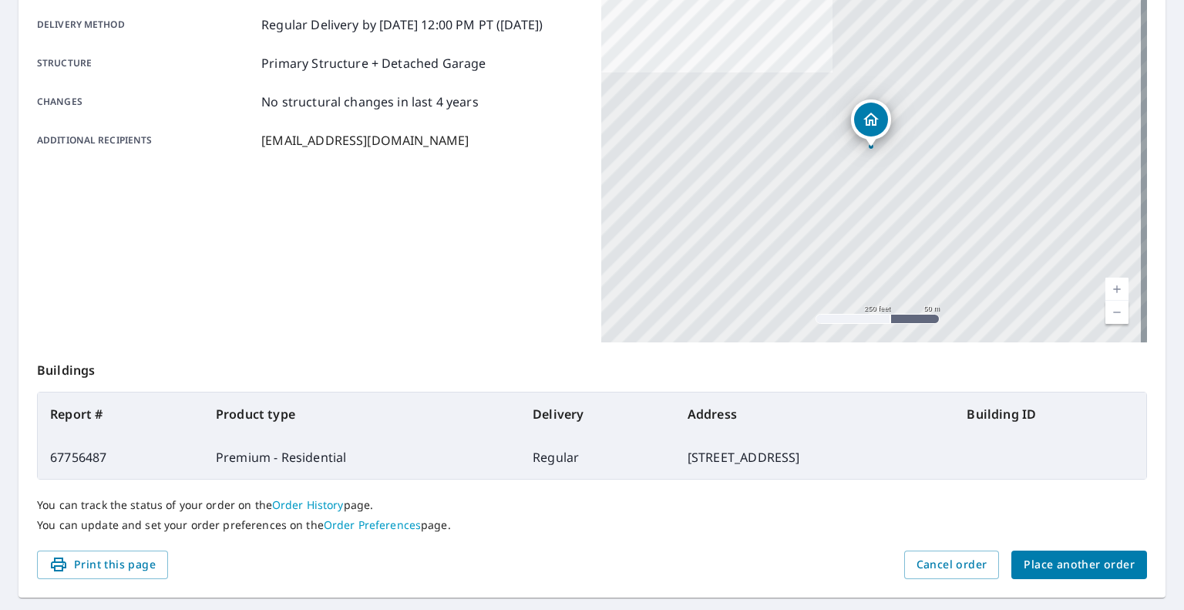
scroll to position [256, 0]
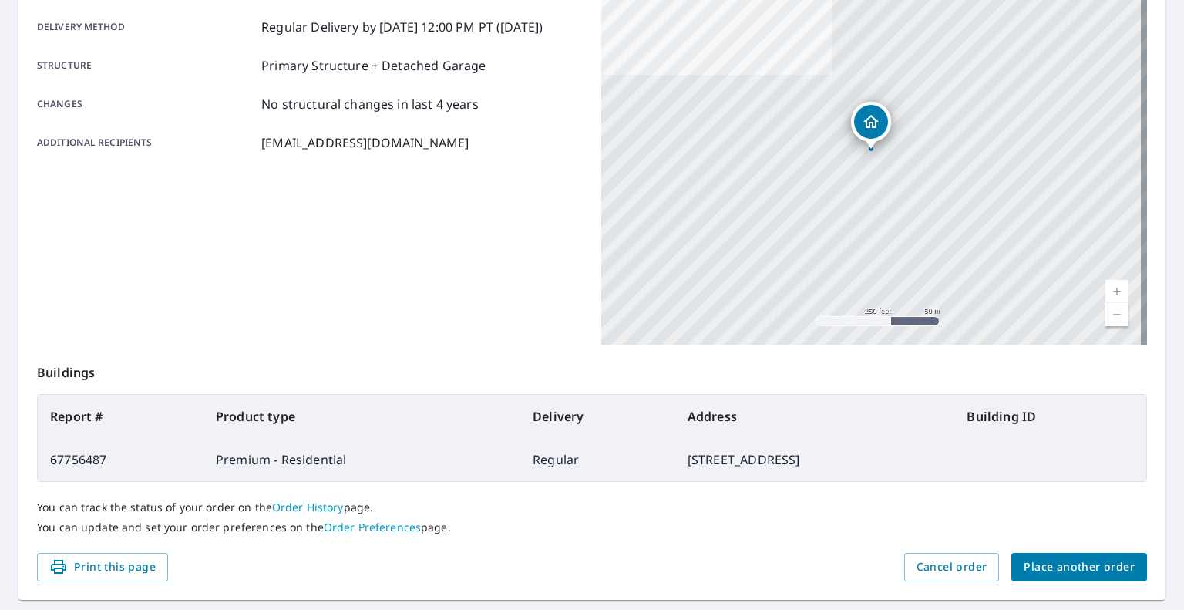
click at [1080, 566] on span "Place another order" at bounding box center [1078, 566] width 111 height 19
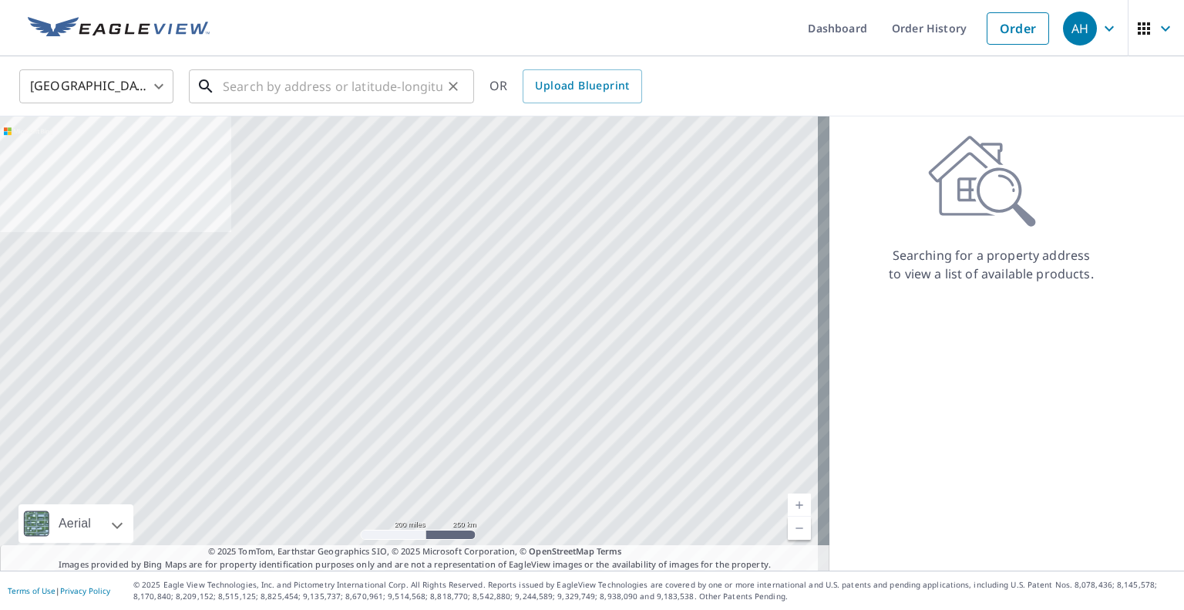
click at [293, 85] on input "text" at bounding box center [333, 86] width 220 height 43
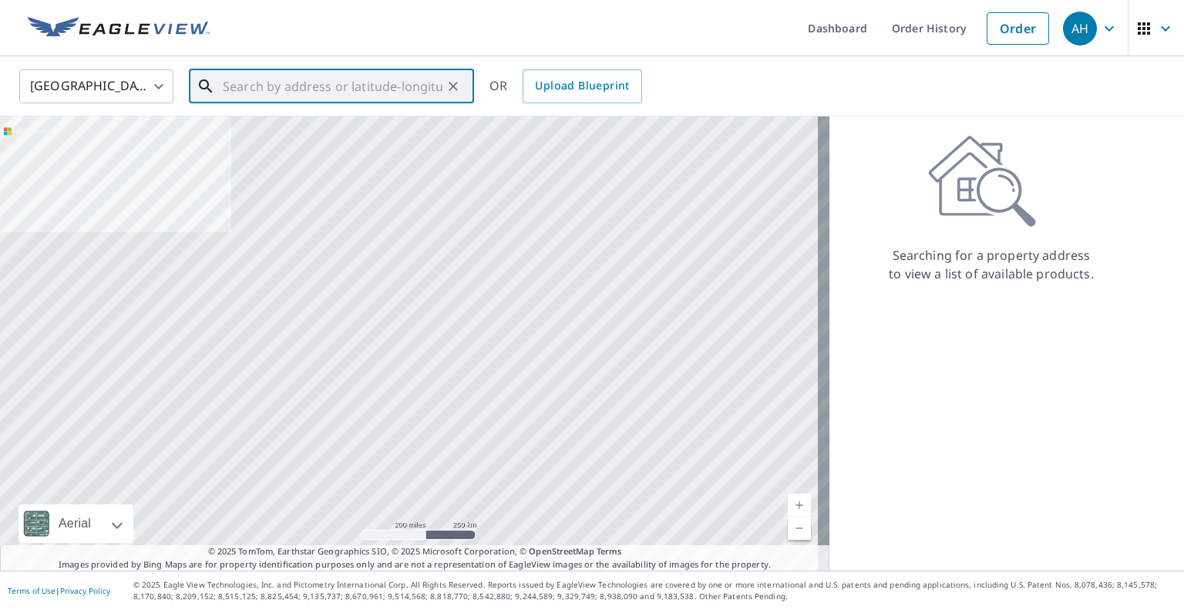
paste input "1242 Ventura Dr"
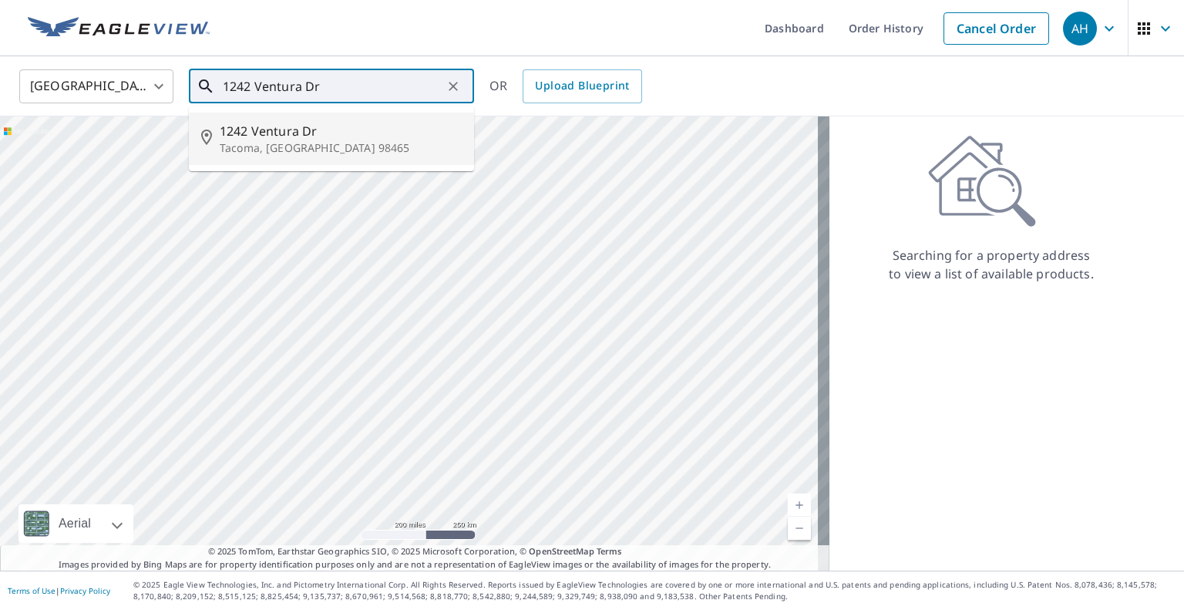
click at [274, 129] on span "1242 Ventura Dr" at bounding box center [341, 131] width 242 height 18
type input "[STREET_ADDRESS][PERSON_NAME]"
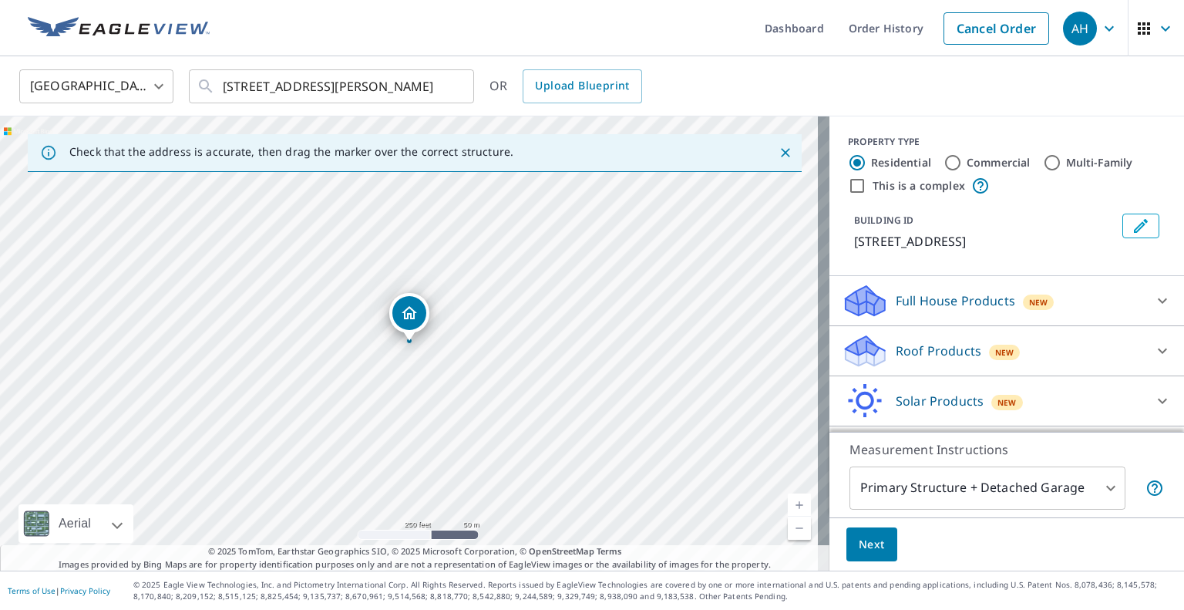
click at [882, 366] on div "Roof Products New" at bounding box center [992, 351] width 302 height 36
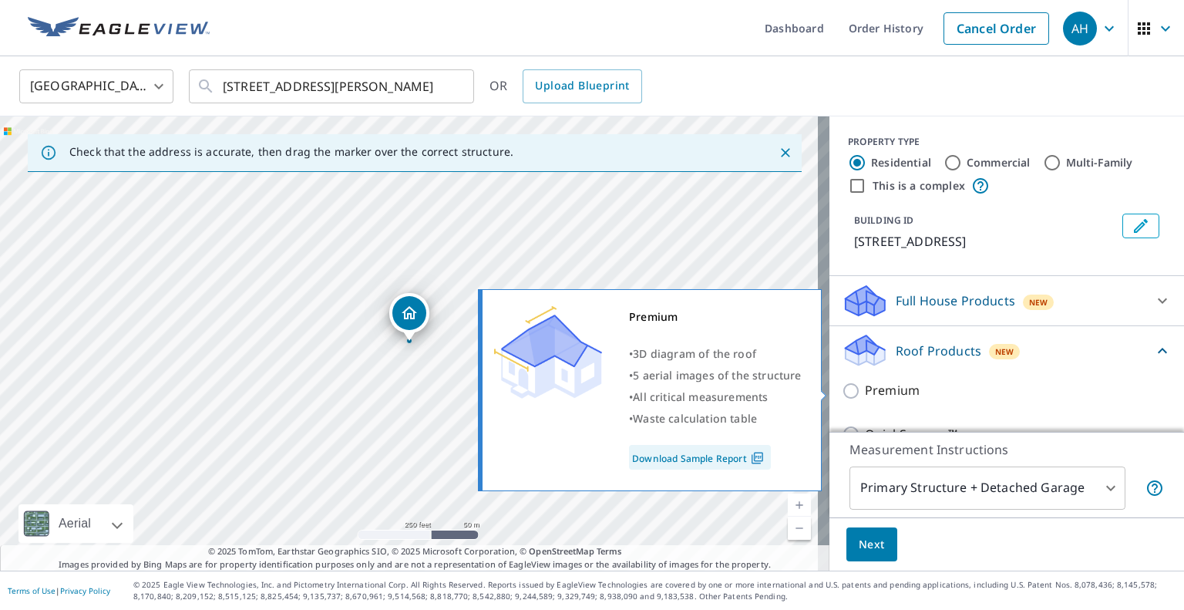
click at [845, 391] on input "Premium" at bounding box center [852, 390] width 23 height 18
checkbox input "true"
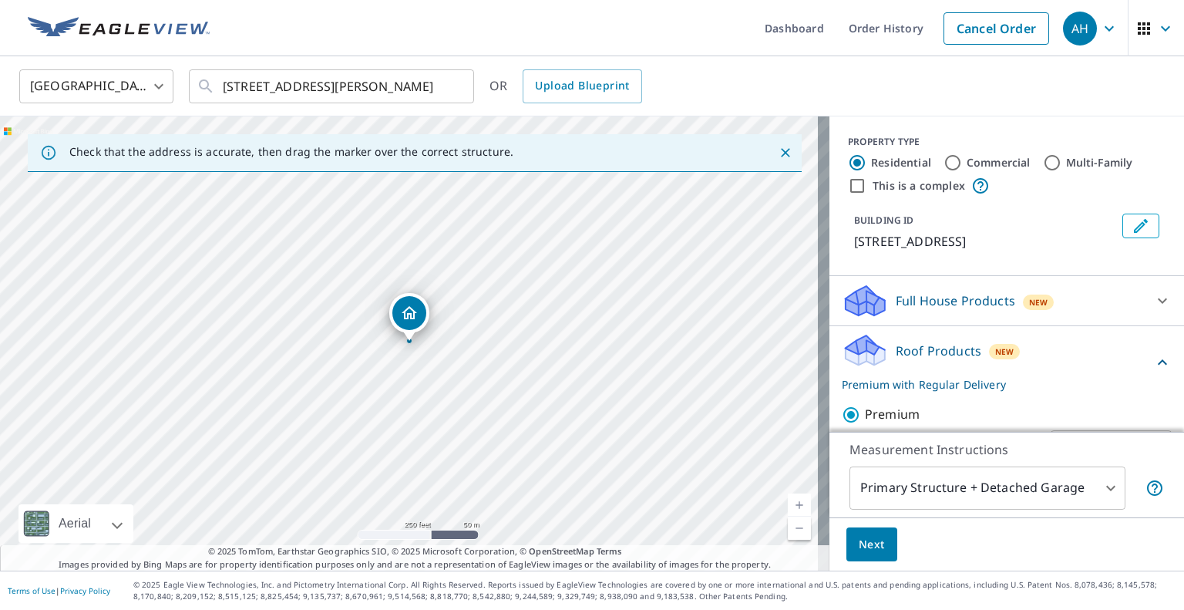
click at [861, 545] on span "Next" at bounding box center [871, 544] width 26 height 19
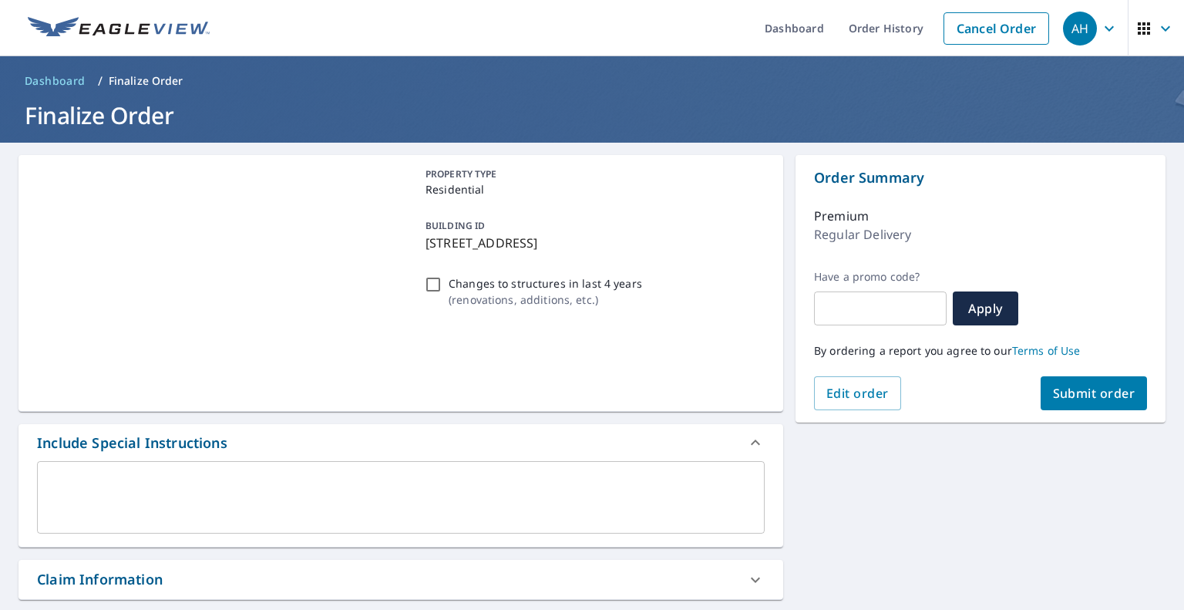
scroll to position [308, 0]
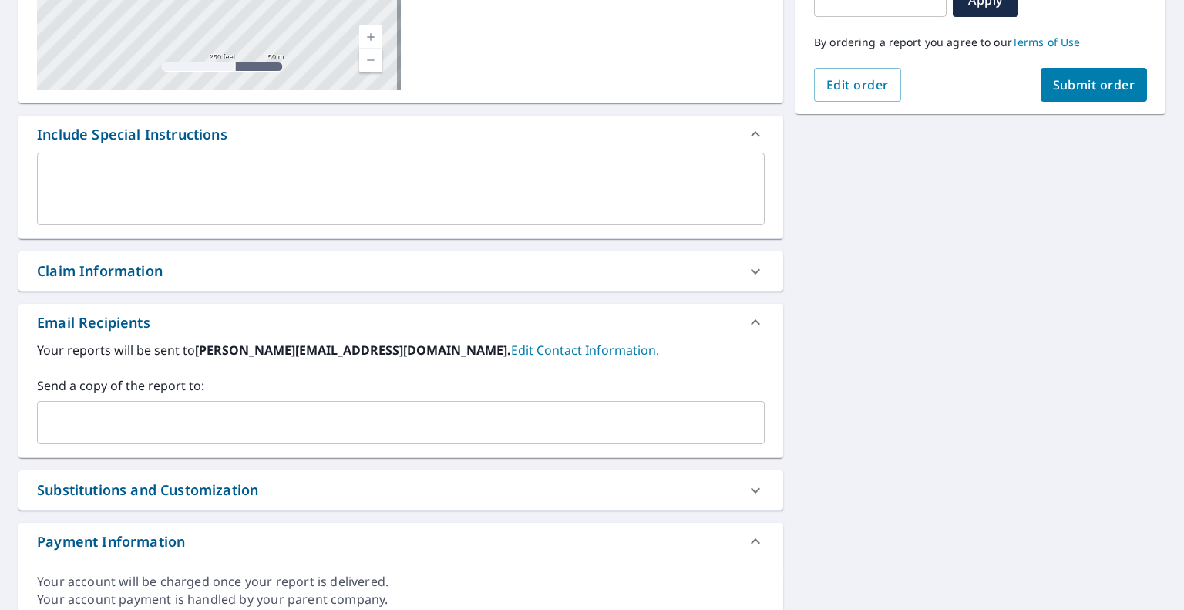
click at [197, 455] on div "Your reports will be sent to [PERSON_NAME][EMAIL_ADDRESS][DOMAIN_NAME]. Edit Co…" at bounding box center [400, 399] width 764 height 116
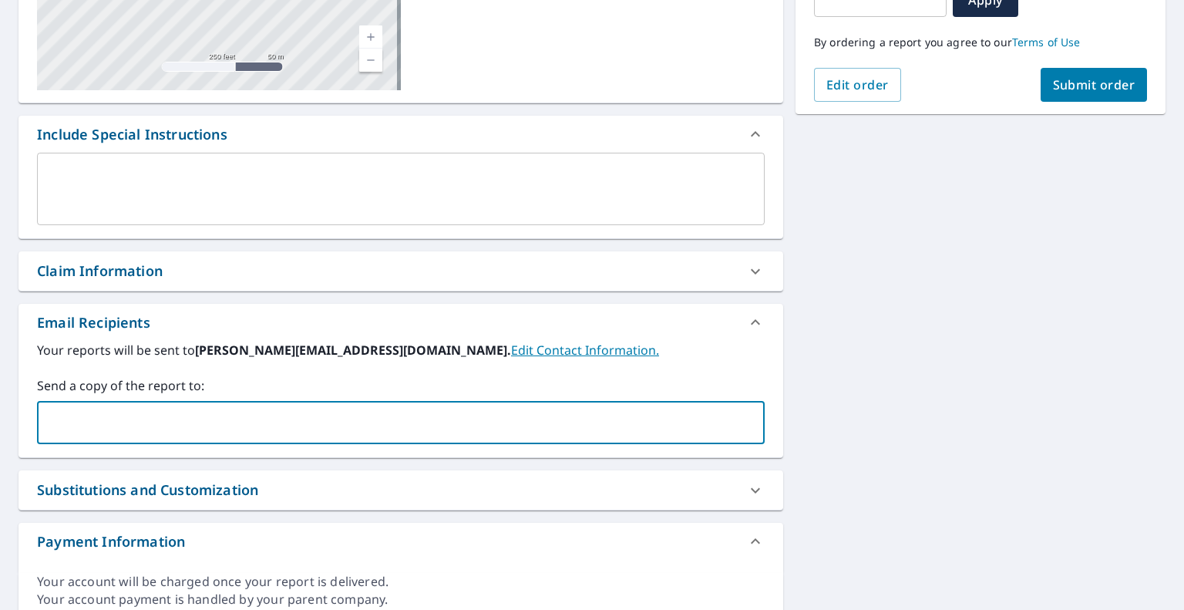
click at [210, 421] on input "text" at bounding box center [389, 422] width 690 height 29
paste input "[EMAIL_ADDRESS][DOMAIN_NAME]"
type input "[EMAIL_ADDRESS][DOMAIN_NAME]"
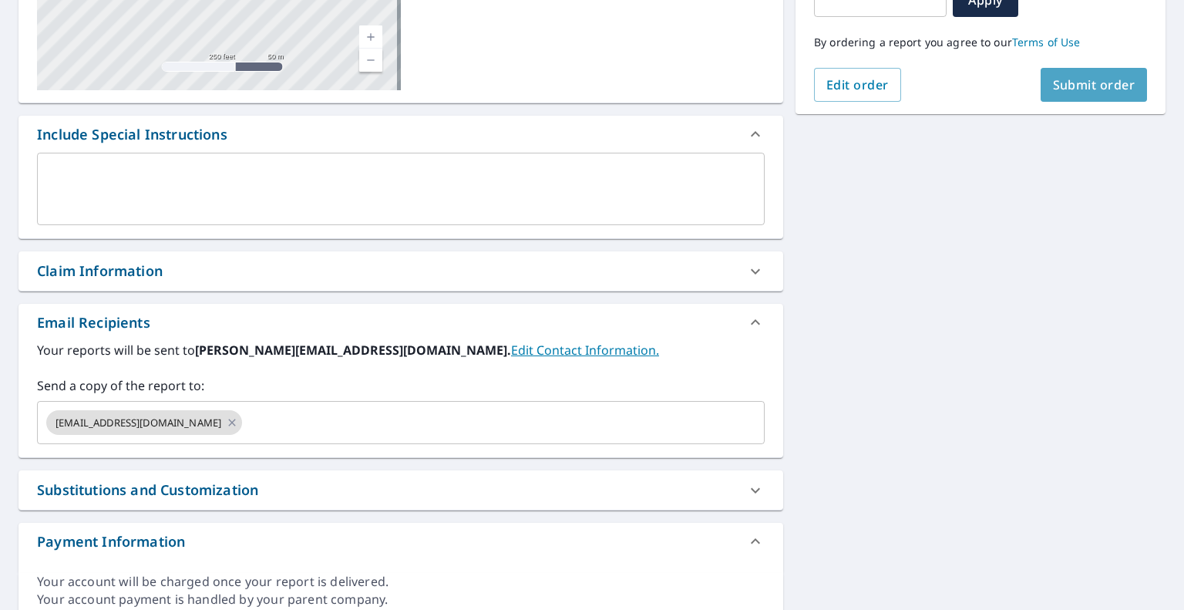
click at [1094, 89] on span "Submit order" at bounding box center [1094, 84] width 82 height 17
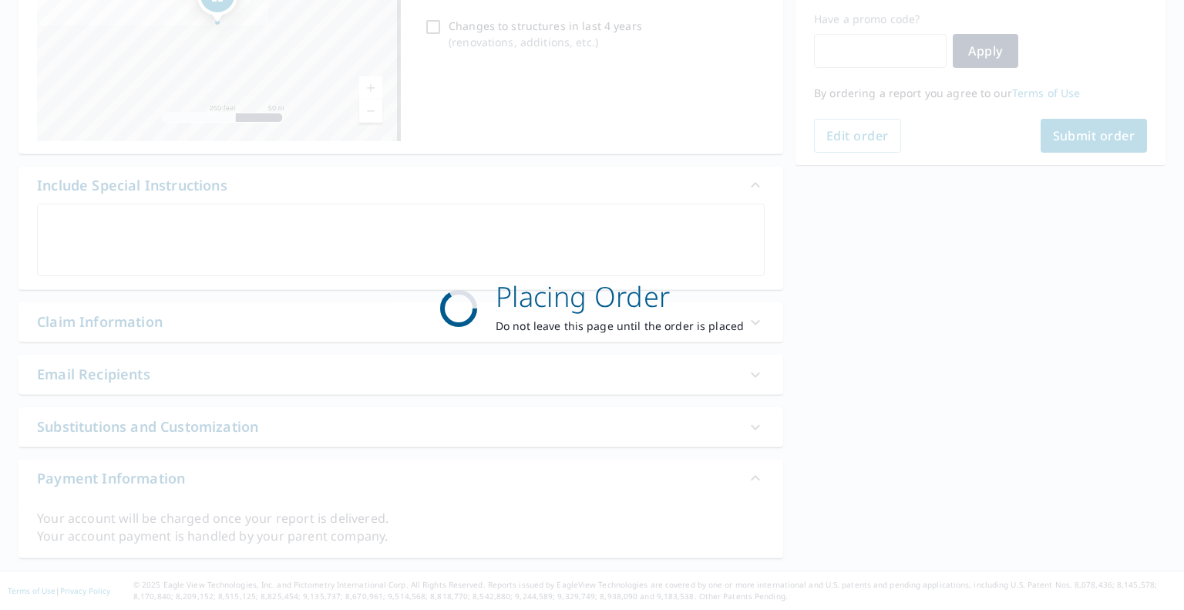
scroll to position [256, 0]
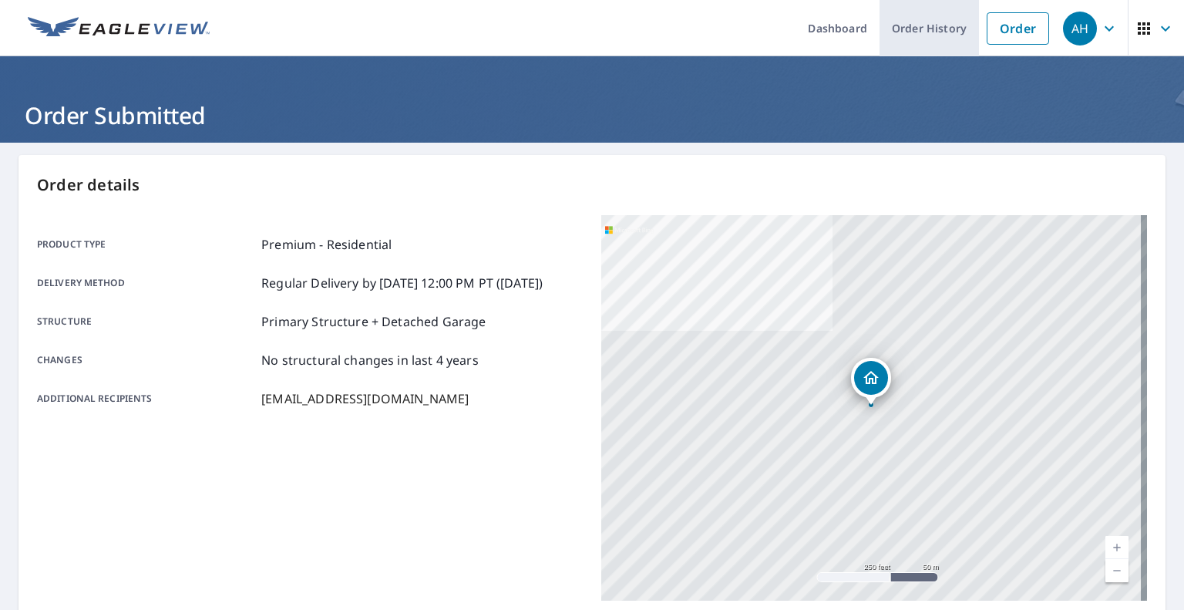
drag, startPoint x: 908, startPoint y: 25, endPoint x: 895, endPoint y: 12, distance: 19.1
click at [908, 25] on link "Order History" at bounding box center [928, 28] width 99 height 56
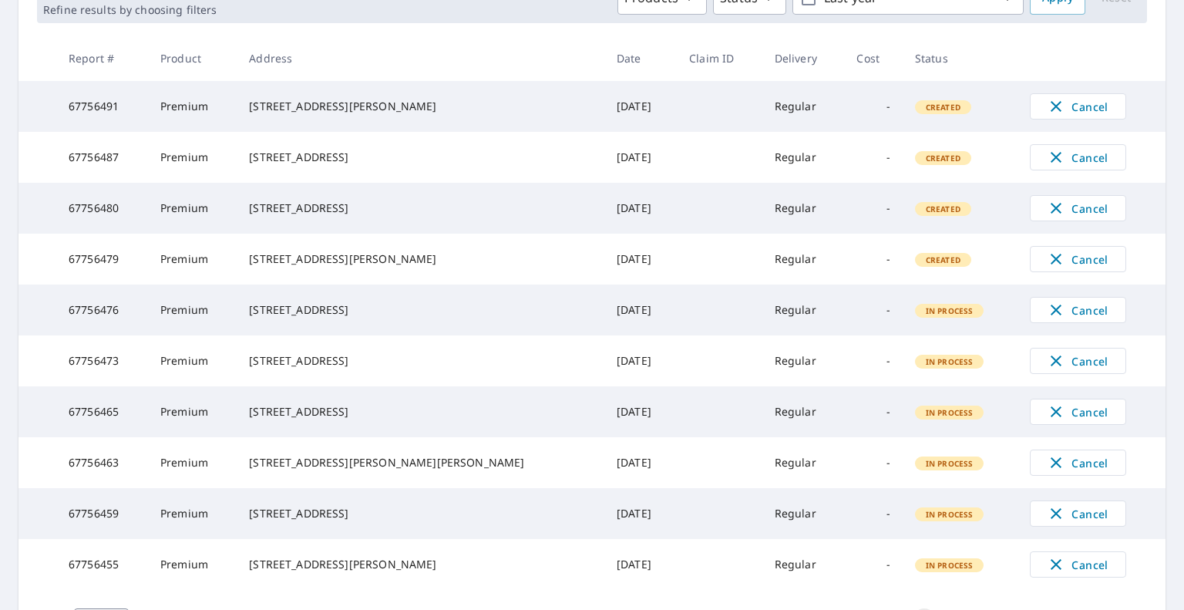
scroll to position [399, 0]
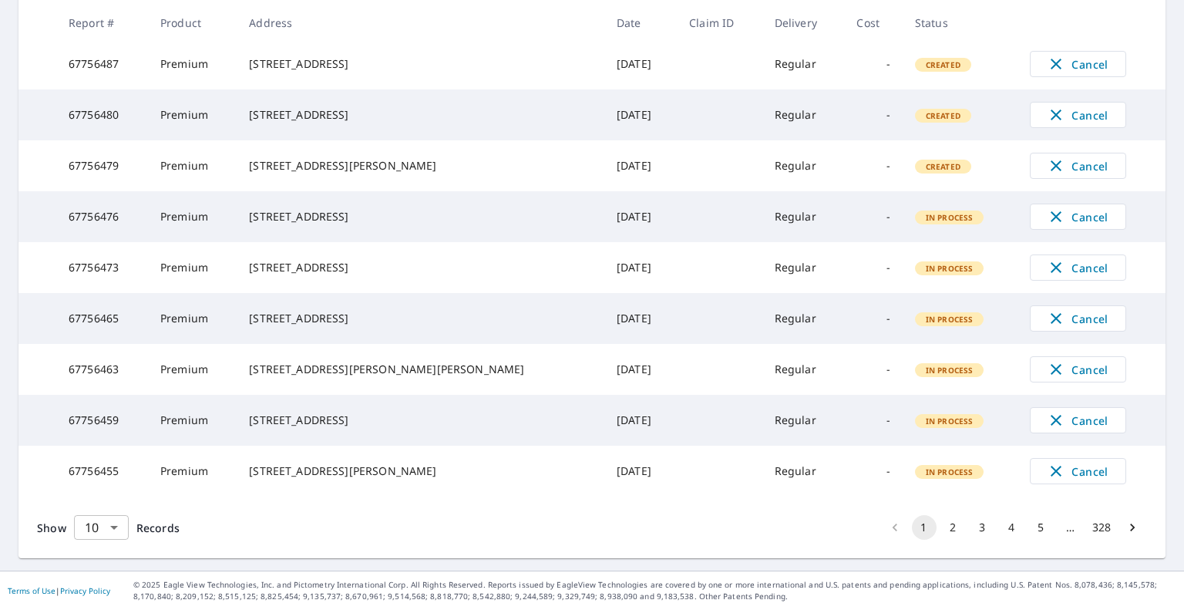
click at [105, 530] on body "AH AH Dashboard Order History Order AH Dashboard / Order History Order History …" at bounding box center [592, 305] width 1184 height 610
click at [104, 526] on li "25" at bounding box center [100, 522] width 55 height 28
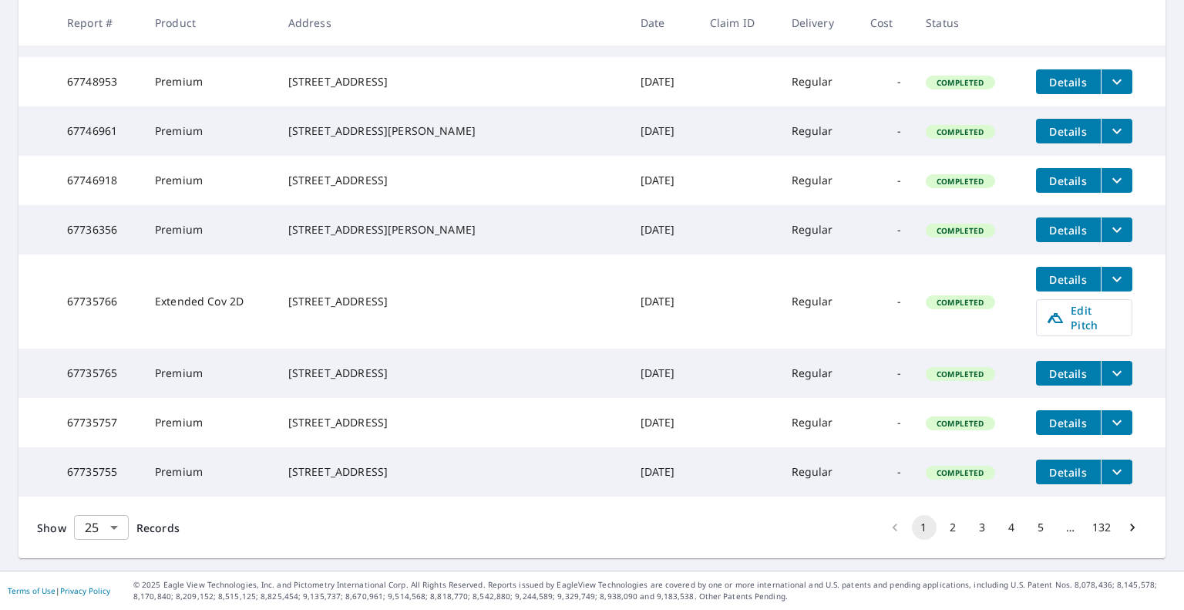
scroll to position [1259, 0]
click at [99, 529] on body "AH AH Dashboard Order History Order AH Dashboard / Order History Order History …" at bounding box center [592, 305] width 1184 height 610
click at [106, 489] on li "10" at bounding box center [100, 494] width 55 height 28
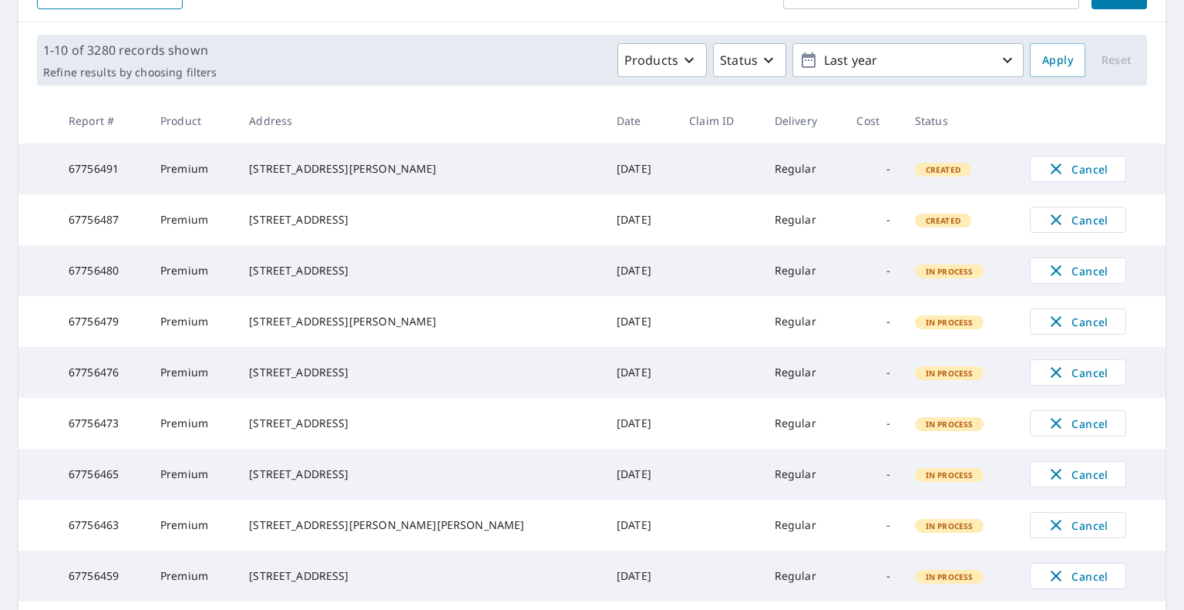
scroll to position [399, 0]
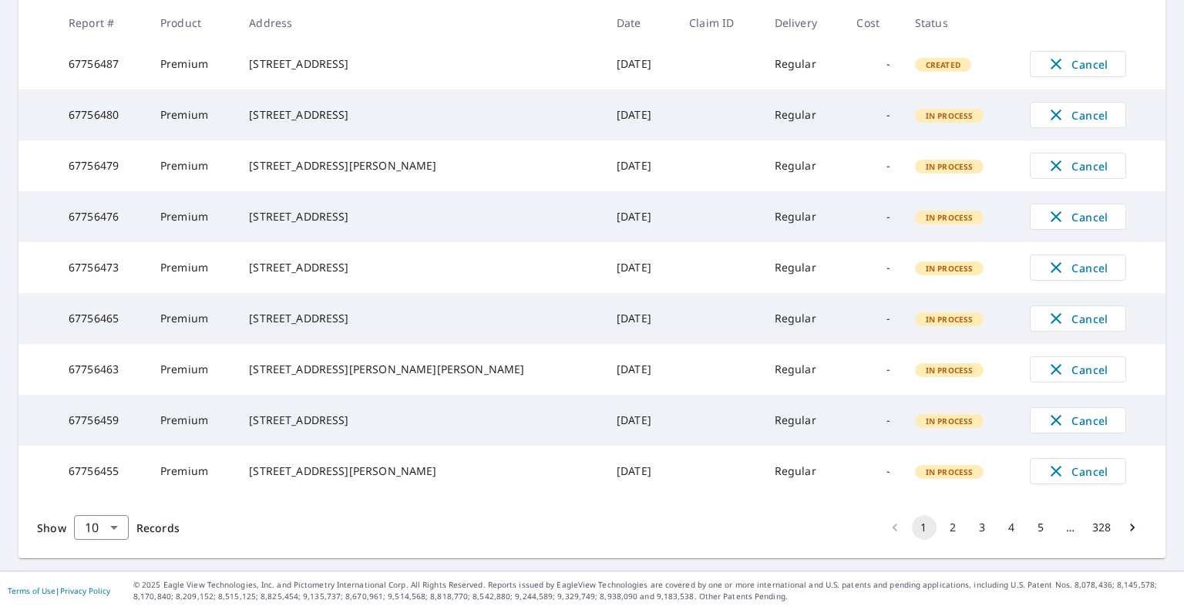
click at [941, 528] on button "2" at bounding box center [953, 527] width 25 height 25
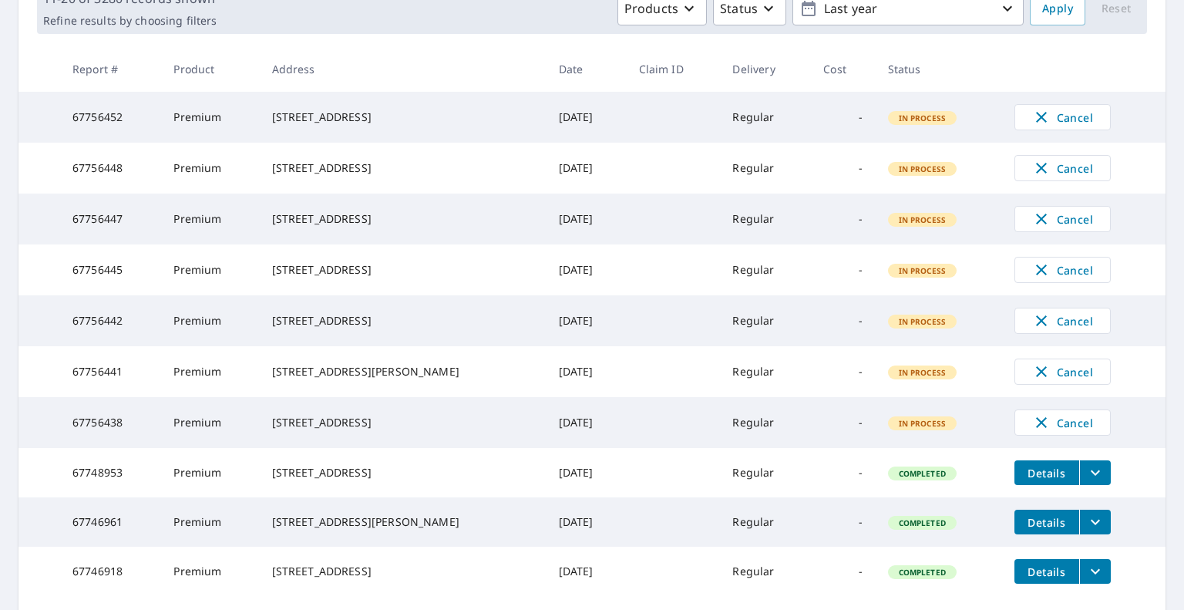
scroll to position [399, 0]
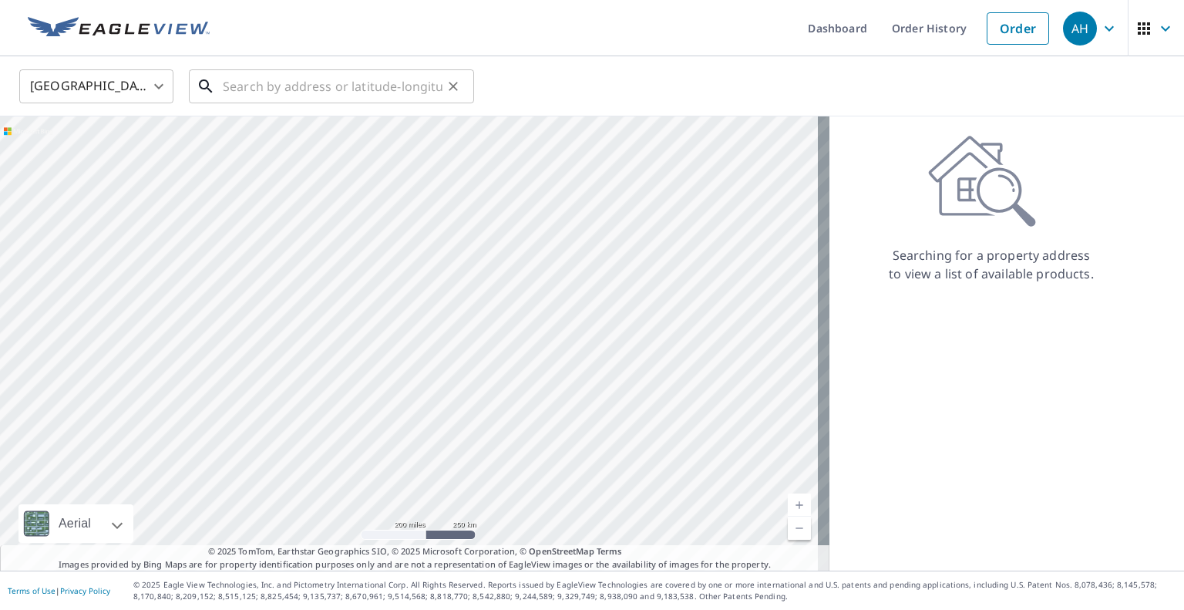
click at [336, 82] on input "text" at bounding box center [333, 86] width 220 height 43
paste input "3208 SE 196th Ave"
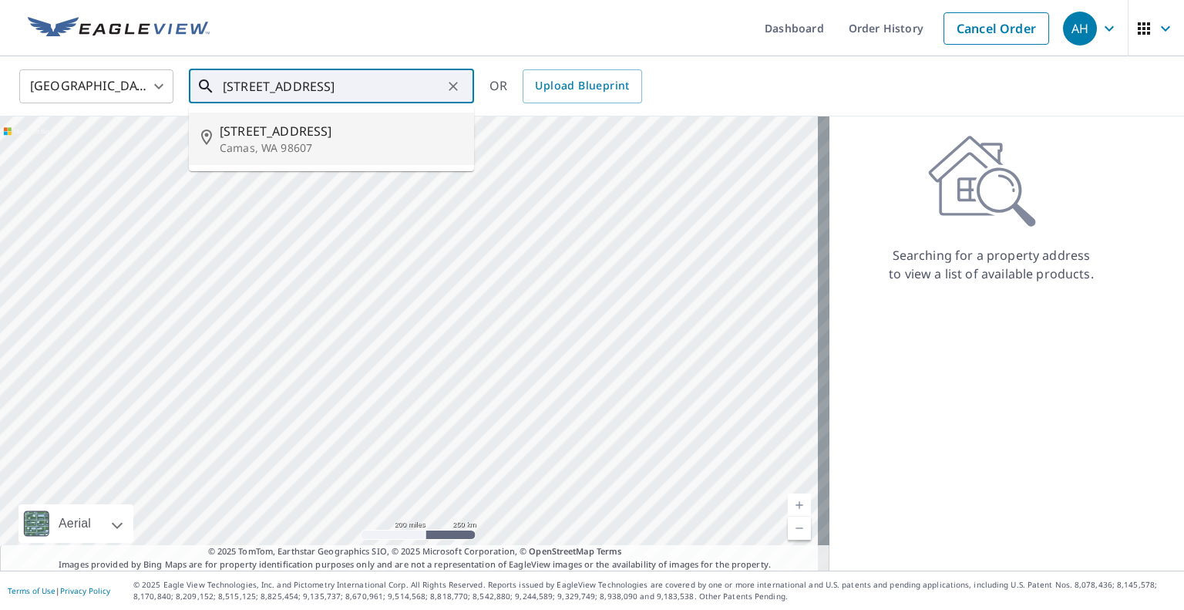
click at [307, 136] on span "3208 Se 196th Ave" at bounding box center [341, 131] width 242 height 18
type input "3208 Se 196th Ave Camas, WA 98607"
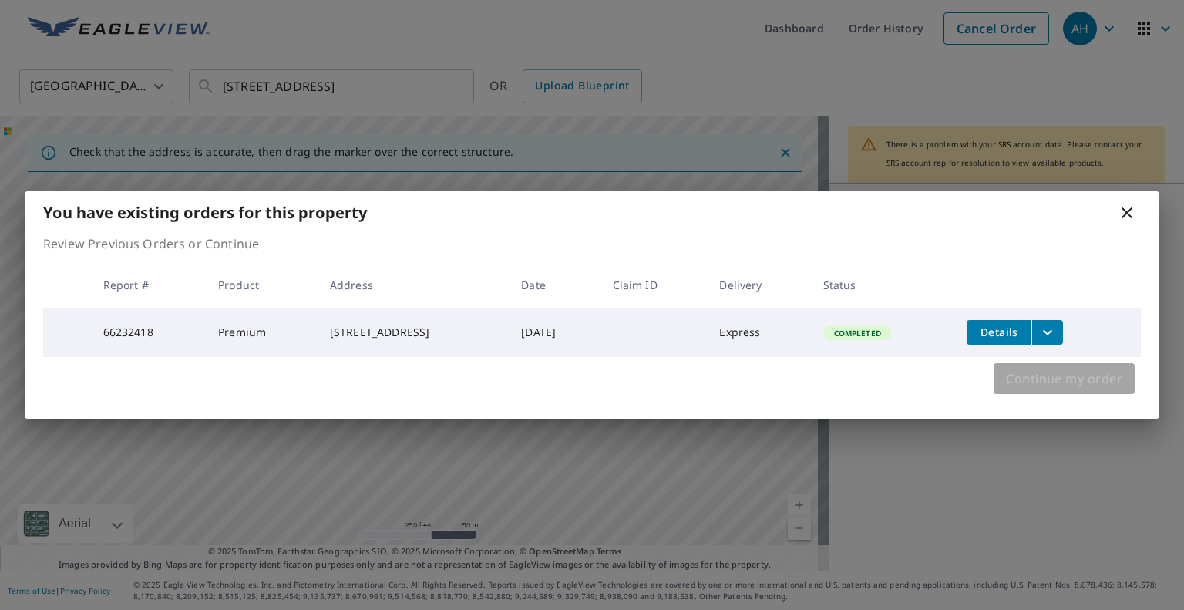
click at [1056, 384] on span "Continue my order" at bounding box center [1064, 379] width 116 height 22
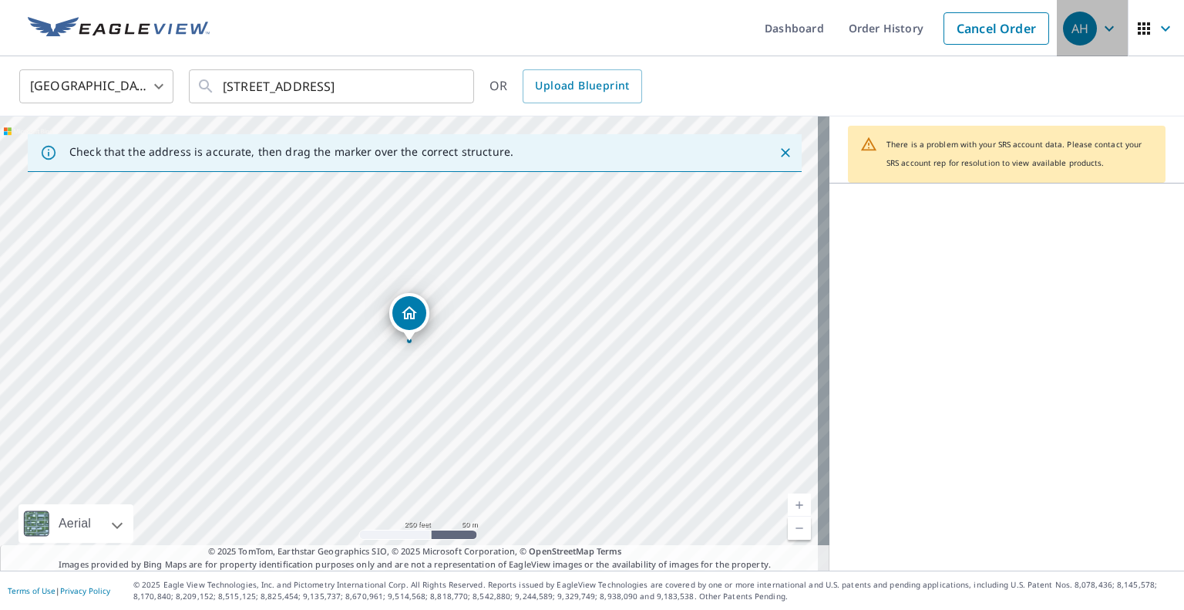
click at [1107, 36] on span "AH" at bounding box center [1092, 28] width 59 height 37
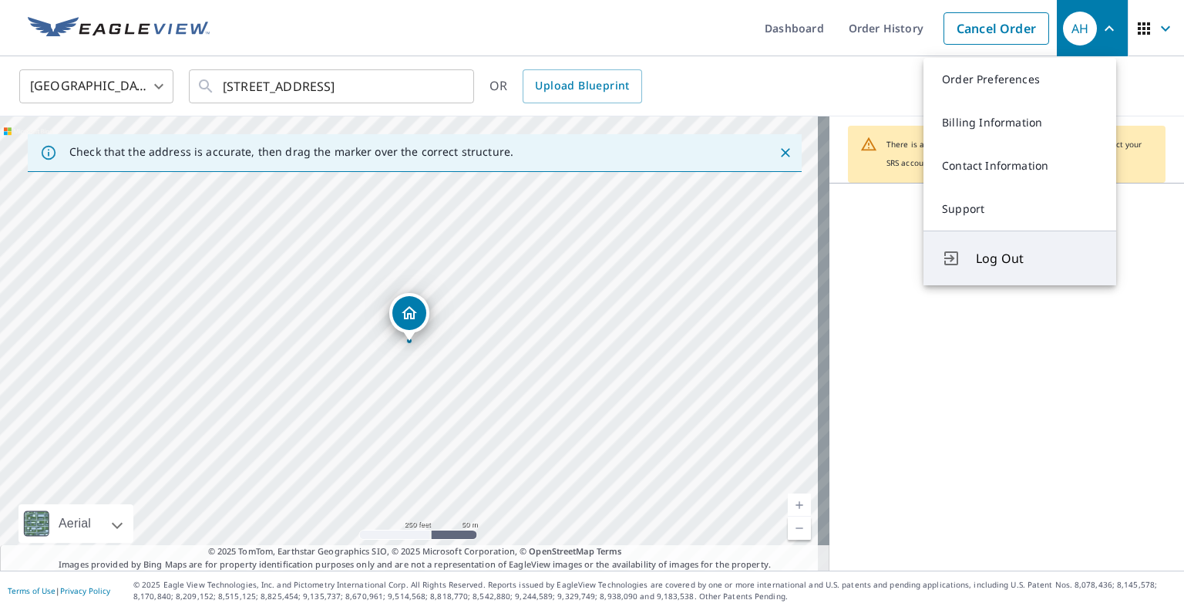
click at [1023, 270] on button "Log Out" at bounding box center [1019, 257] width 193 height 55
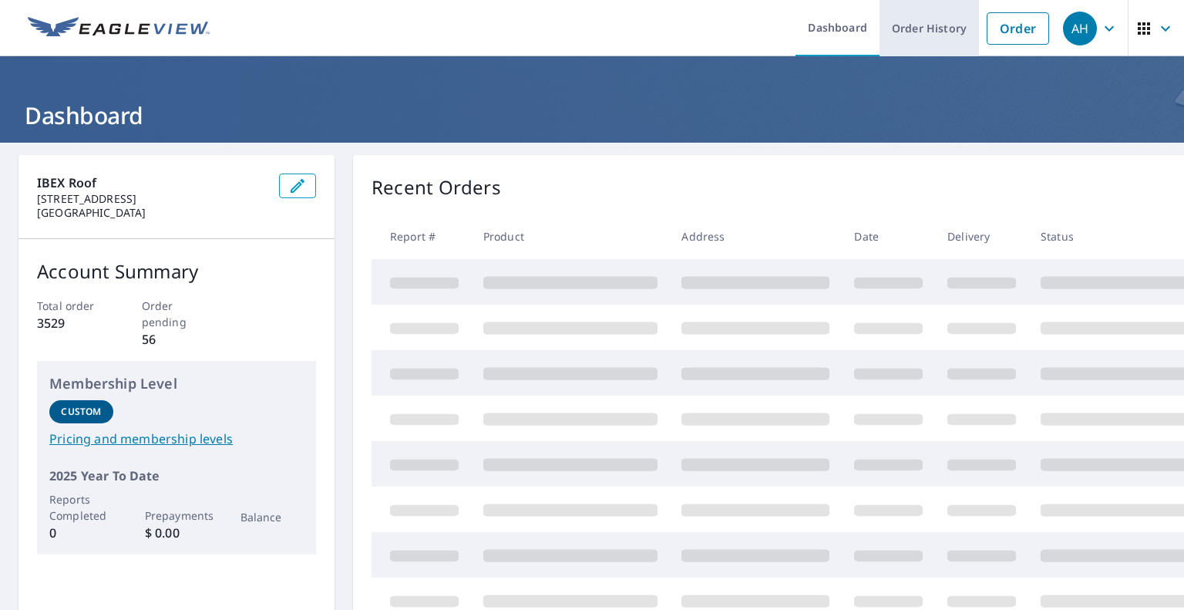
drag, startPoint x: 986, startPoint y: 32, endPoint x: 962, endPoint y: 33, distance: 24.7
click at [986, 32] on link "Order" at bounding box center [1017, 28] width 62 height 32
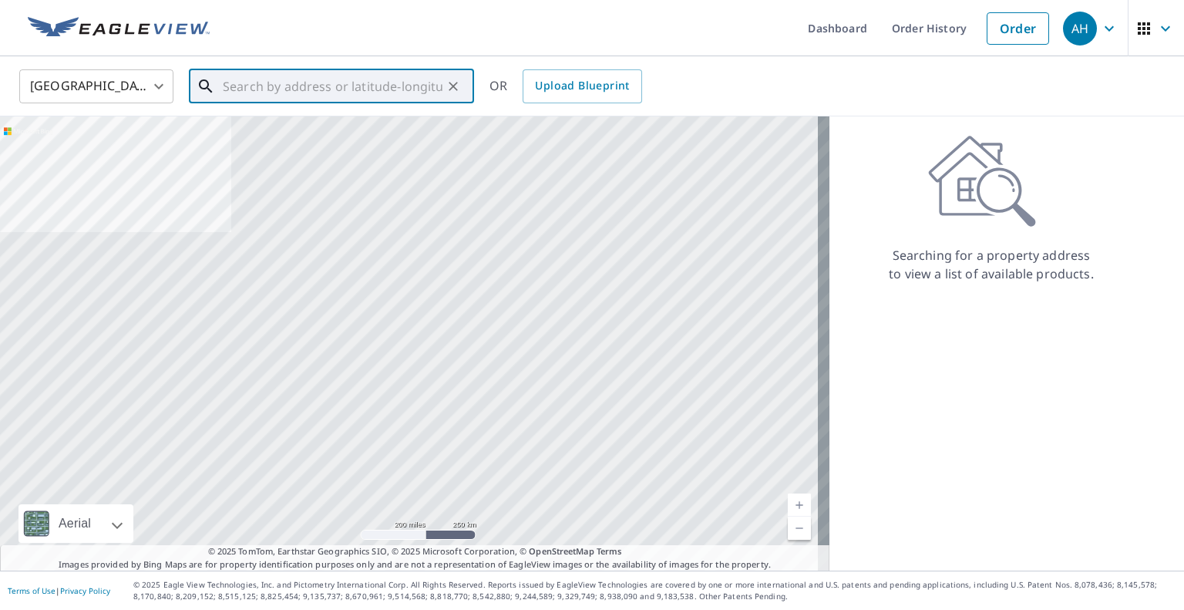
click at [364, 75] on input "text" at bounding box center [333, 86] width 220 height 43
paste input "chriscrismundo@ibexroof.com"
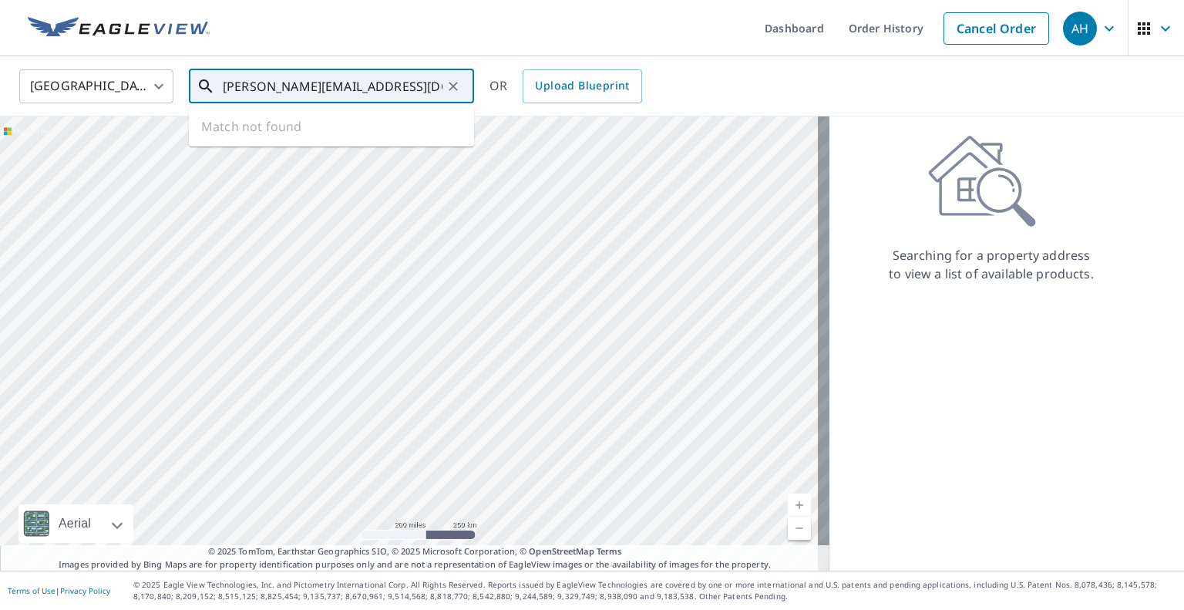
type input "chriscrismundo@ibexroof.com"
drag, startPoint x: 448, startPoint y: 82, endPoint x: 385, endPoint y: 86, distance: 62.5
click at [448, 82] on icon "Clear" at bounding box center [452, 86] width 15 height 15
click at [356, 86] on input "text" at bounding box center [333, 86] width 220 height 43
paste input "3208 SE 196th Ave"
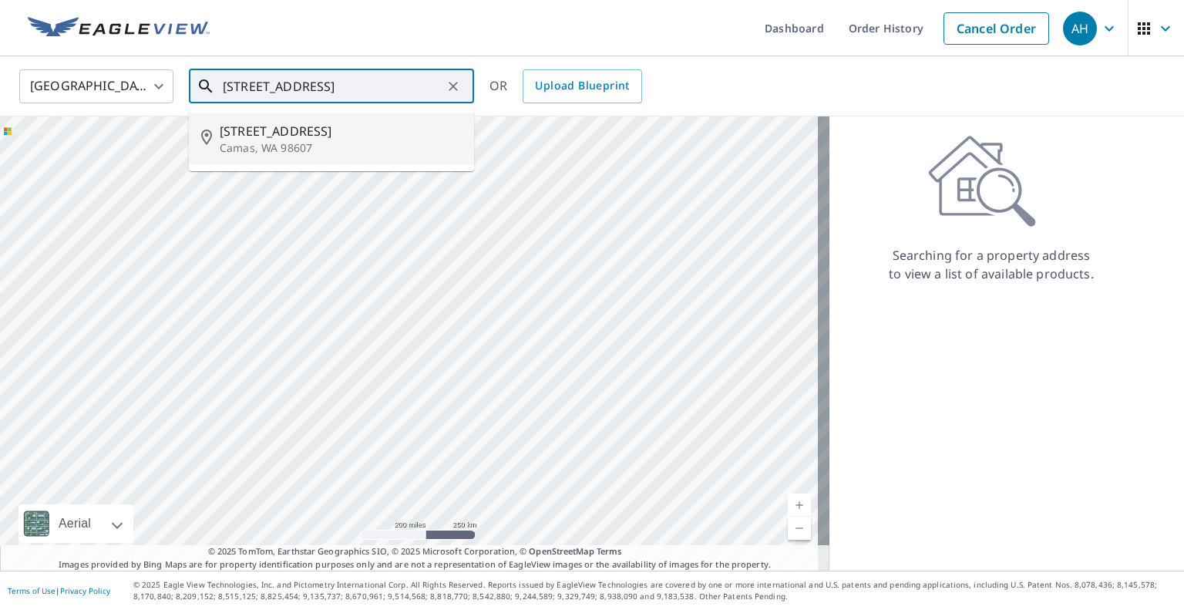
click at [317, 139] on span "3208 Se 196th Ave" at bounding box center [341, 131] width 242 height 18
type input "3208 Se 196th Ave Camas, WA 98607"
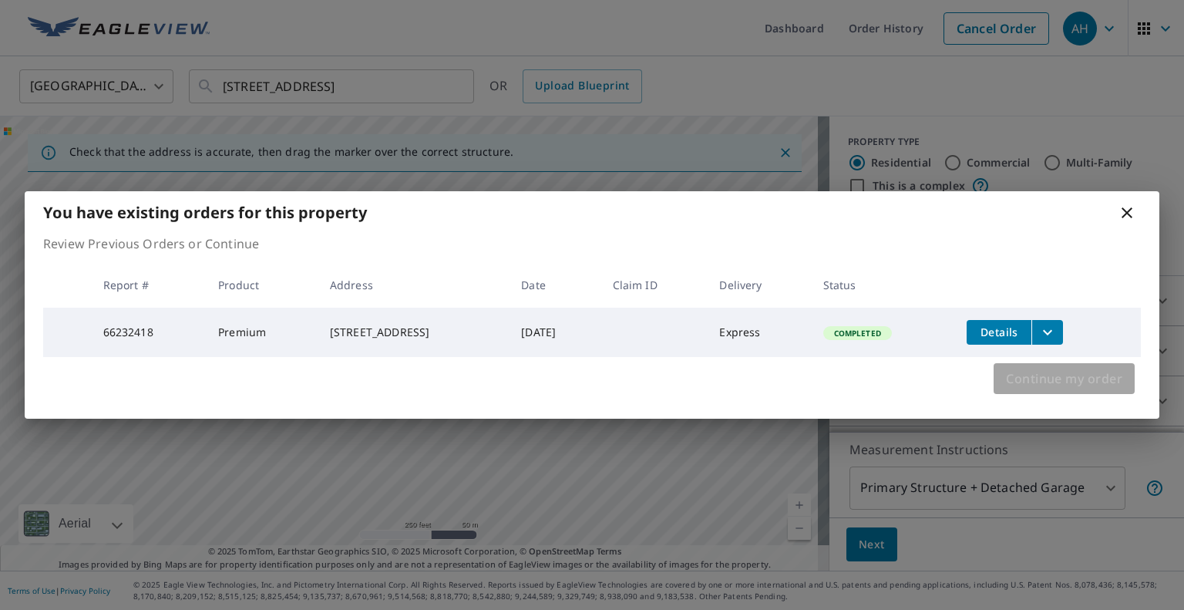
click at [1059, 376] on span "Continue my order" at bounding box center [1064, 379] width 116 height 22
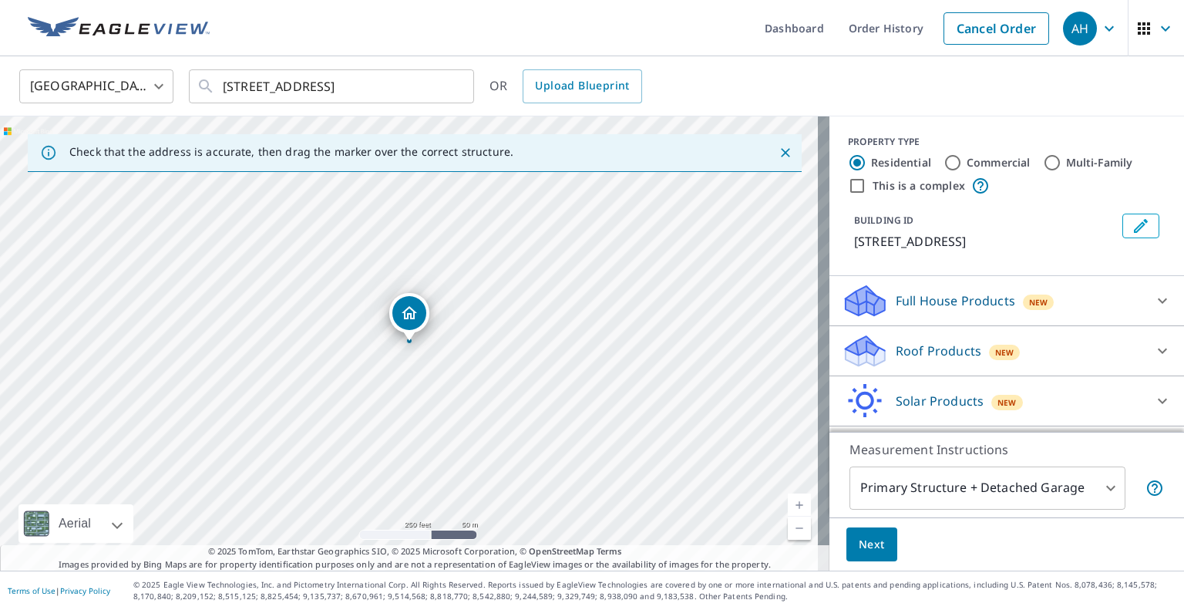
click at [882, 357] on div "Roof Products New" at bounding box center [992, 351] width 302 height 36
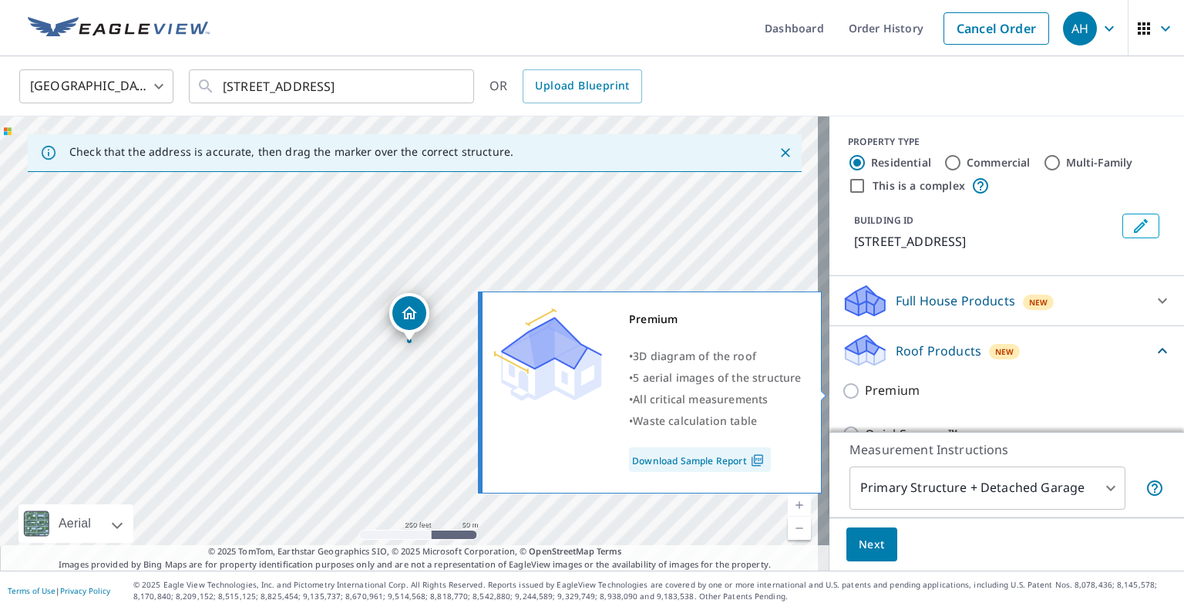
click at [841, 391] on input "Premium" at bounding box center [852, 390] width 23 height 18
checkbox input "true"
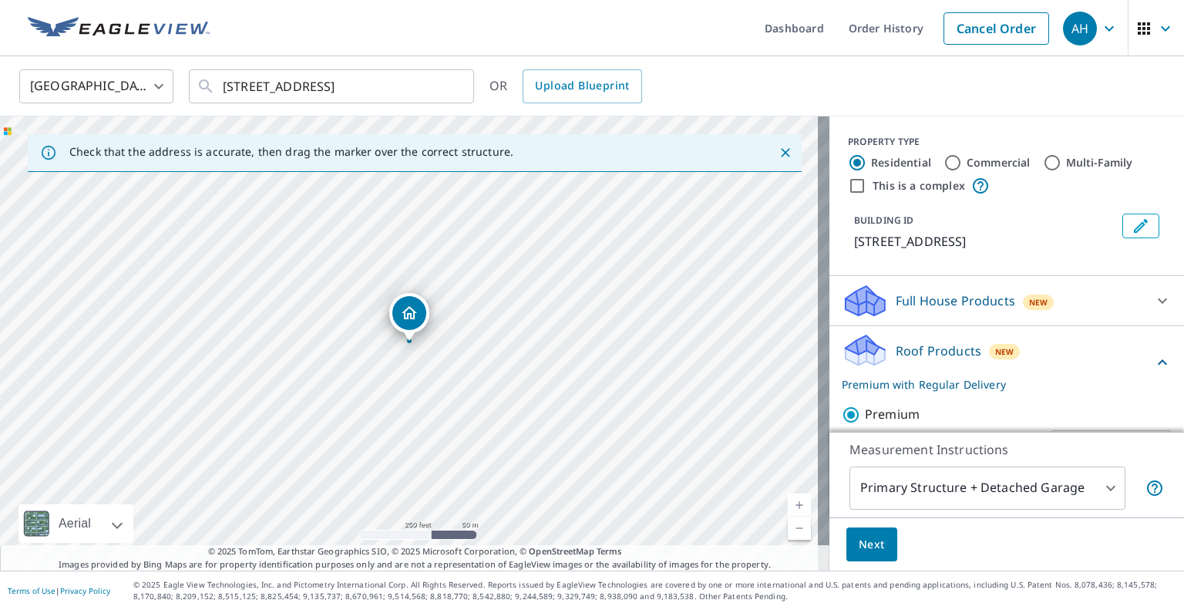
click at [859, 546] on span "Next" at bounding box center [871, 544] width 26 height 19
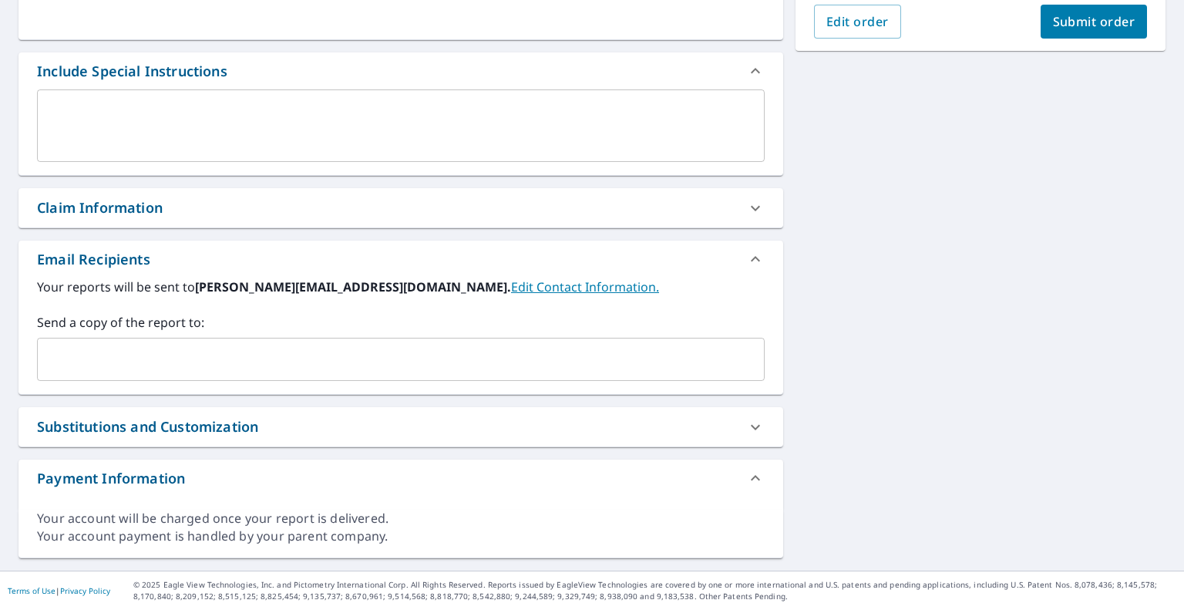
scroll to position [370, 0]
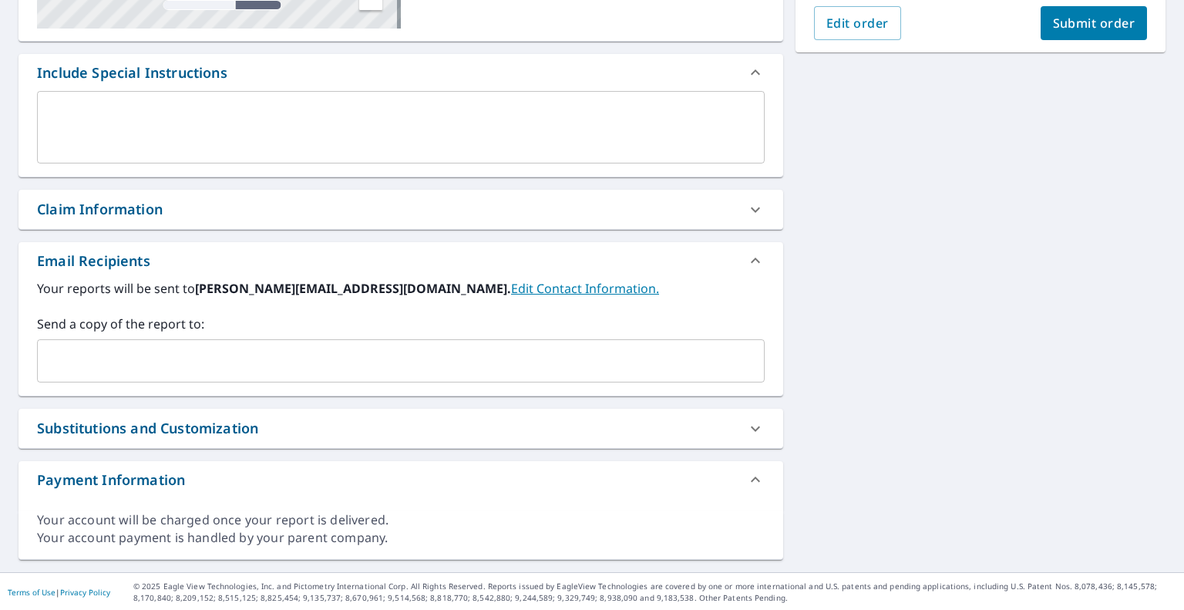
click at [245, 375] on div "​" at bounding box center [400, 360] width 727 height 43
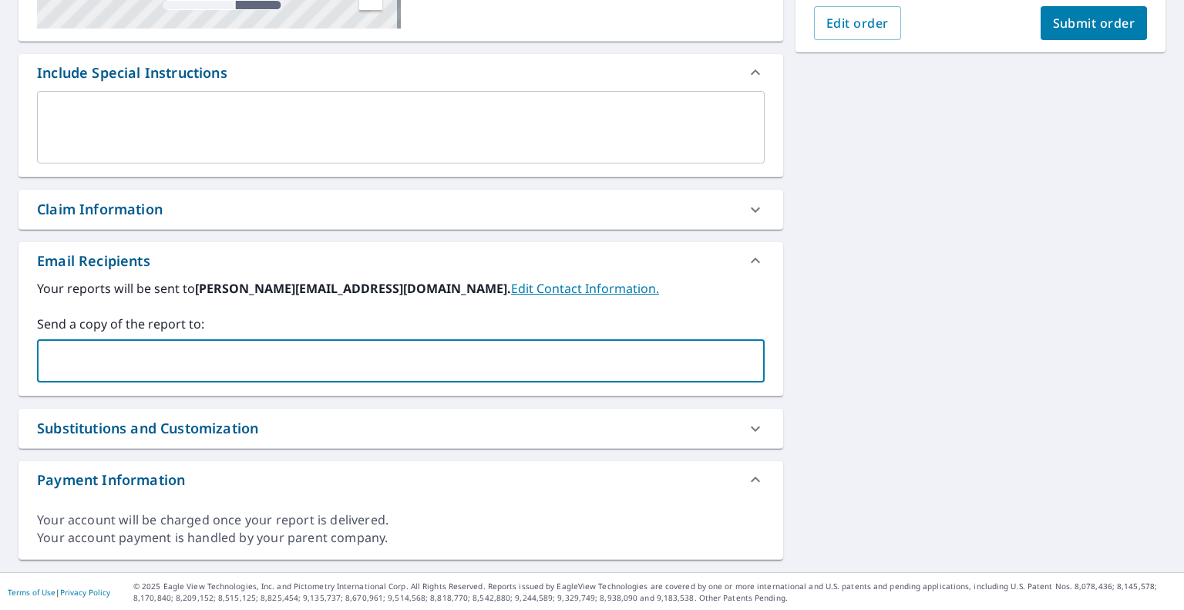
paste input "chriscrismundo@ibexroof.com"
type input "chriscrismundo@ibexroof.com"
click at [1068, 16] on span "Submit order" at bounding box center [1094, 23] width 82 height 17
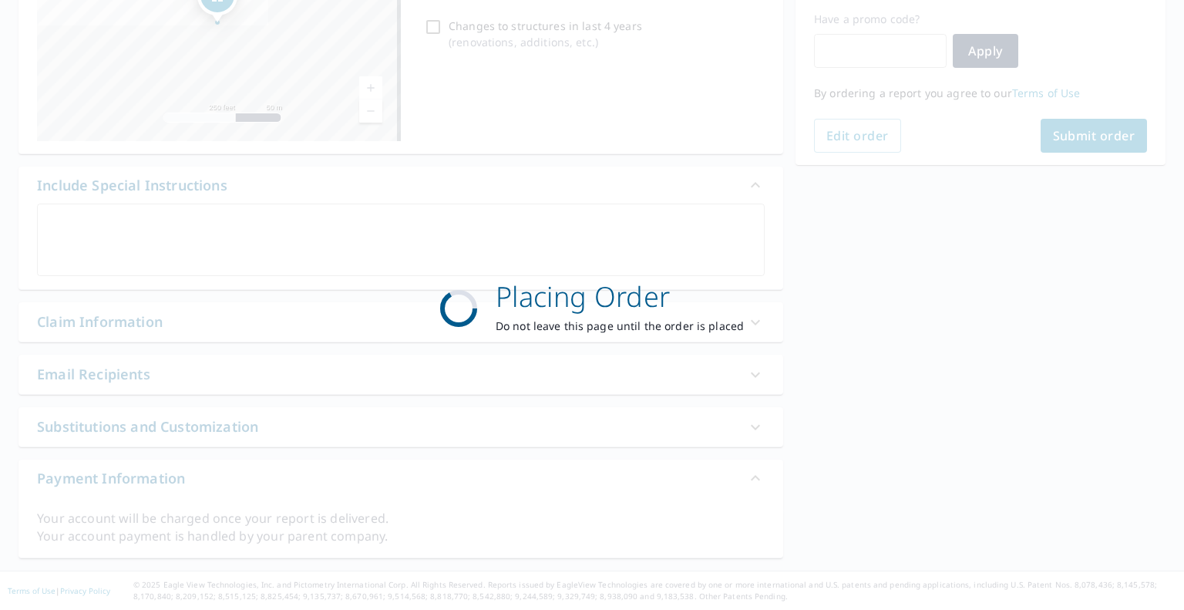
scroll to position [256, 0]
